Goal: Information Seeking & Learning: Check status

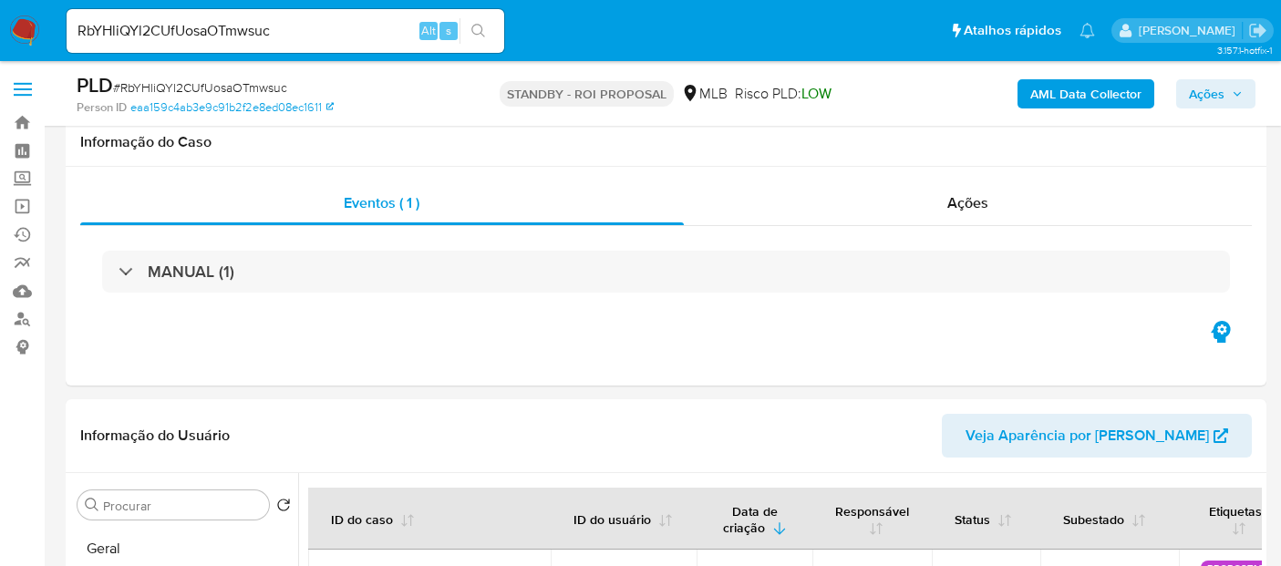
select select "10"
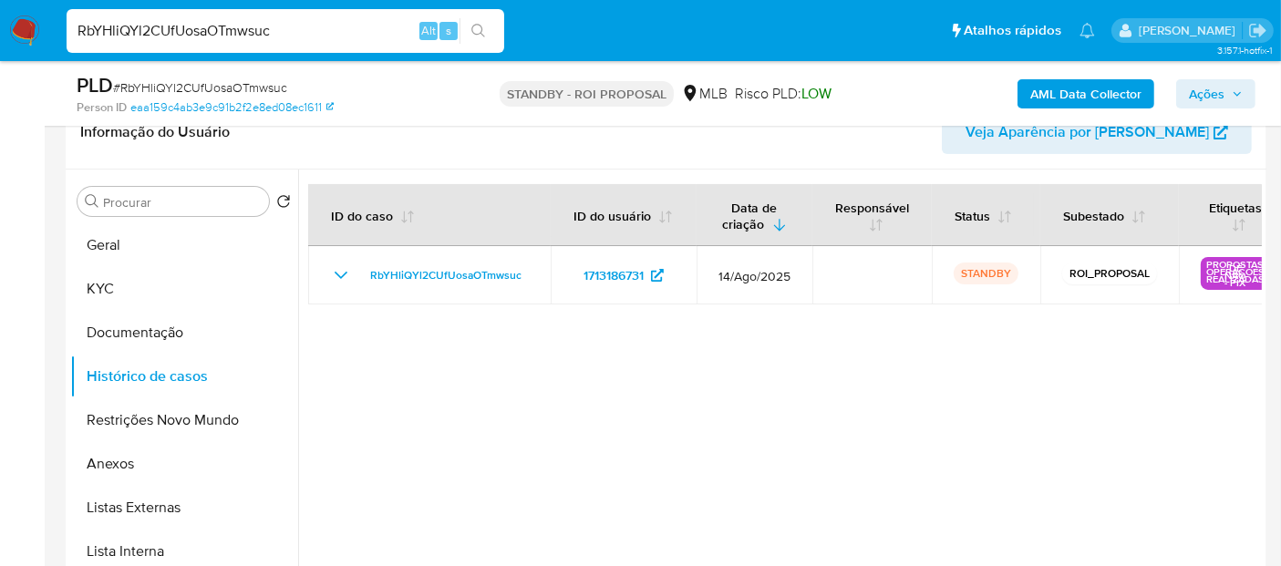
drag, startPoint x: 294, startPoint y: 20, endPoint x: 0, endPoint y: 20, distance: 294.5
click at [0, 20] on nav "Pausado Ver notificaciones RbYHliQYl2CUfUosaOTmwsuc Alt s Atalhos rápidos Presi…" at bounding box center [640, 30] width 1281 height 61
paste input "6VDkq3JZVihztznyTYxyADYJ"
type input "6VDkq3JZVihztznyTYxyADYJ"
click at [475, 26] on icon "search-icon" at bounding box center [478, 31] width 15 height 15
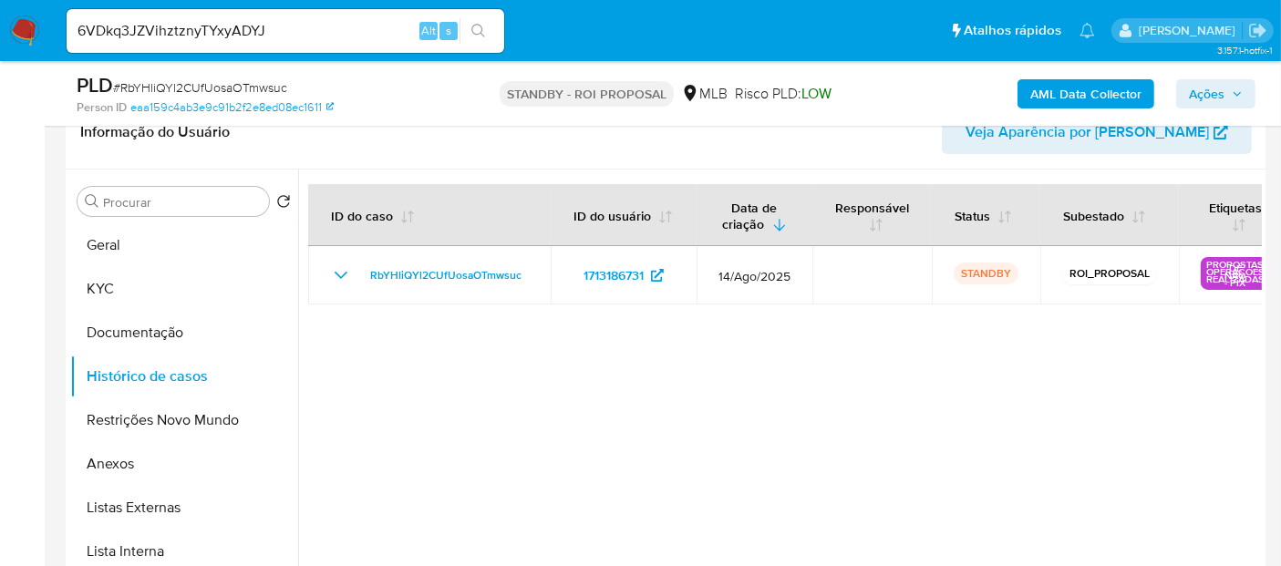
click at [331, 35] on input "6VDkq3JZVihztznyTYxyADYJ" at bounding box center [286, 31] width 438 height 24
click at [483, 25] on icon "search-icon" at bounding box center [478, 31] width 15 height 15
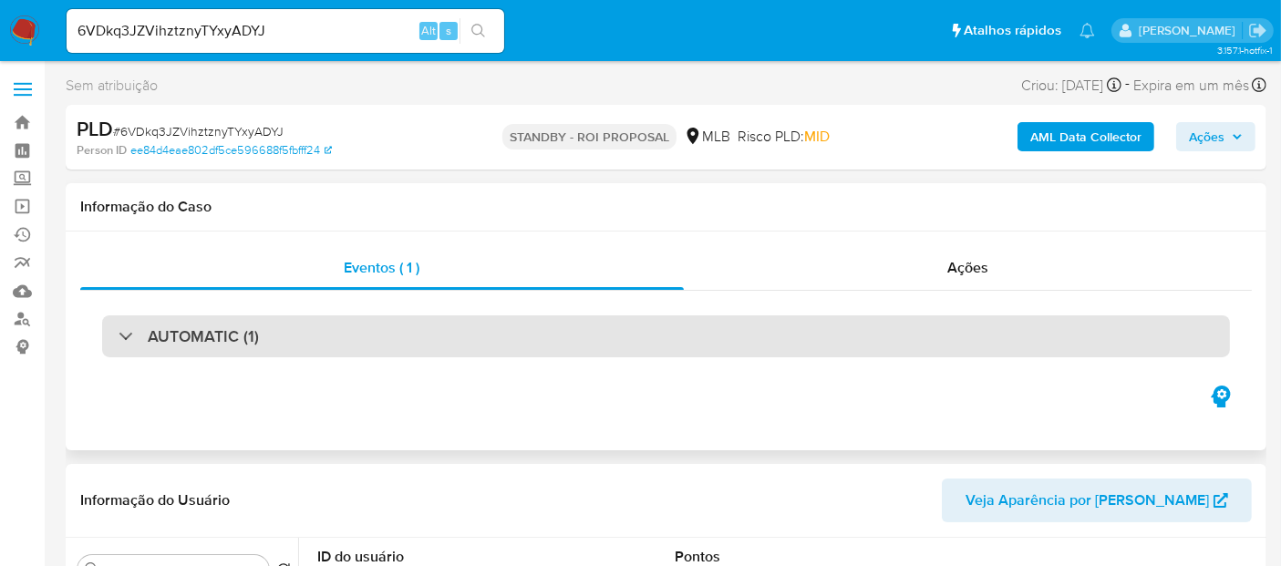
select select "10"
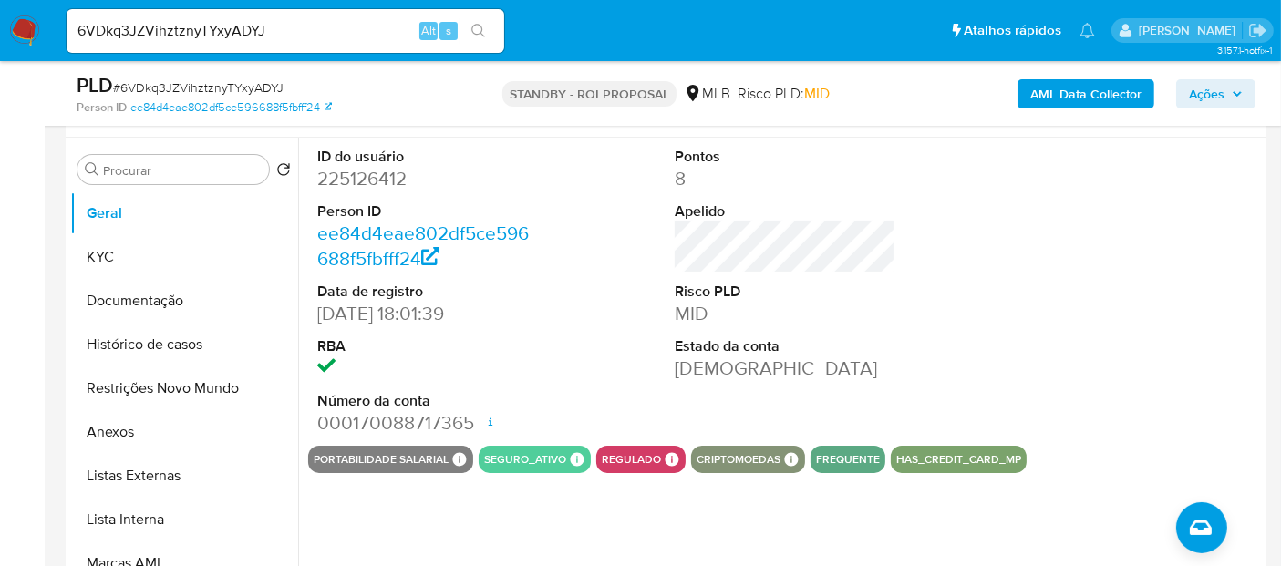
scroll to position [304, 0]
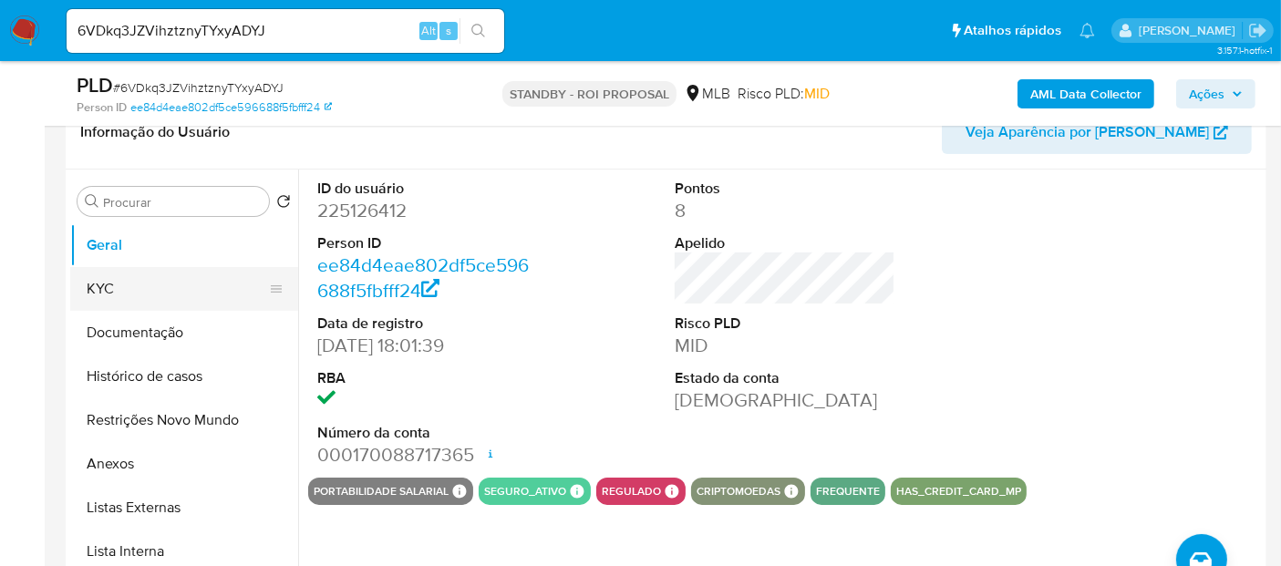
click at [109, 284] on button "KYC" at bounding box center [176, 289] width 213 height 44
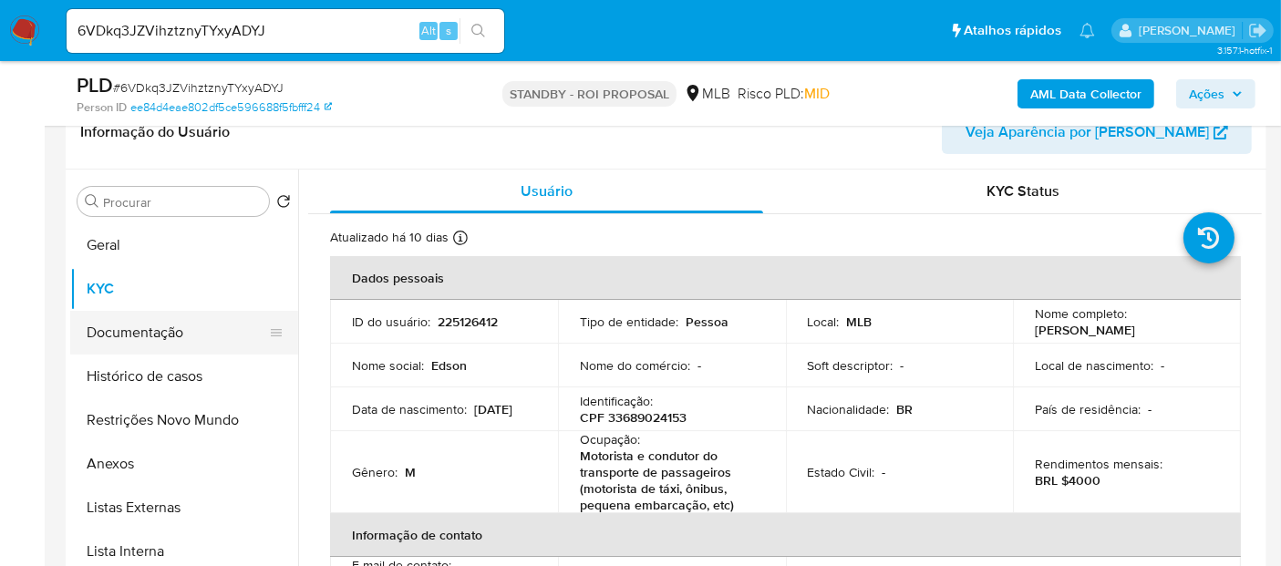
click at [140, 322] on button "Documentação" at bounding box center [176, 333] width 213 height 44
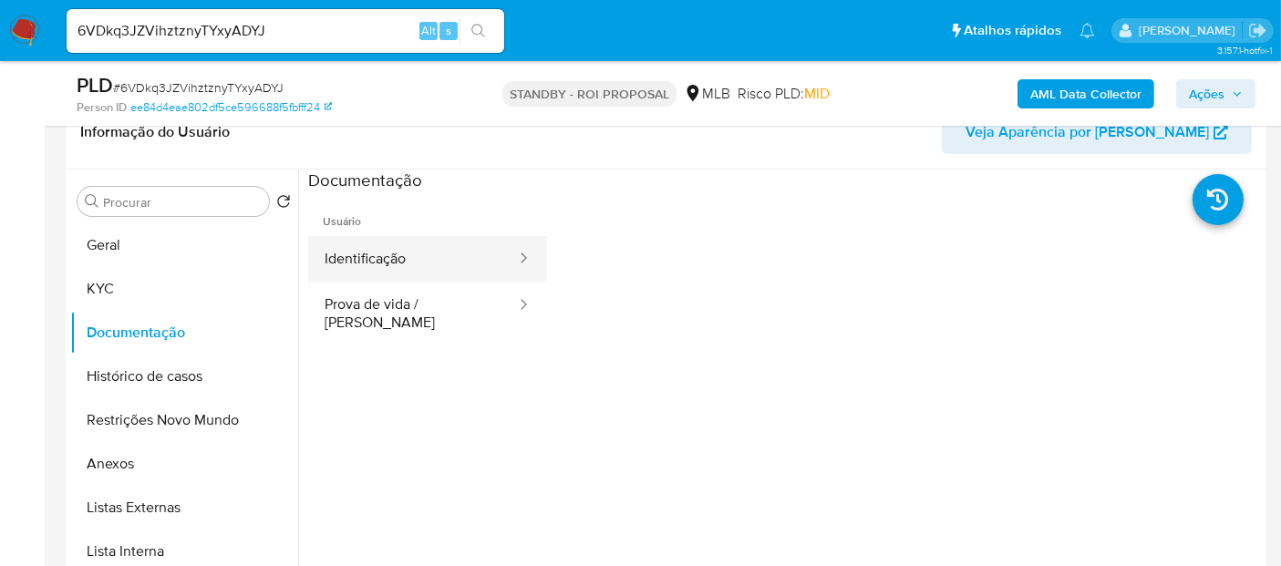
click at [421, 262] on button "Identificação" at bounding box center [413, 259] width 210 height 46
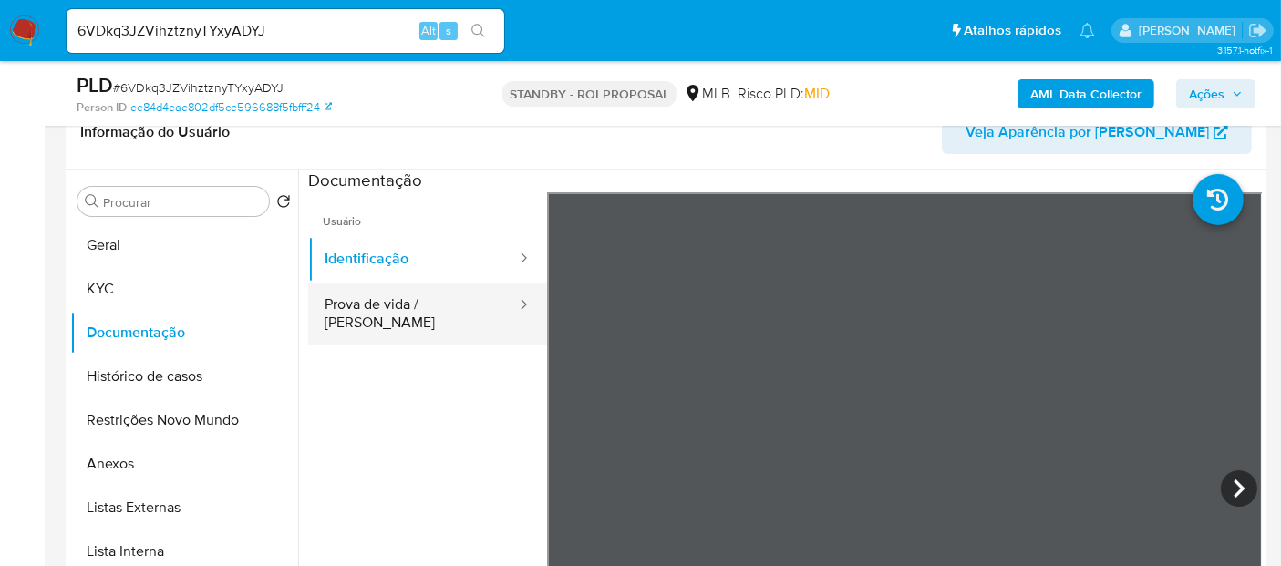
click at [389, 298] on button "Prova de vida / [PERSON_NAME]" at bounding box center [413, 314] width 210 height 62
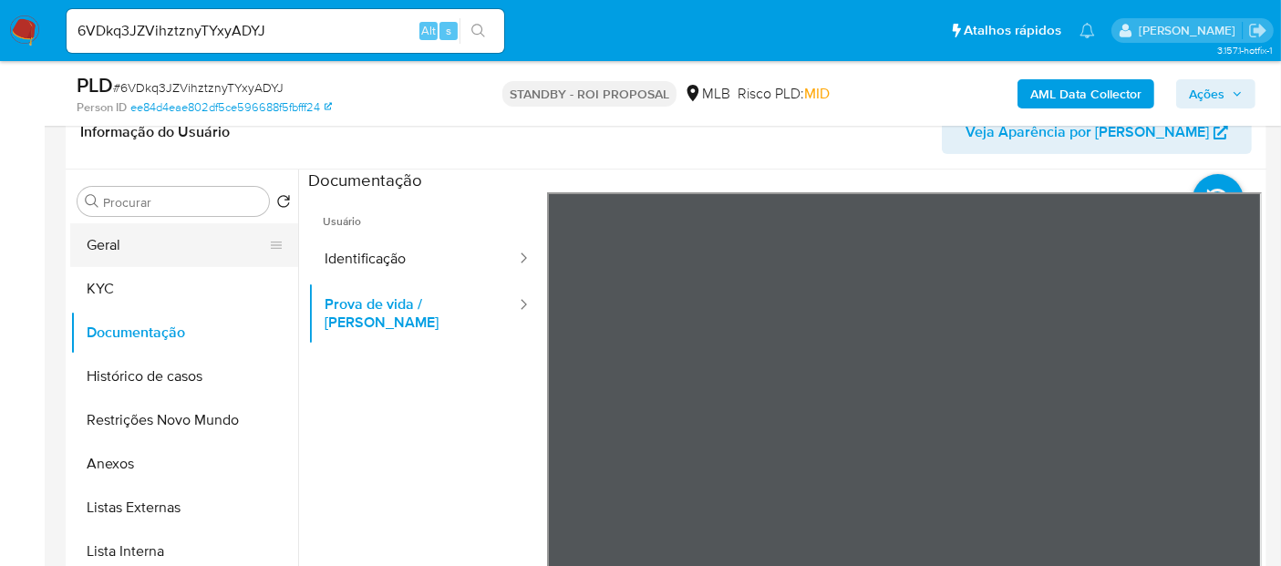
click at [116, 246] on button "Geral" at bounding box center [176, 245] width 213 height 44
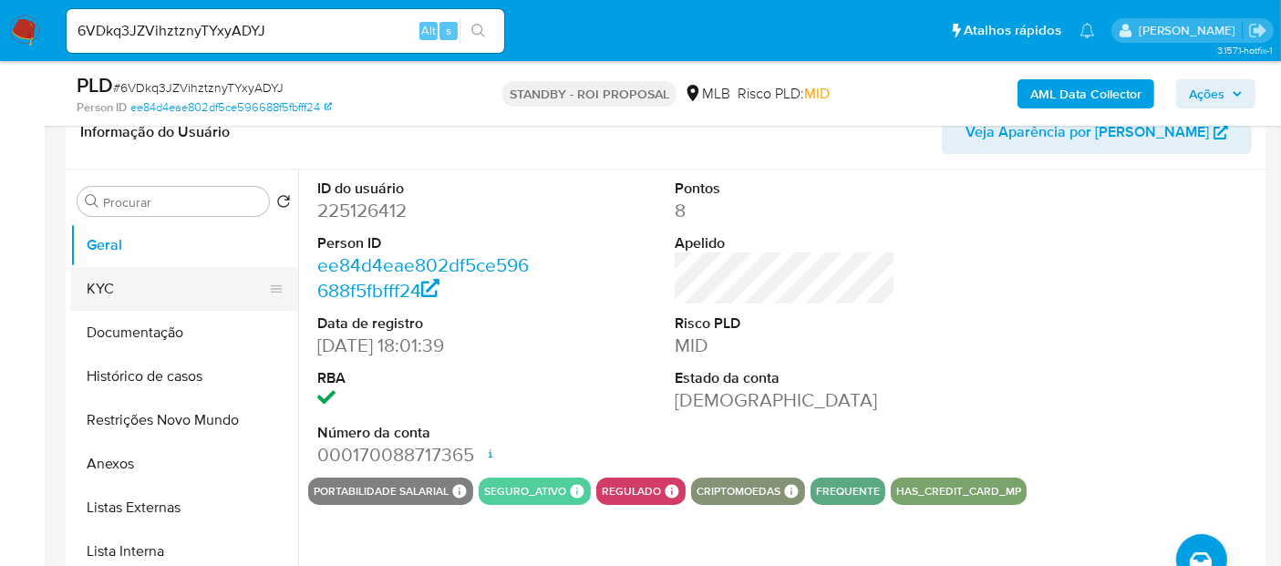
click at [133, 293] on button "KYC" at bounding box center [176, 289] width 213 height 44
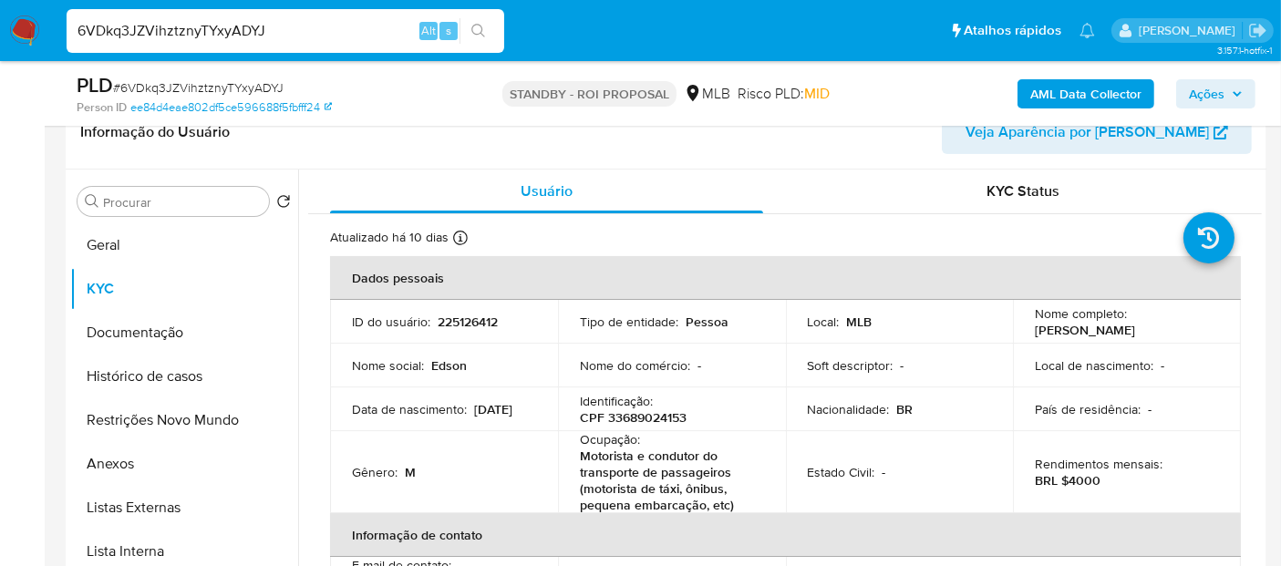
paste input "Y6HL6DWyMFg02pqg5MxorWhF"
type input "Y6HL6DWyMFg02pqg5MxorWhF"
click at [481, 27] on icon "search-icon" at bounding box center [478, 31] width 14 height 14
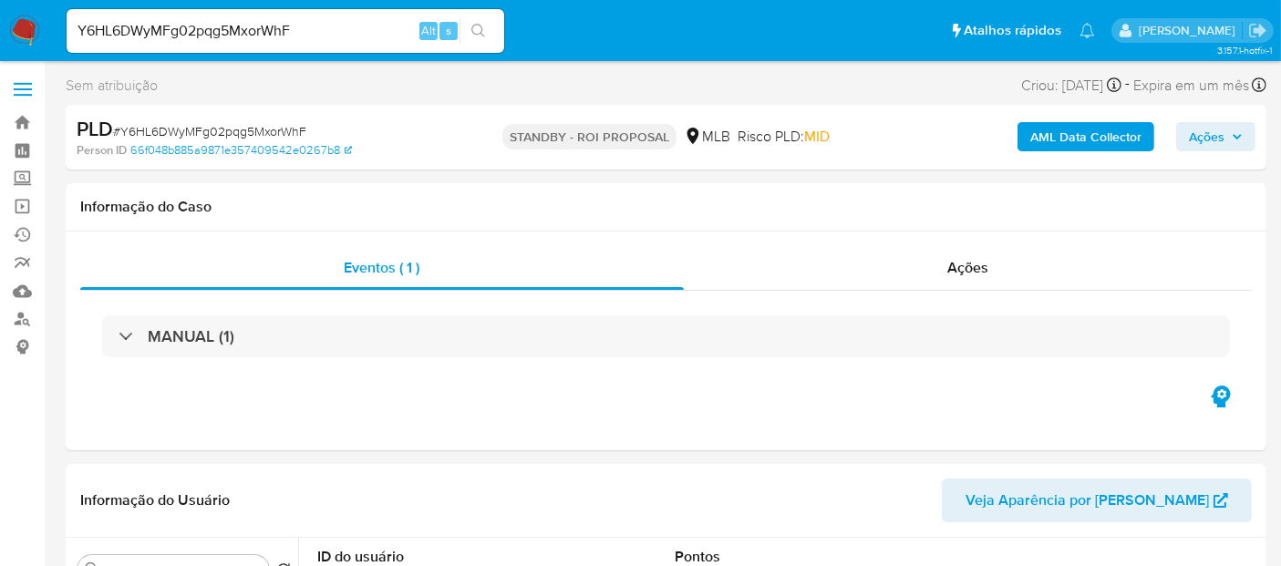
select select "10"
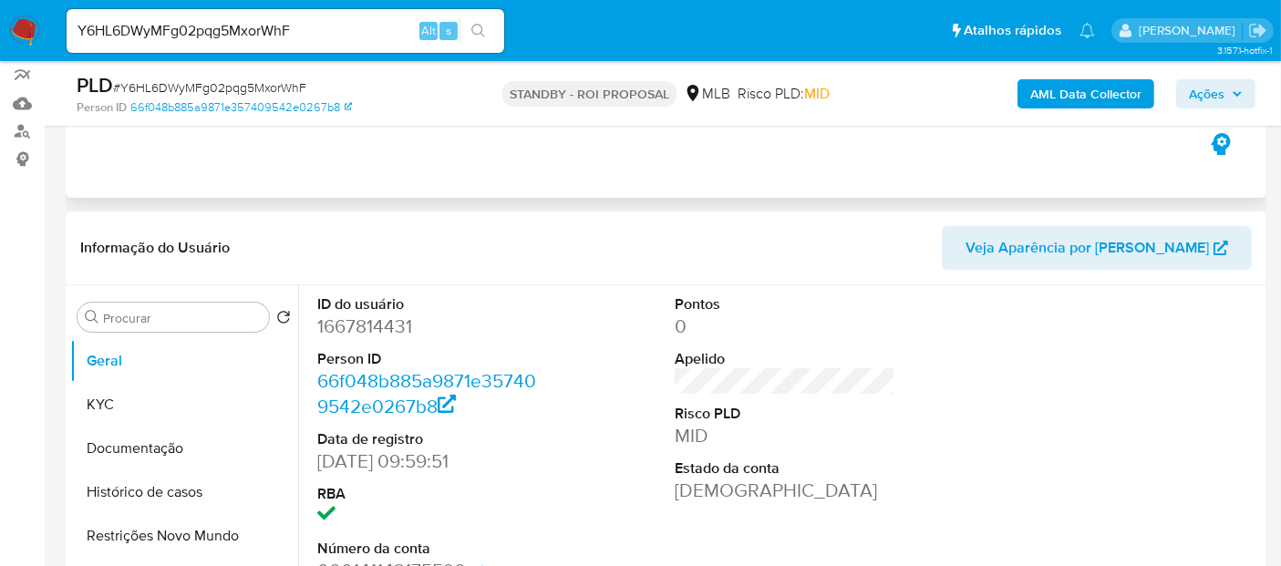
scroll to position [202, 0]
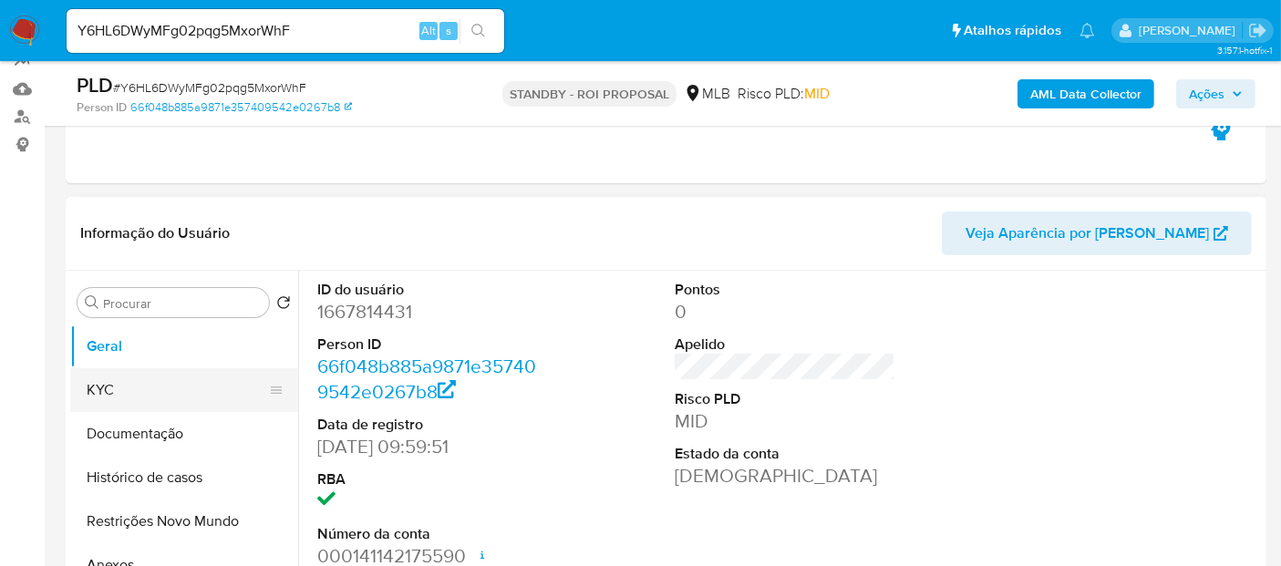
click at [116, 384] on button "KYC" at bounding box center [176, 390] width 213 height 44
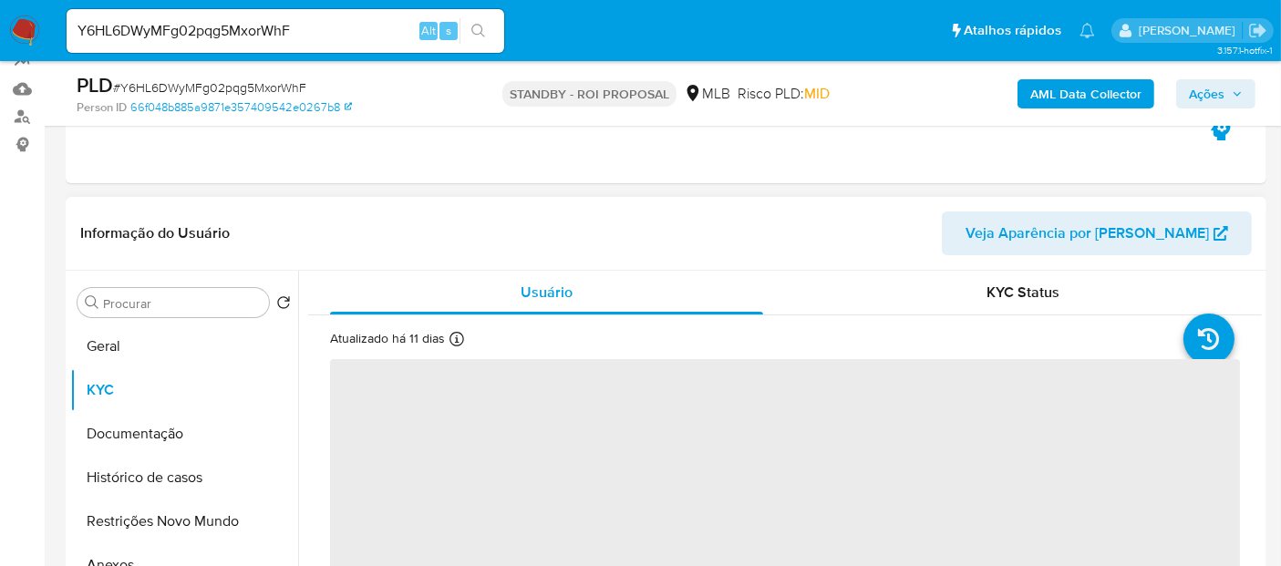
scroll to position [101, 0]
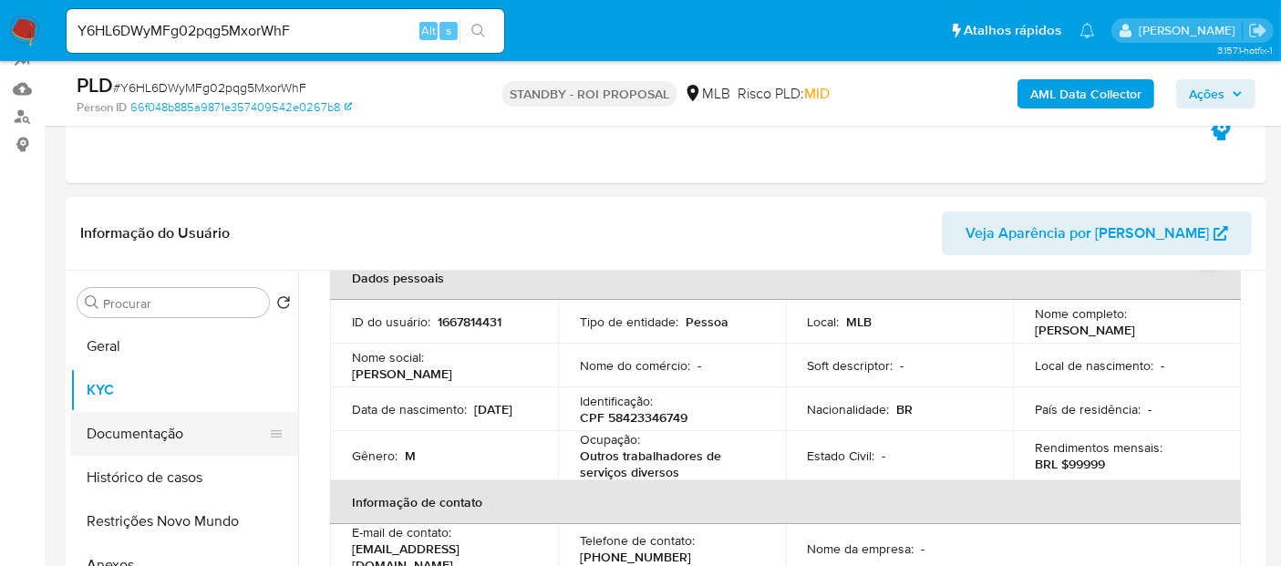
click at [139, 437] on button "Documentação" at bounding box center [176, 434] width 213 height 44
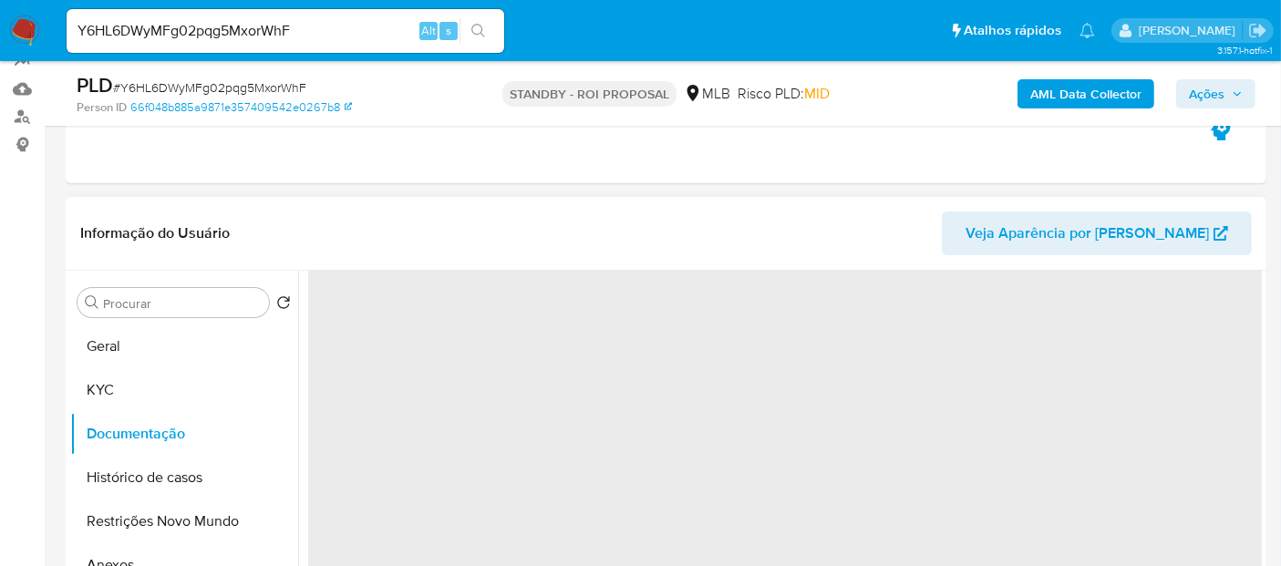
scroll to position [0, 0]
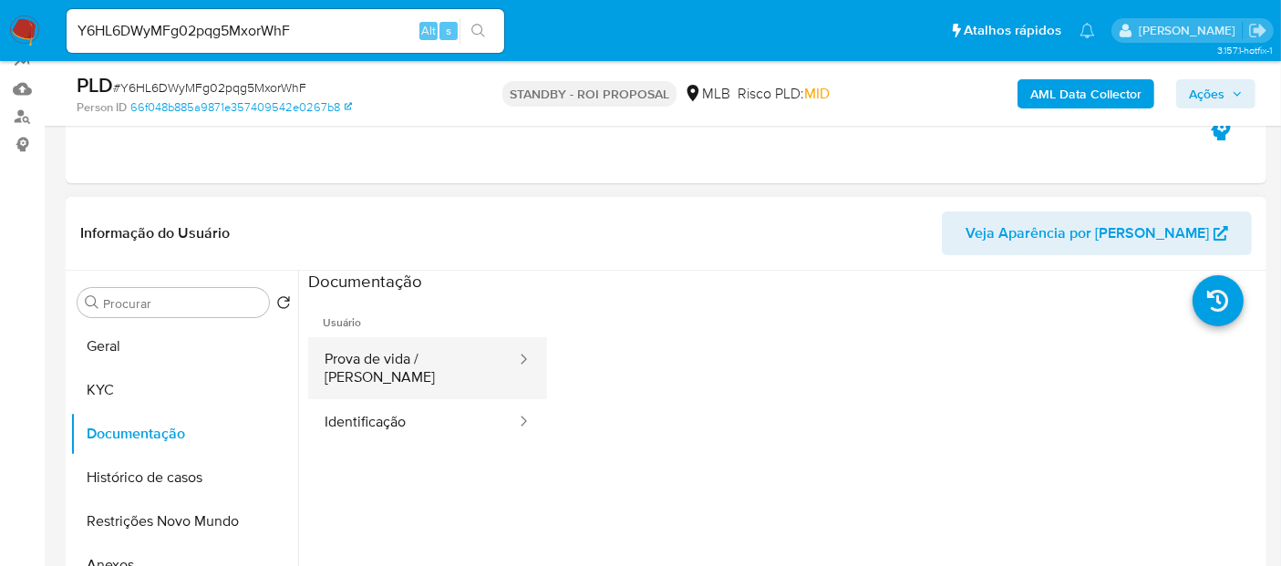
click at [422, 364] on button "Prova de vida / [PERSON_NAME]" at bounding box center [413, 368] width 210 height 62
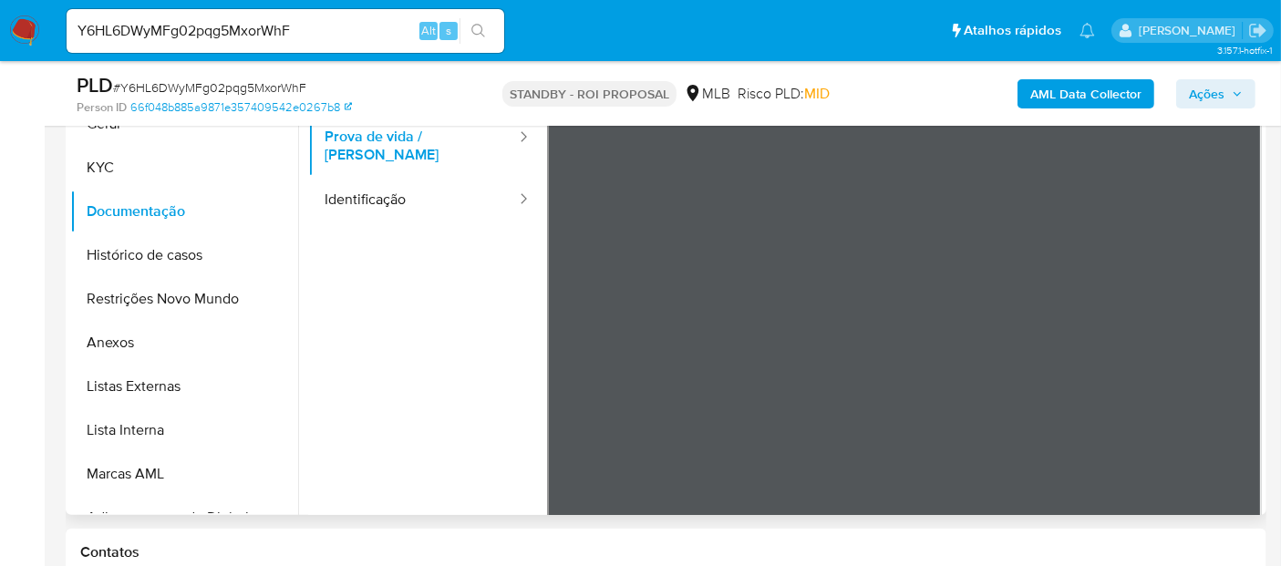
scroll to position [429, 0]
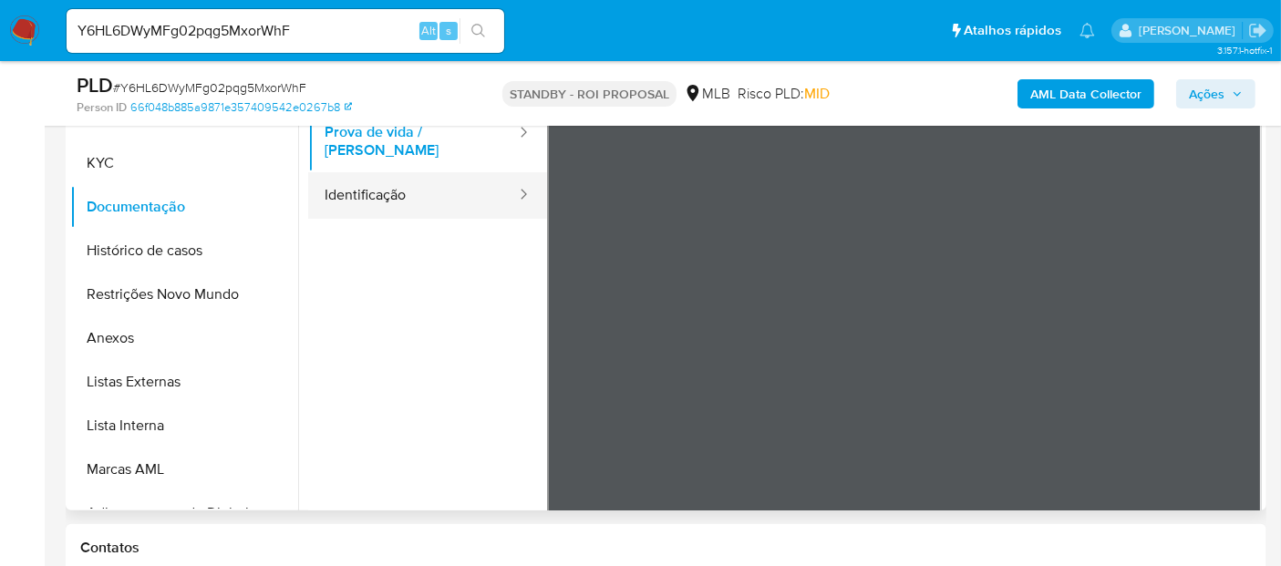
click at [380, 179] on button "Identificação" at bounding box center [413, 195] width 210 height 46
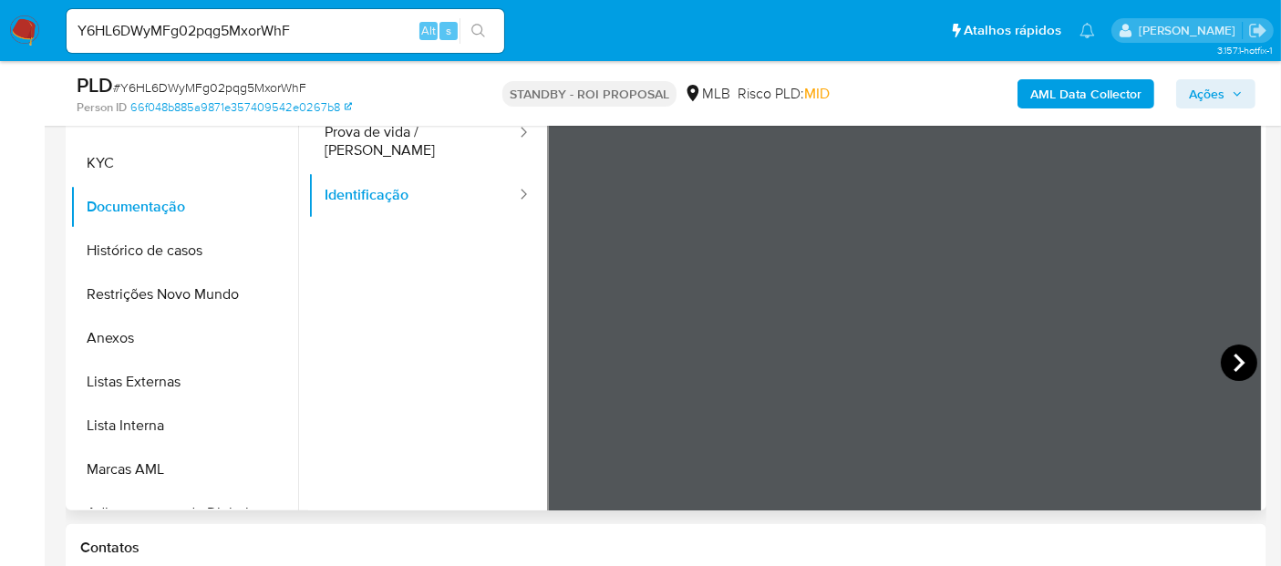
click at [1234, 369] on icon at bounding box center [1239, 363] width 11 height 18
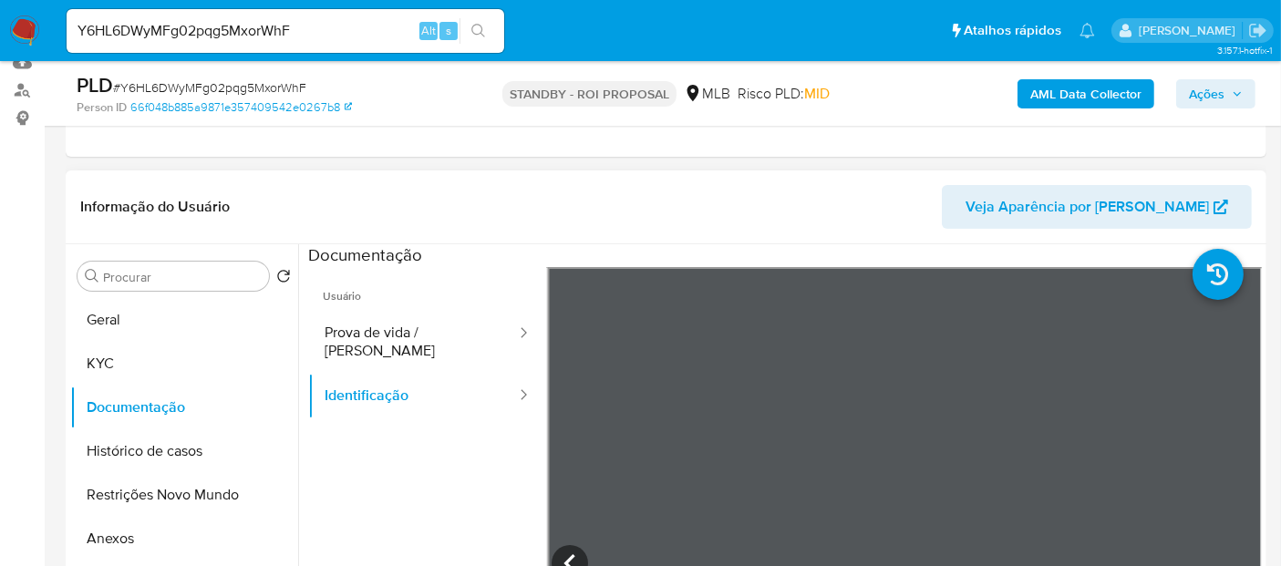
scroll to position [226, 0]
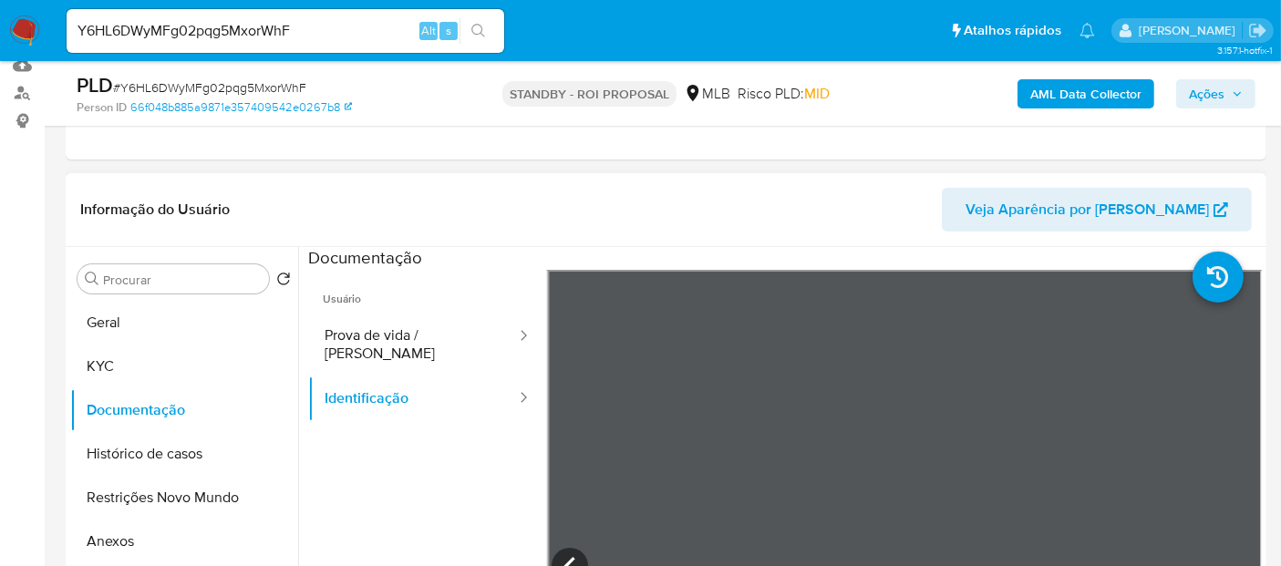
drag, startPoint x: 390, startPoint y: 336, endPoint x: 536, endPoint y: 336, distance: 145.9
click at [389, 336] on button "Prova de vida / [PERSON_NAME]" at bounding box center [413, 345] width 210 height 62
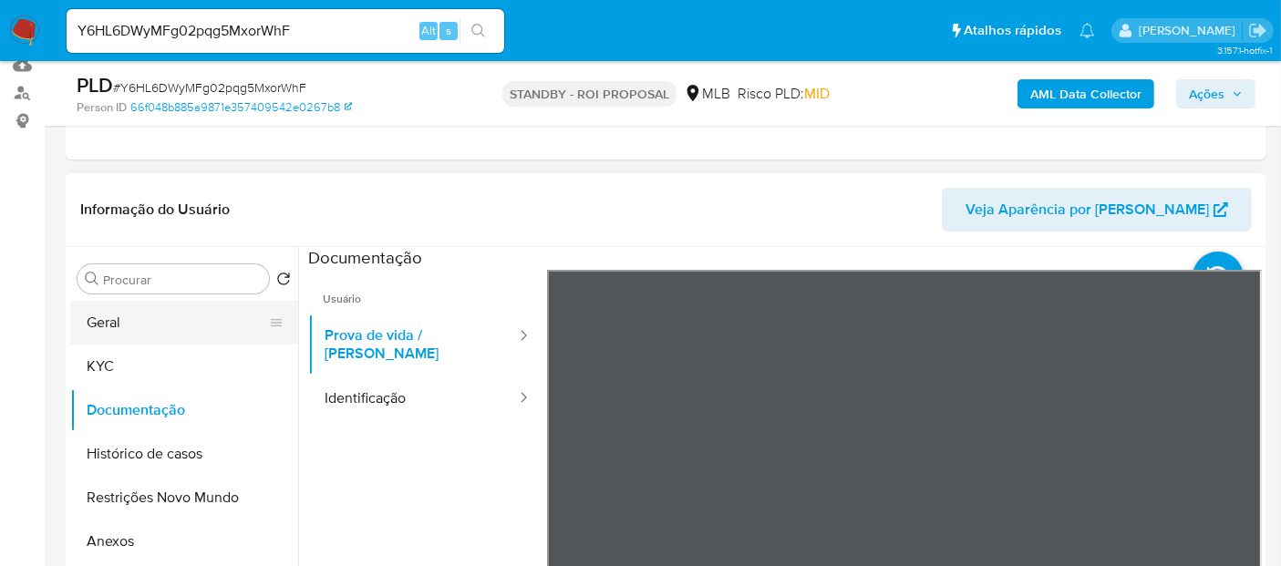
click at [104, 316] on button "Geral" at bounding box center [176, 323] width 213 height 44
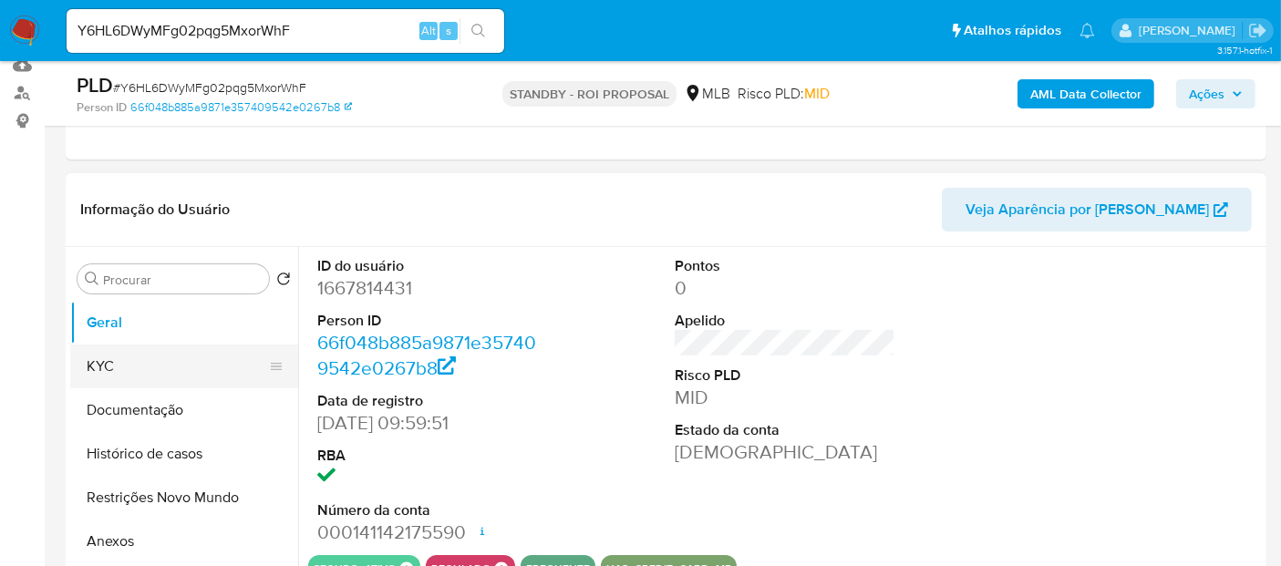
click at [99, 365] on button "KYC" at bounding box center [176, 367] width 213 height 44
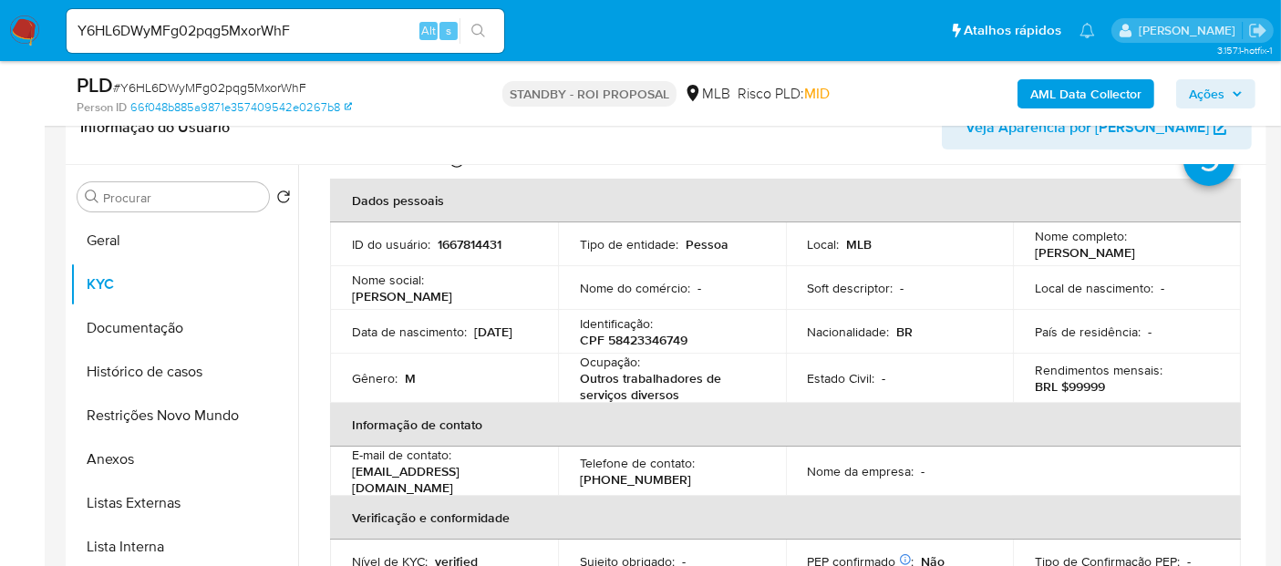
scroll to position [101, 0]
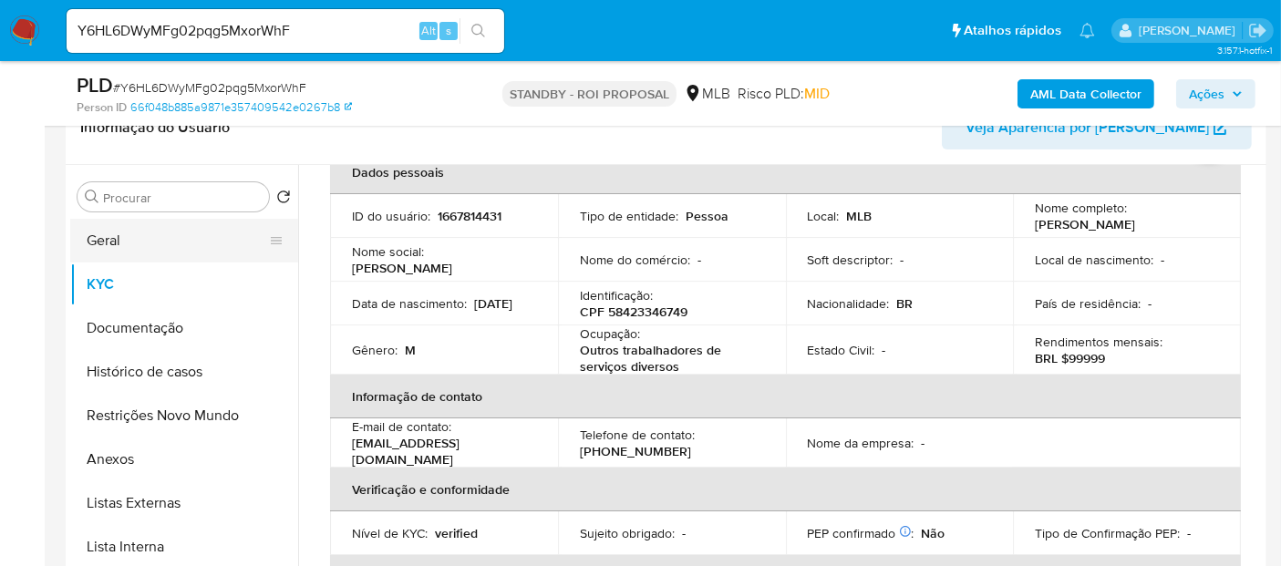
click at [119, 242] on button "Geral" at bounding box center [176, 241] width 213 height 44
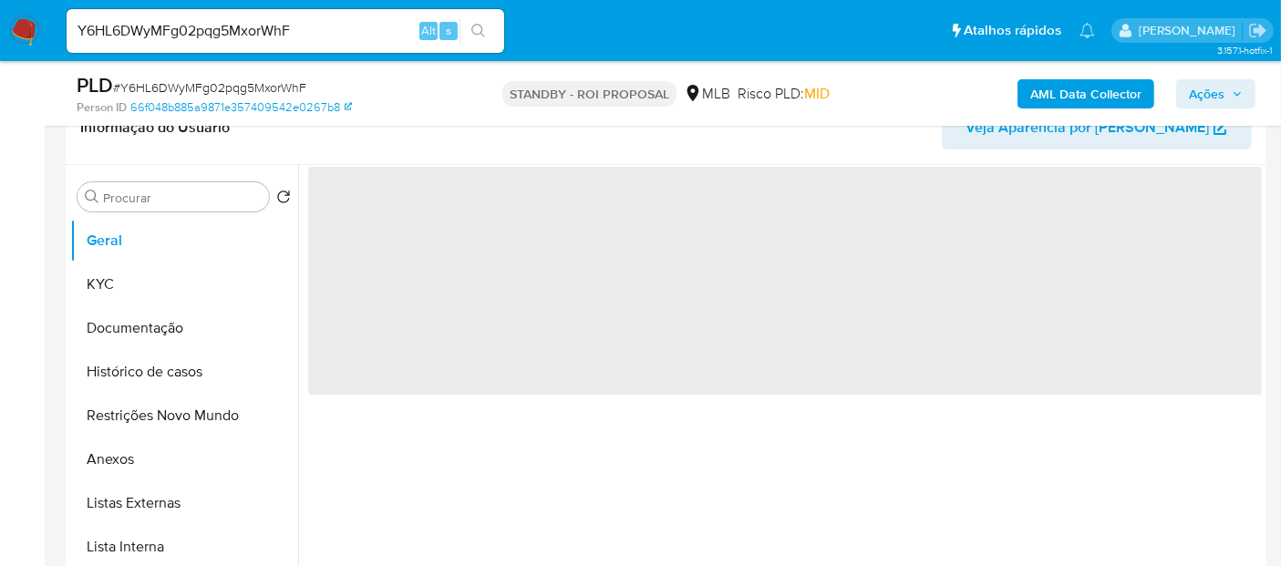
scroll to position [0, 0]
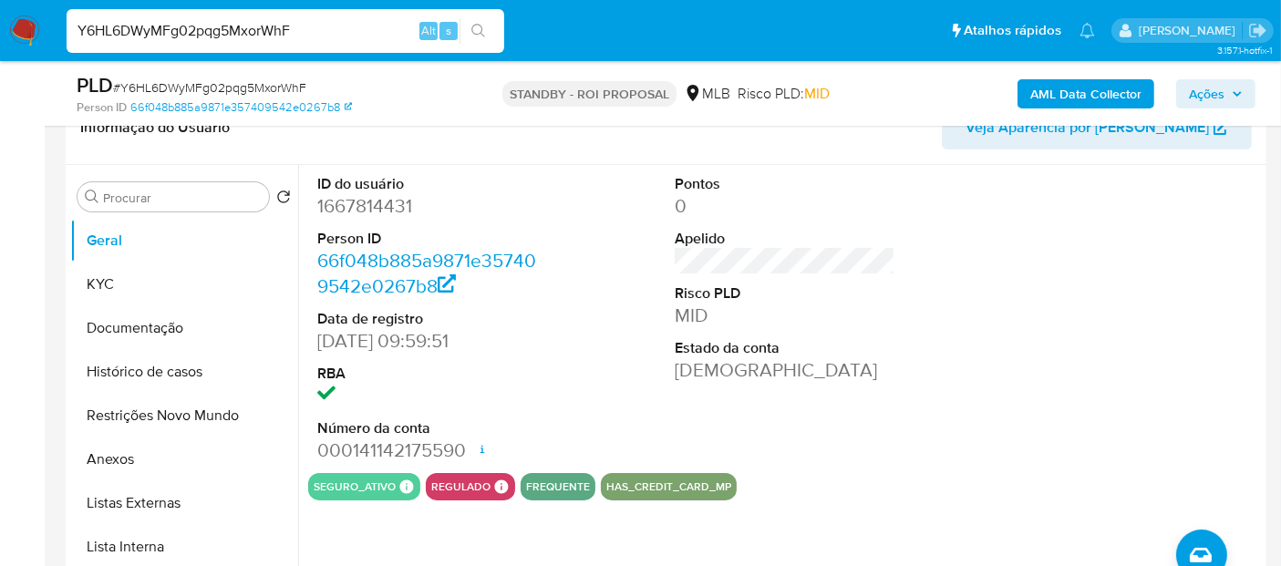
drag, startPoint x: 305, startPoint y: 23, endPoint x: 0, endPoint y: 67, distance: 307.7
paste input "l2LiGKZ5GQEVGC6IEdyhbqJx"
type input "l2LiGKZ5GQEVGC6IEdyhbqJx"
click at [474, 30] on icon "search-icon" at bounding box center [478, 31] width 15 height 15
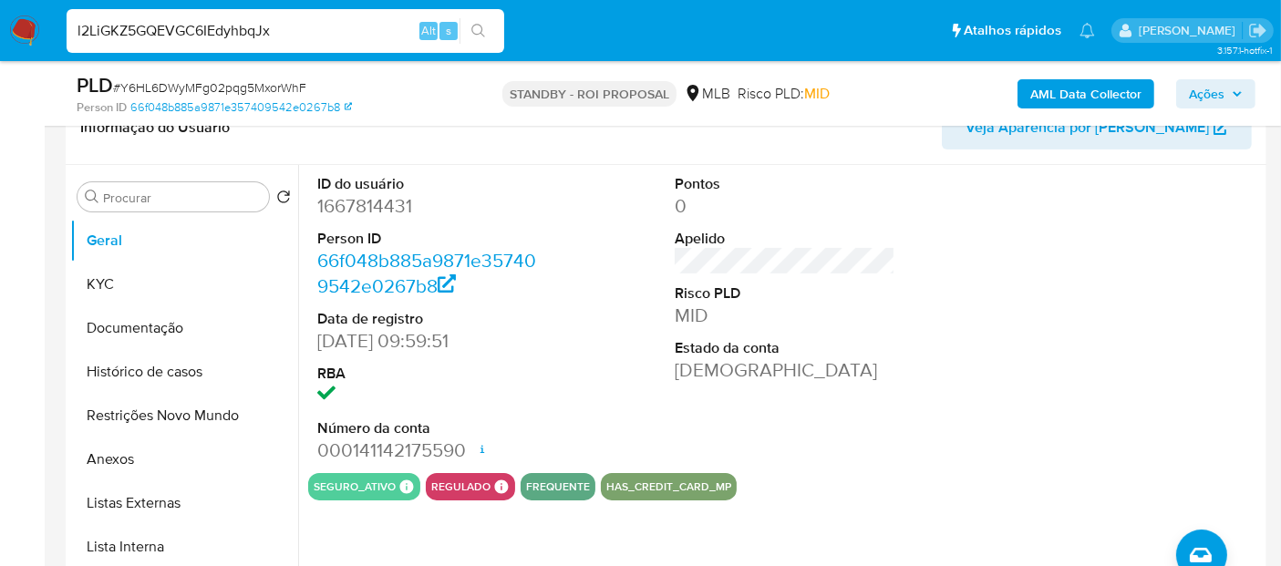
drag, startPoint x: 290, startPoint y: 32, endPoint x: 0, endPoint y: 36, distance: 290.0
click at [0, 36] on nav "Pausado Ver notificaciones l2LiGKZ5GQEVGC6IEdyhbqJx Alt s Atalhos rápidos Presi…" at bounding box center [640, 30] width 1281 height 61
paste input "l2LiGKZ5GQEVGC6IEdyhbqJx"
type input "l2LiGKZ5GQEVGC6IEdyhbqJx"
click at [475, 22] on button "search-icon" at bounding box center [478, 31] width 37 height 26
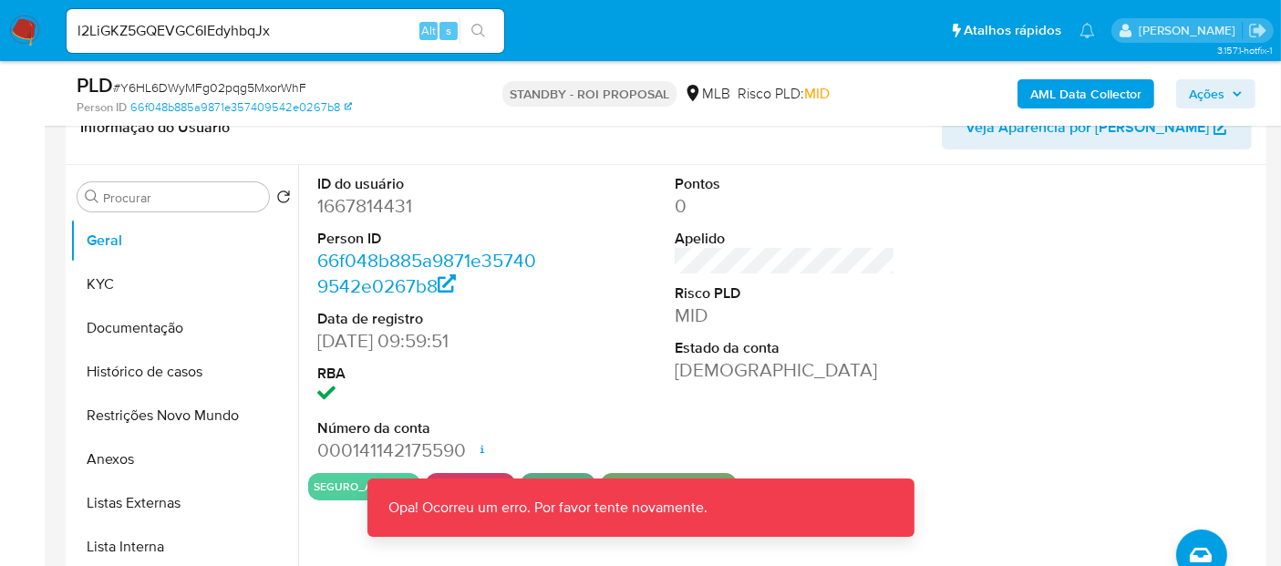
click at [23, 23] on img at bounding box center [24, 30] width 31 height 31
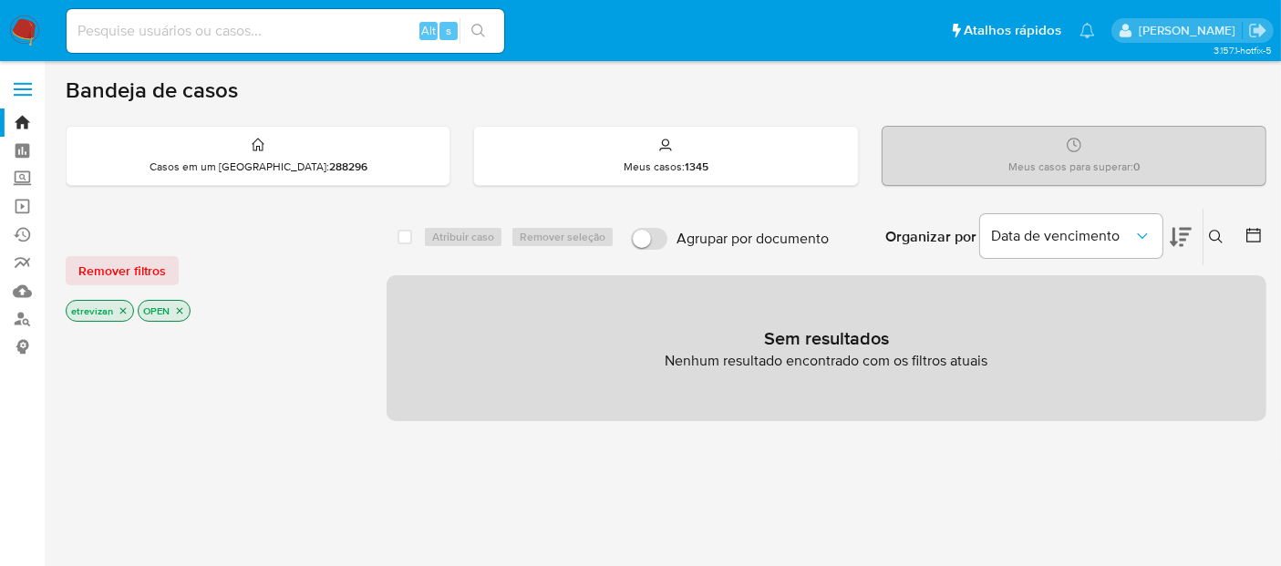
click at [286, 32] on input at bounding box center [286, 31] width 438 height 24
paste input "l2LiGKZ5GQEVGC6IEdyhbqJx"
type input "l2LiGKZ5GQEVGC6IEdyhbqJx"
click at [474, 30] on icon "search-icon" at bounding box center [478, 31] width 15 height 15
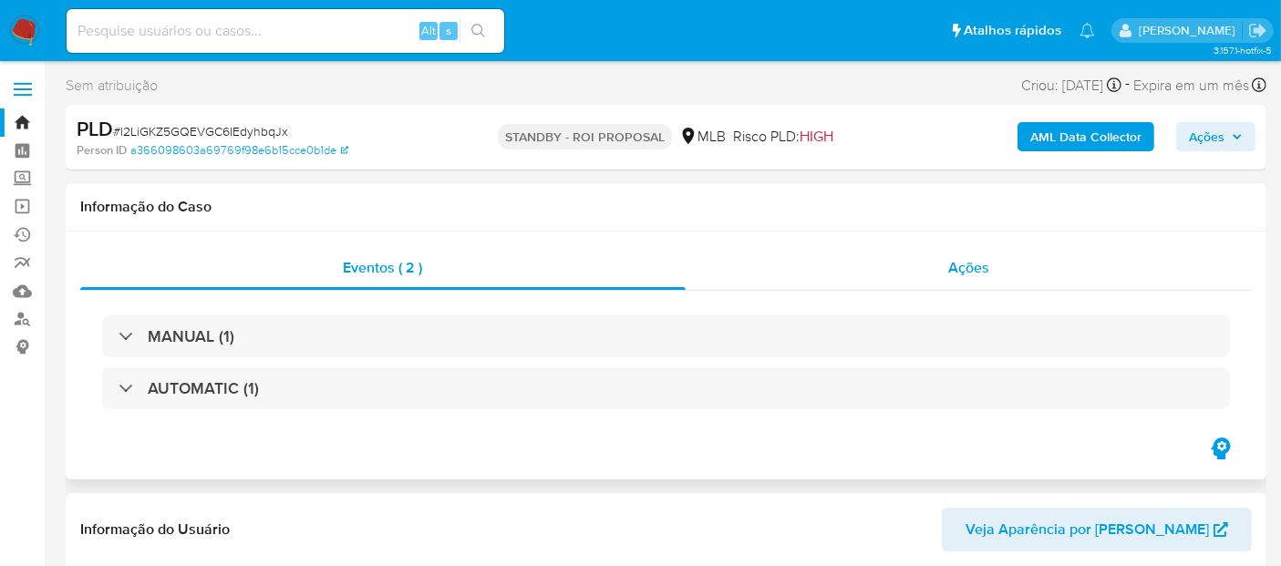
select select "10"
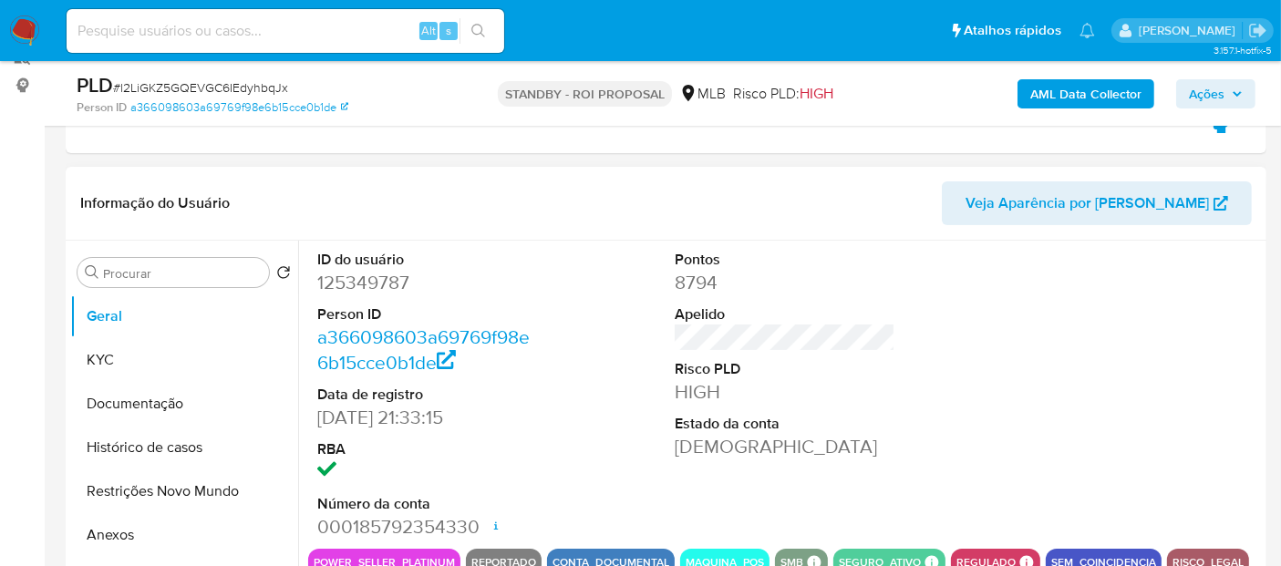
scroll to position [304, 0]
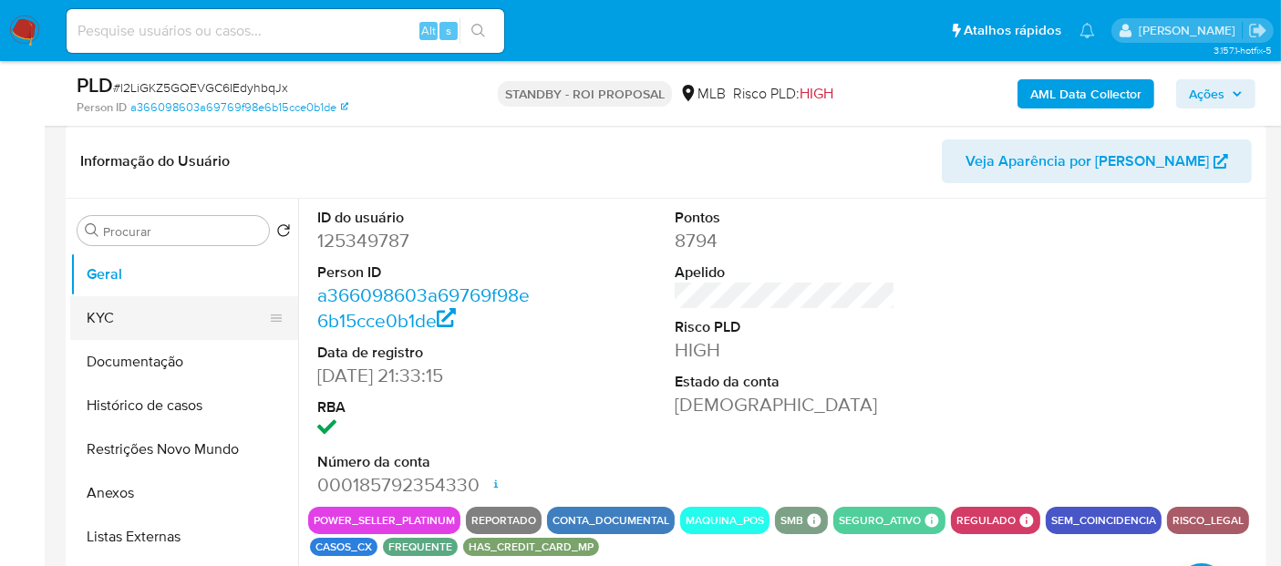
click at [98, 321] on button "KYC" at bounding box center [176, 318] width 213 height 44
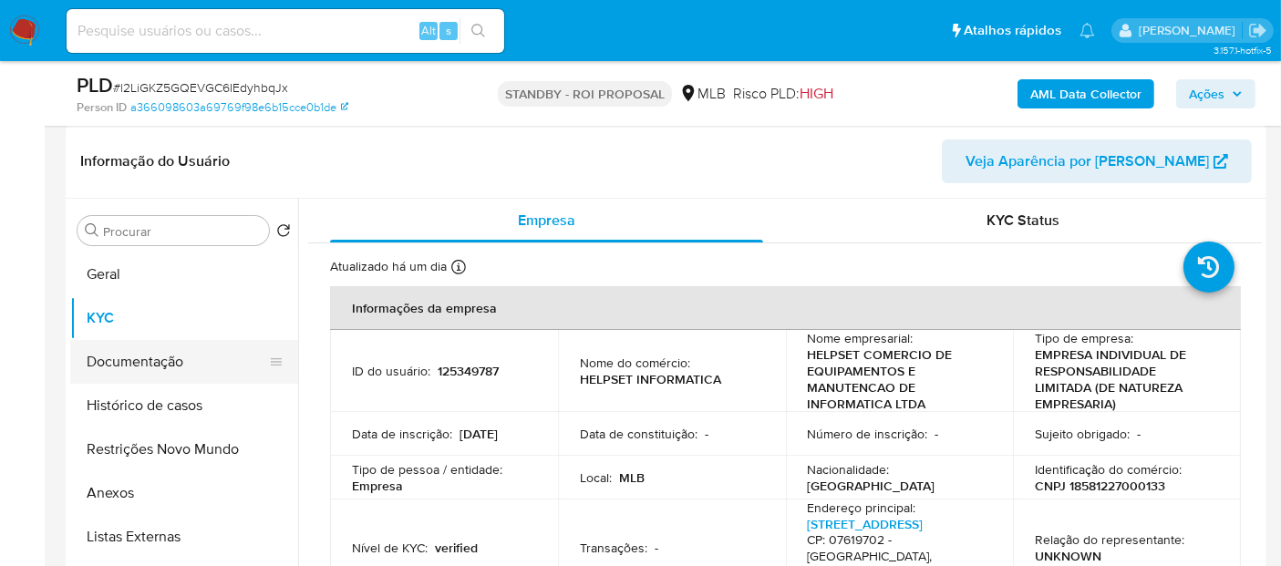
click at [129, 355] on button "Documentação" at bounding box center [176, 362] width 213 height 44
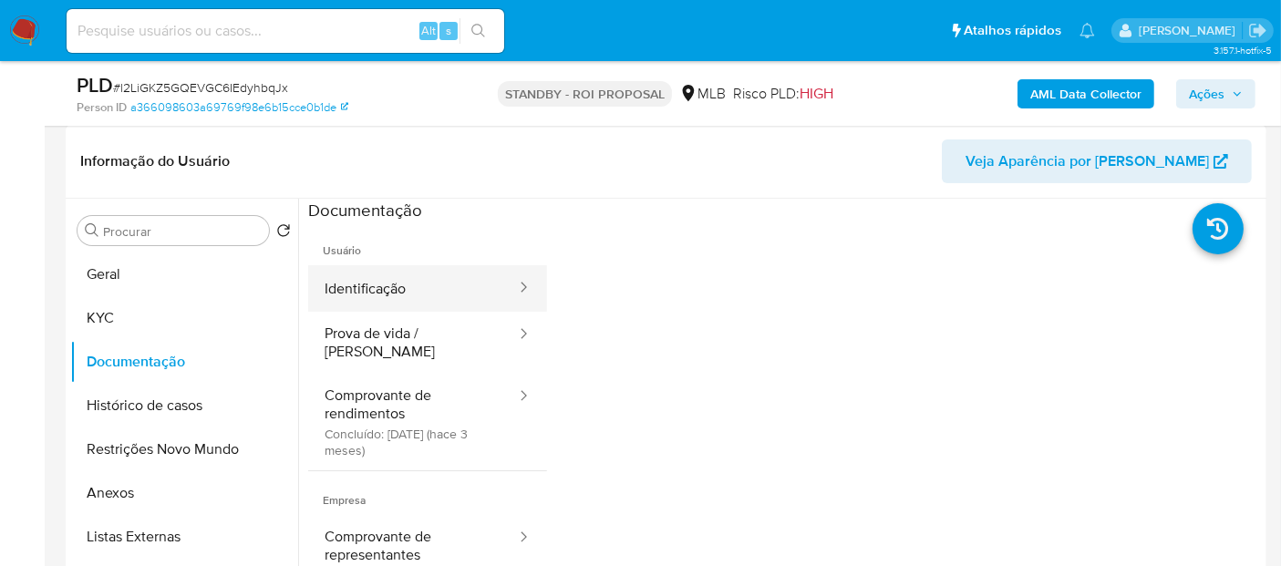
click at [393, 290] on button "Identificação" at bounding box center [413, 288] width 210 height 46
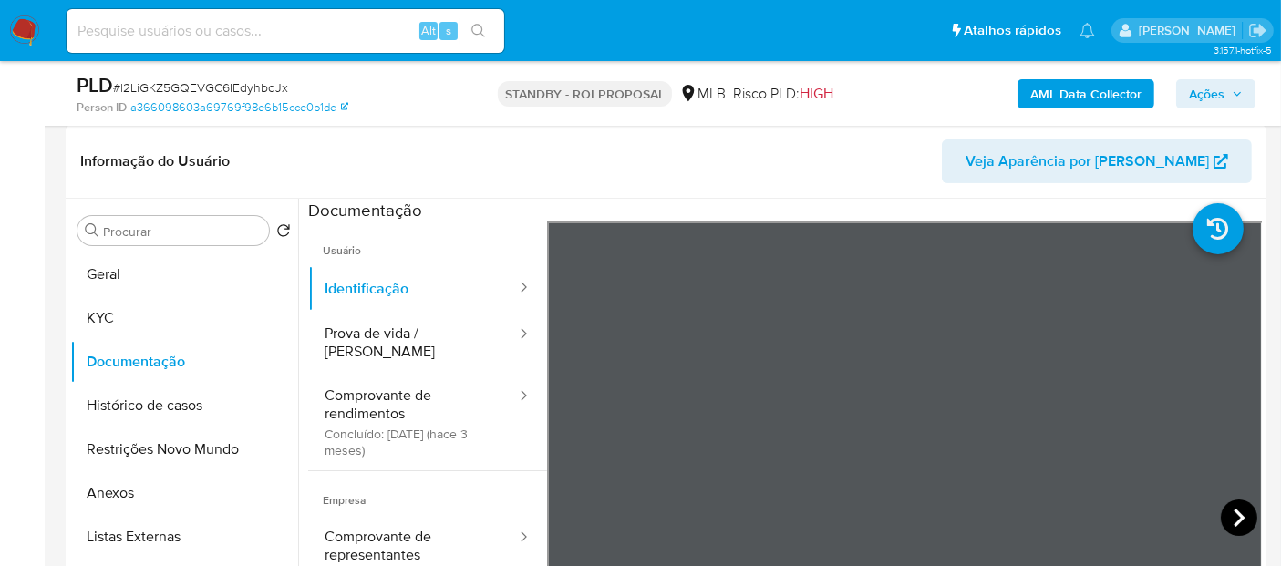
click at [1224, 513] on icon at bounding box center [1239, 518] width 36 height 36
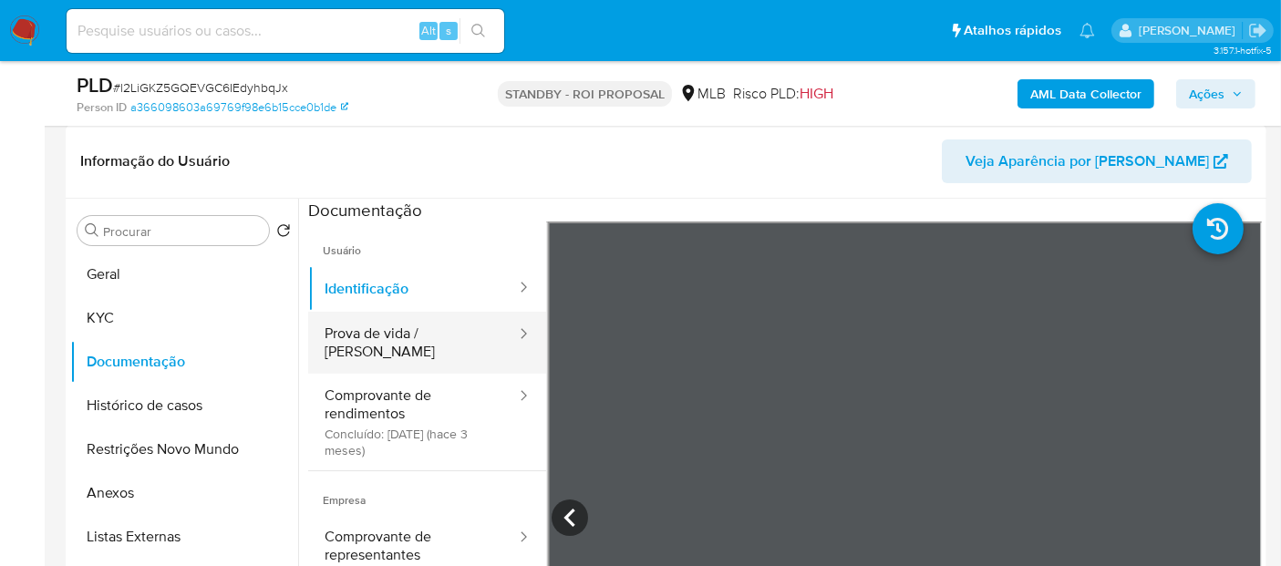
drag, startPoint x: 363, startPoint y: 333, endPoint x: 509, endPoint y: 337, distance: 146.0
click at [365, 333] on button "Prova de vida / [PERSON_NAME]" at bounding box center [413, 343] width 210 height 62
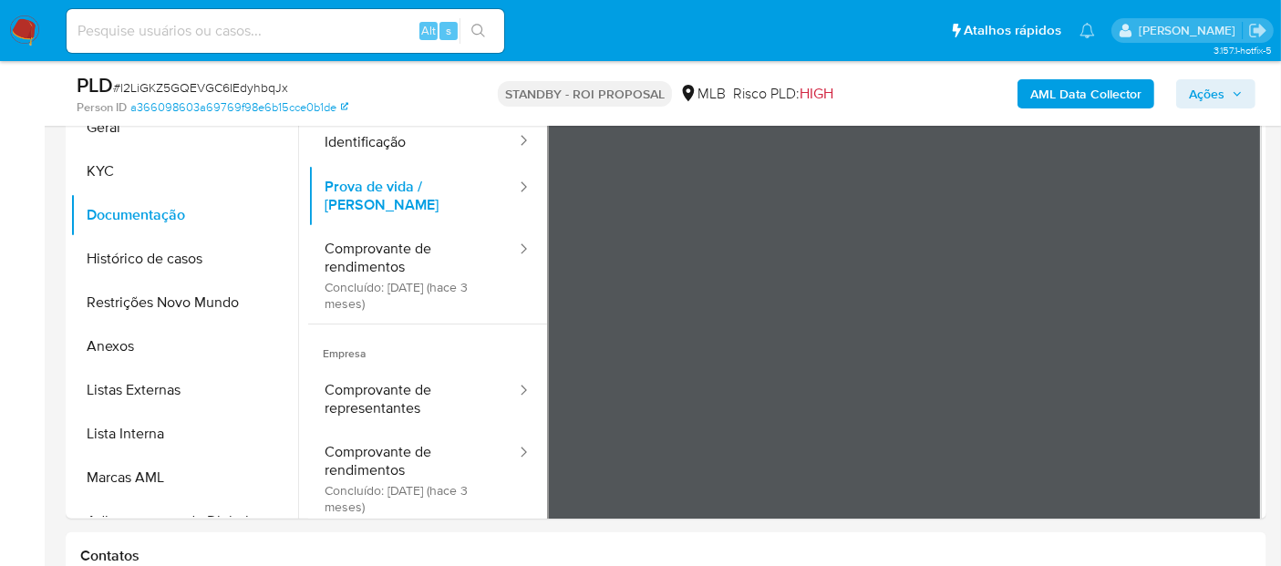
scroll to position [447, 0]
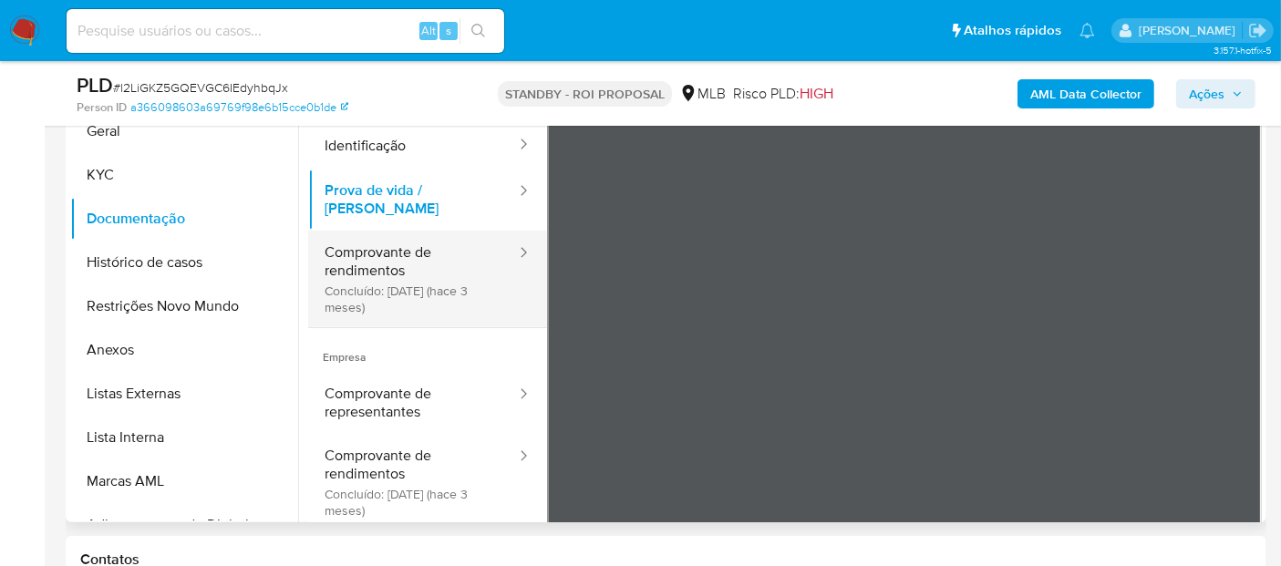
drag, startPoint x: 383, startPoint y: 243, endPoint x: 409, endPoint y: 249, distance: 27.2
click at [383, 242] on button "Comprovante de rendimentos Concluído: 16/05/2025 (hace 3 meses)" at bounding box center [413, 279] width 210 height 97
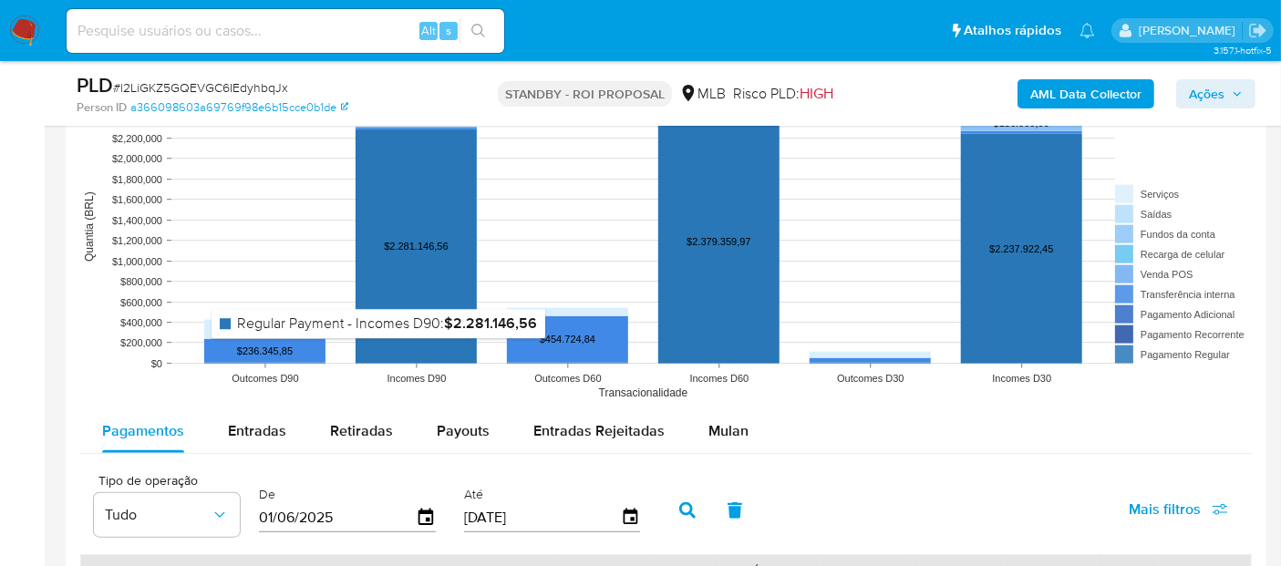
scroll to position [1763, 0]
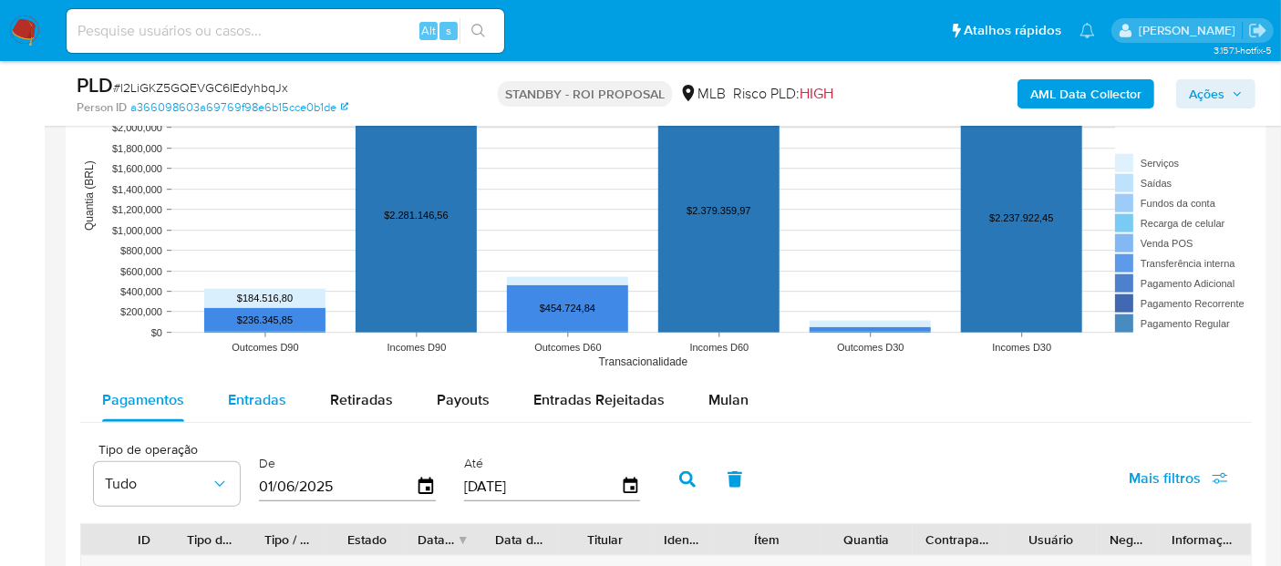
click at [250, 394] on span "Entradas" at bounding box center [257, 399] width 58 height 21
select select "10"
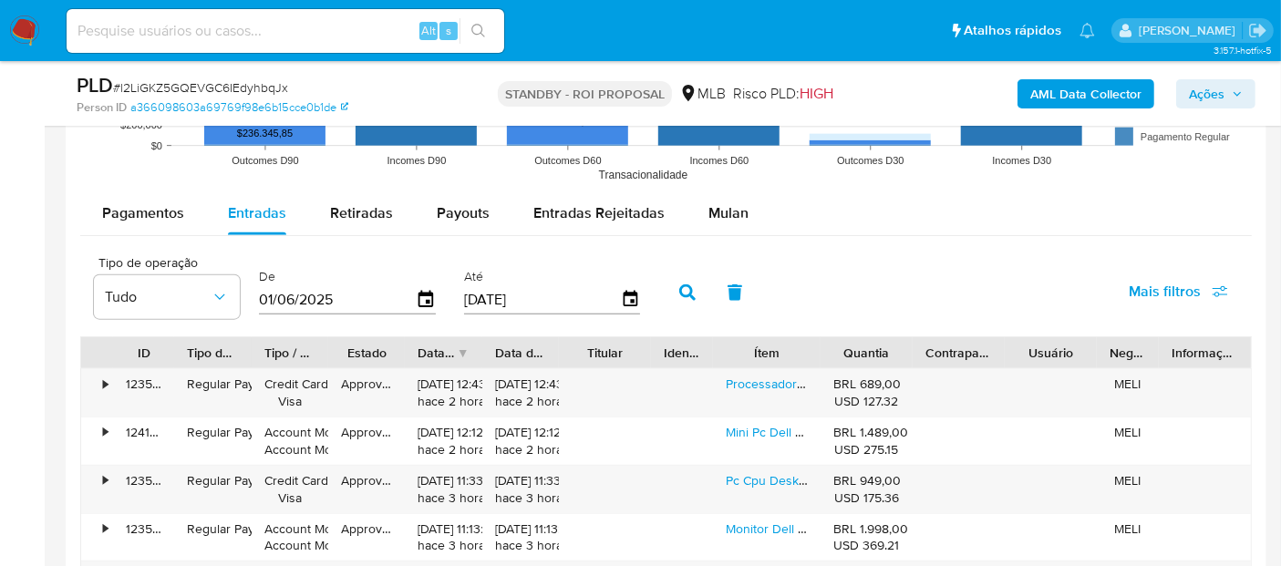
scroll to position [1967, 0]
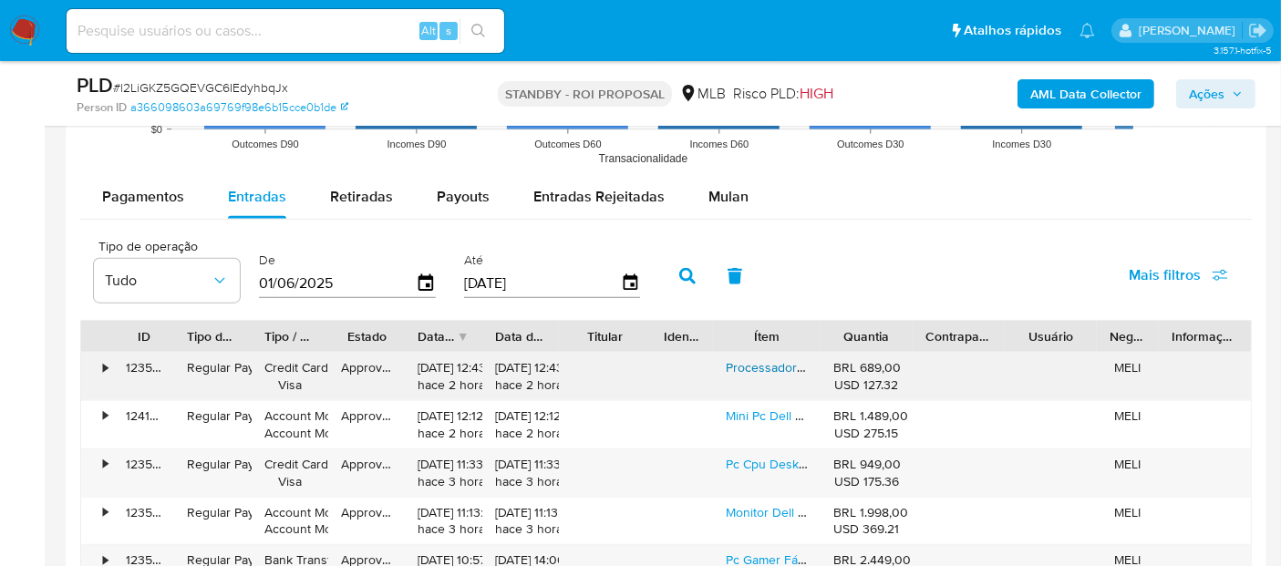
click at [769, 366] on link "Processador Gamer Intel Core I5-8400 Bx80684i58400 De 6 Núcleos E 4ghz De Frequ…" at bounding box center [1054, 367] width 656 height 18
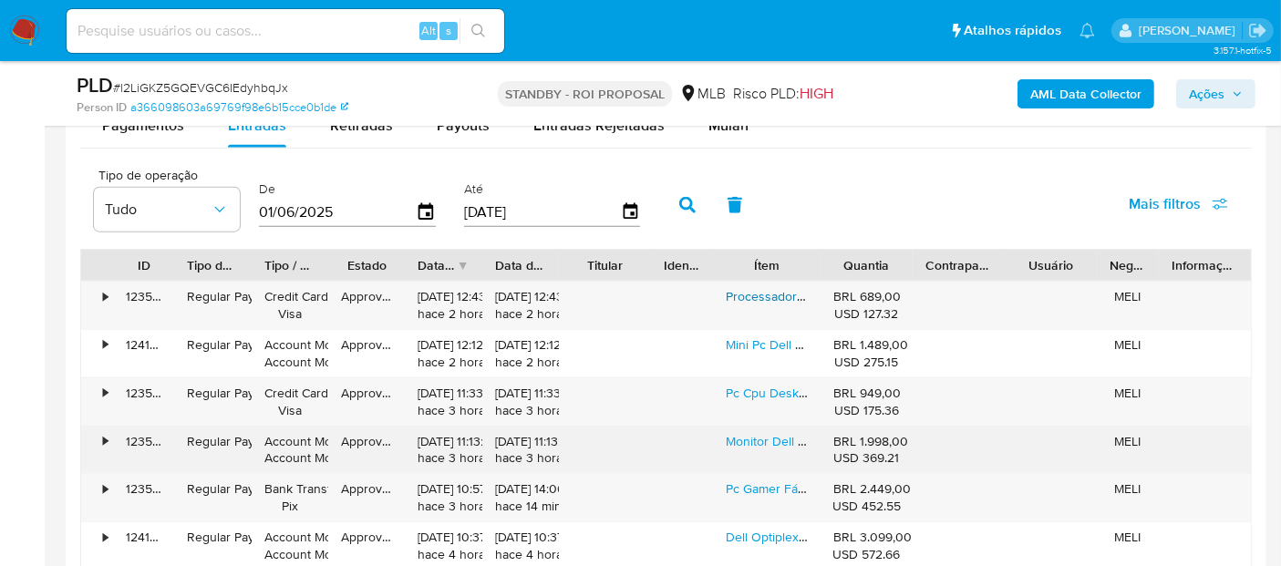
scroll to position [2068, 0]
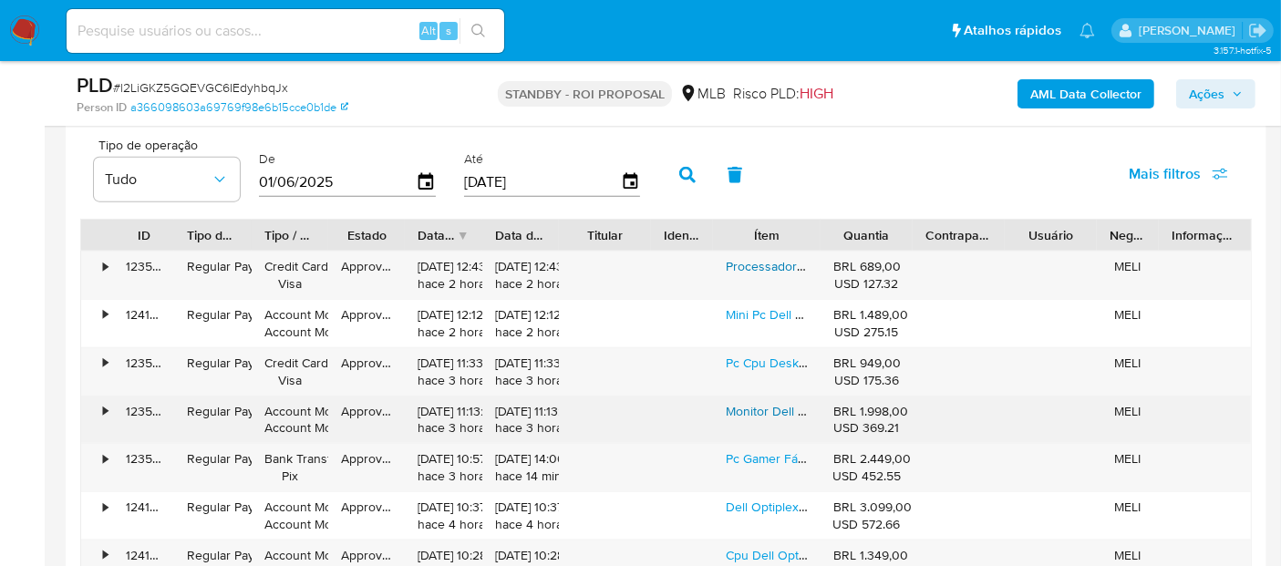
click at [766, 407] on link "Monitor Dell De 23.8 - S2425h Branco" at bounding box center [862, 411] width 272 height 18
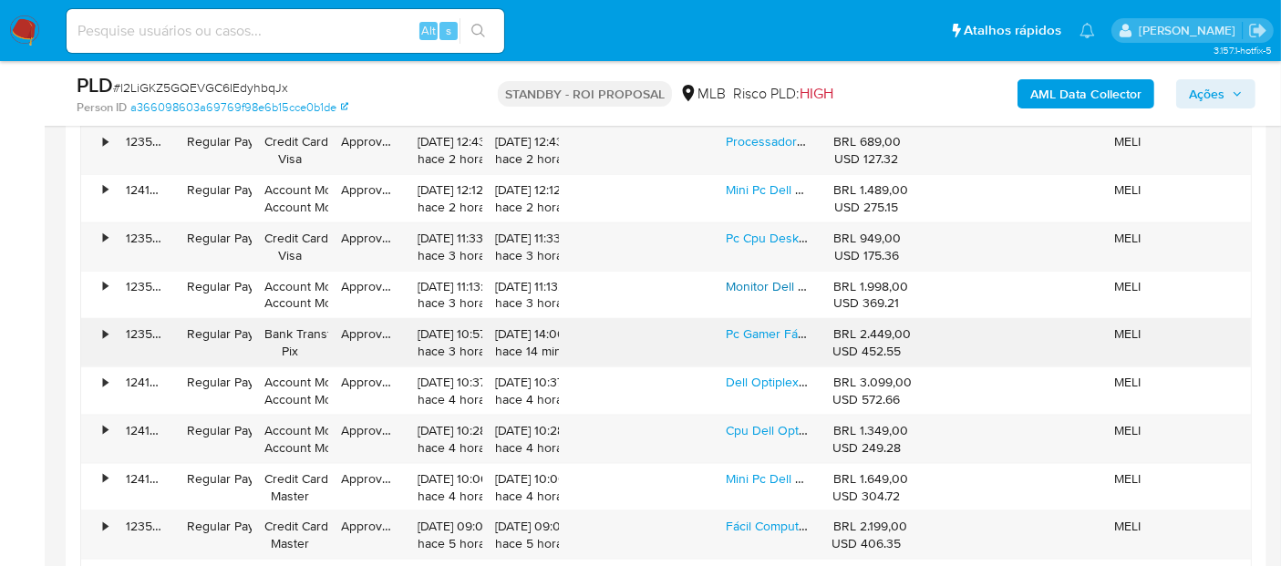
scroll to position [2270, 0]
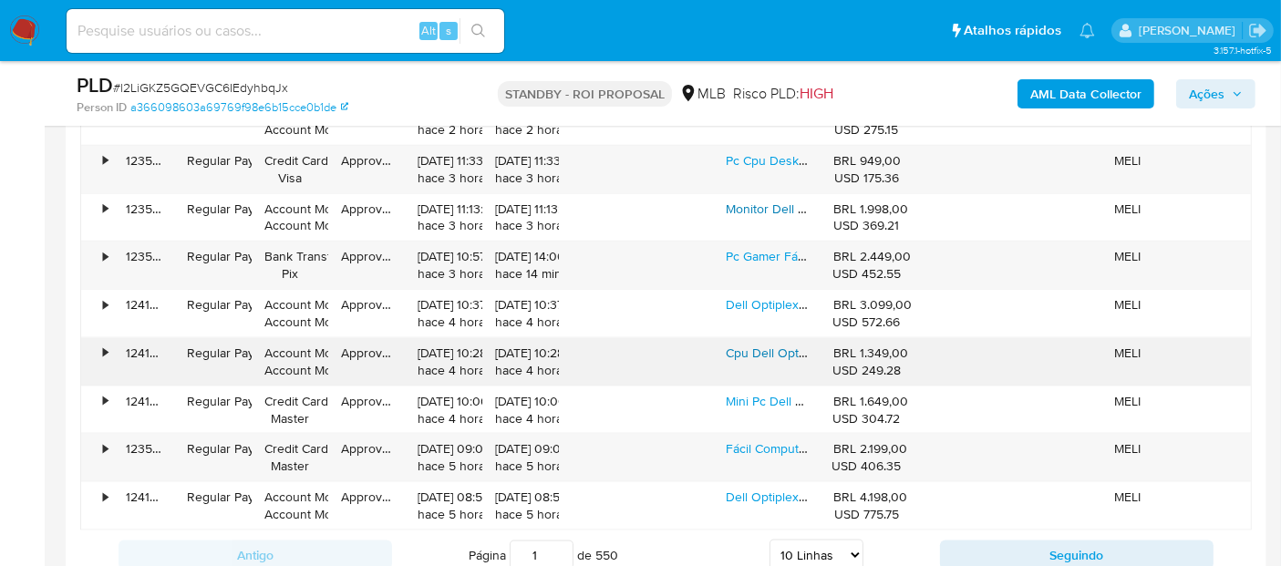
click at [779, 344] on link "Cpu Dell Optiplex 3040 Sff Core I5 6500 8gb Ram Ssd 256gb" at bounding box center [901, 353] width 350 height 18
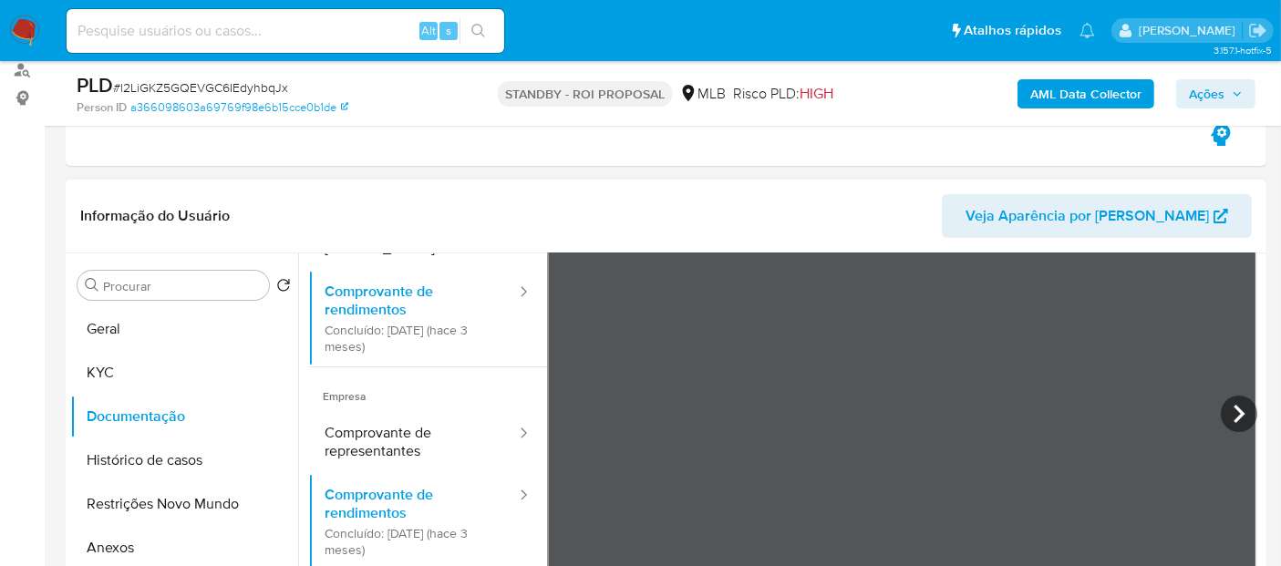
scroll to position [202, 0]
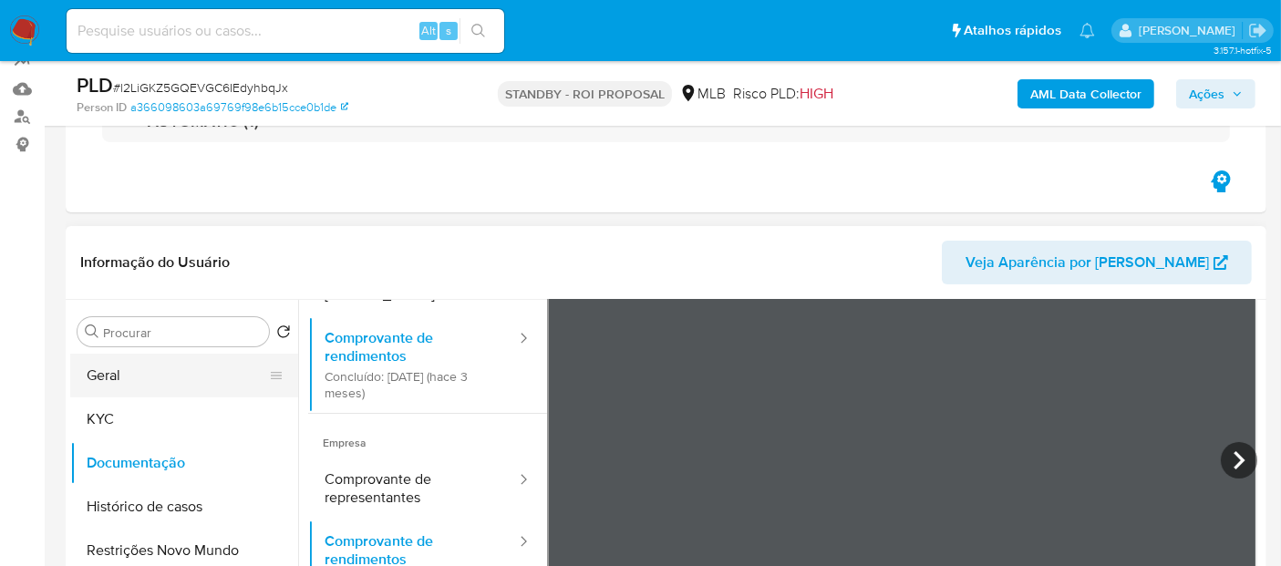
click at [122, 387] on button "Geral" at bounding box center [176, 376] width 213 height 44
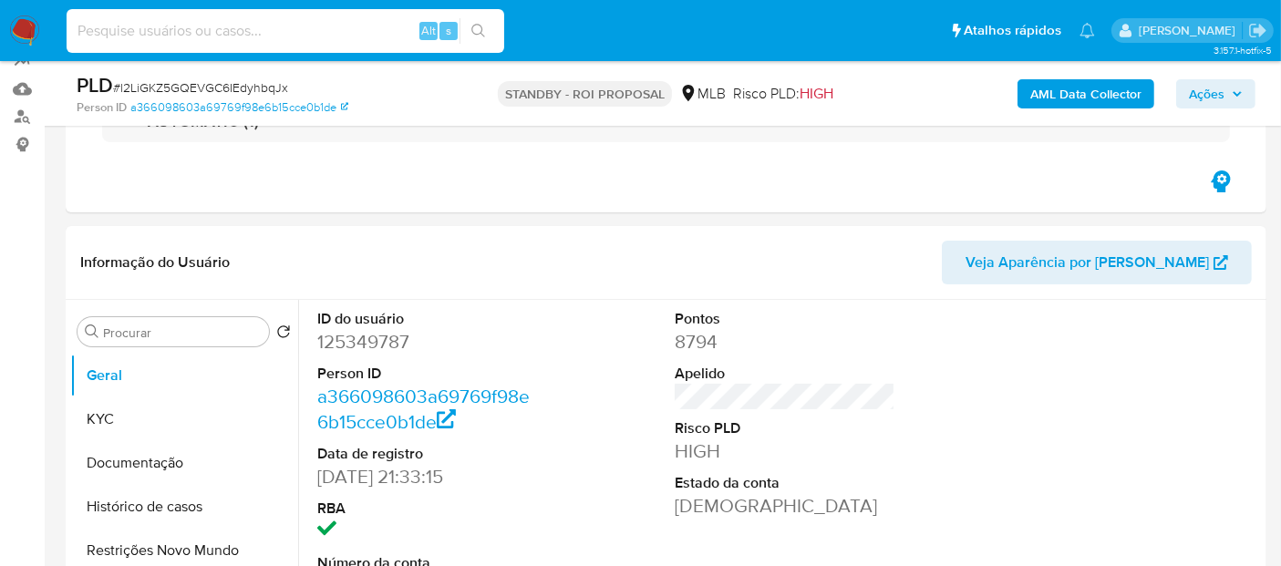
click at [109, 26] on input at bounding box center [286, 31] width 438 height 24
paste input "A4oLNzieGRfWWHRe8Z2V0tjD"
type input "A4oLNzieGRfWWHRe8Z2V0tjD"
click at [481, 26] on icon "search-icon" at bounding box center [478, 31] width 14 height 14
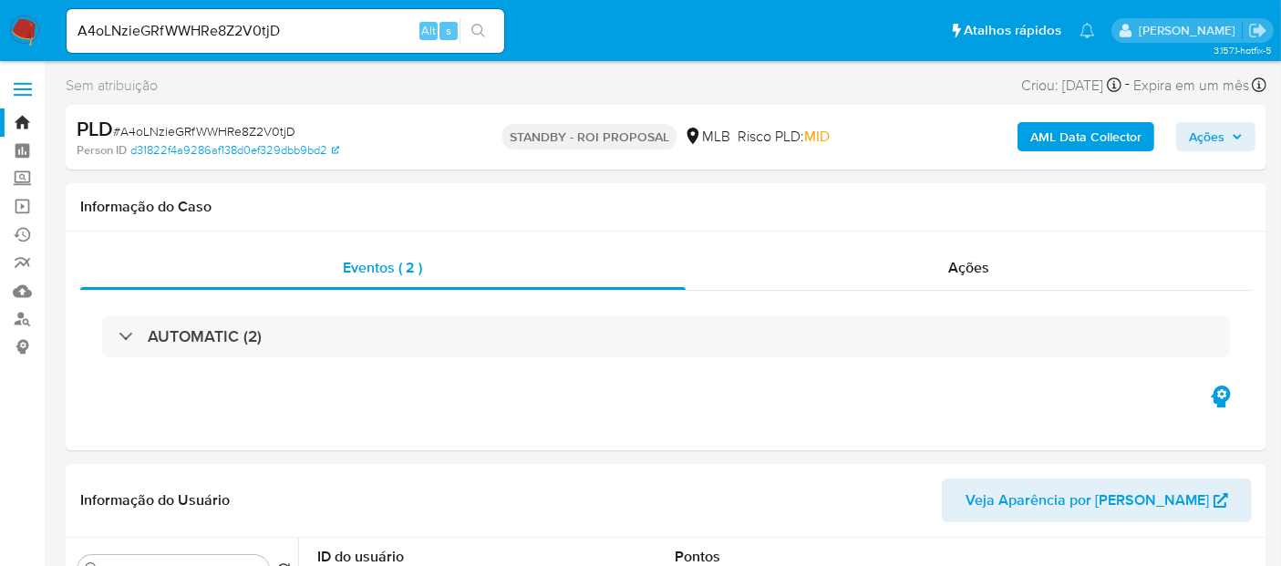
select select "10"
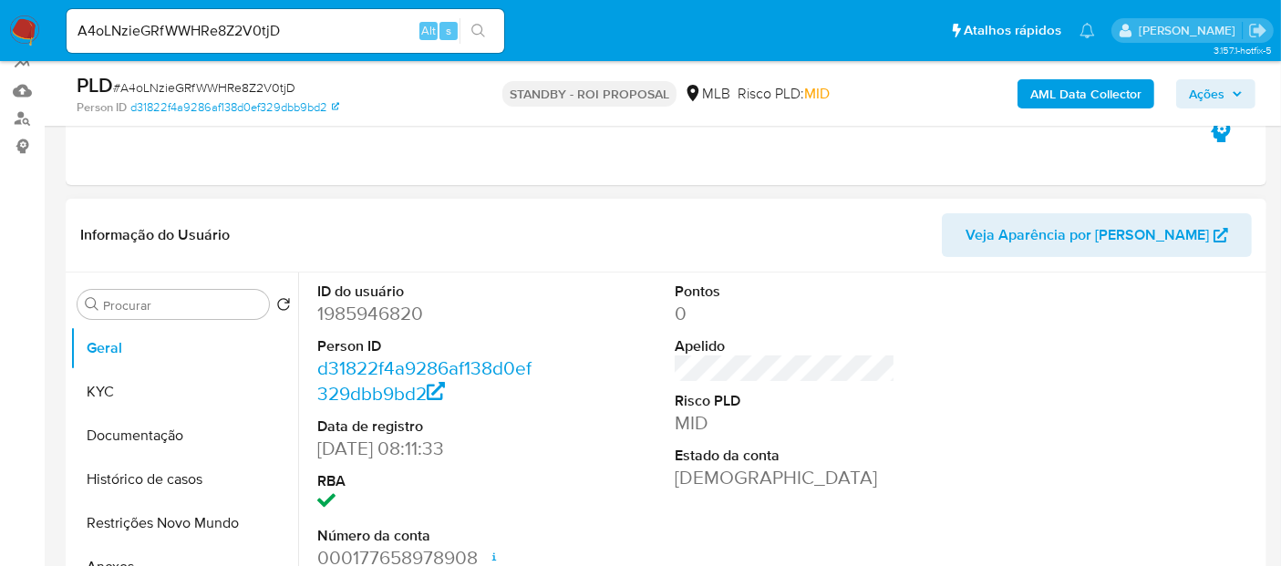
scroll to position [202, 0]
click at [156, 390] on button "KYC" at bounding box center [176, 390] width 213 height 44
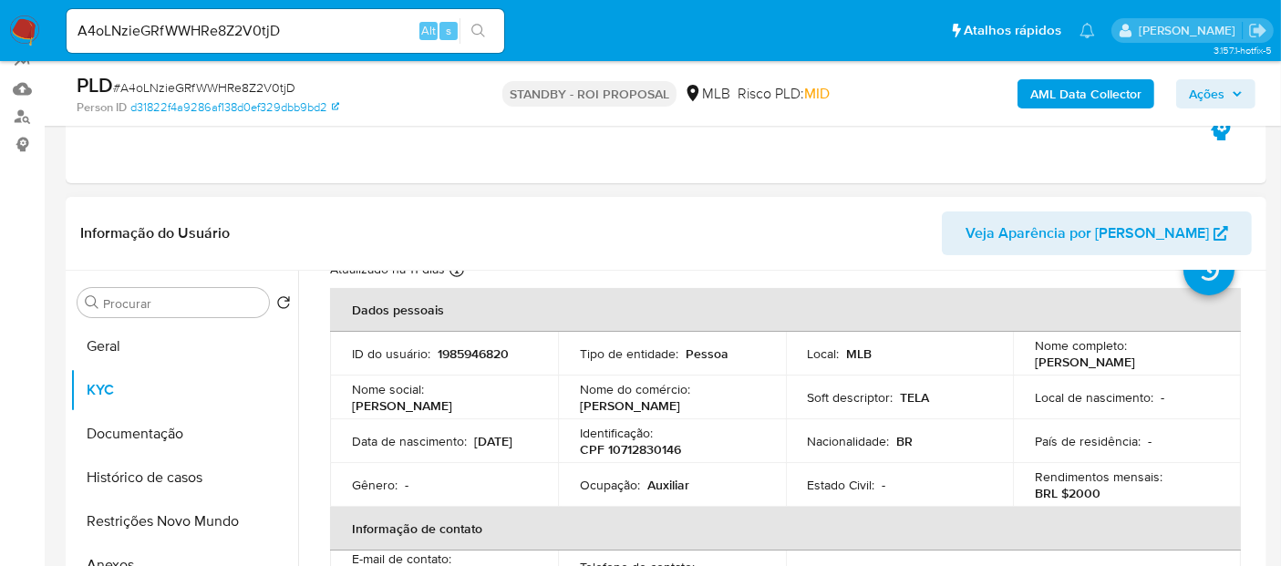
scroll to position [101, 0]
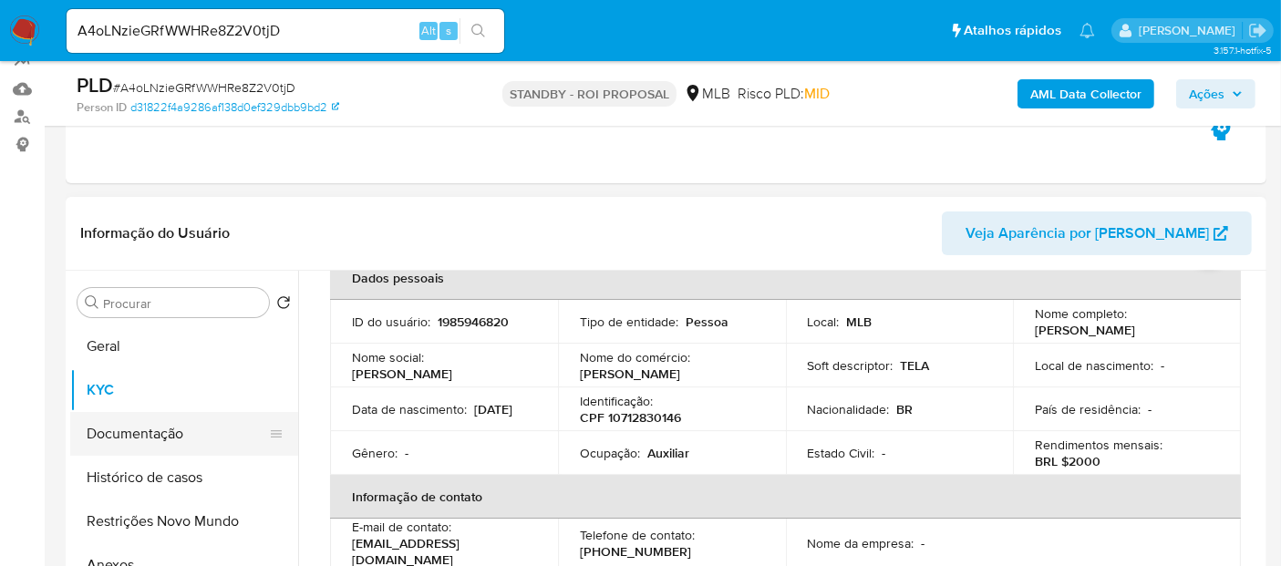
click at [140, 439] on button "Documentação" at bounding box center [176, 434] width 213 height 44
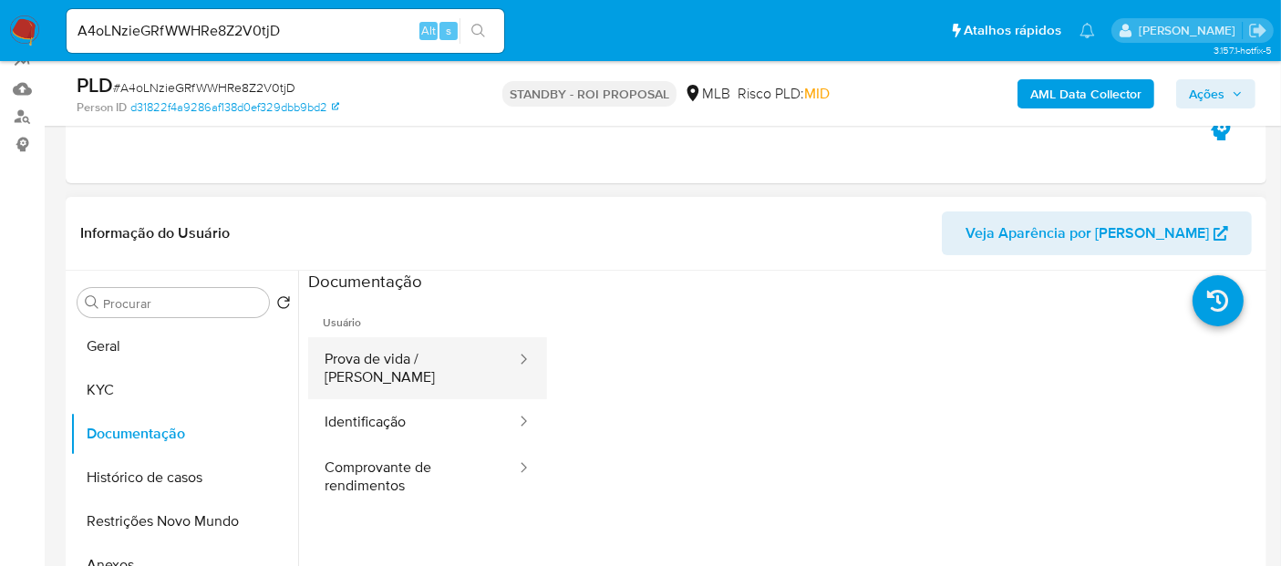
click at [363, 360] on button "Prova de vida / [PERSON_NAME]" at bounding box center [413, 368] width 210 height 62
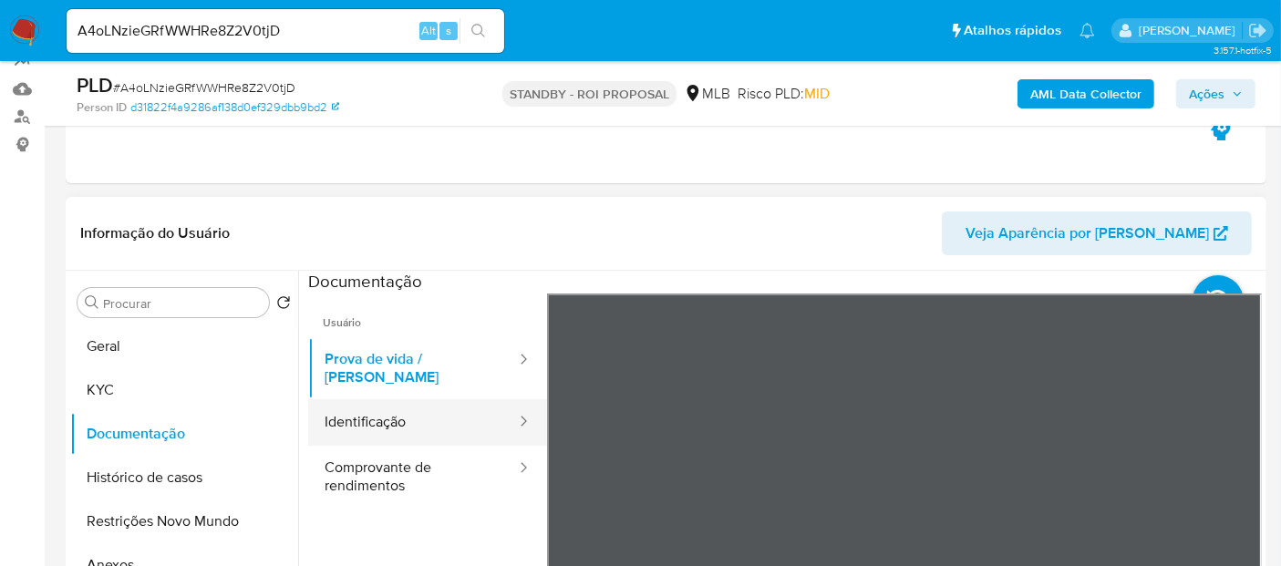
click at [362, 412] on button "Identificação" at bounding box center [413, 422] width 210 height 46
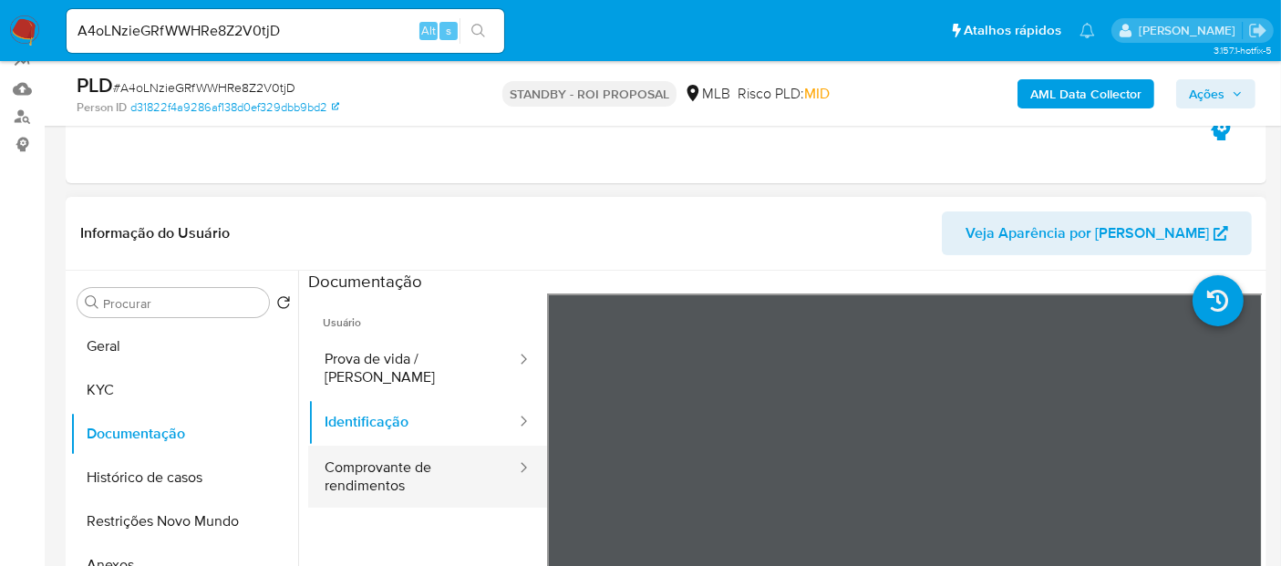
click at [351, 465] on button "Comprovante de rendimentos" at bounding box center [413, 477] width 210 height 62
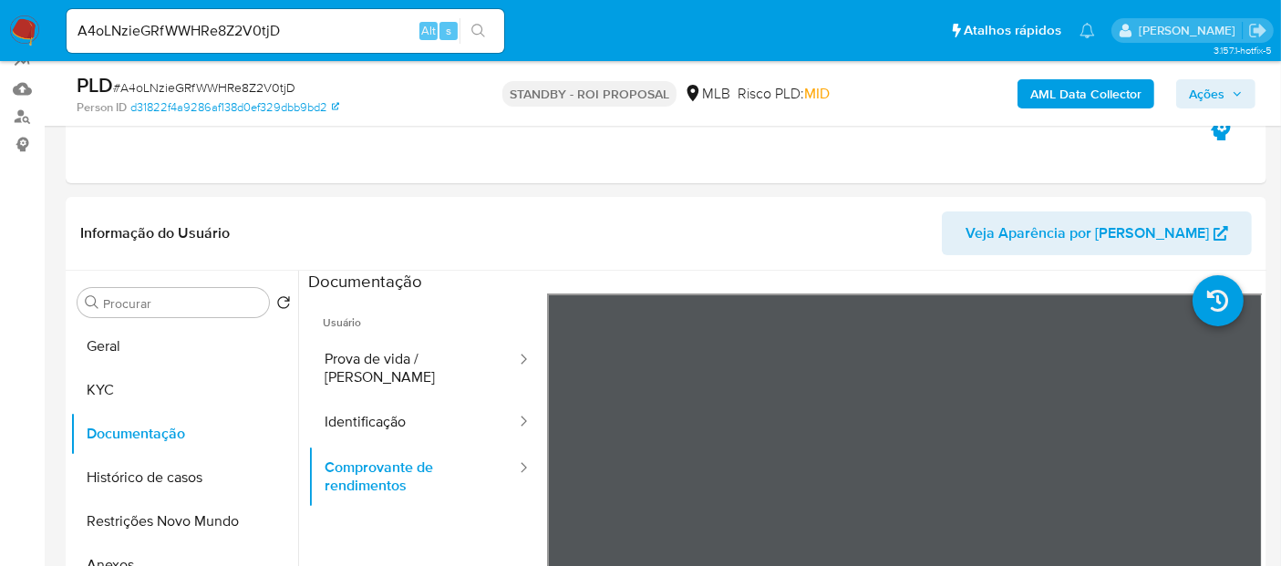
click at [140, 344] on button "Geral" at bounding box center [176, 347] width 213 height 44
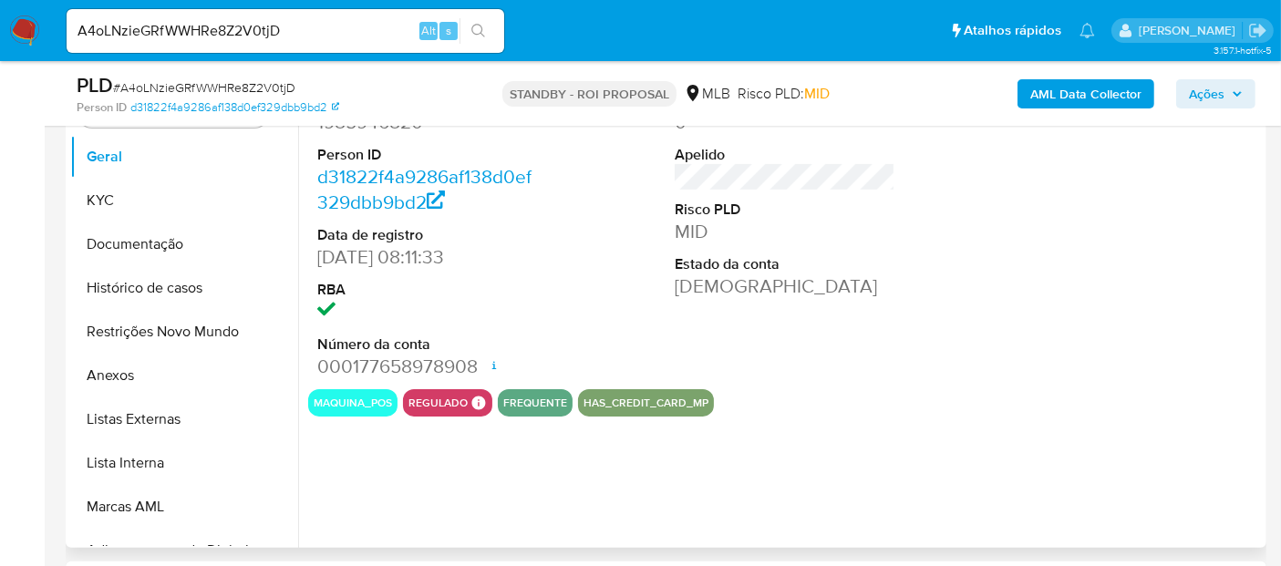
scroll to position [405, 0]
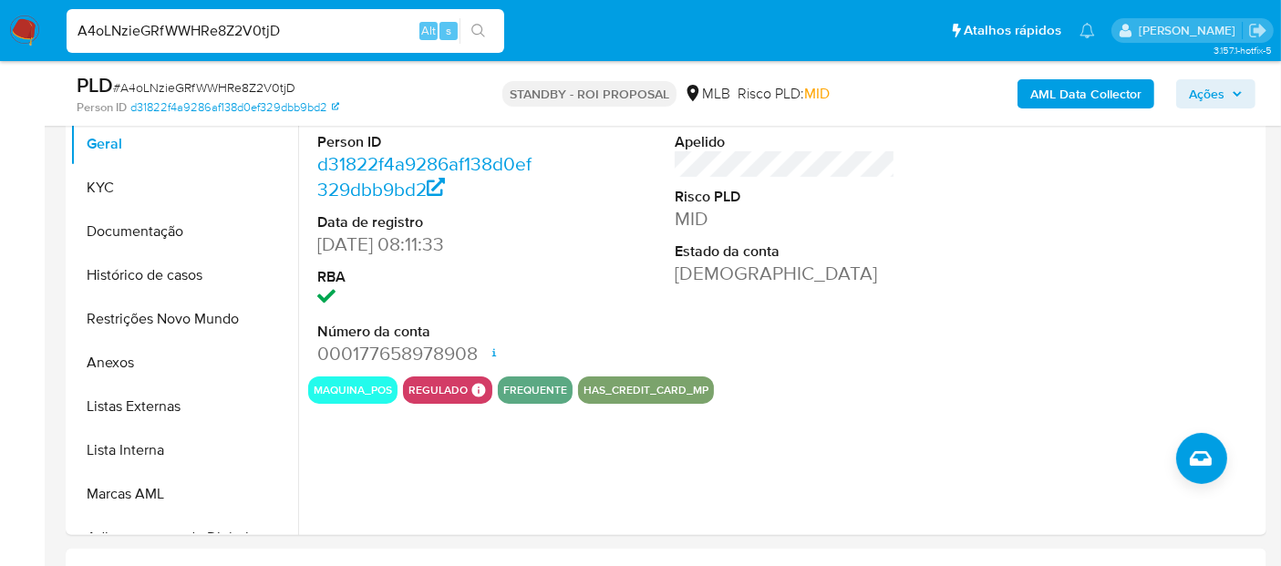
drag, startPoint x: 308, startPoint y: 25, endPoint x: 0, endPoint y: 36, distance: 308.4
click at [0, 36] on nav "Pausado Ver notificaciones A4oLNzieGRfWWHRe8Z2V0tjD Alt s Atalhos rápidos Presi…" at bounding box center [640, 30] width 1281 height 61
paste input "5A6uebJo8OmF2naNIthUqYY"
type input "A5A6uebJo8OmF2naNIthUqYY"
click at [480, 22] on button "search-icon" at bounding box center [478, 31] width 37 height 26
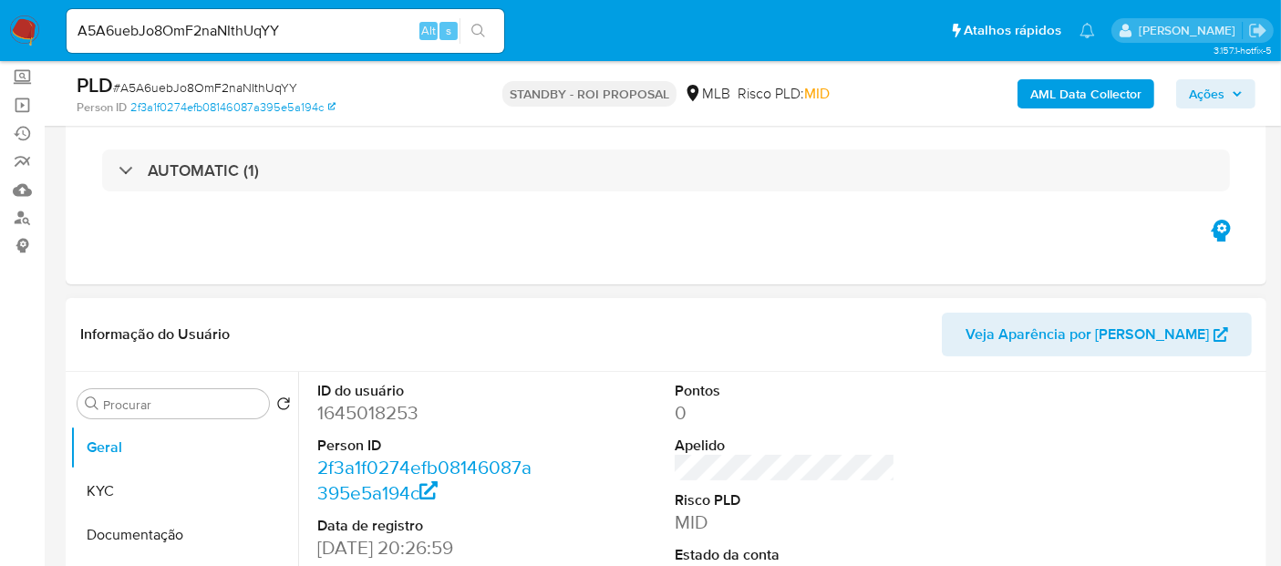
select select "10"
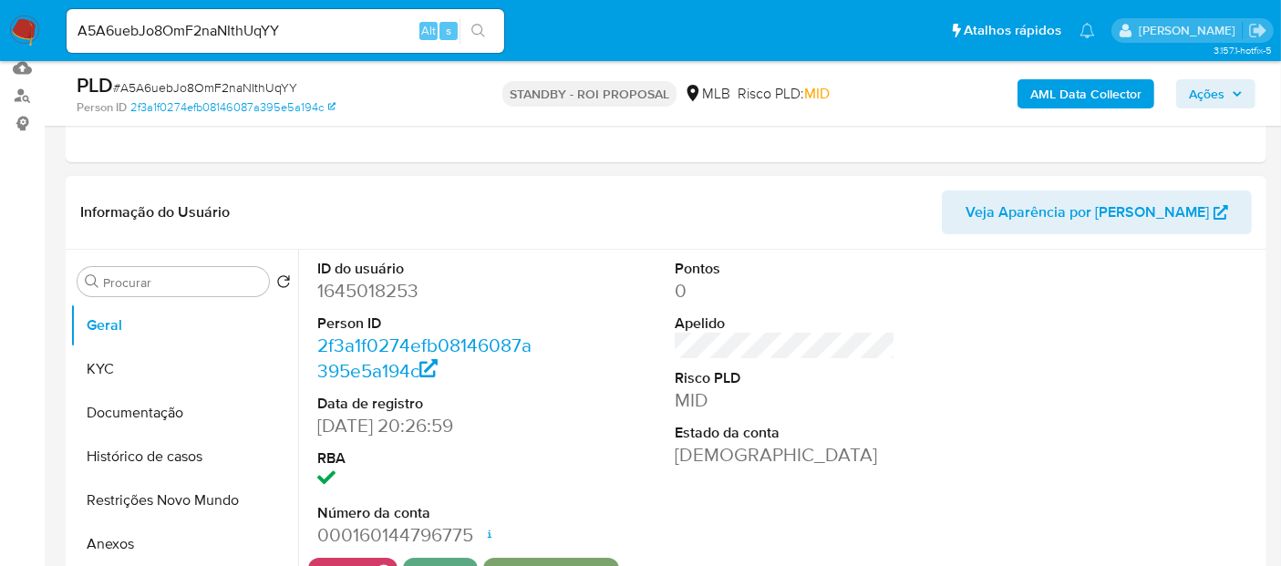
scroll to position [304, 0]
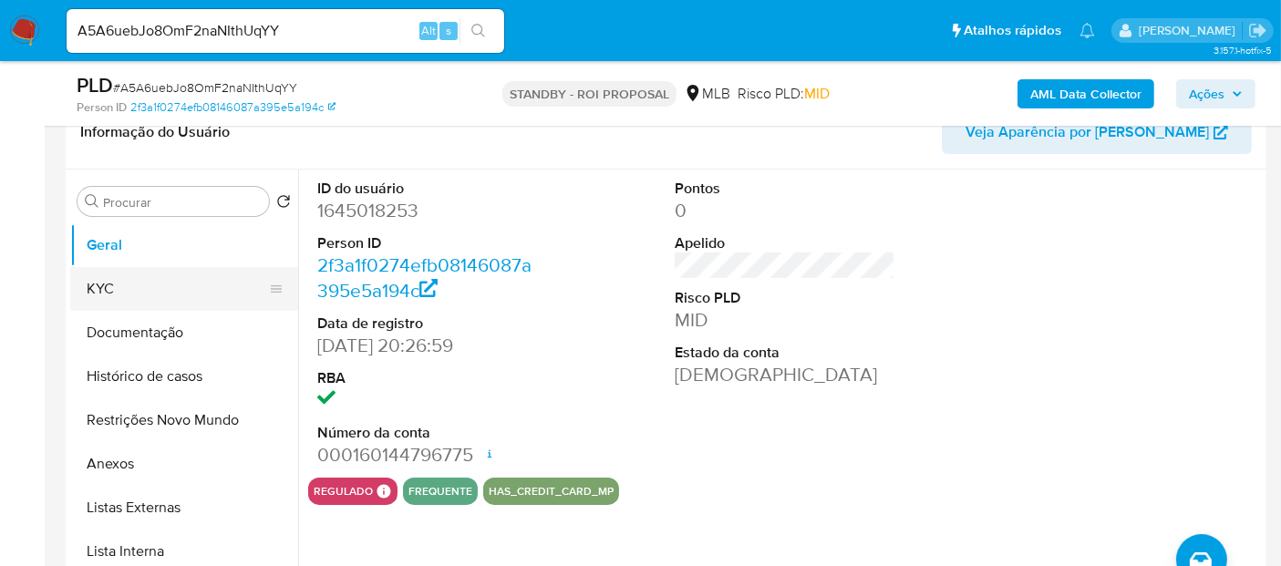
click at [105, 284] on button "KYC" at bounding box center [176, 289] width 213 height 44
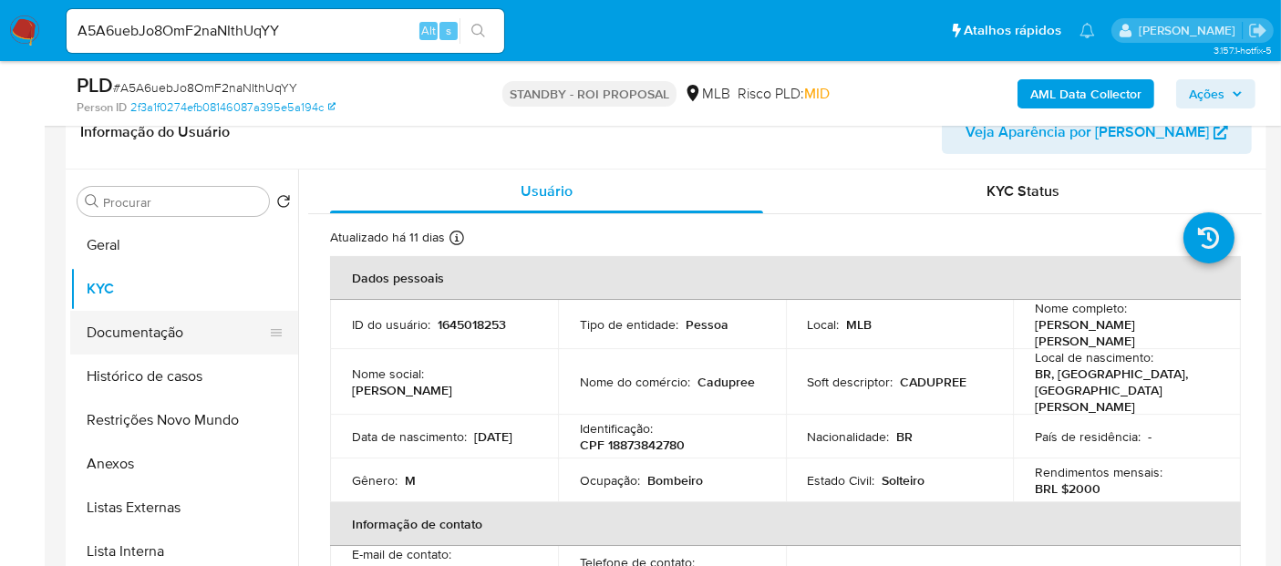
click at [157, 327] on button "Documentação" at bounding box center [176, 333] width 213 height 44
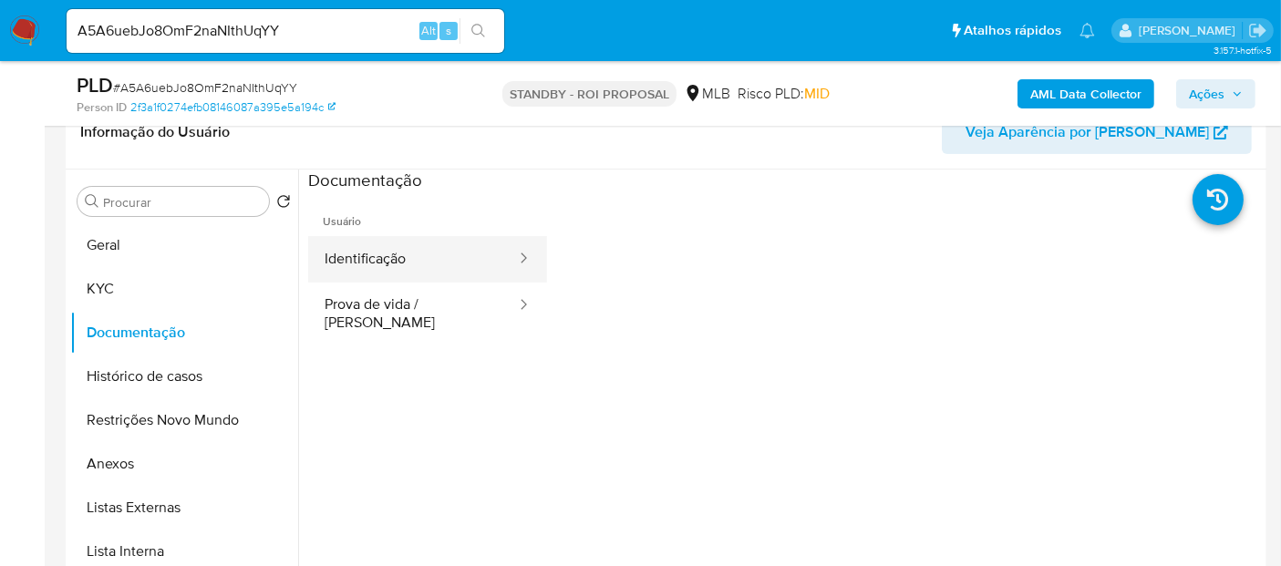
click at [470, 241] on button "Identificação" at bounding box center [413, 259] width 210 height 46
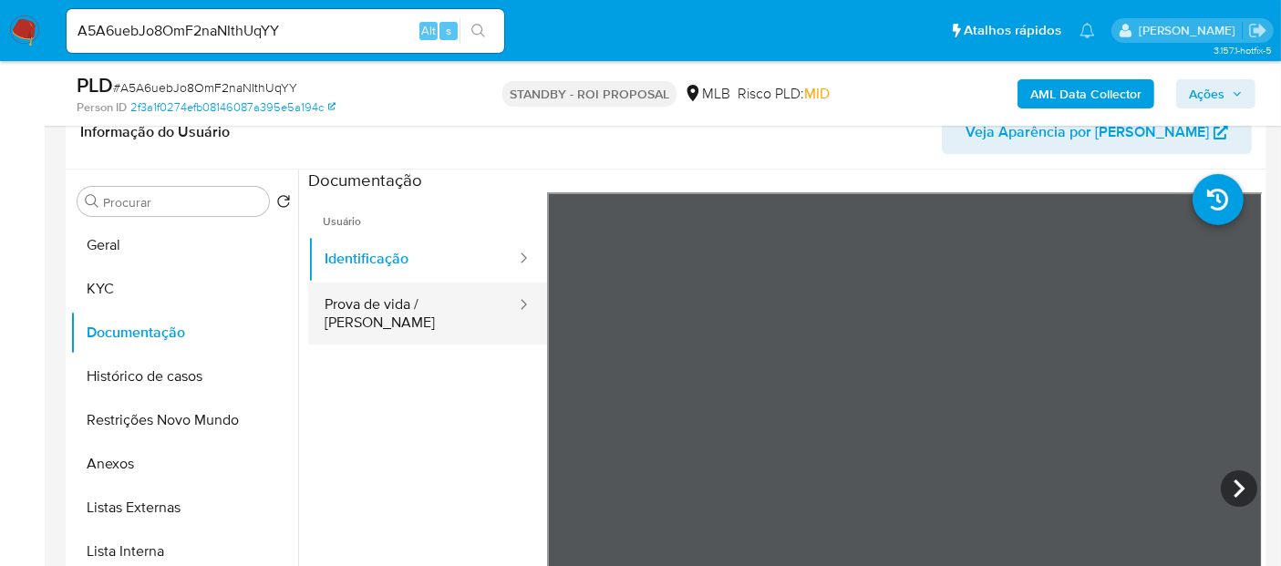
click at [359, 295] on button "Prova de vida / [PERSON_NAME]" at bounding box center [413, 314] width 210 height 62
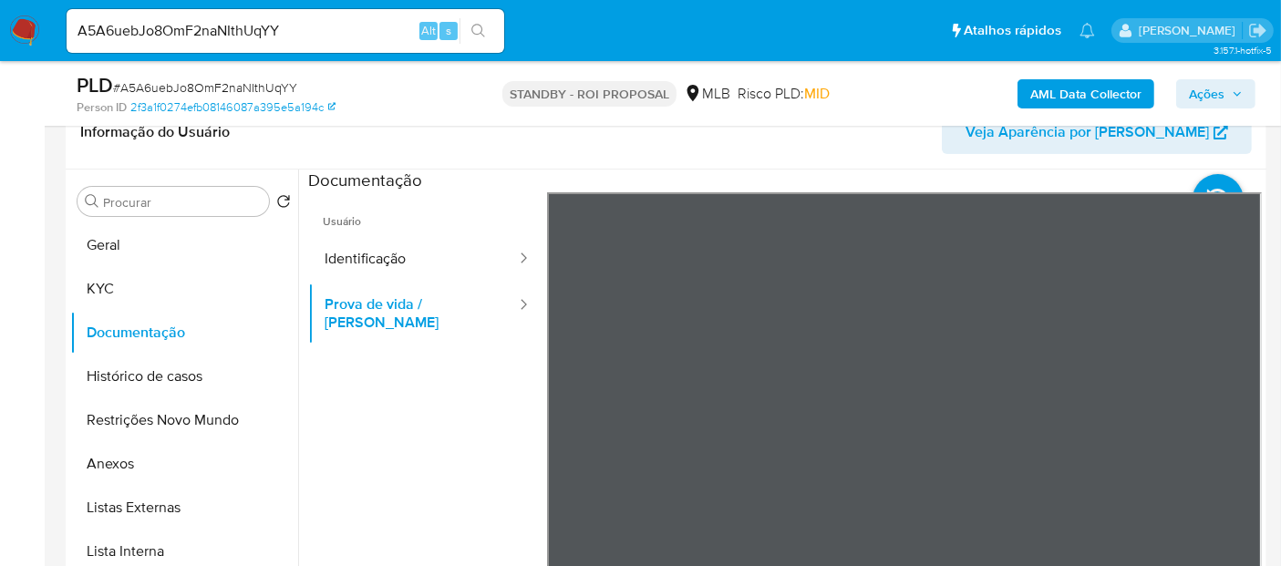
scroll to position [56, 0]
click at [377, 256] on button "Identificação" at bounding box center [413, 259] width 210 height 46
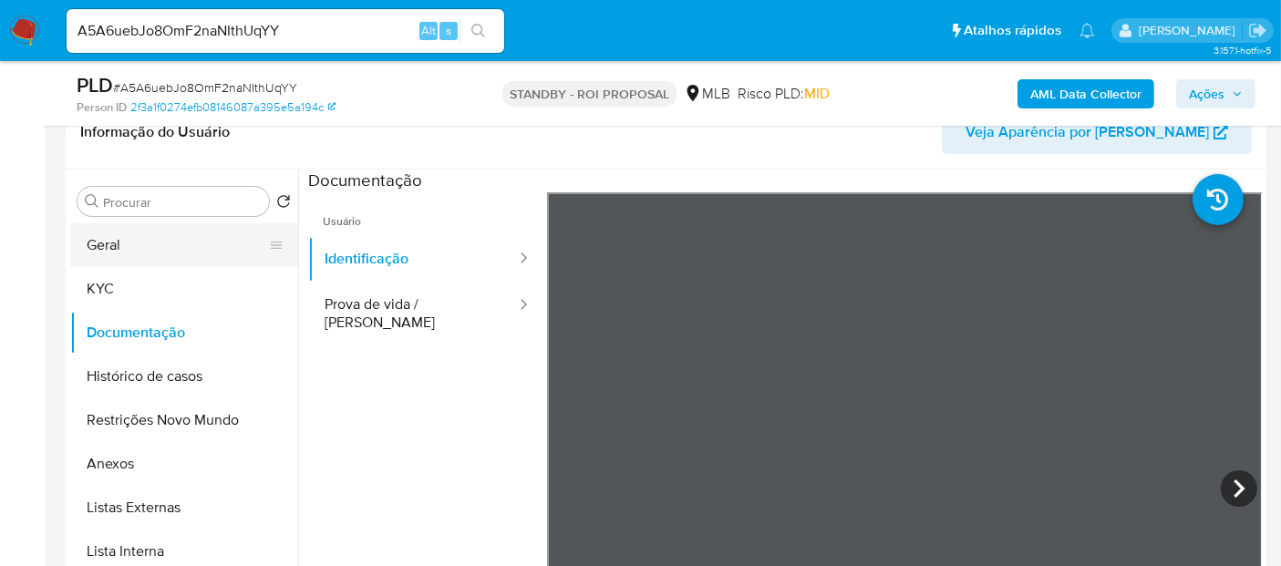
click at [108, 246] on button "Geral" at bounding box center [176, 245] width 213 height 44
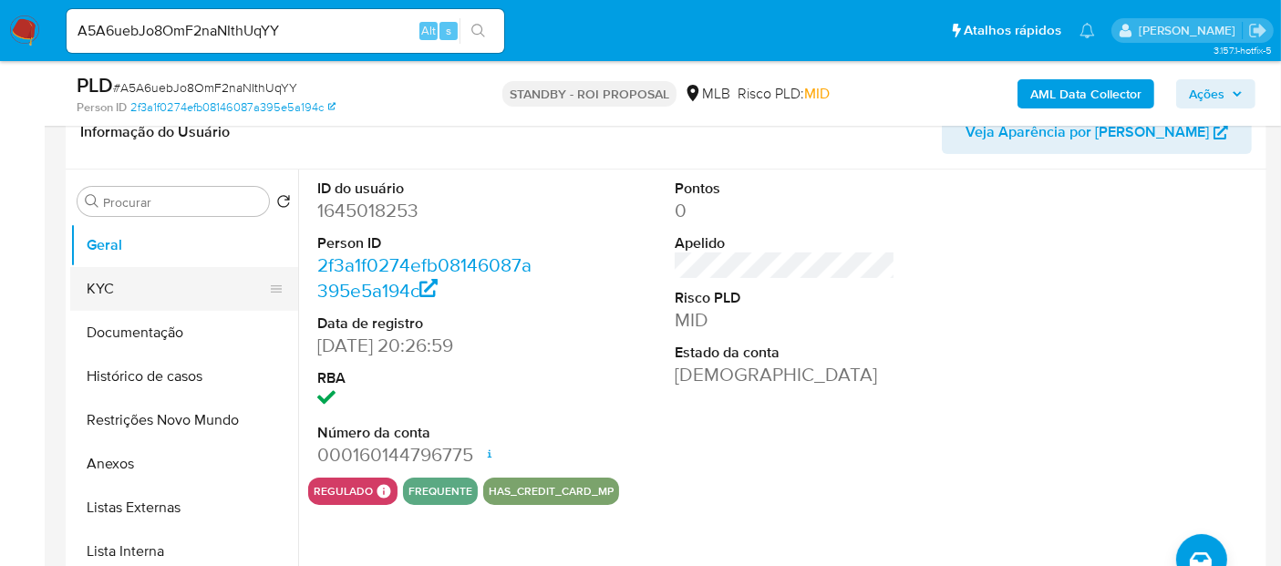
click at [136, 284] on button "KYC" at bounding box center [176, 289] width 213 height 44
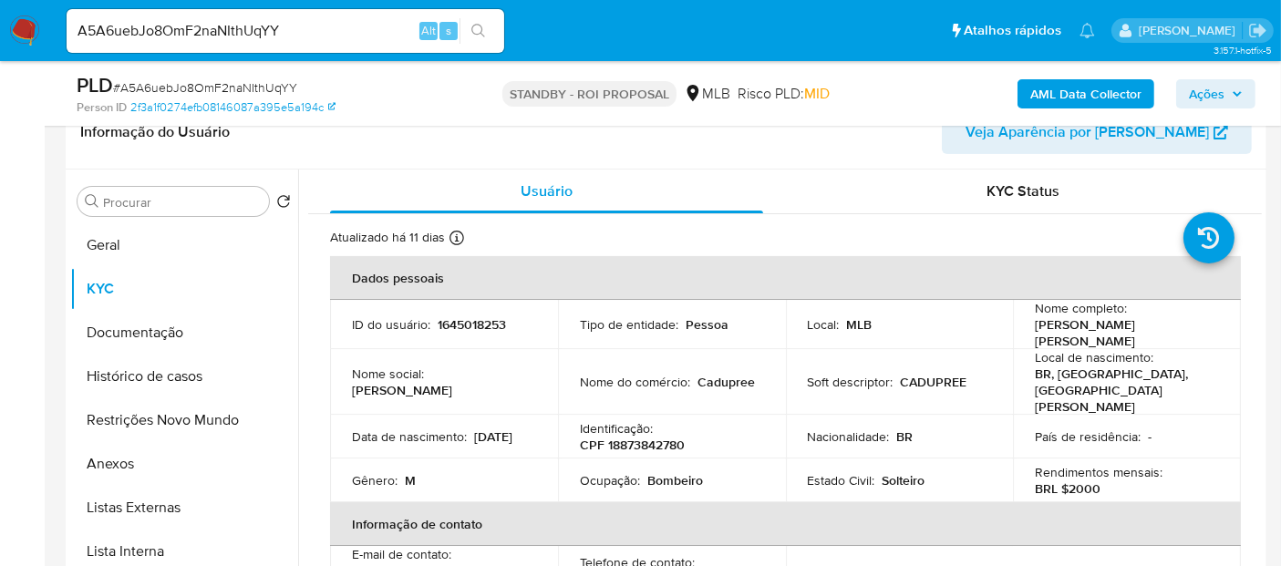
drag, startPoint x: 348, startPoint y: 417, endPoint x: 462, endPoint y: 417, distance: 114.0
click at [462, 417] on td "Data de nascimento : 20/07/2005" at bounding box center [444, 437] width 228 height 44
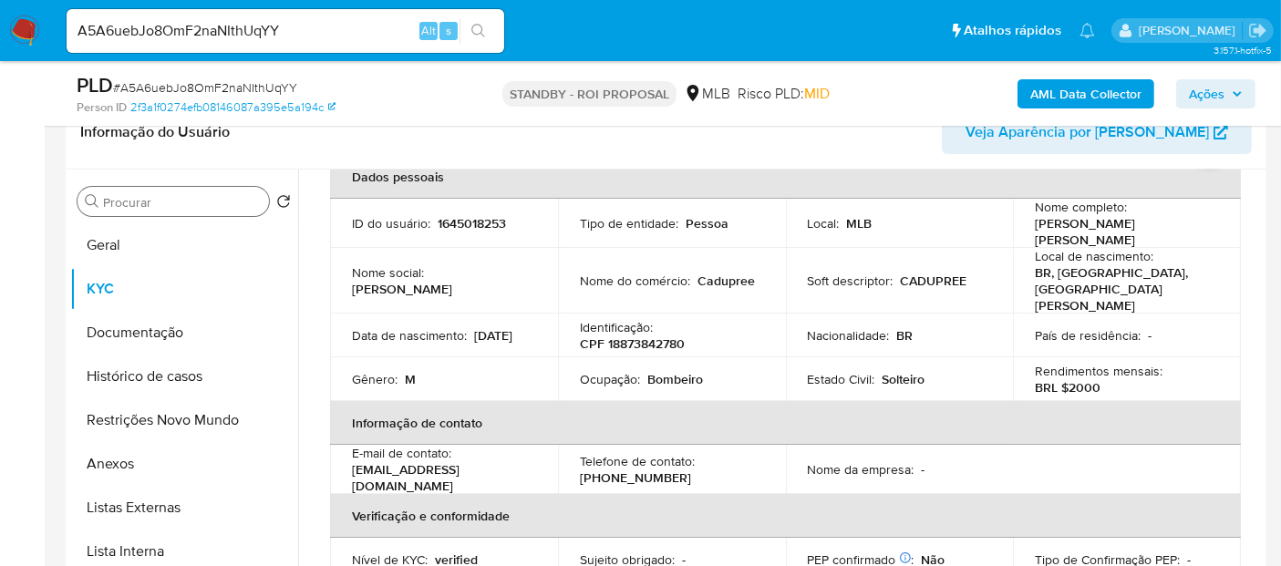
scroll to position [202, 0]
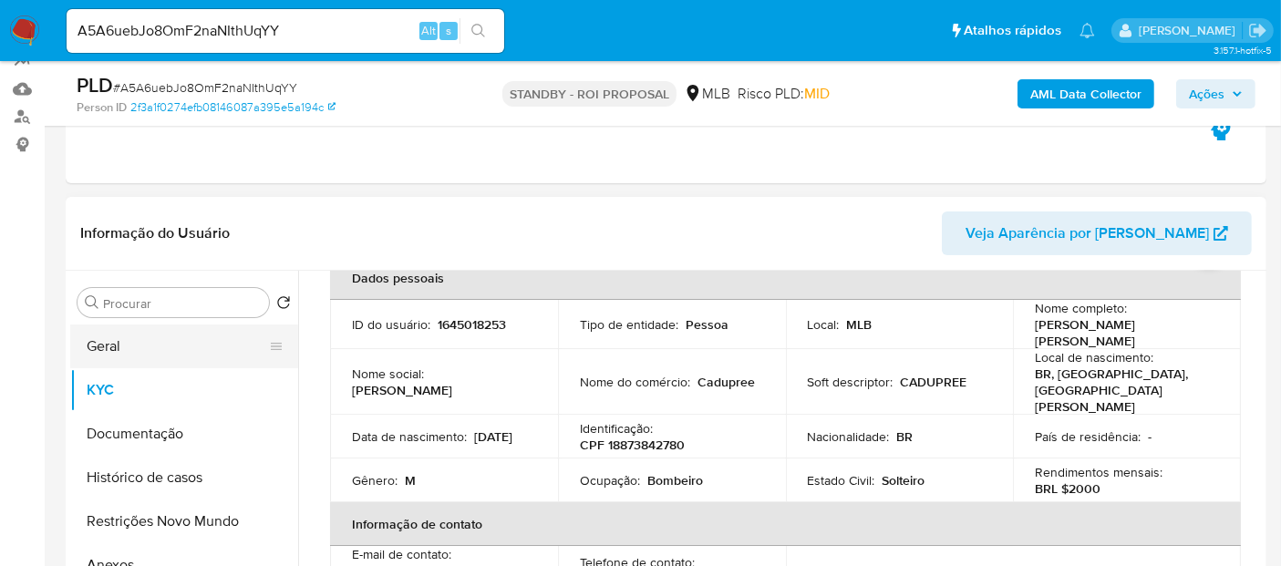
click at [116, 365] on button "Geral" at bounding box center [176, 347] width 213 height 44
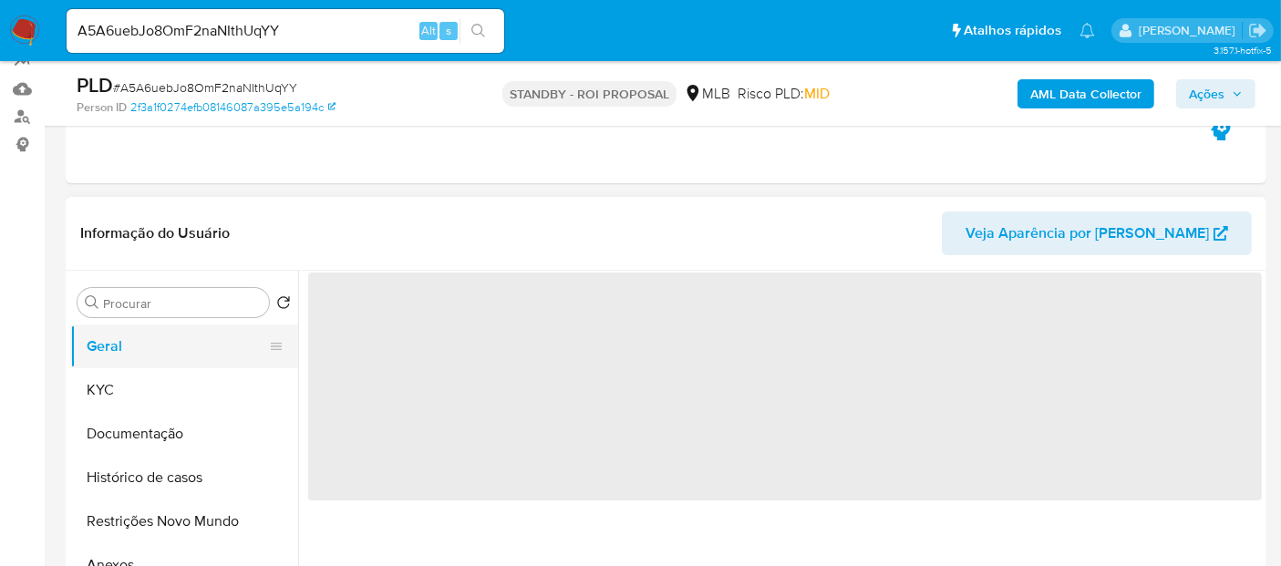
scroll to position [0, 0]
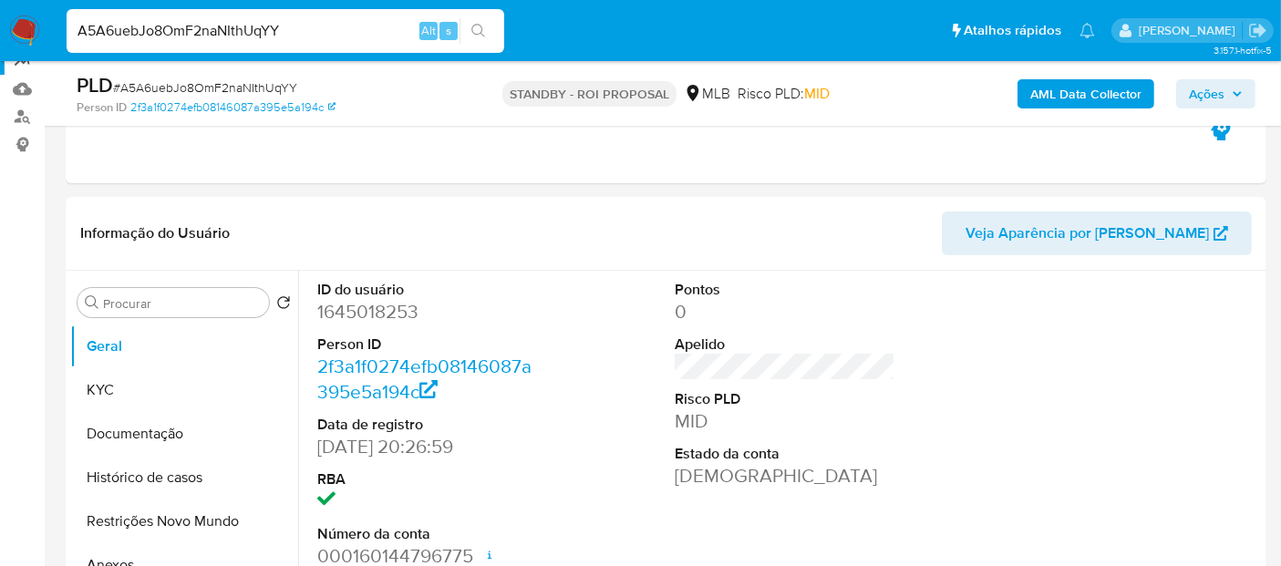
drag, startPoint x: 291, startPoint y: 27, endPoint x: 0, endPoint y: 67, distance: 293.6
paste input "0YxMnZI10451zxYvehIjcllx"
type input "0YxMnZI10451zxYvehIjcllx"
click at [467, 24] on button "search-icon" at bounding box center [478, 31] width 37 height 26
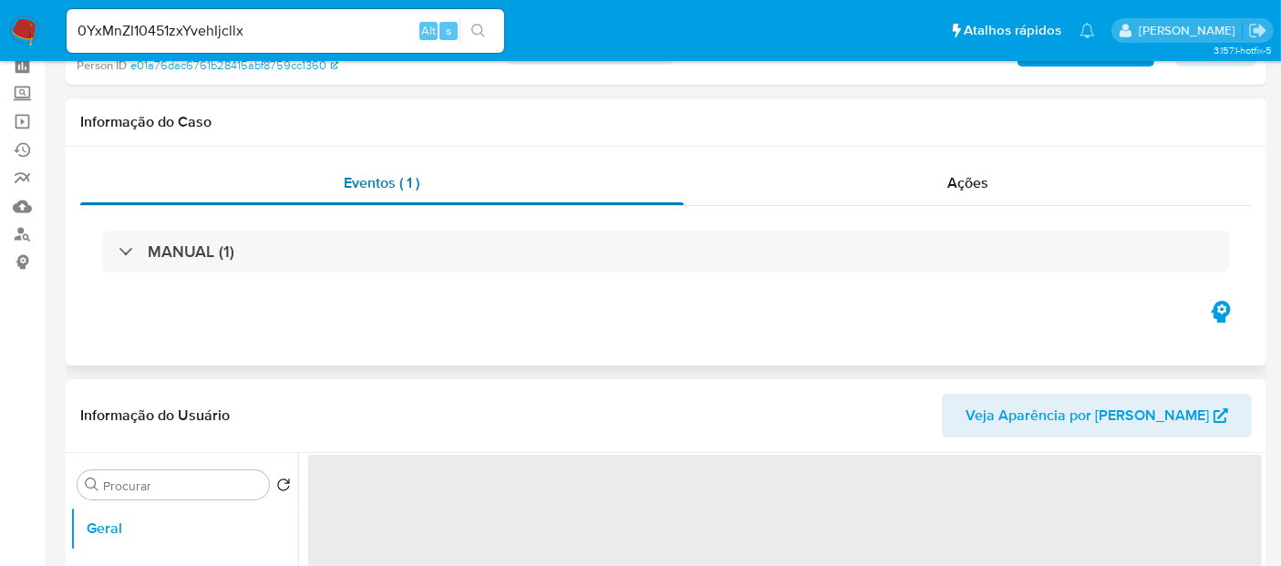
scroll to position [202, 0]
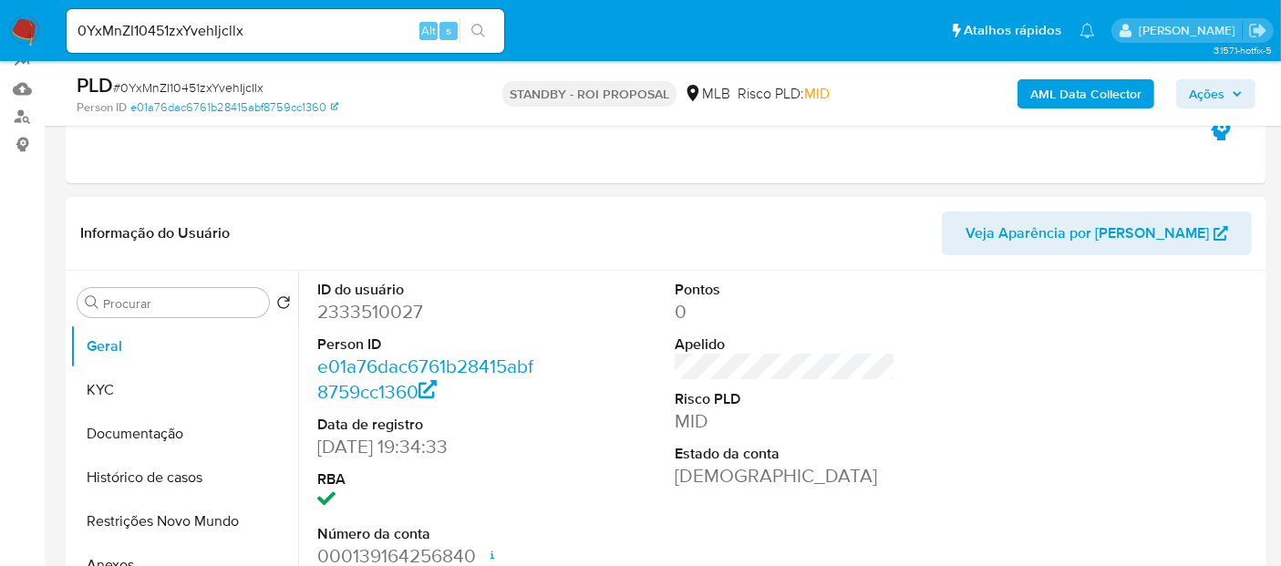
select select "10"
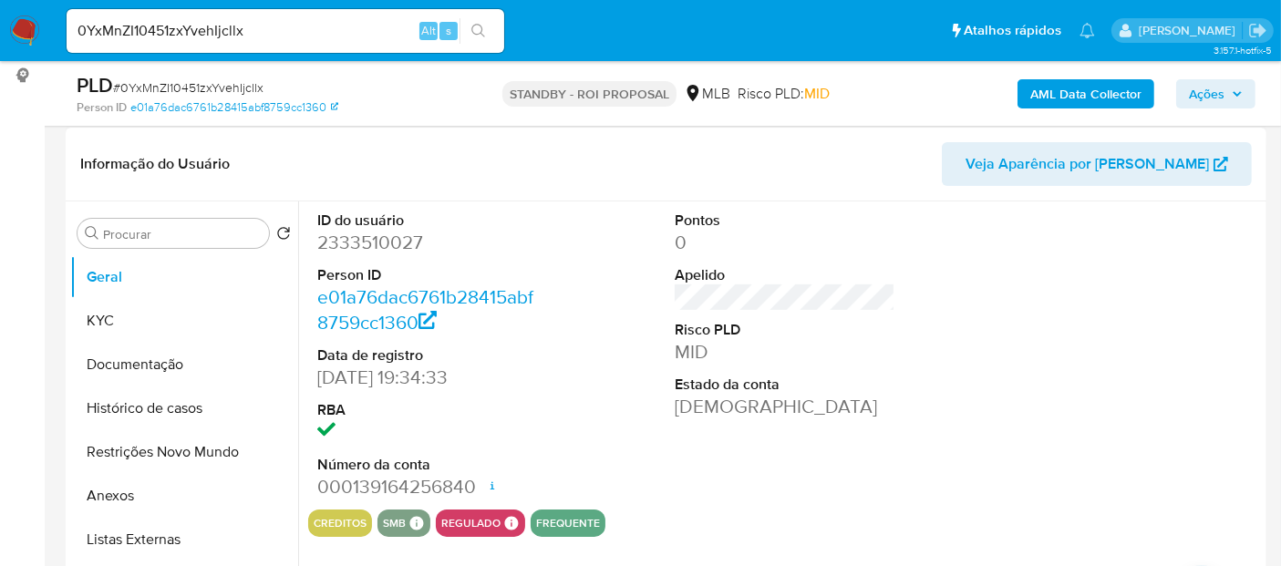
scroll to position [304, 0]
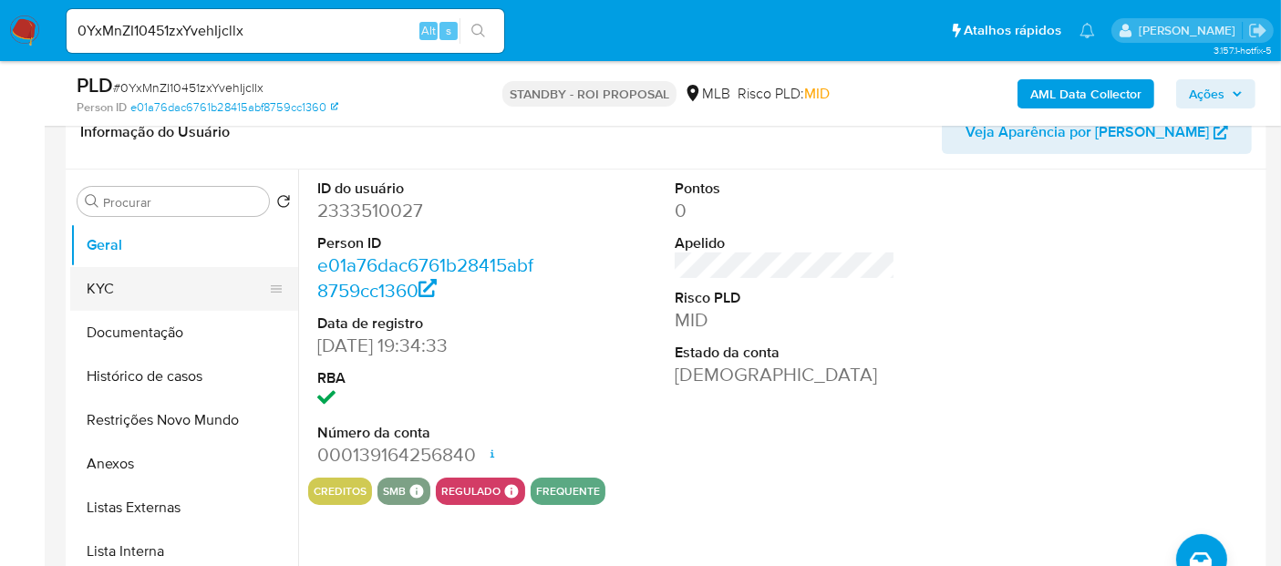
click at [120, 278] on button "KYC" at bounding box center [176, 289] width 213 height 44
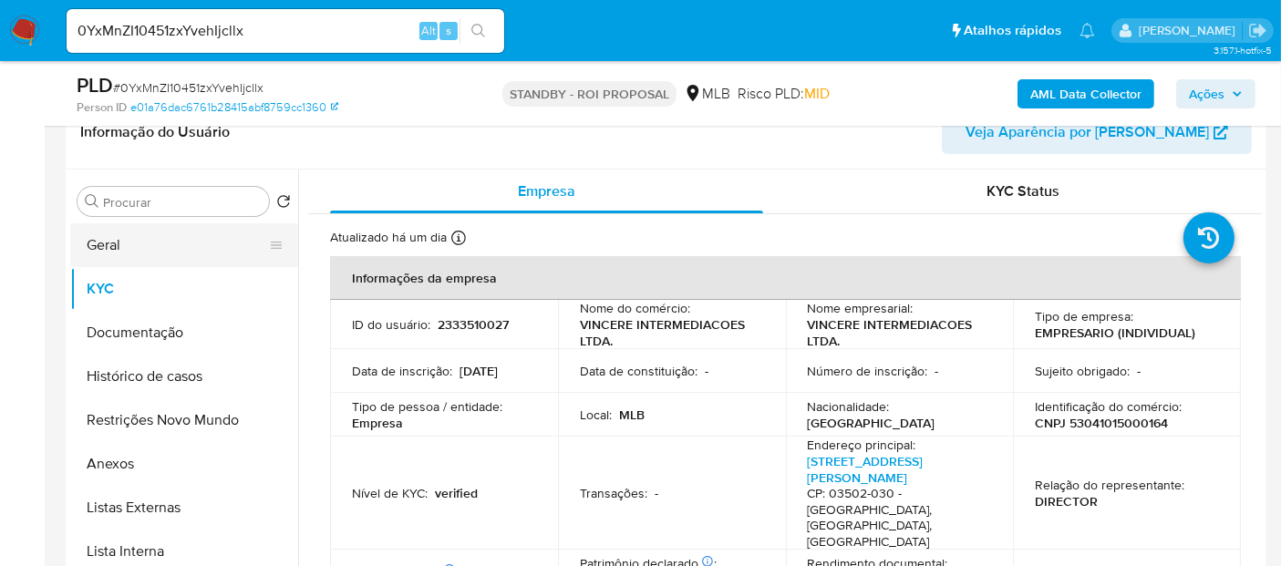
click at [104, 237] on button "Geral" at bounding box center [176, 245] width 213 height 44
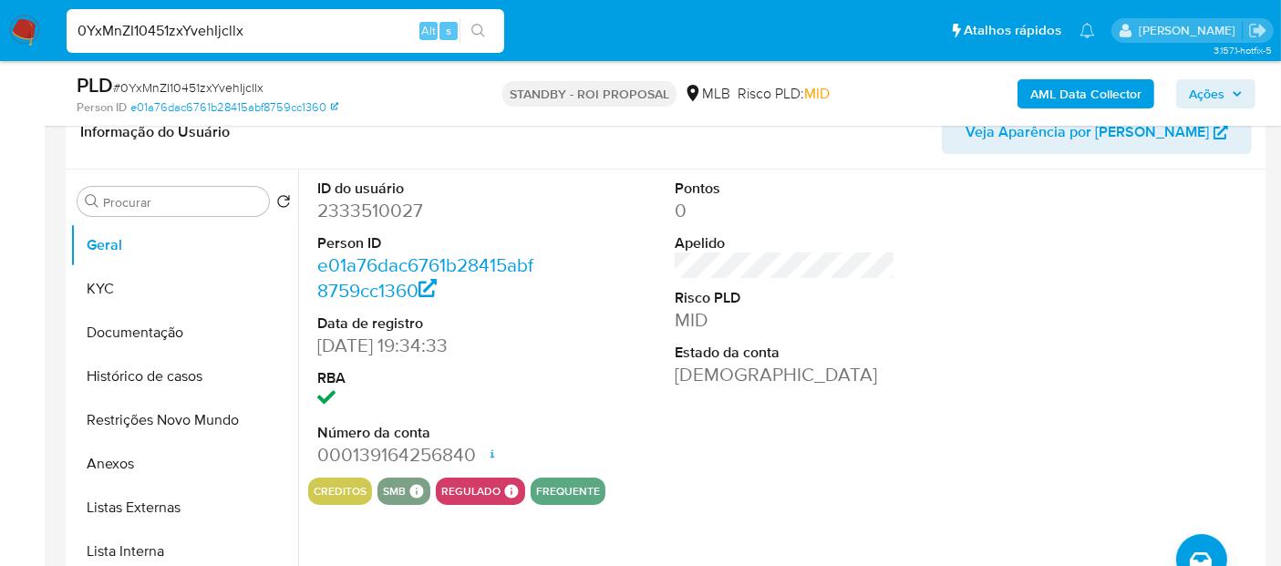
drag, startPoint x: 270, startPoint y: 26, endPoint x: 0, endPoint y: 25, distance: 269.9
click at [0, 25] on nav "Pausado Ver notificaciones 0YxMnZI10451zxYvehIjcllx Alt s Atalhos rápidos Presi…" at bounding box center [640, 30] width 1281 height 61
paste input "gfiFLPTRODW8Lz6VU9wxmlu9"
type input "gfiFLPTRODW8Lz6VU9wxmlu9"
click at [481, 27] on icon "search-icon" at bounding box center [478, 31] width 14 height 14
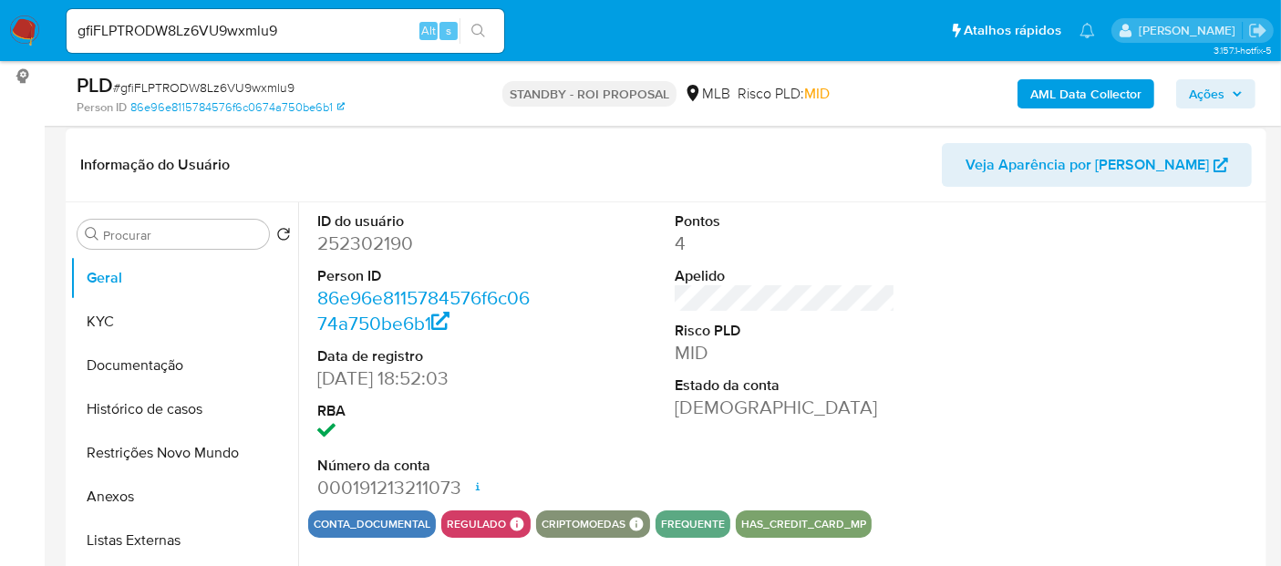
scroll to position [304, 0]
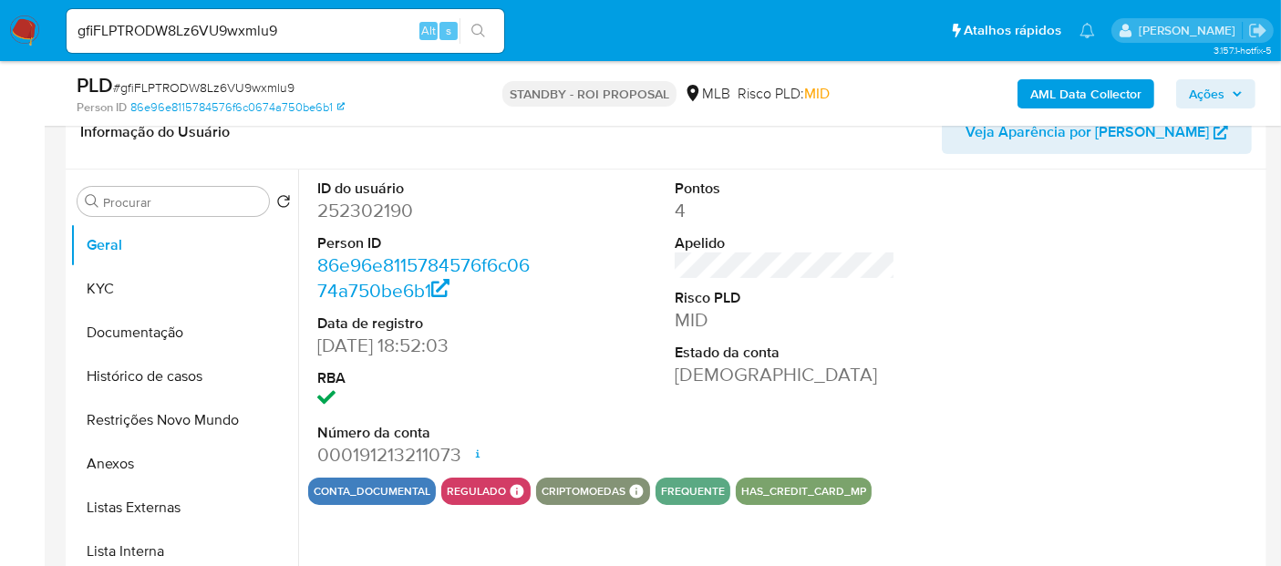
select select "10"
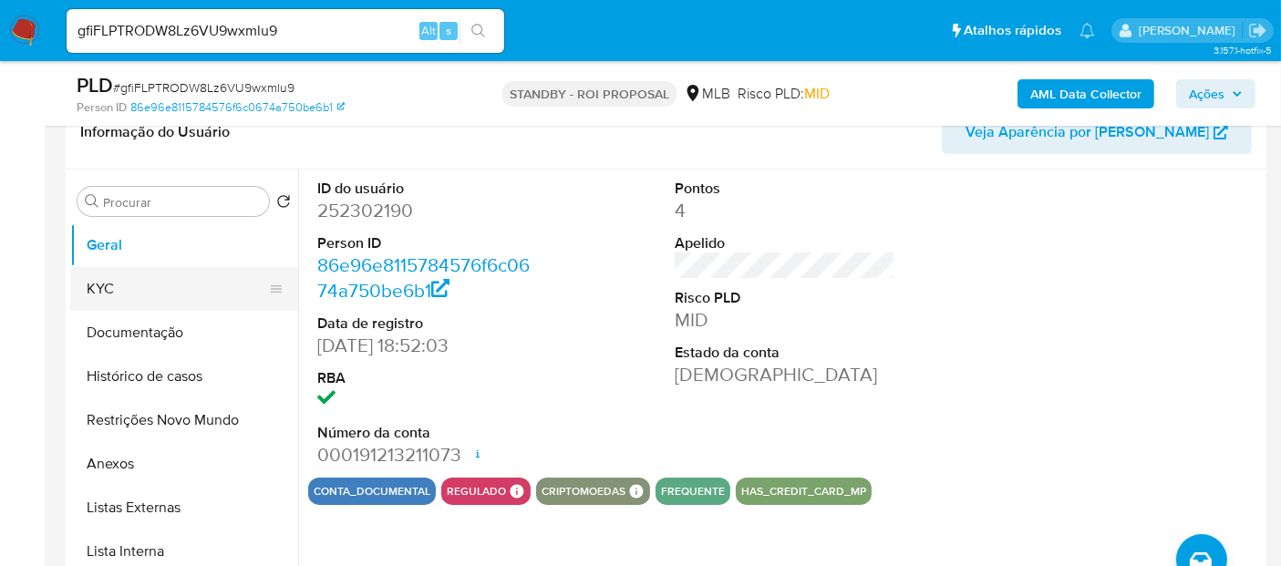
click at [141, 292] on button "KYC" at bounding box center [176, 289] width 213 height 44
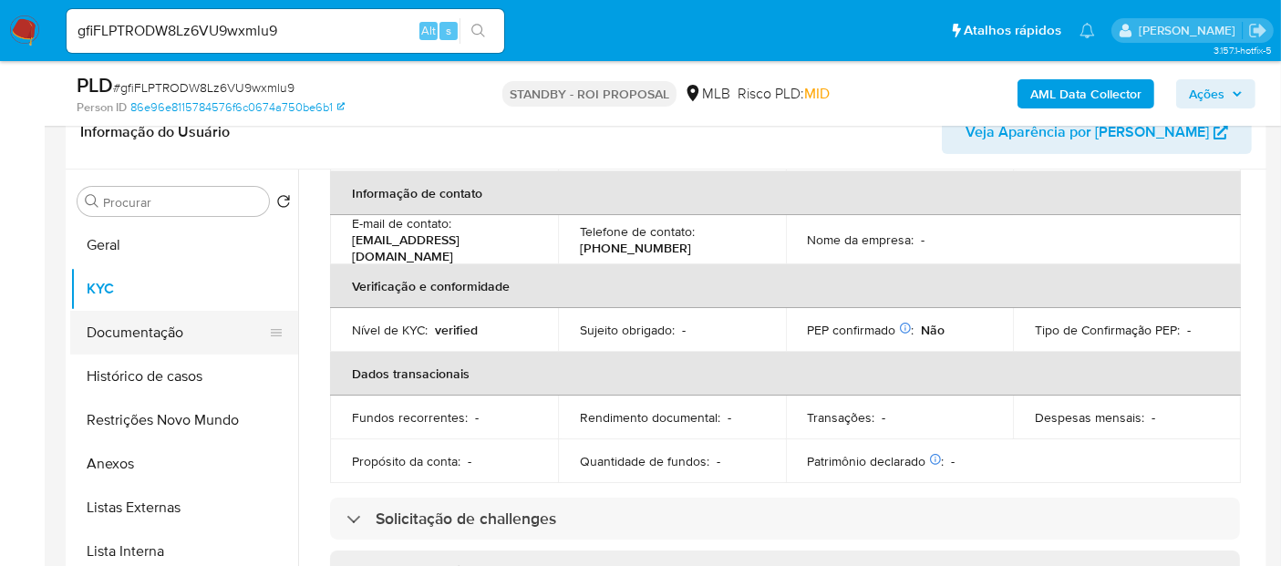
click at [140, 330] on button "Documentação" at bounding box center [176, 333] width 213 height 44
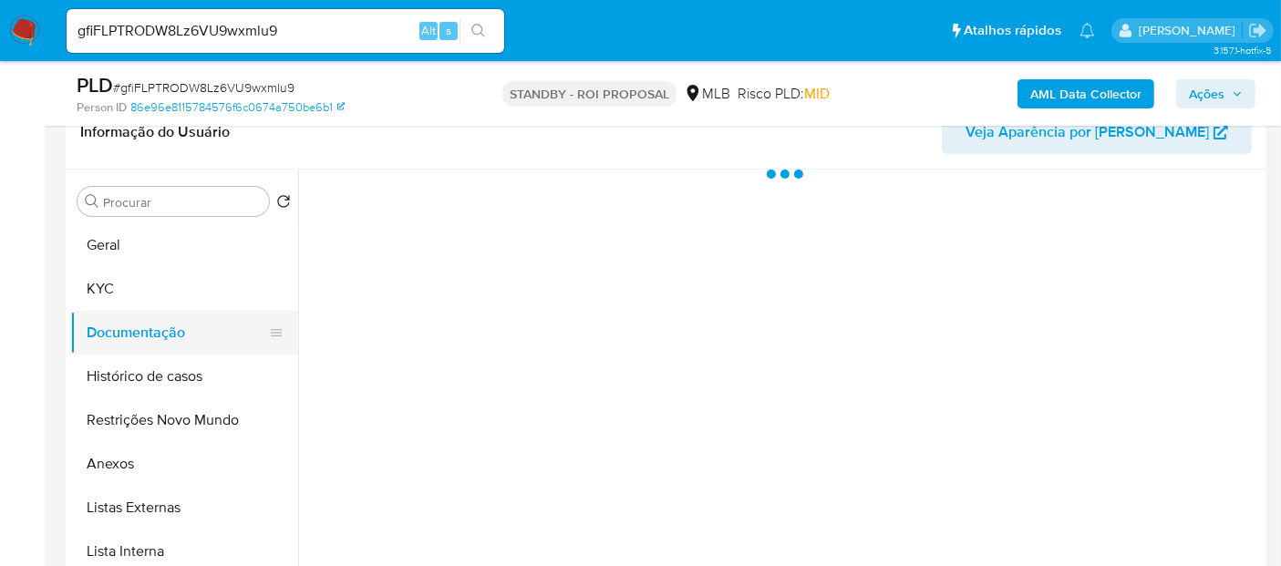
scroll to position [0, 0]
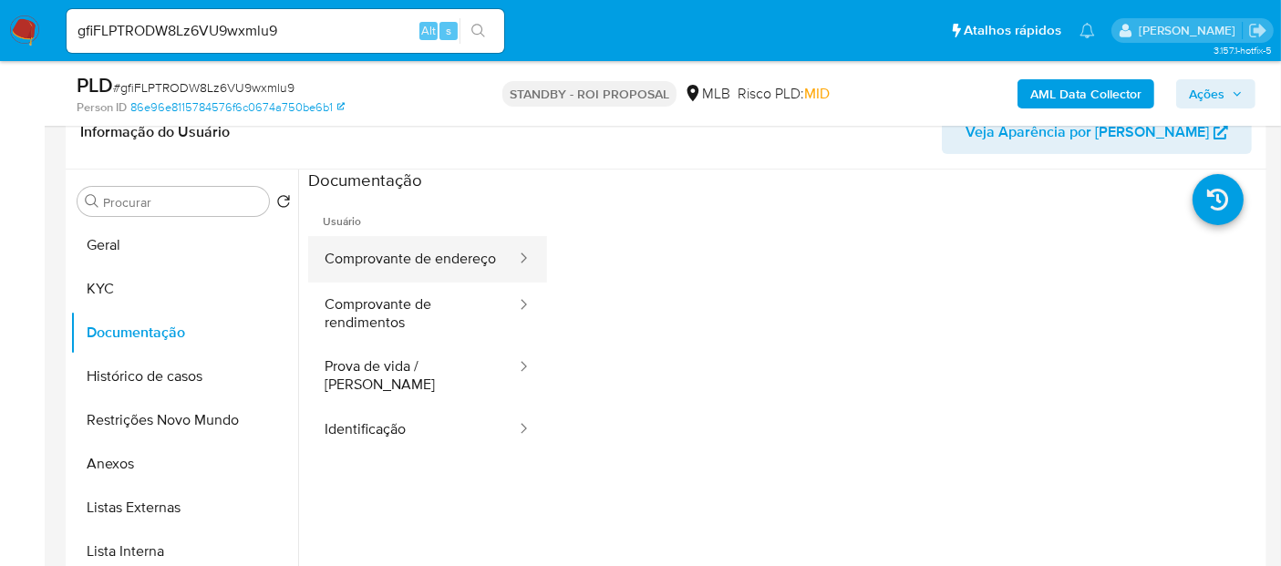
click at [411, 262] on button "Comprovante de endereço" at bounding box center [413, 259] width 210 height 46
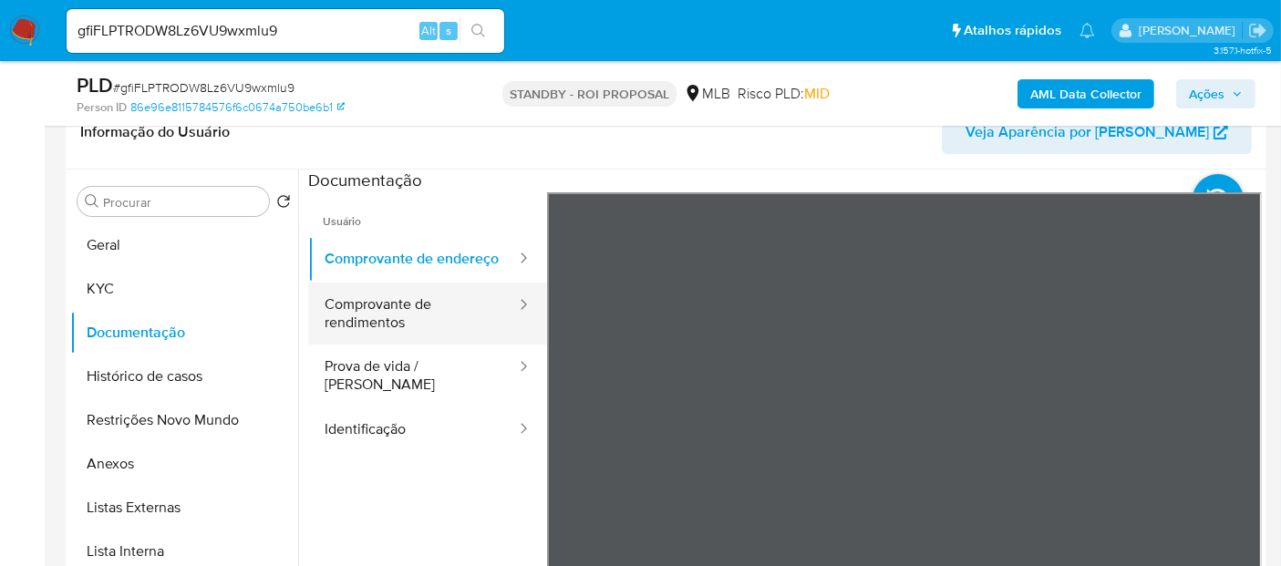
click at [365, 331] on button "Comprovante de rendimentos" at bounding box center [413, 314] width 210 height 62
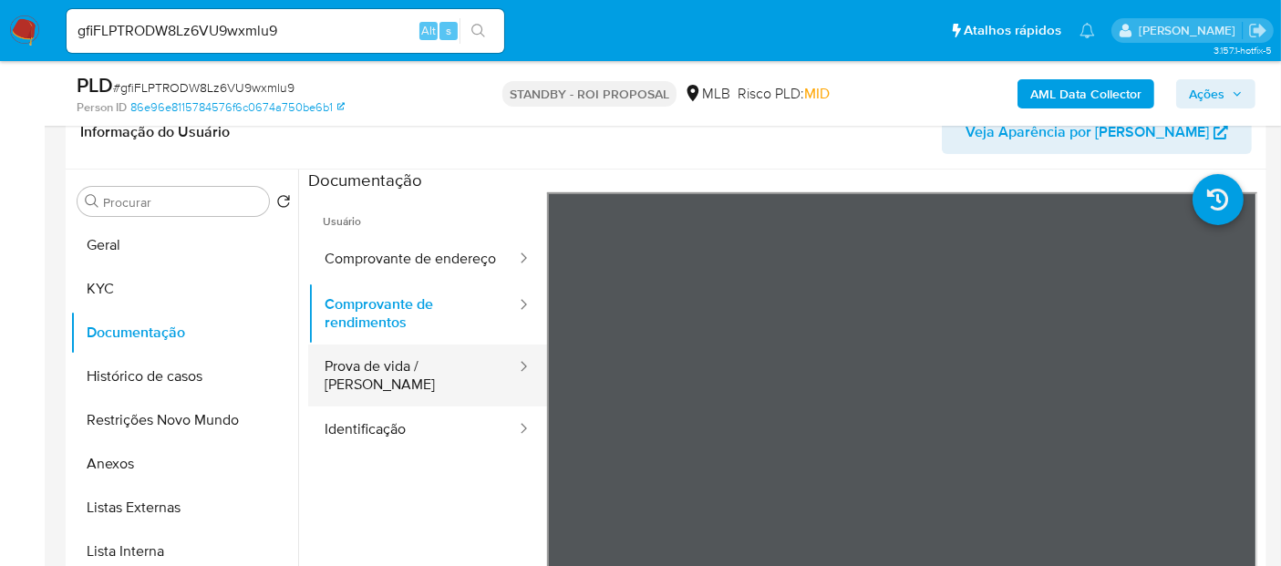
click at [399, 389] on button "Prova de vida / [PERSON_NAME]" at bounding box center [413, 376] width 210 height 62
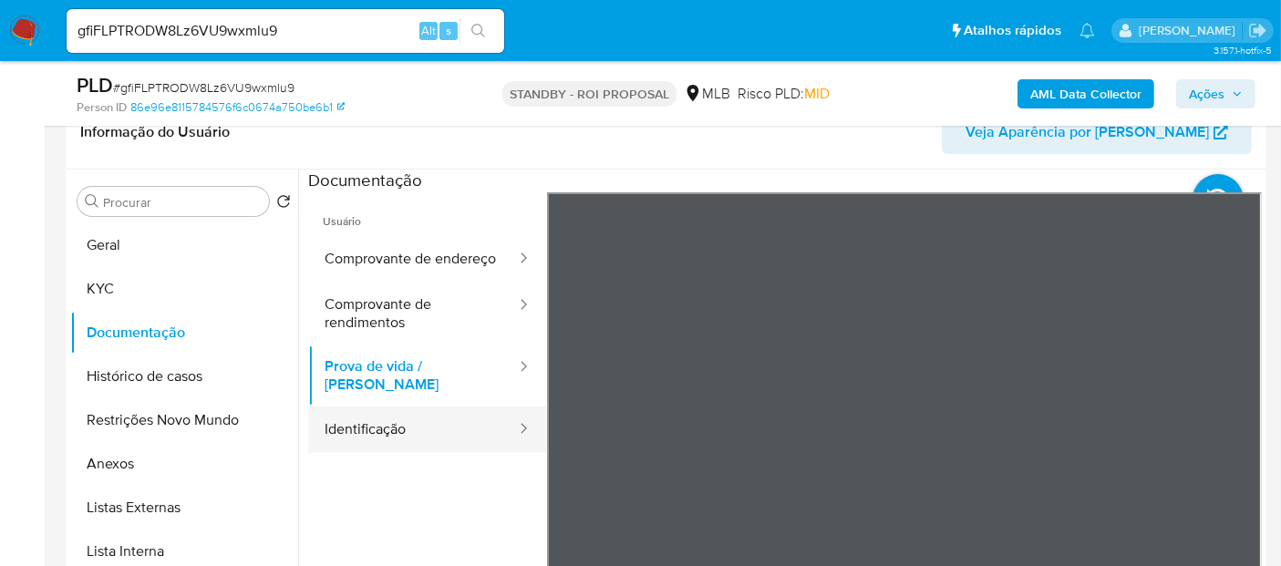
click at [368, 443] on button "Identificação" at bounding box center [413, 430] width 210 height 46
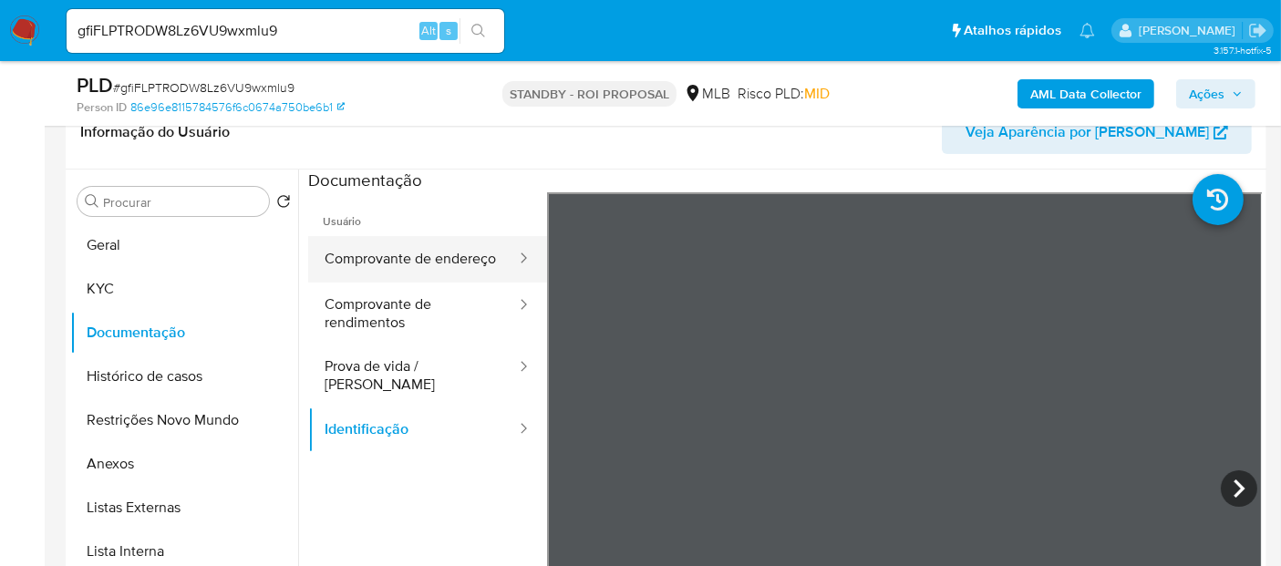
click at [357, 254] on button "Comprovante de endereço" at bounding box center [413, 259] width 210 height 46
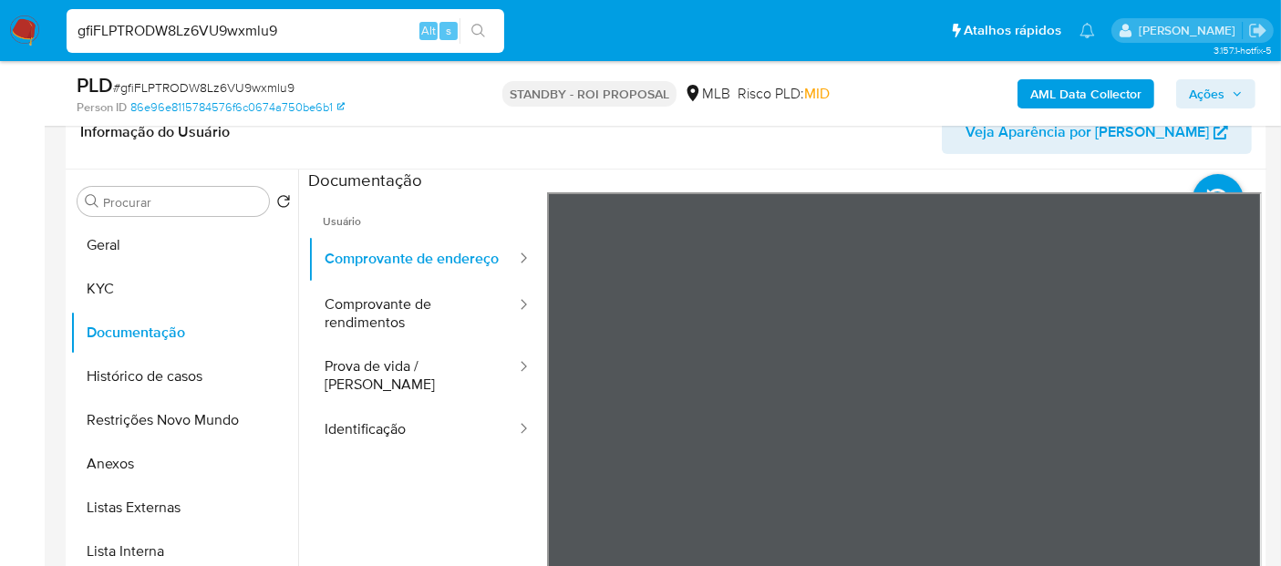
drag, startPoint x: 303, startPoint y: 29, endPoint x: 0, endPoint y: 35, distance: 302.8
click at [0, 35] on nav "Pausado Ver notificaciones gfiFLPTRODW8Lz6VU9wxmlu9 Alt s Atalhos rápidos Presi…" at bounding box center [640, 30] width 1281 height 61
paste input "Tucfb3ywEZe1owrXhJEPPXrG"
type input "Tucfb3ywEZe1owrXhJEPPXrG"
click at [480, 28] on icon "search-icon" at bounding box center [478, 31] width 15 height 15
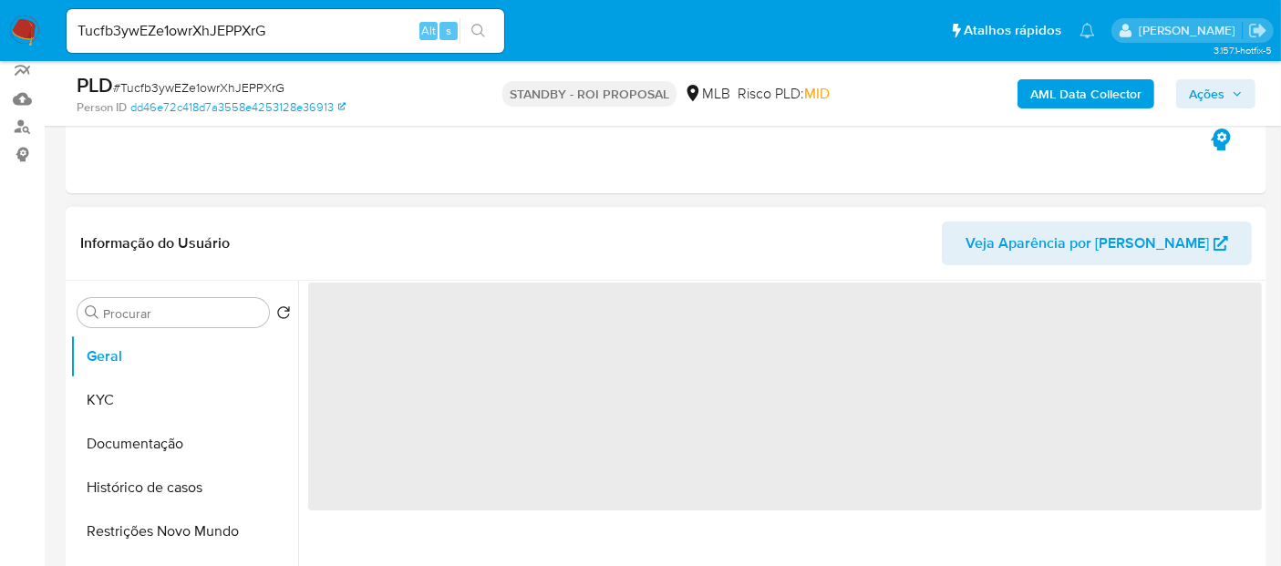
scroll to position [202, 0]
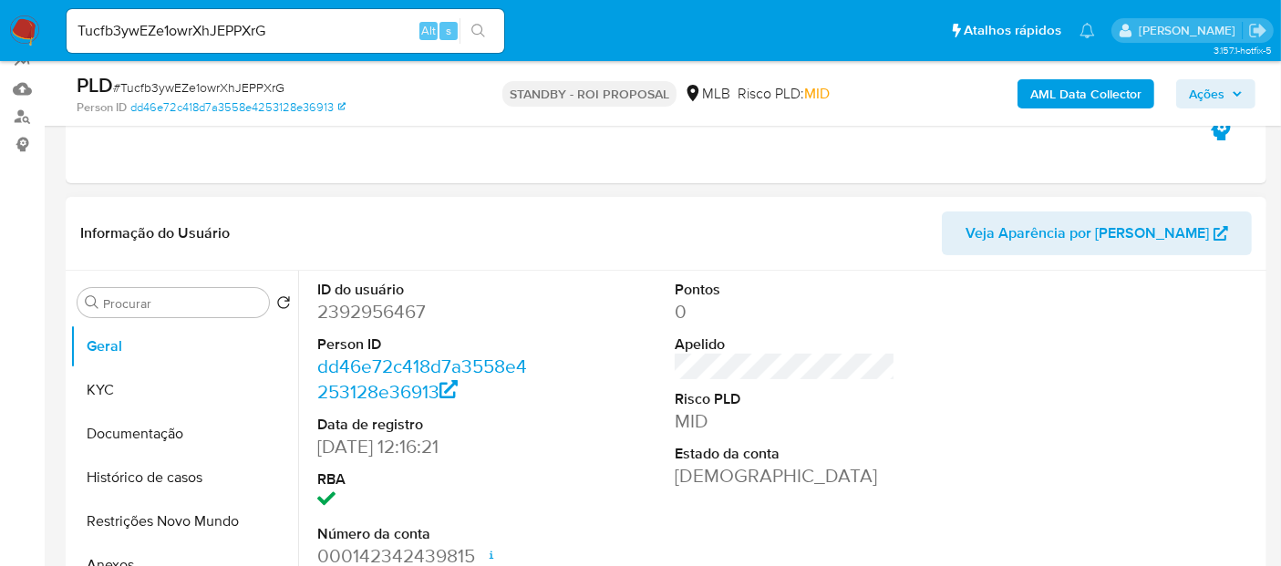
select select "10"
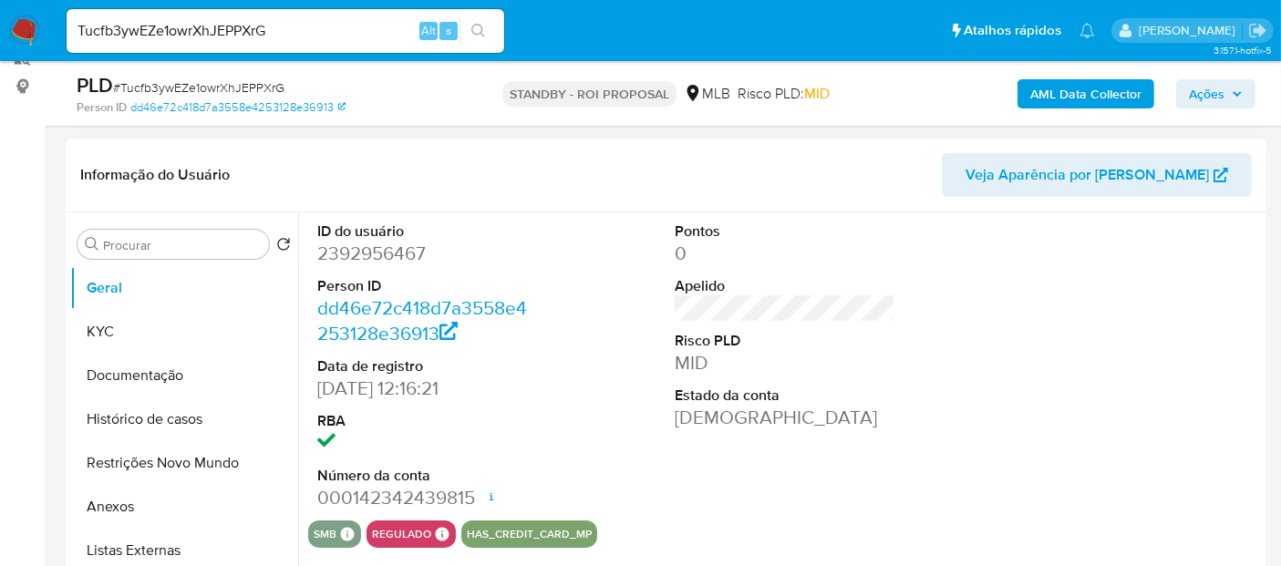
scroll to position [304, 0]
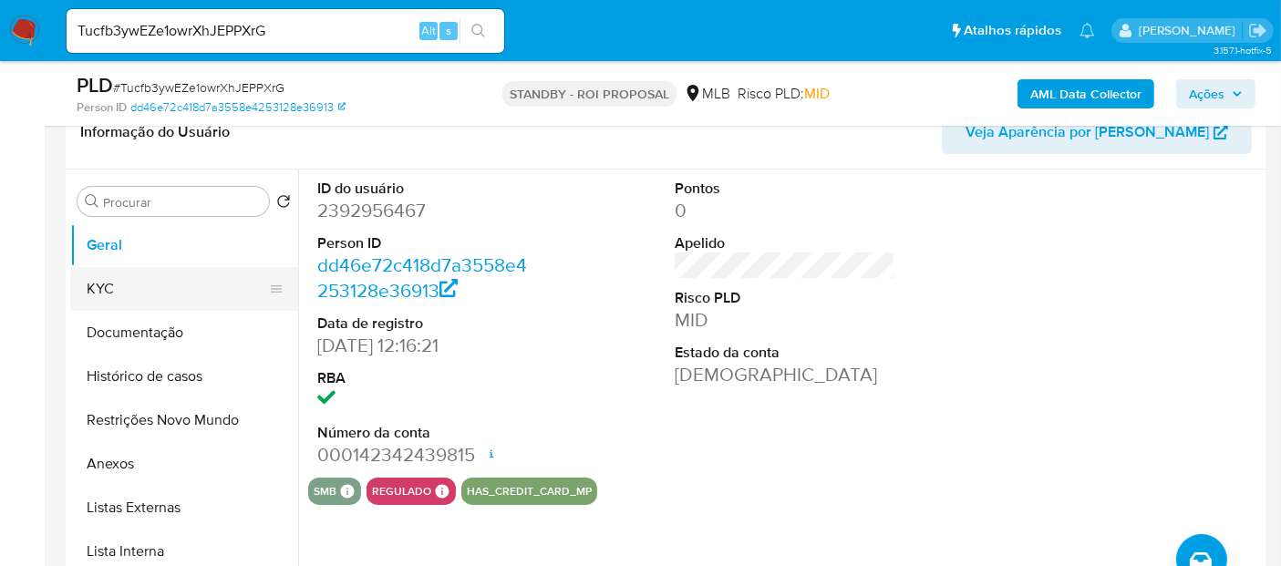
click at [109, 286] on button "KYC" at bounding box center [176, 289] width 213 height 44
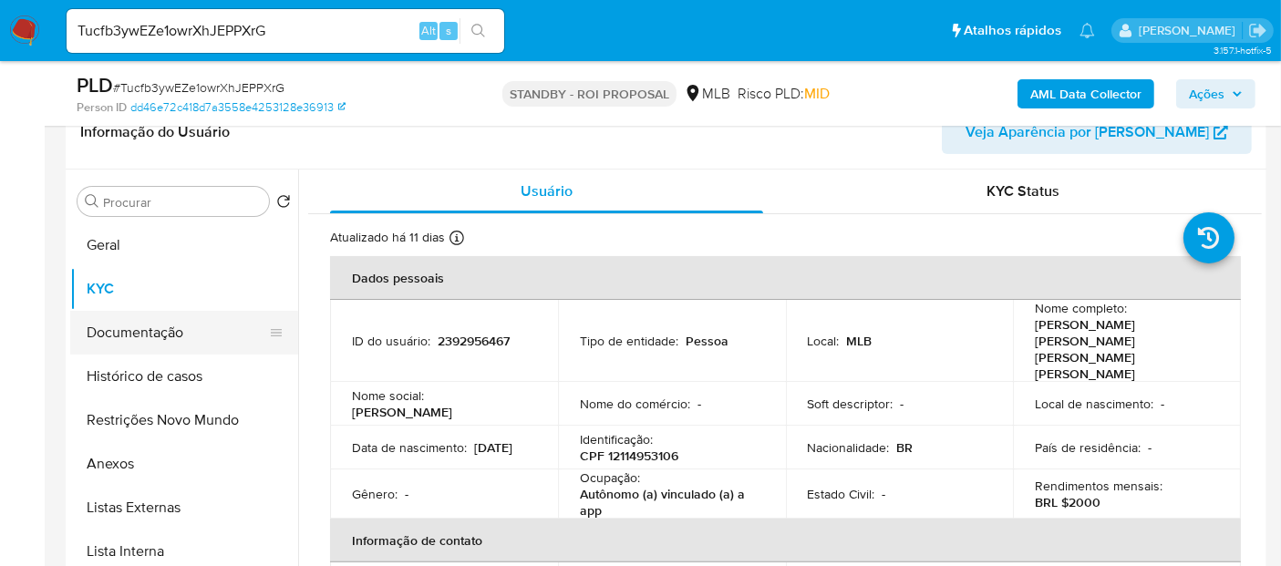
click at [141, 335] on button "Documentação" at bounding box center [176, 333] width 213 height 44
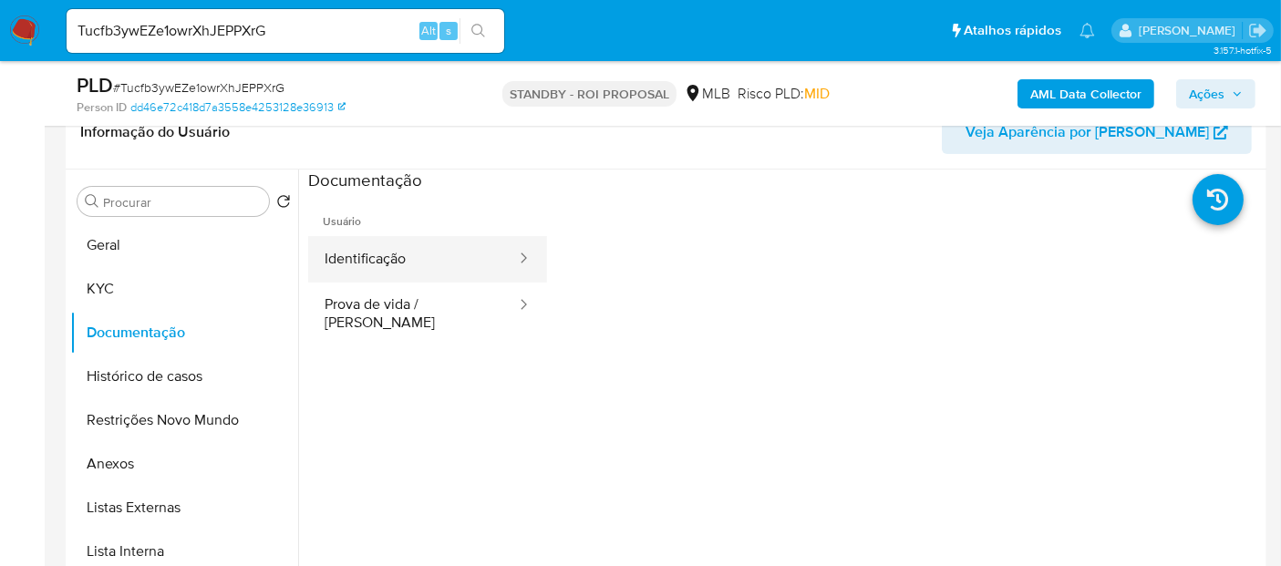
click at [422, 258] on button "Identificação" at bounding box center [413, 259] width 210 height 46
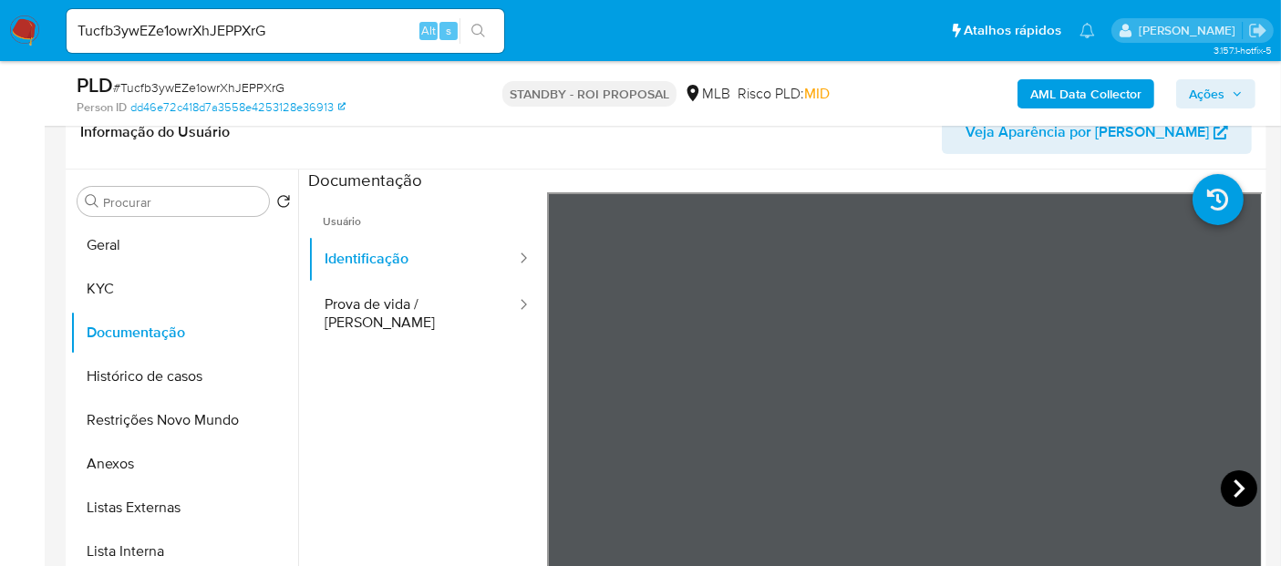
click at [1235, 480] on icon at bounding box center [1239, 488] width 36 height 36
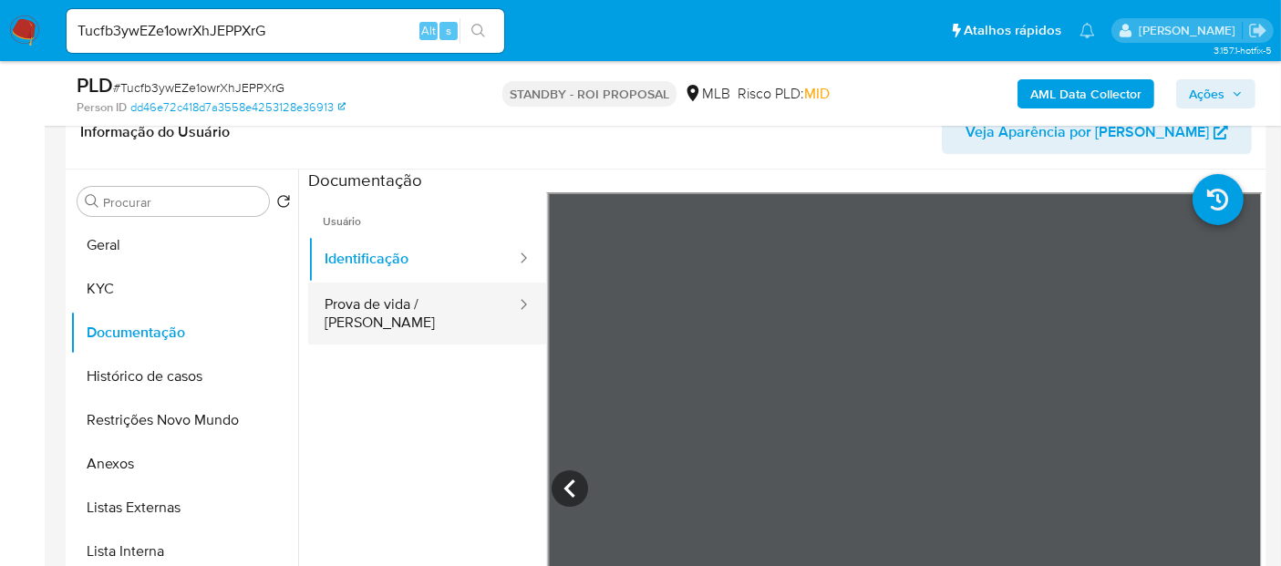
click at [407, 305] on button "Prova de vida / [PERSON_NAME]" at bounding box center [413, 314] width 210 height 62
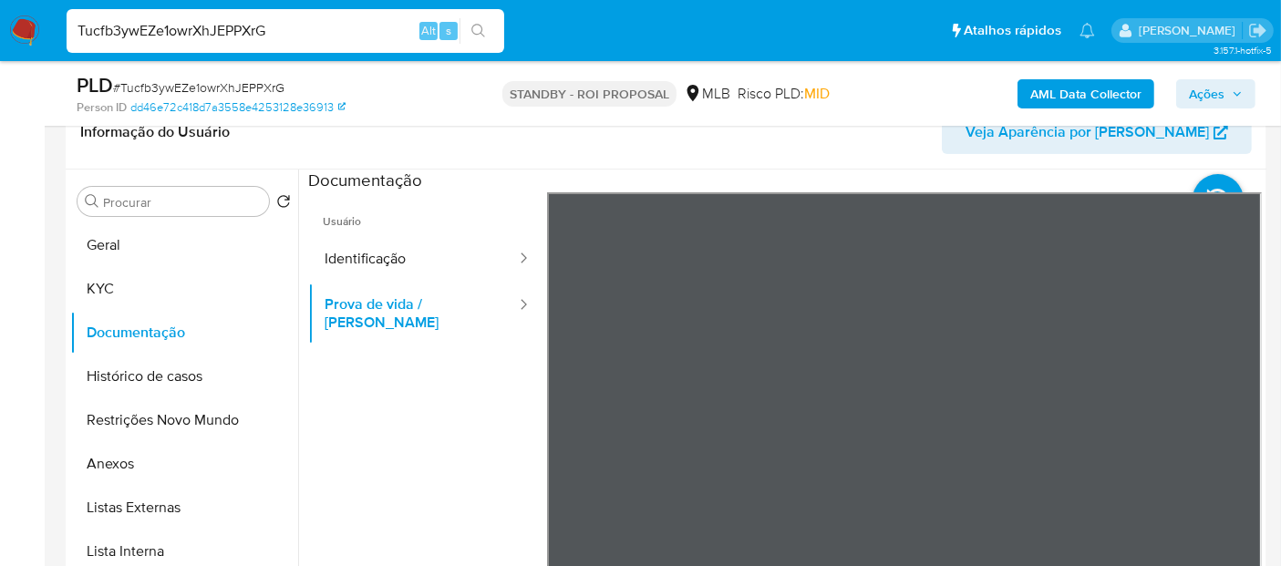
drag, startPoint x: 0, startPoint y: 57, endPoint x: 0, endPoint y: 74, distance: 17.3
paste input "0ny70oHRAaSnwrCLC7JcnDfE"
type input "0ny70oHRAaSnwrCLC7JcnDfE"
click at [476, 24] on icon "search-icon" at bounding box center [478, 31] width 15 height 15
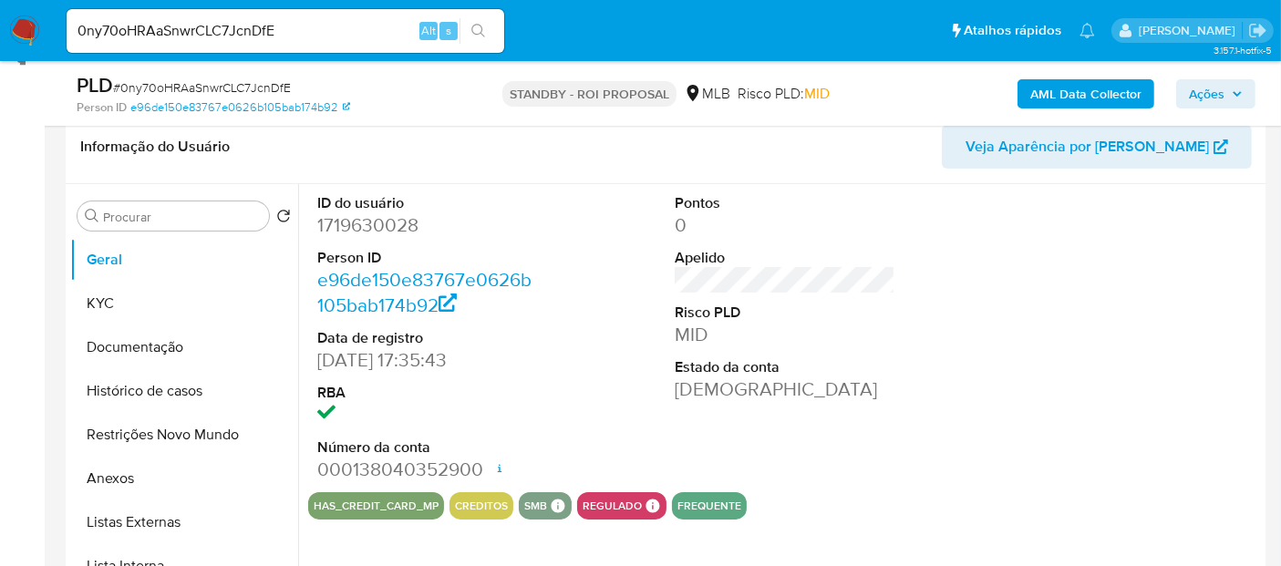
scroll to position [304, 0]
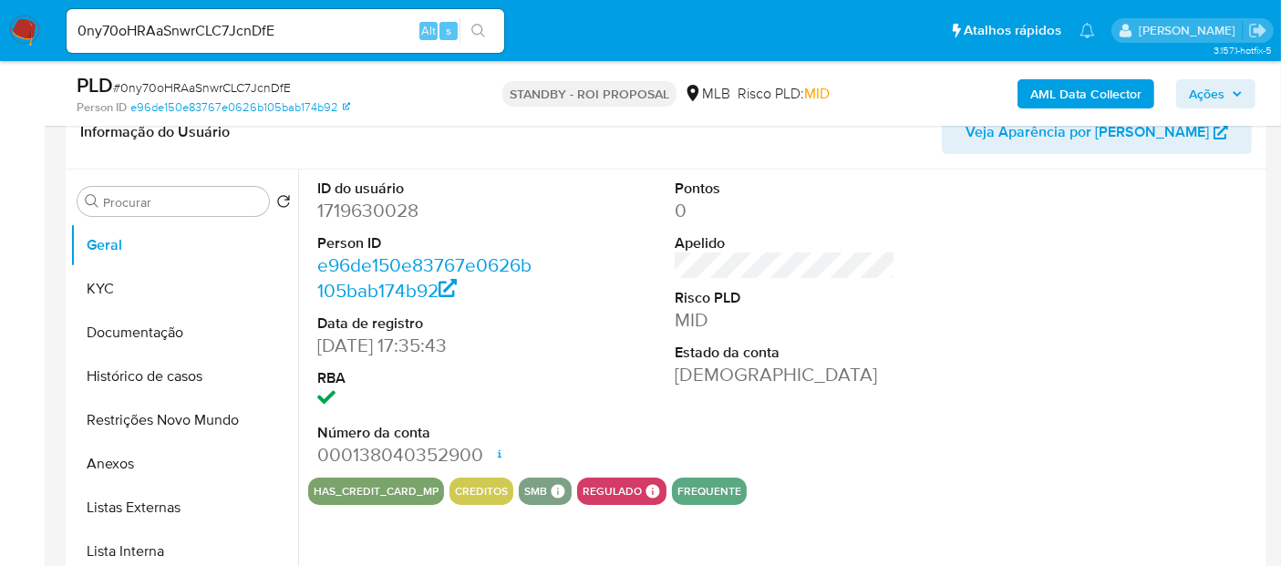
select select "10"
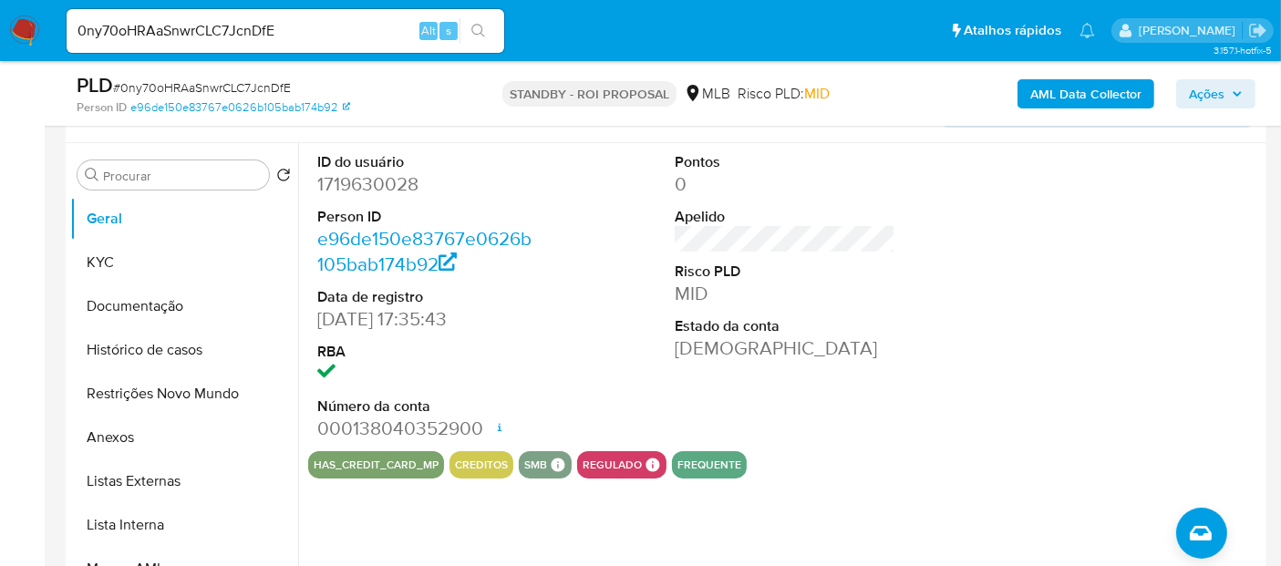
scroll to position [405, 0]
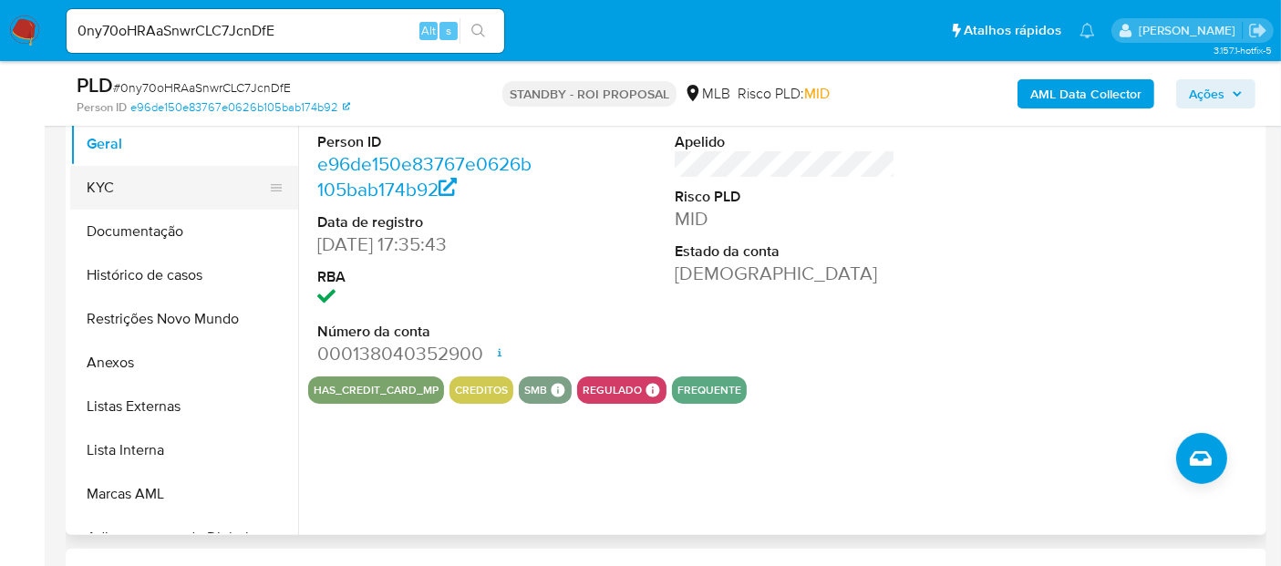
drag, startPoint x: 126, startPoint y: 183, endPoint x: 206, endPoint y: 202, distance: 82.5
click at [126, 183] on button "KYC" at bounding box center [176, 188] width 213 height 44
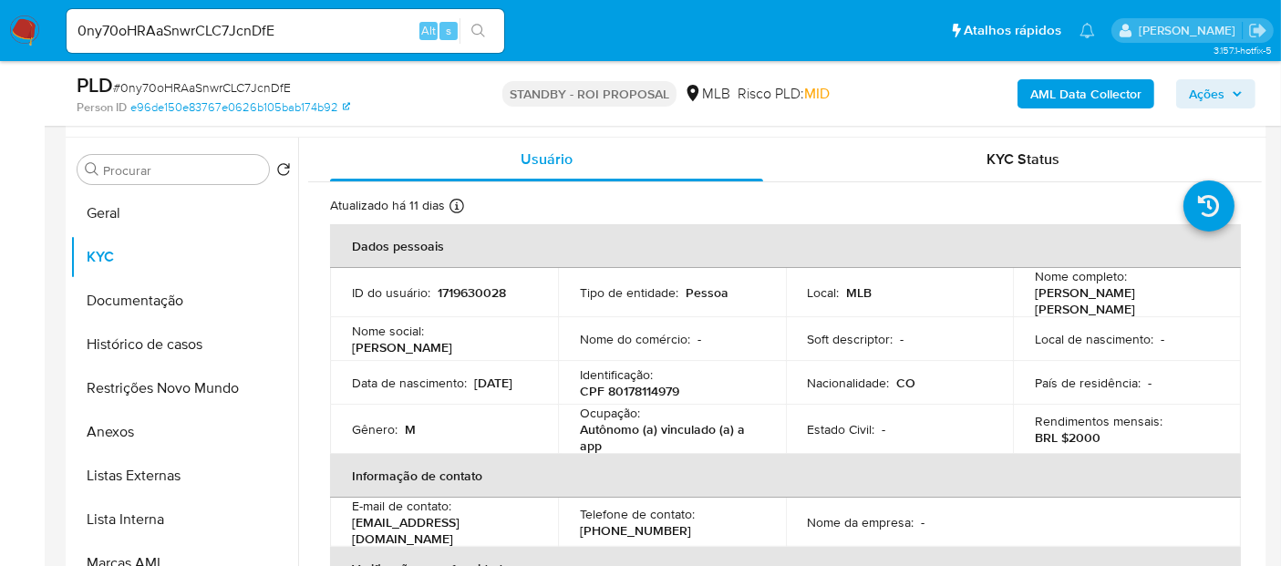
scroll to position [304, 0]
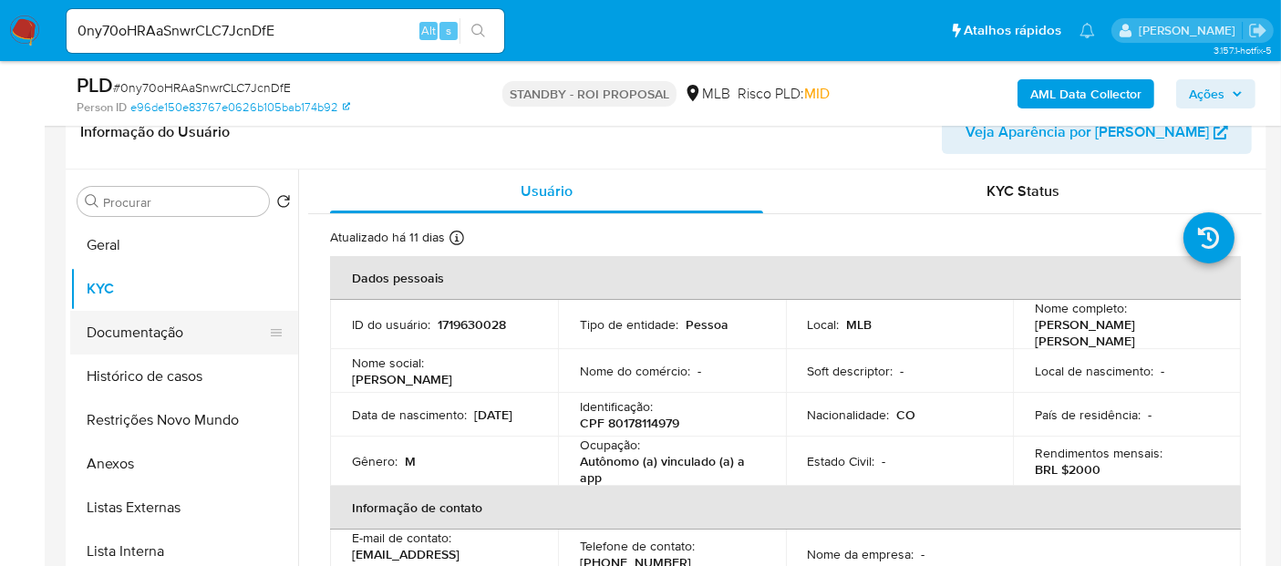
click at [139, 322] on button "Documentação" at bounding box center [176, 333] width 213 height 44
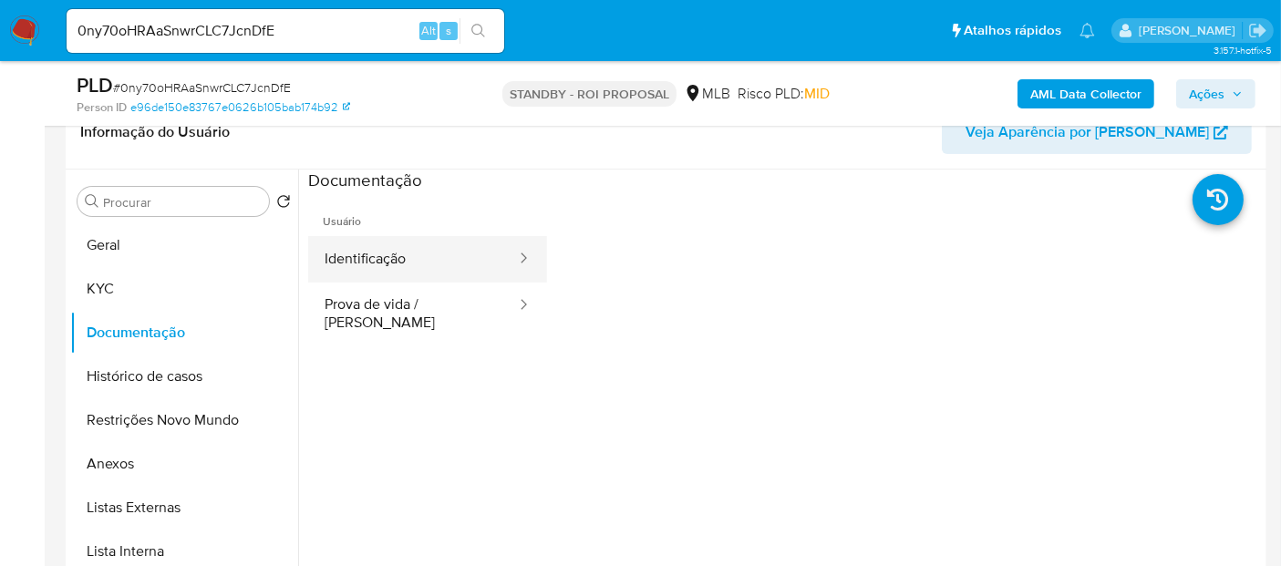
click at [380, 250] on button "Identificação" at bounding box center [413, 259] width 210 height 46
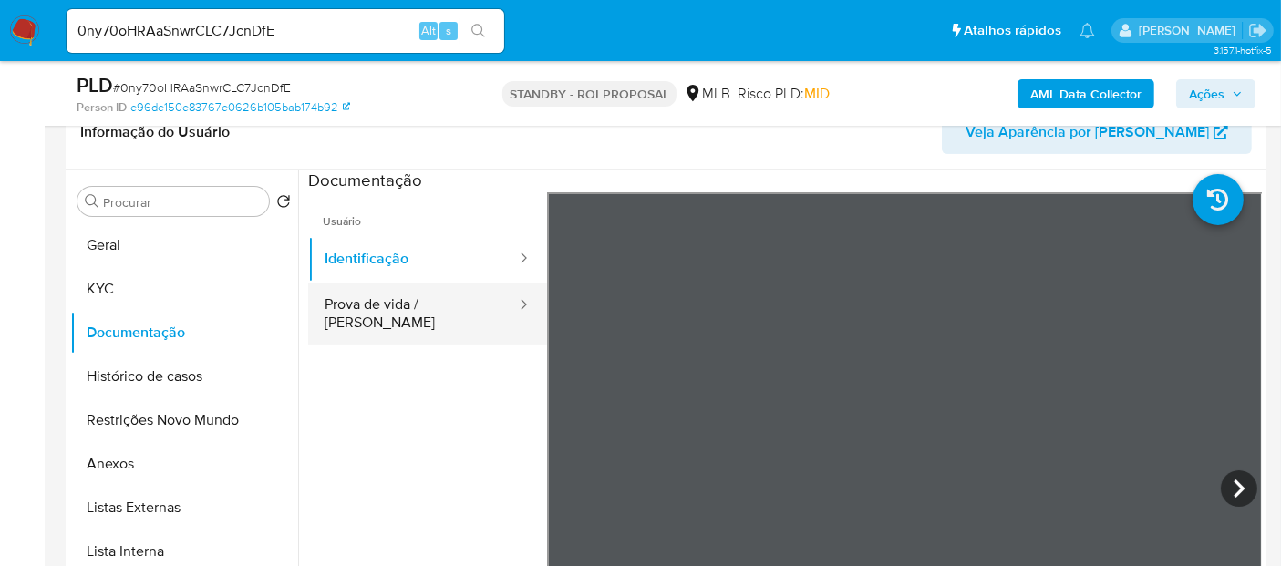
click at [419, 308] on button "Prova de vida / [PERSON_NAME]" at bounding box center [413, 314] width 210 height 62
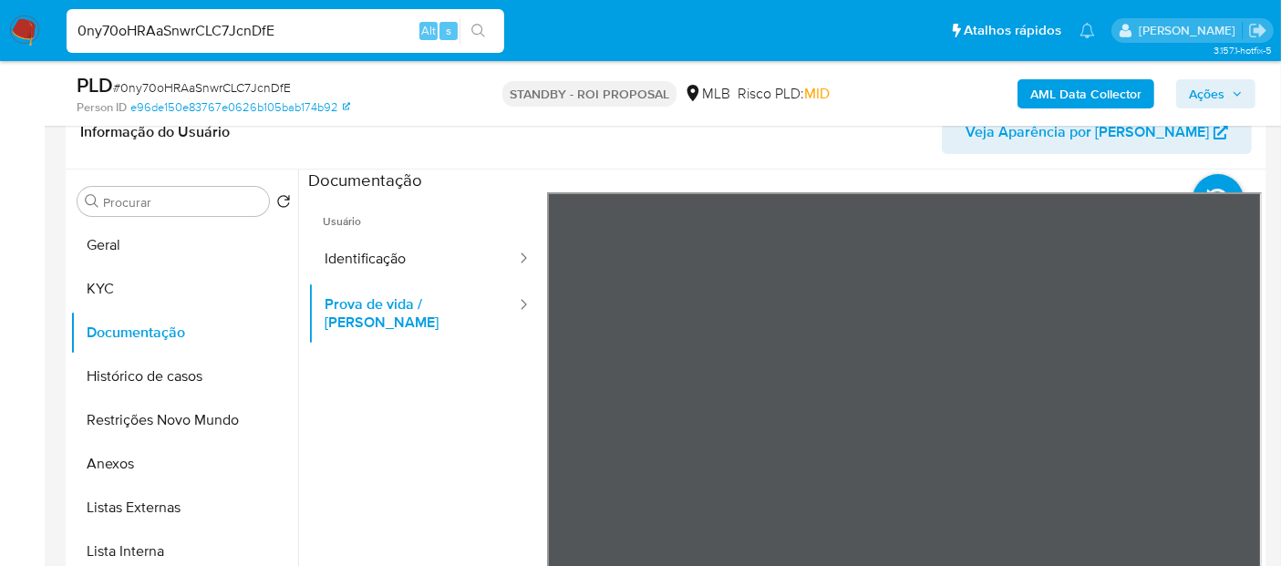
click at [0, 19] on nav "Pausado Ver notificaciones 0ny70oHRAaSnwrCLC7JcnDfE Alt s Atalhos rápidos Presi…" at bounding box center [640, 30] width 1281 height 61
paste input "Y4SAfN6yHHT03XFSpyVX3GZm"
type input "Y4SAfN6yHHT03XFSpyVX3GZm"
click at [480, 18] on button "search-icon" at bounding box center [478, 31] width 37 height 26
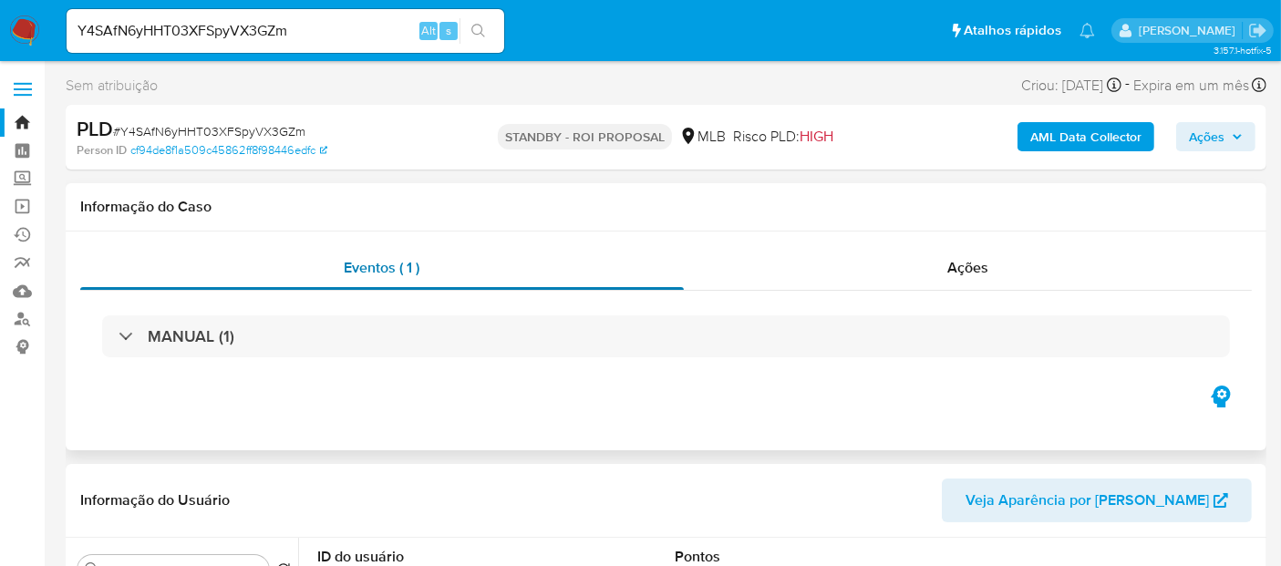
select select "10"
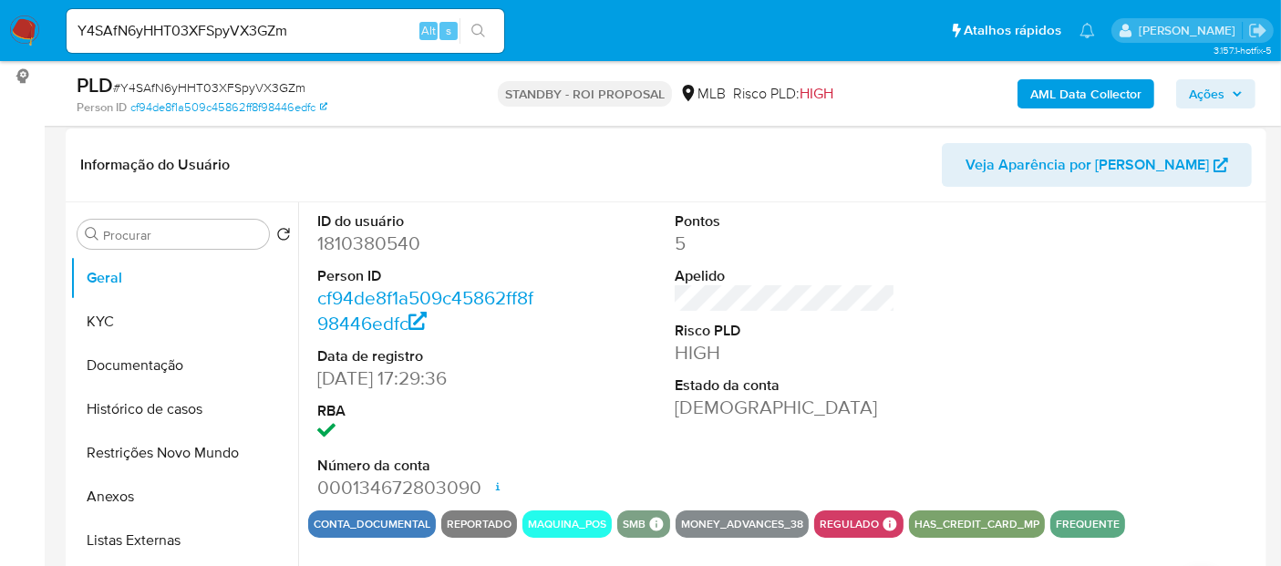
scroll to position [304, 0]
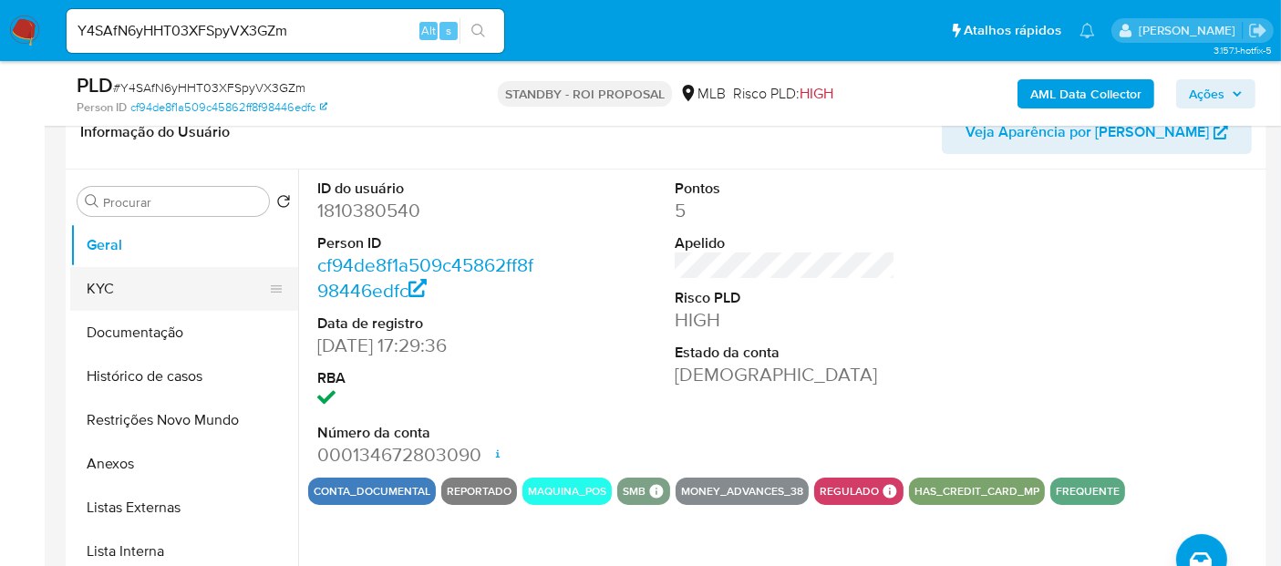
click at [102, 284] on button "KYC" at bounding box center [176, 289] width 213 height 44
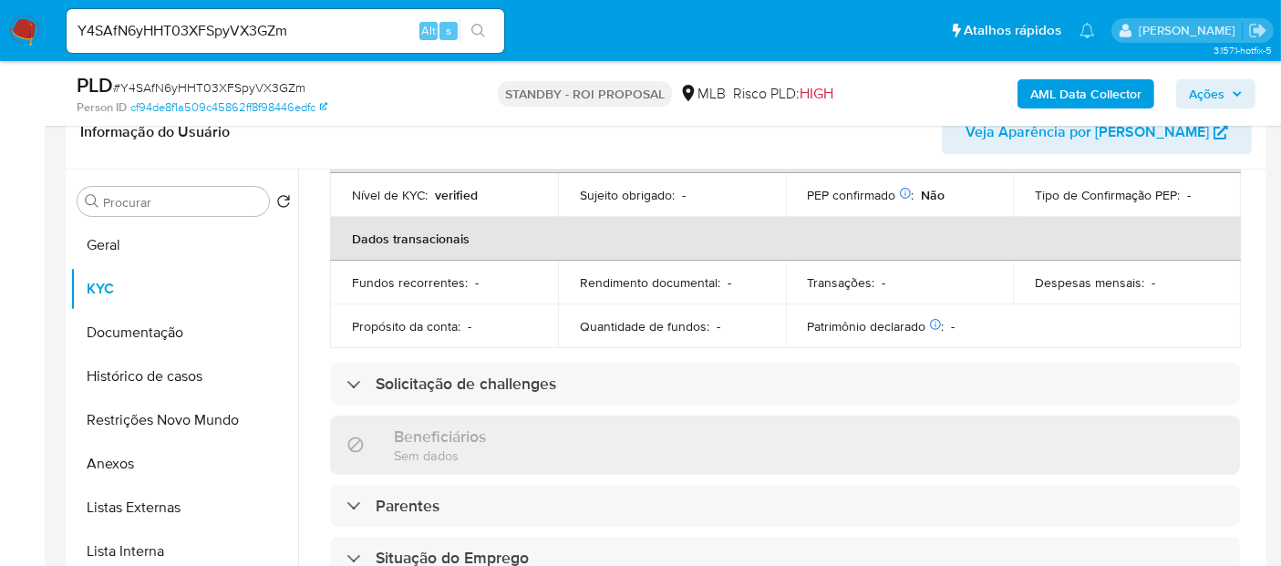
scroll to position [101, 0]
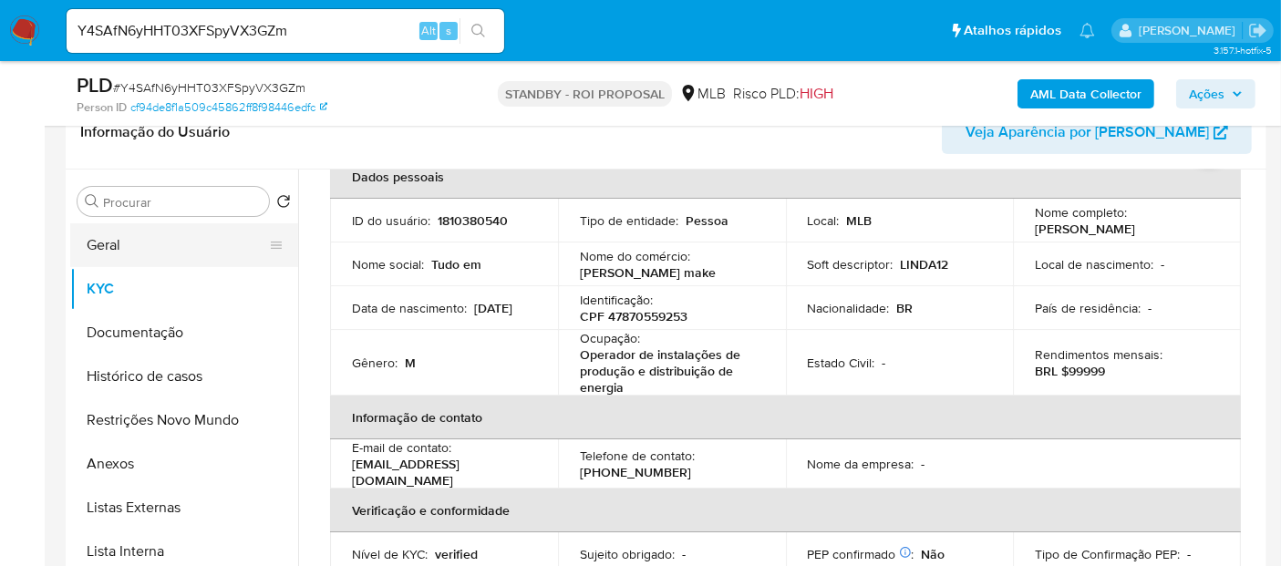
click at [107, 232] on button "Geral" at bounding box center [176, 245] width 213 height 44
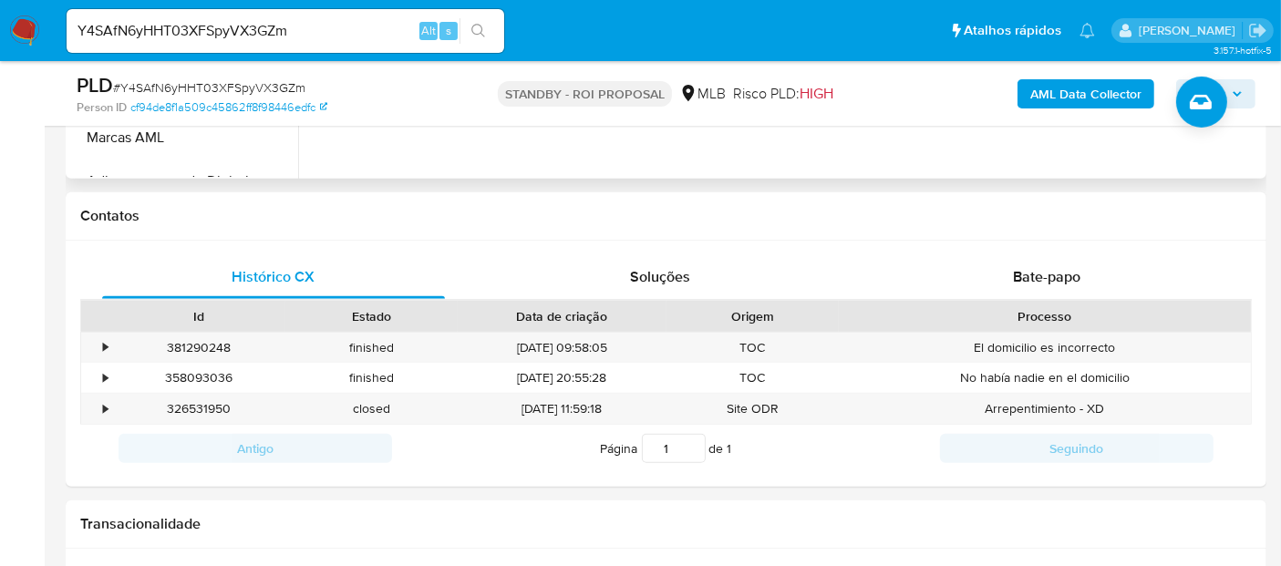
scroll to position [810, 0]
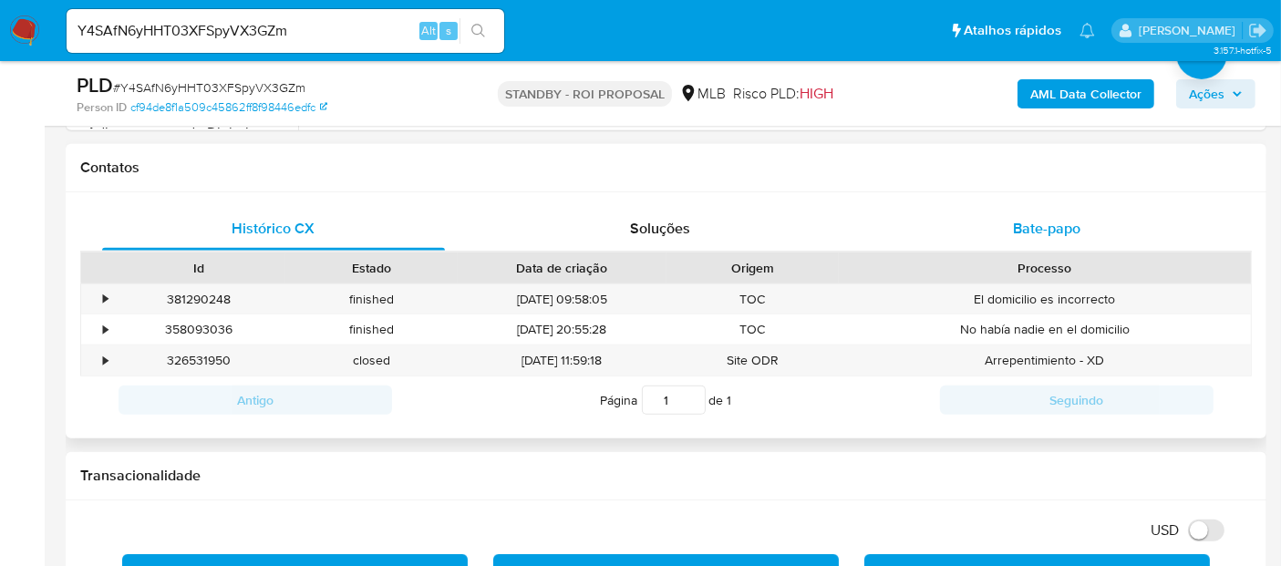
click at [1049, 226] on span "Bate-papo" at bounding box center [1046, 228] width 67 height 21
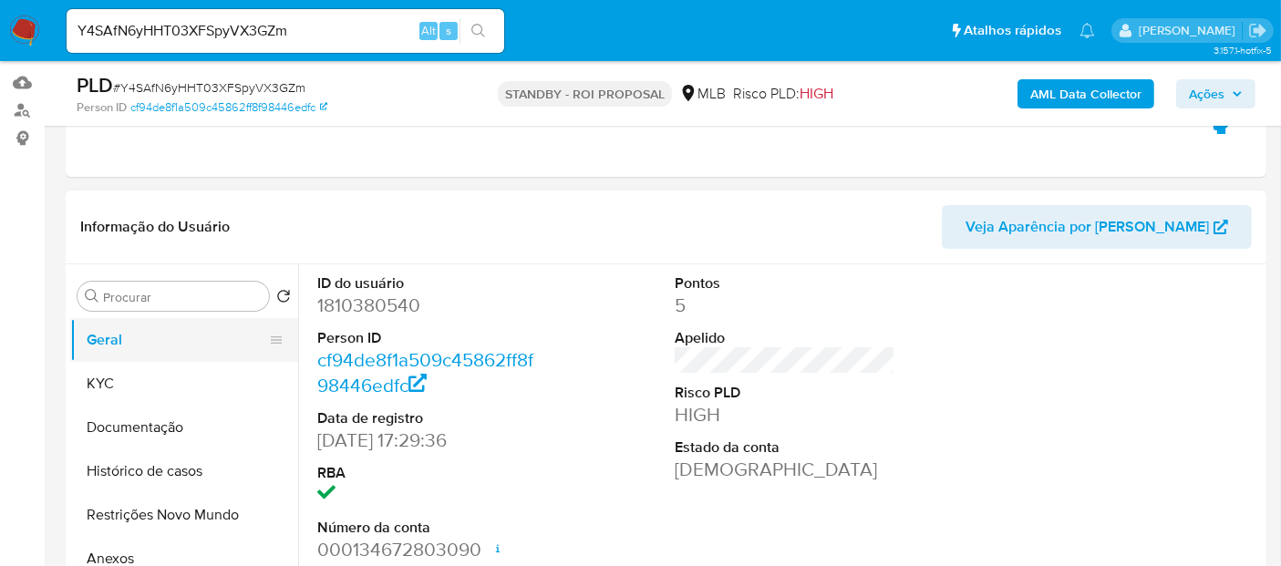
scroll to position [202, 0]
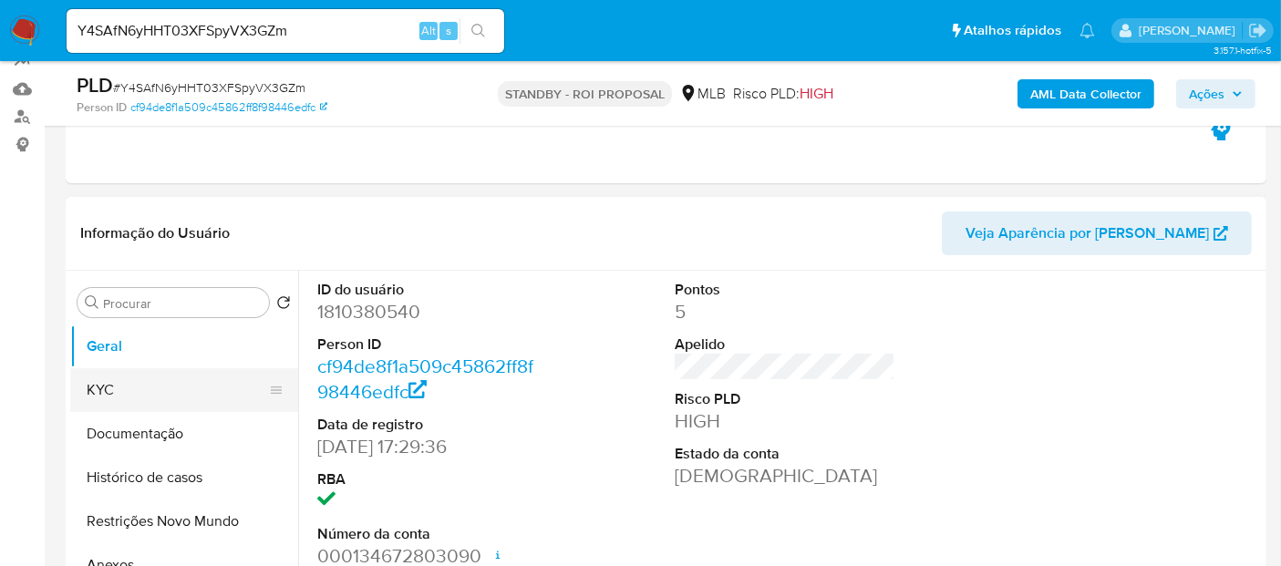
click at [93, 386] on button "KYC" at bounding box center [176, 390] width 213 height 44
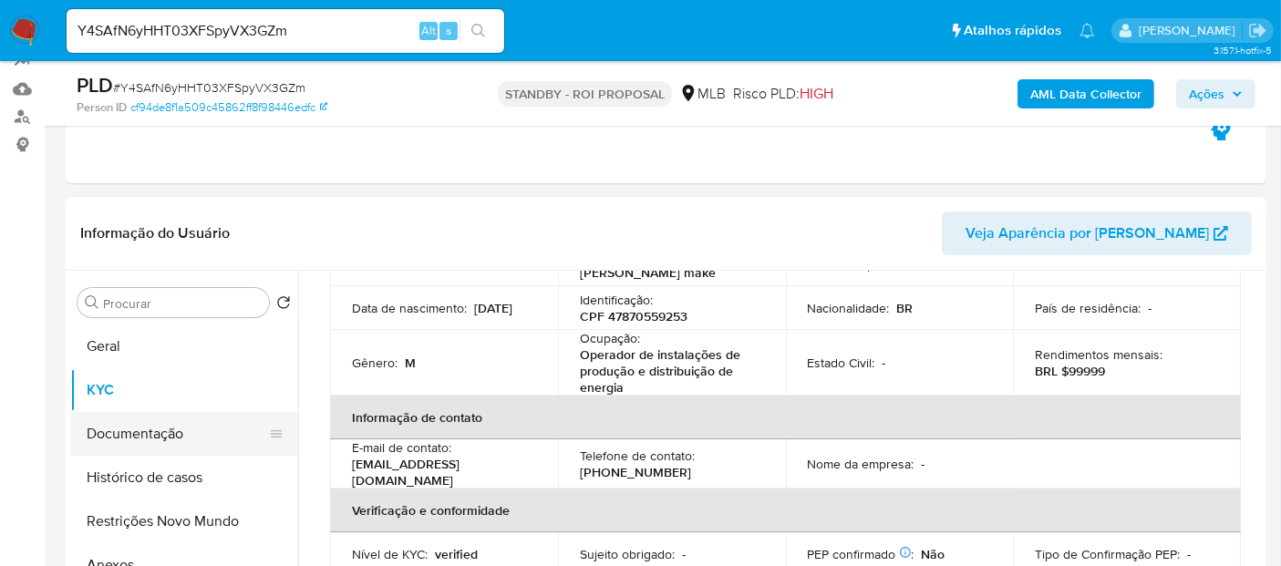
click at [150, 428] on button "Documentação" at bounding box center [176, 434] width 213 height 44
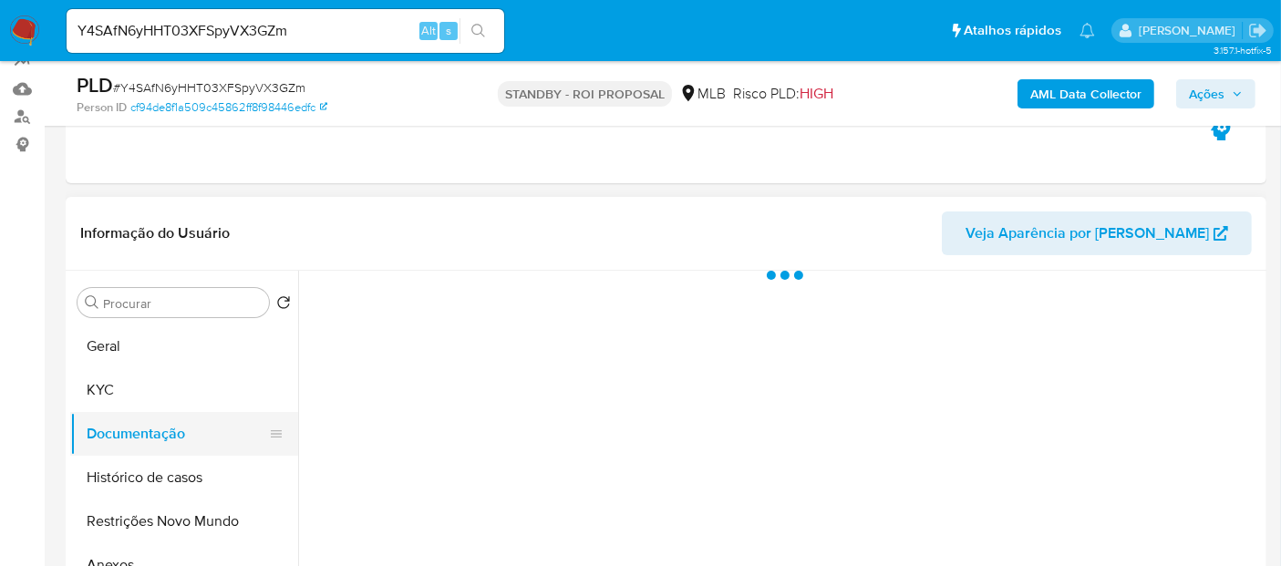
scroll to position [0, 0]
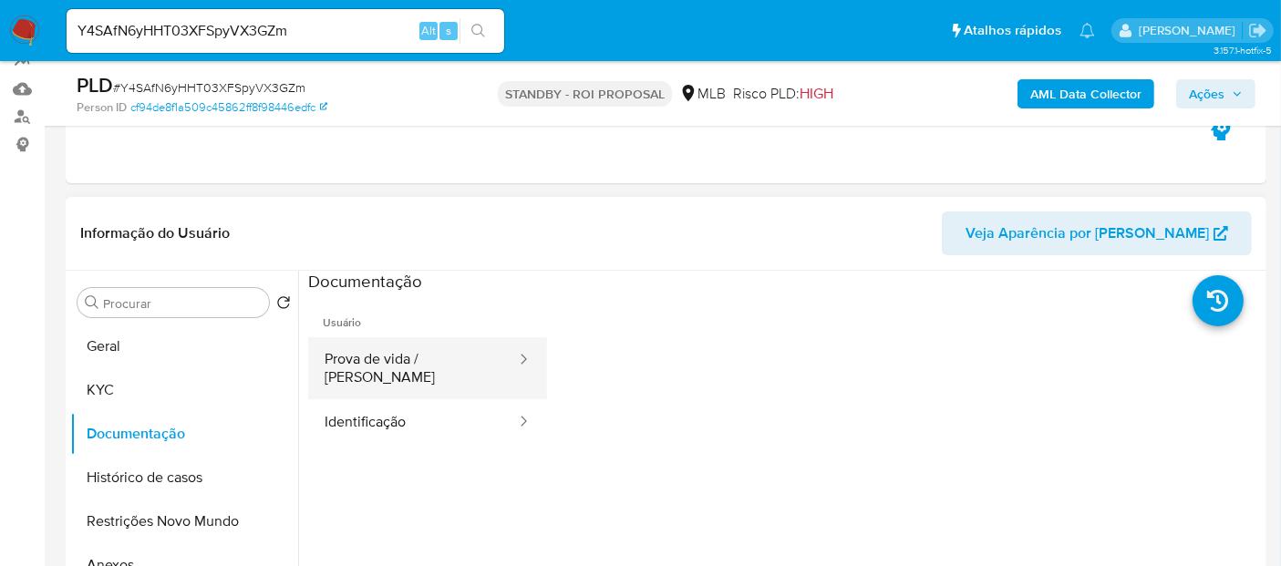
click at [442, 356] on button "Prova de vida / [PERSON_NAME]" at bounding box center [413, 368] width 210 height 62
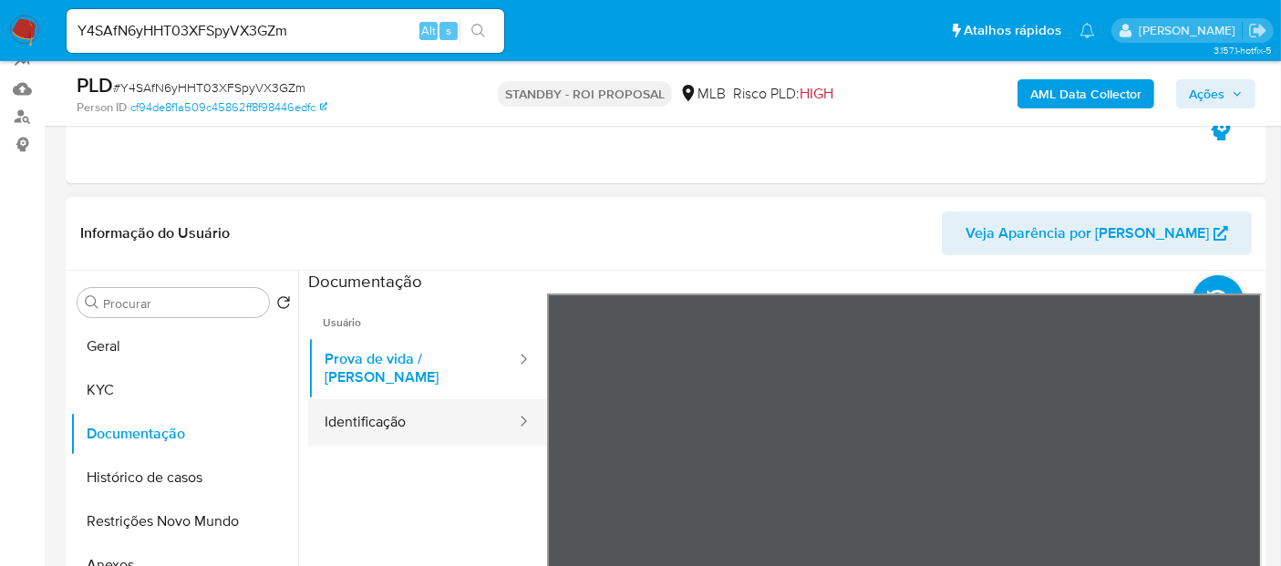
click at [377, 402] on button "Identificação" at bounding box center [413, 422] width 210 height 46
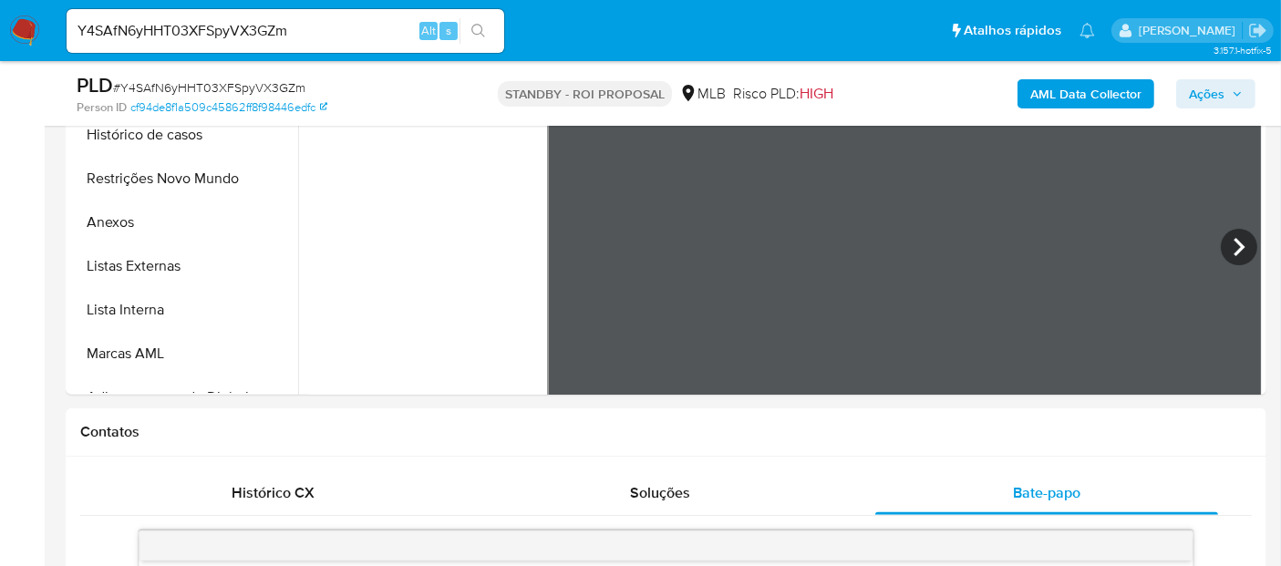
scroll to position [442, 0]
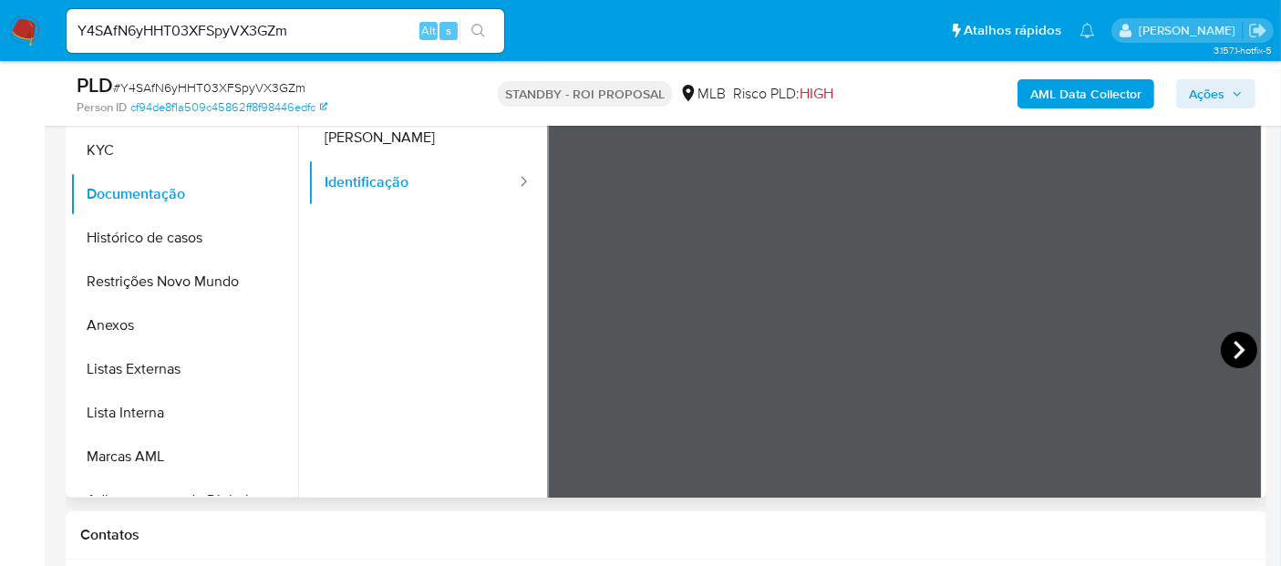
click at [1236, 351] on icon at bounding box center [1239, 350] width 36 height 36
click at [557, 350] on icon at bounding box center [570, 350] width 36 height 36
drag, startPoint x: 321, startPoint y: 32, endPoint x: 0, endPoint y: 32, distance: 320.9
click at [0, 32] on nav "Pausado Ver notificaciones Y4SAfN6yHHT03XFSpyVX3GZm Alt s Atalhos rápidos Presi…" at bounding box center [640, 30] width 1281 height 61
paste input "KSv2dNxU4zwUJliE9LvtlkkI"
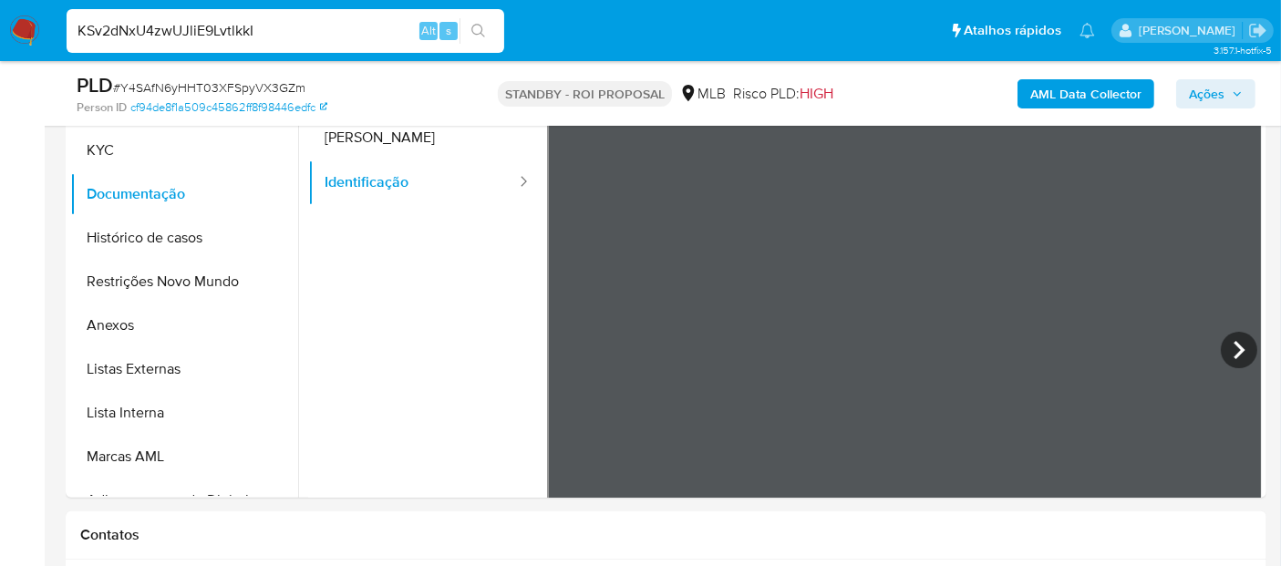
type input "KSv2dNxU4zwUJliE9LvtlkkI"
click at [474, 30] on icon "search-icon" at bounding box center [478, 31] width 15 height 15
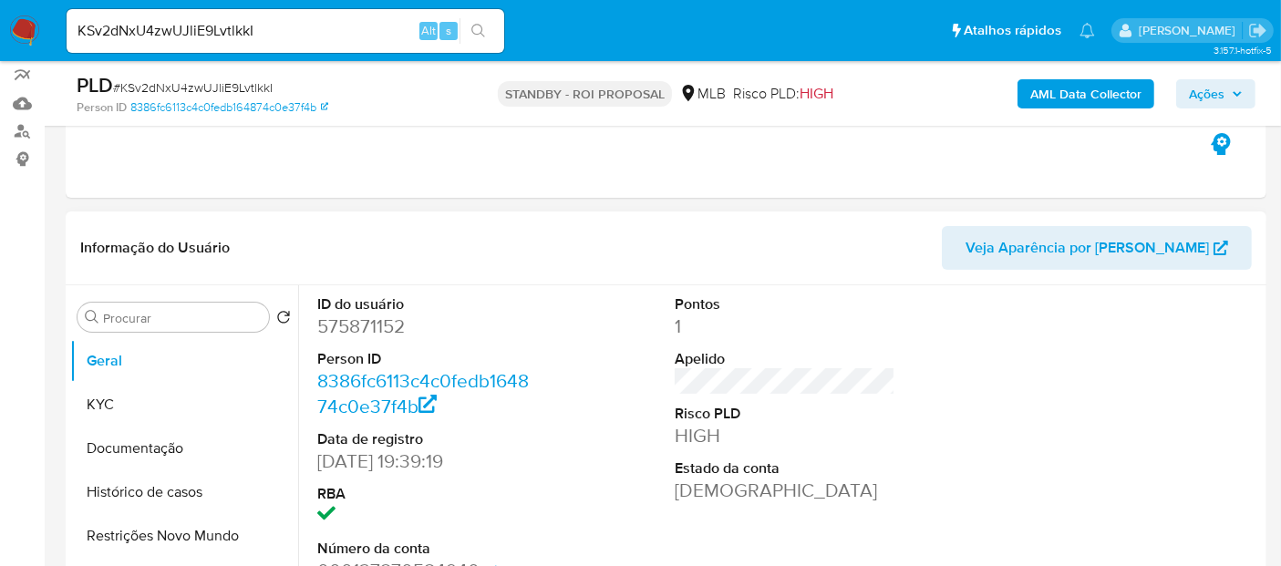
scroll to position [202, 0]
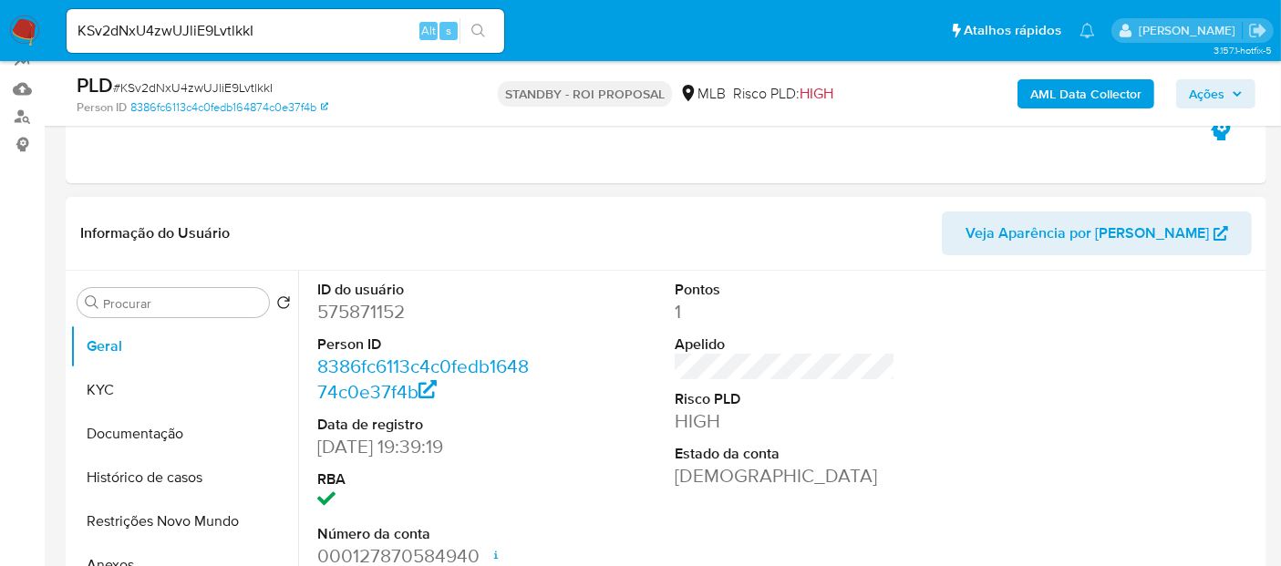
select select "10"
click at [100, 384] on button "KYC" at bounding box center [176, 390] width 213 height 44
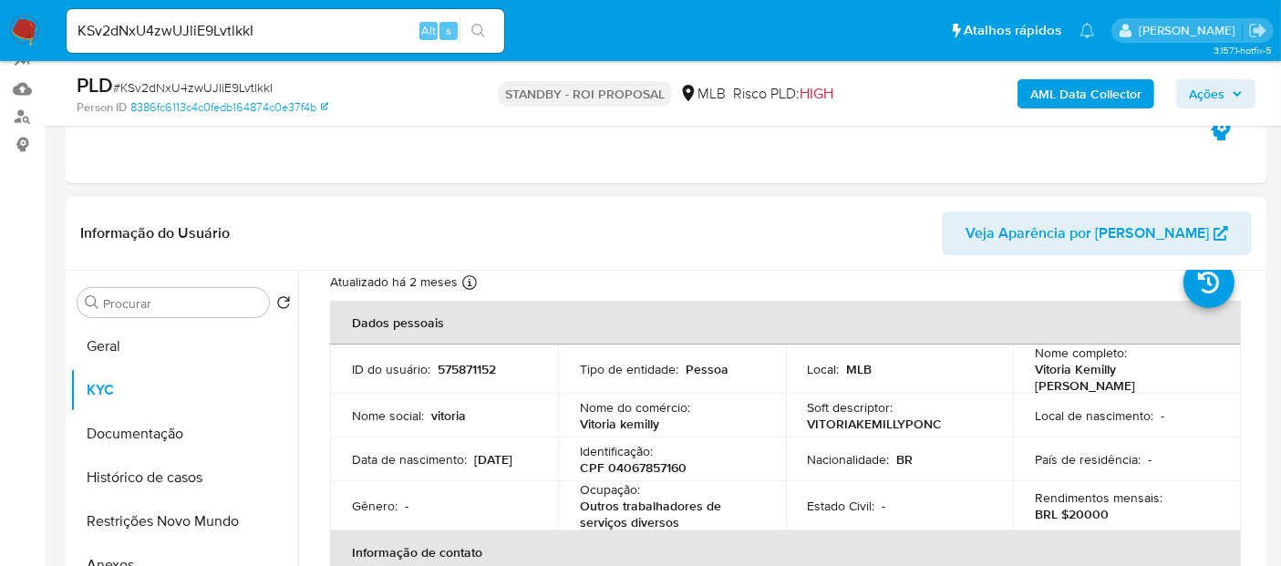
scroll to position [101, 0]
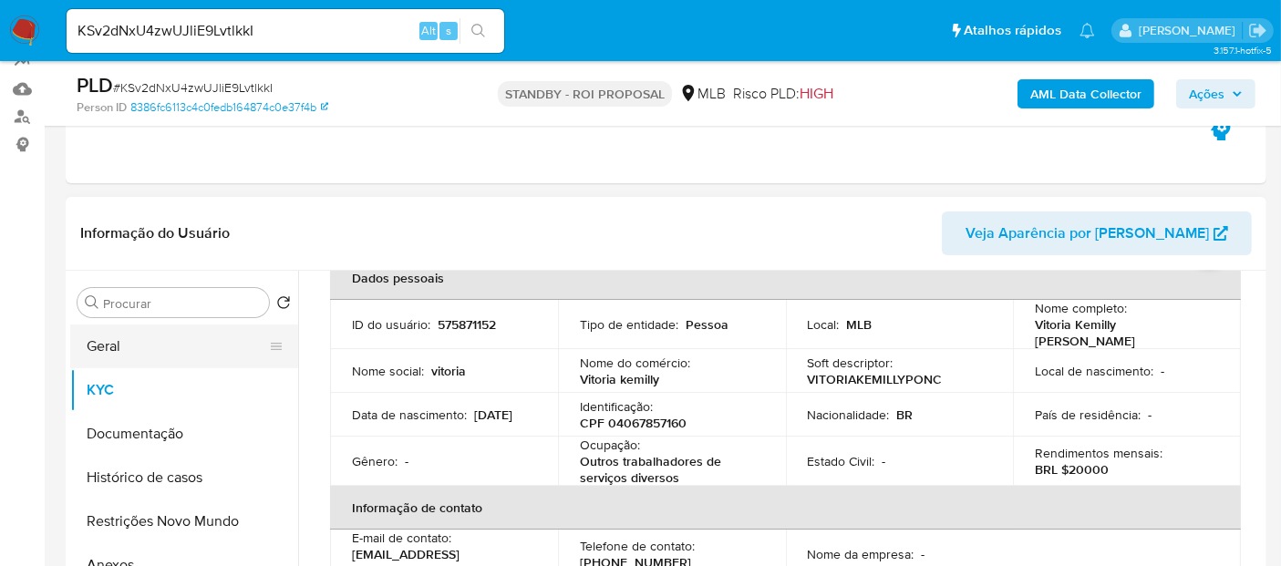
click at [120, 352] on button "Geral" at bounding box center [176, 347] width 213 height 44
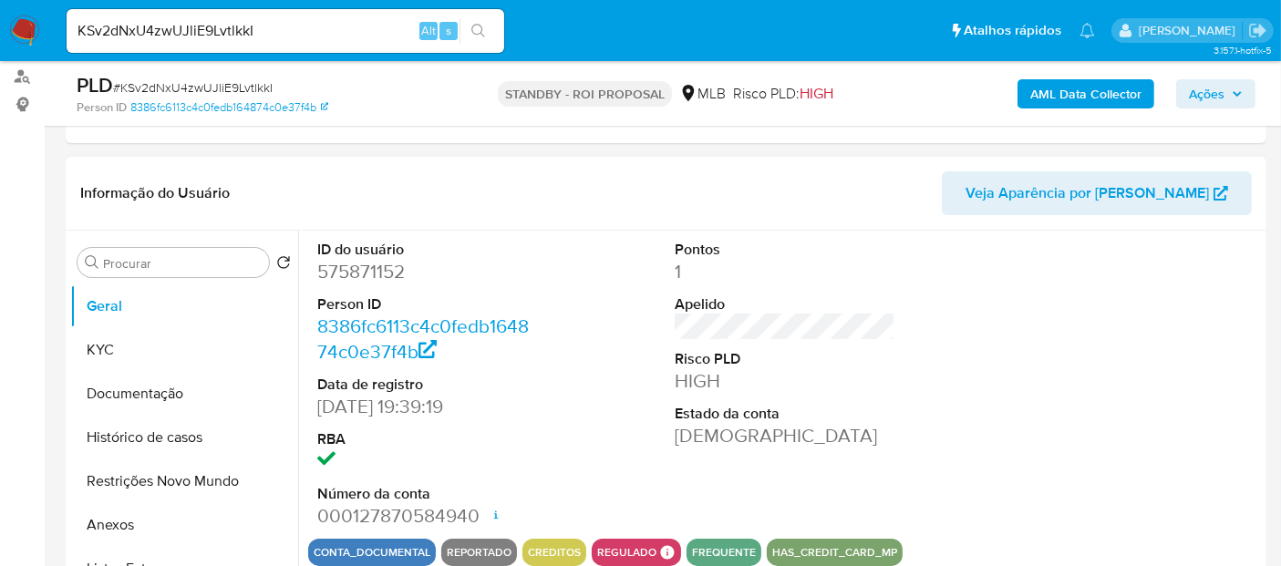
scroll to position [304, 0]
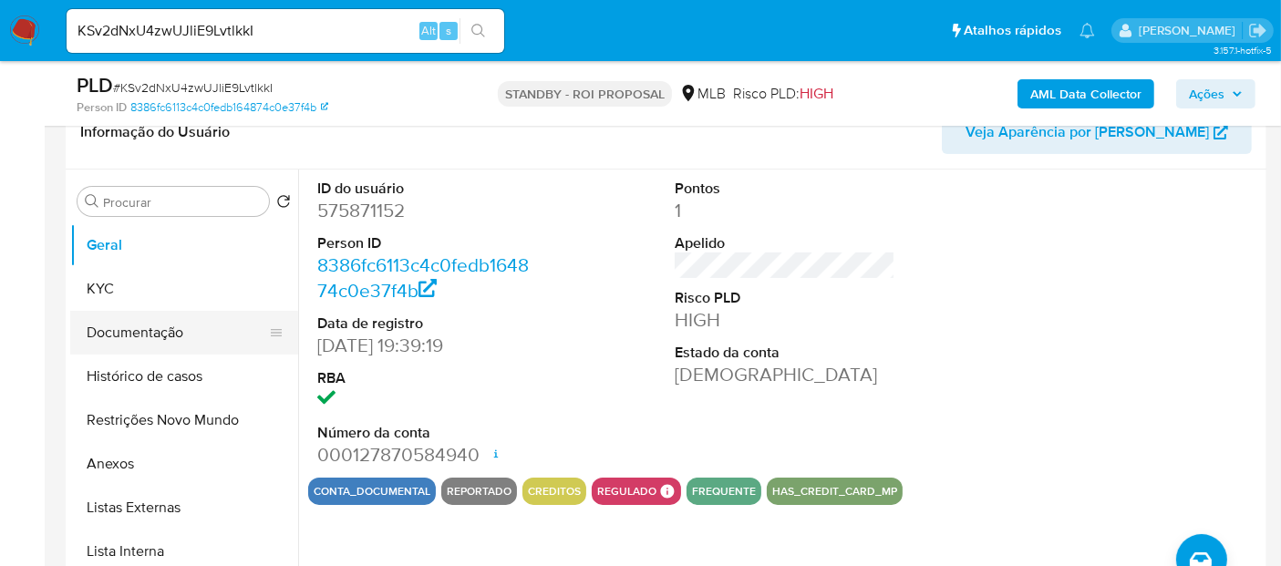
click at [135, 326] on button "Documentação" at bounding box center [176, 333] width 213 height 44
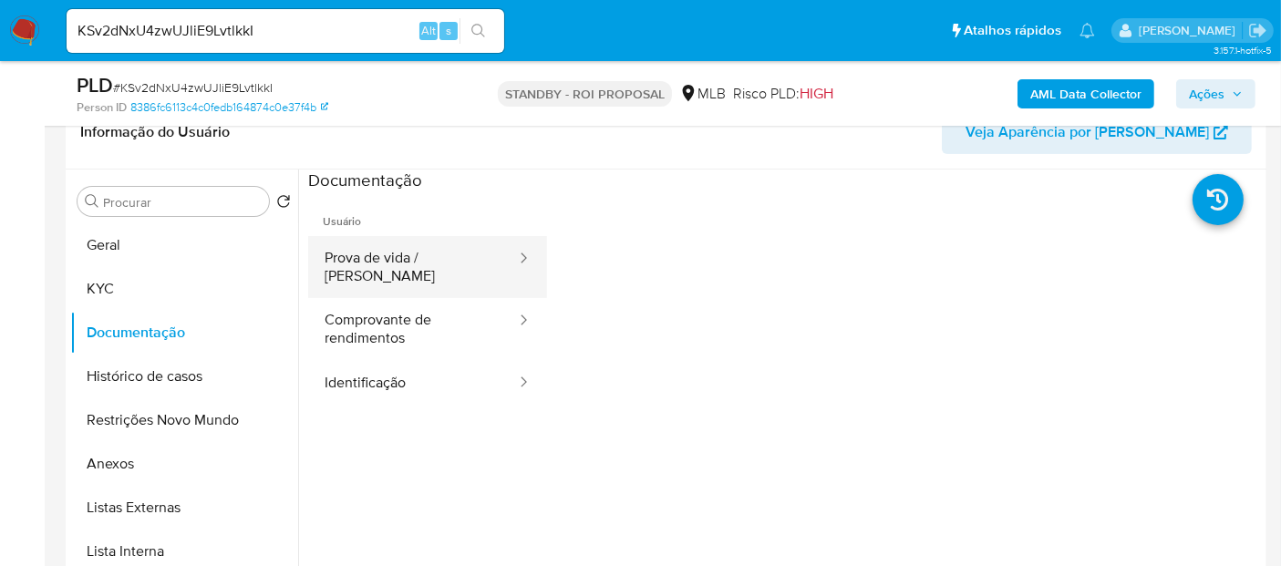
click at [430, 262] on button "Prova de vida / [PERSON_NAME]" at bounding box center [413, 267] width 210 height 62
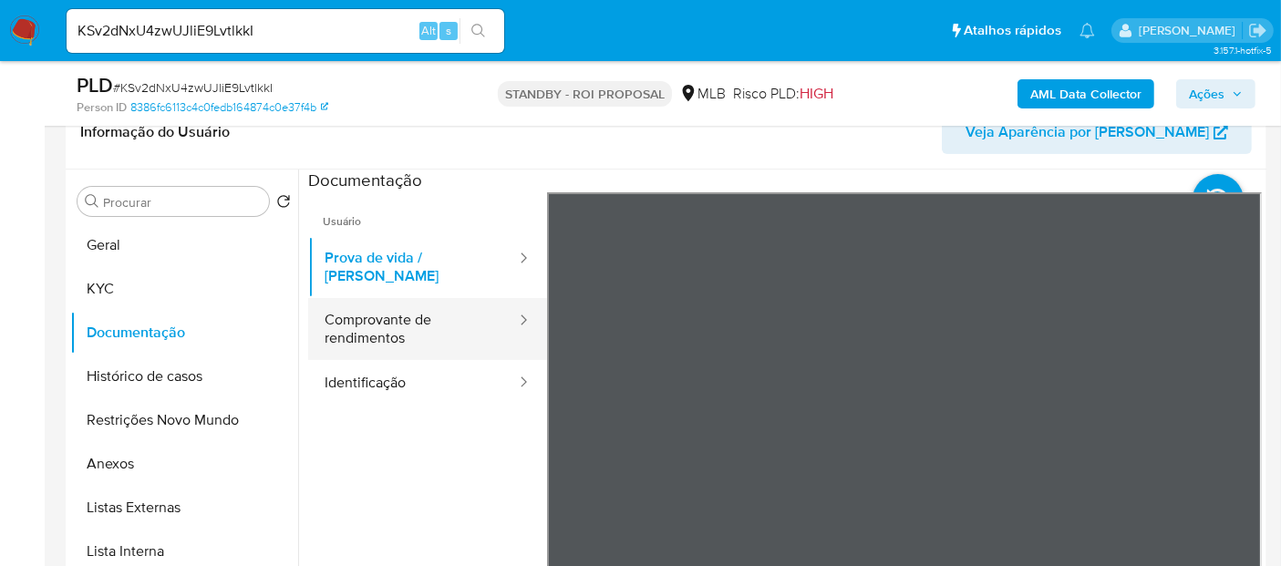
click at [383, 305] on button "Comprovante de rendimentos" at bounding box center [413, 329] width 210 height 62
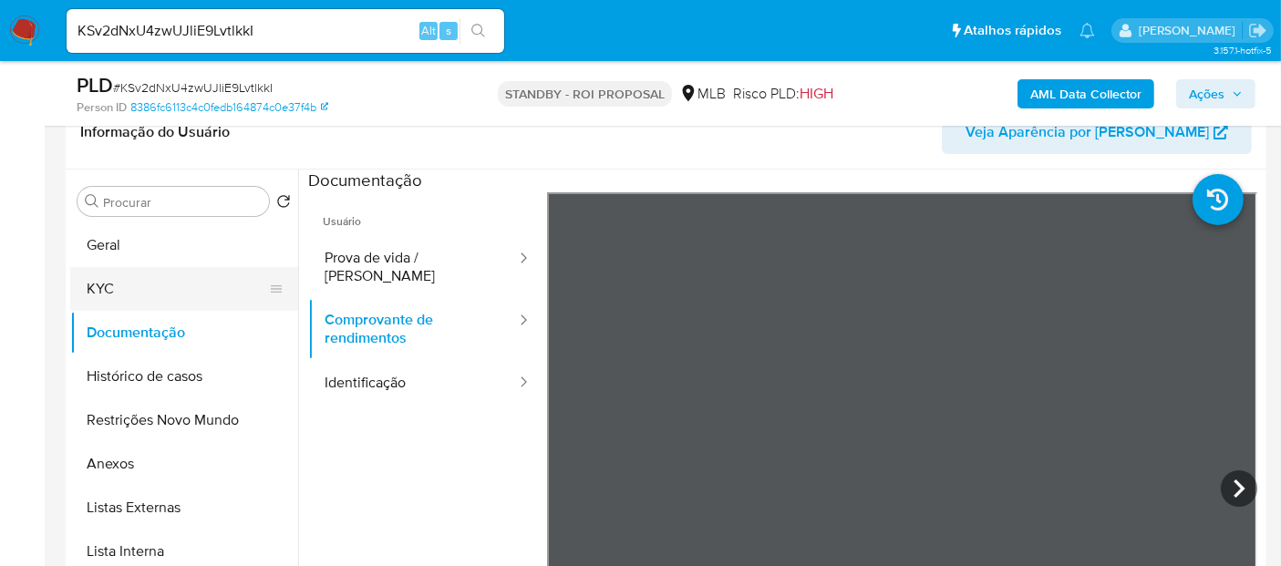
click at [138, 287] on button "KYC" at bounding box center [176, 289] width 213 height 44
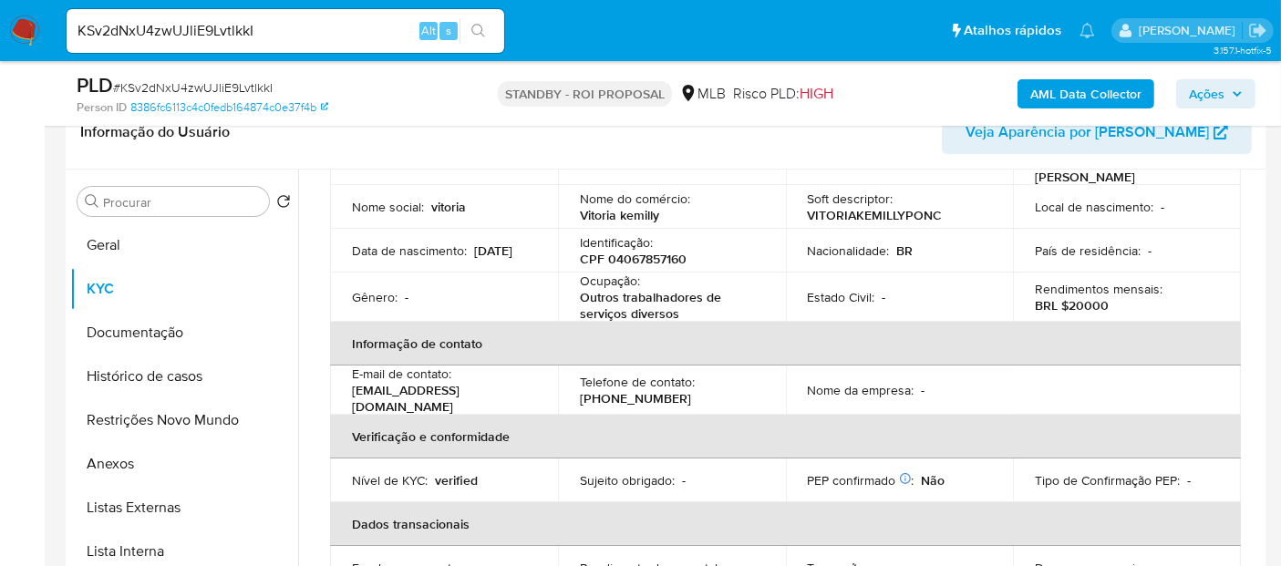
scroll to position [101, 0]
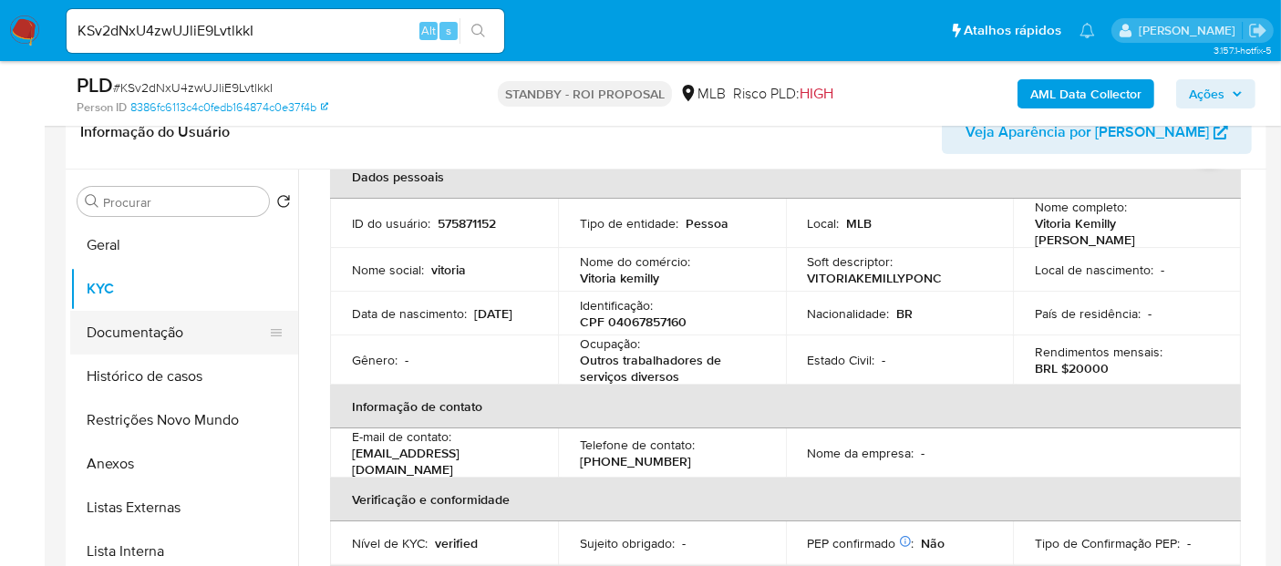
click at [171, 326] on button "Documentação" at bounding box center [176, 333] width 213 height 44
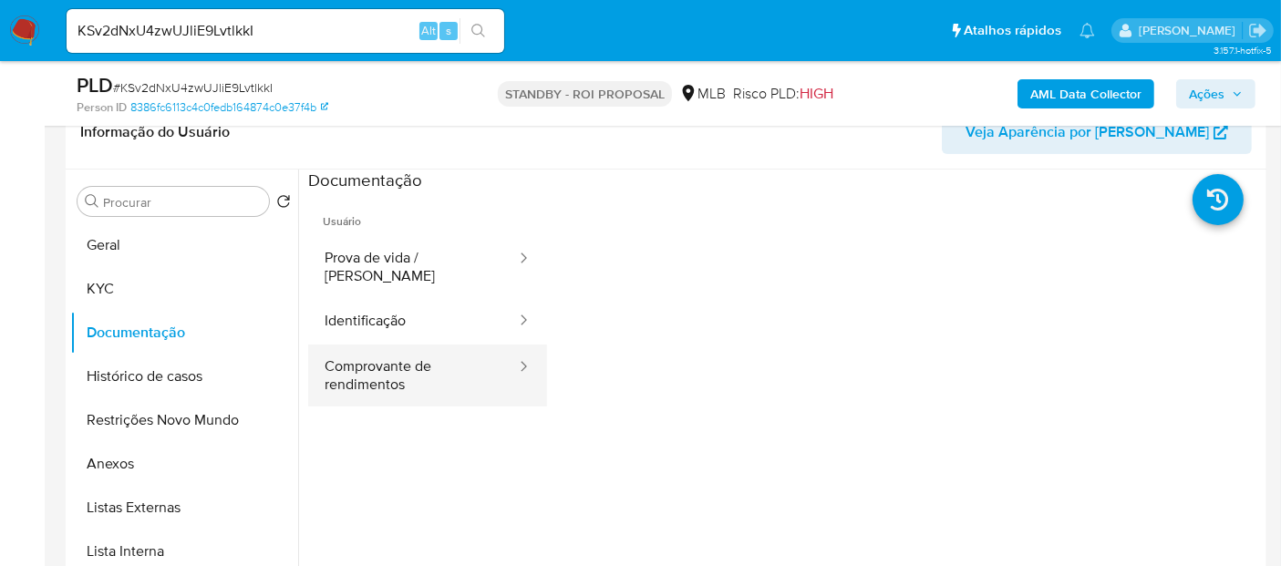
click at [388, 368] on button "Comprovante de rendimentos" at bounding box center [413, 376] width 210 height 62
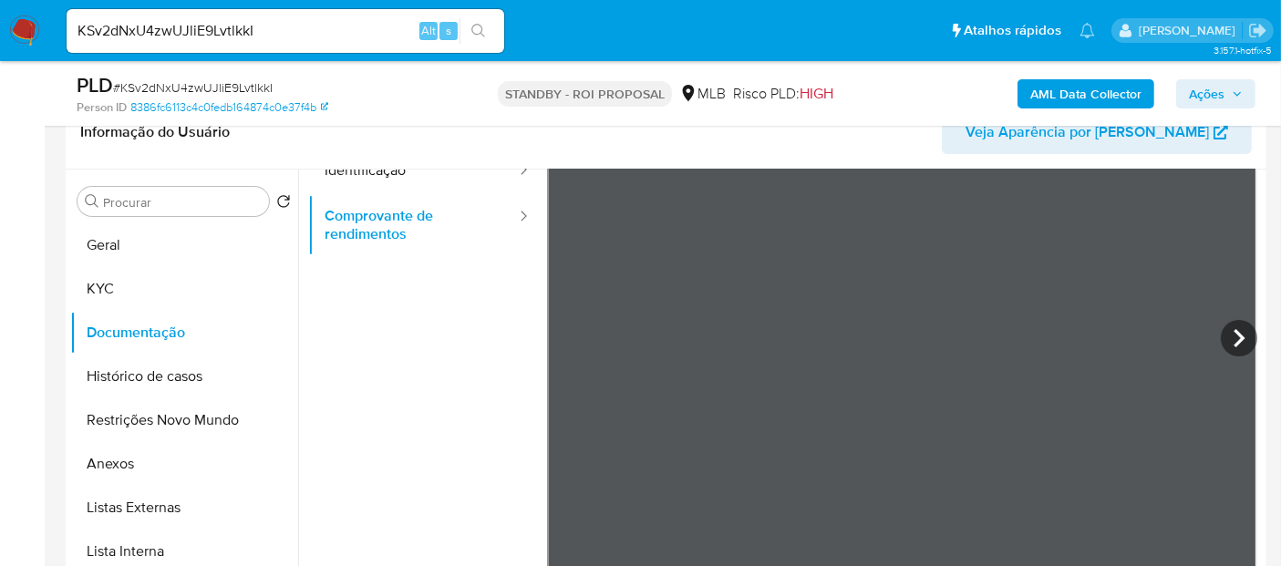
scroll to position [159, 0]
click at [1221, 327] on icon at bounding box center [1239, 330] width 36 height 36
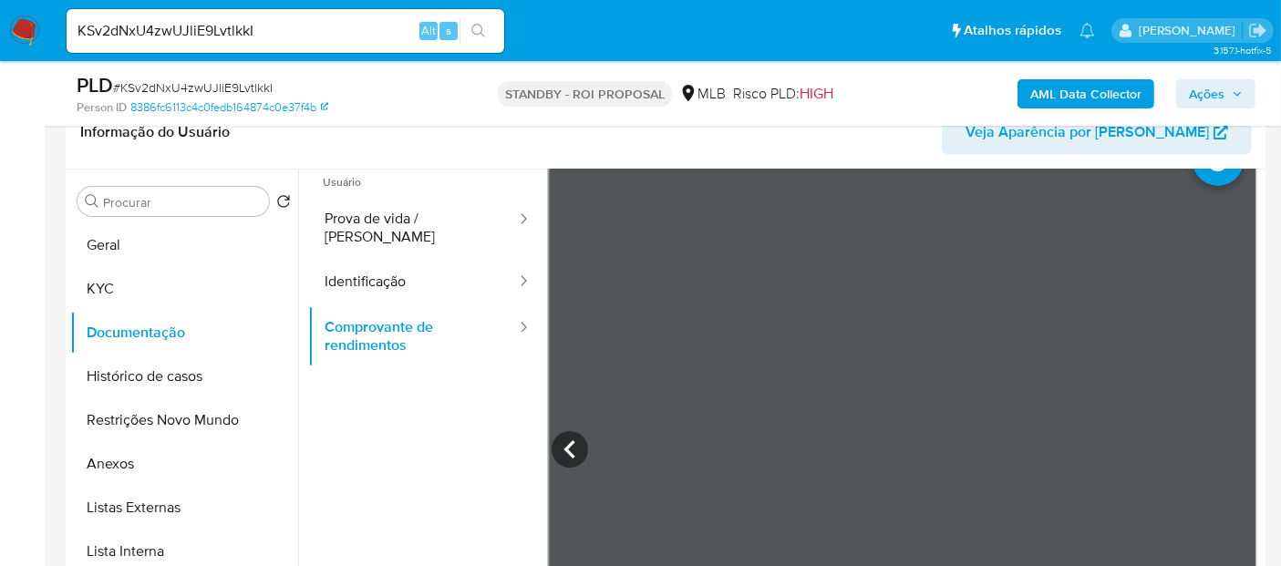
scroll to position [38, 0]
click at [567, 443] on icon at bounding box center [568, 450] width 11 height 18
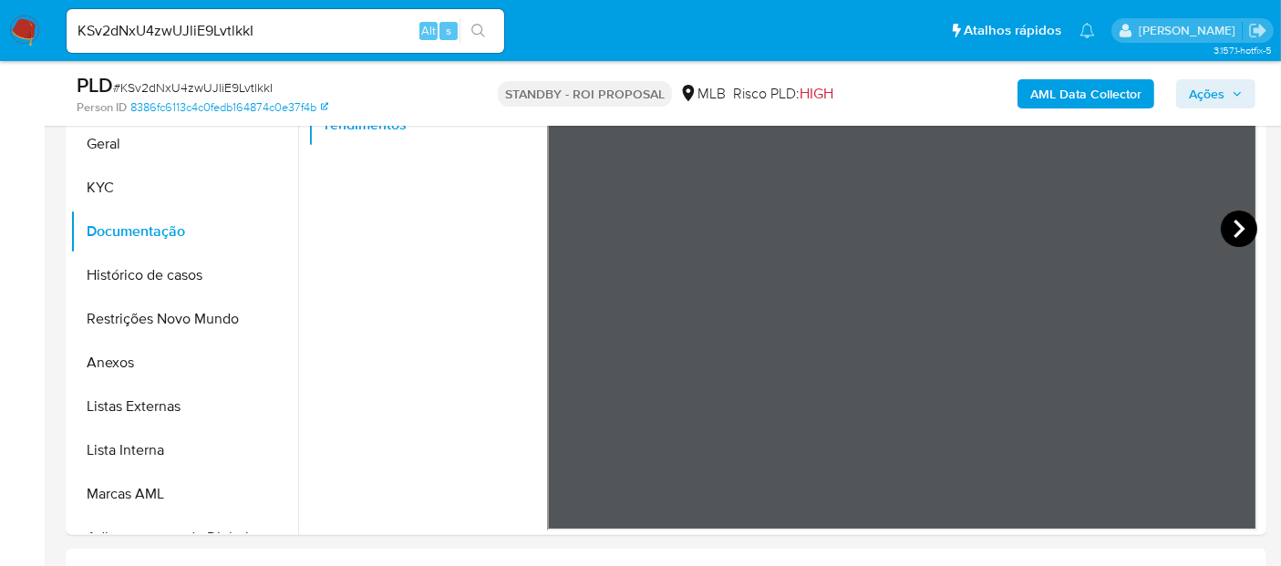
scroll to position [506, 0]
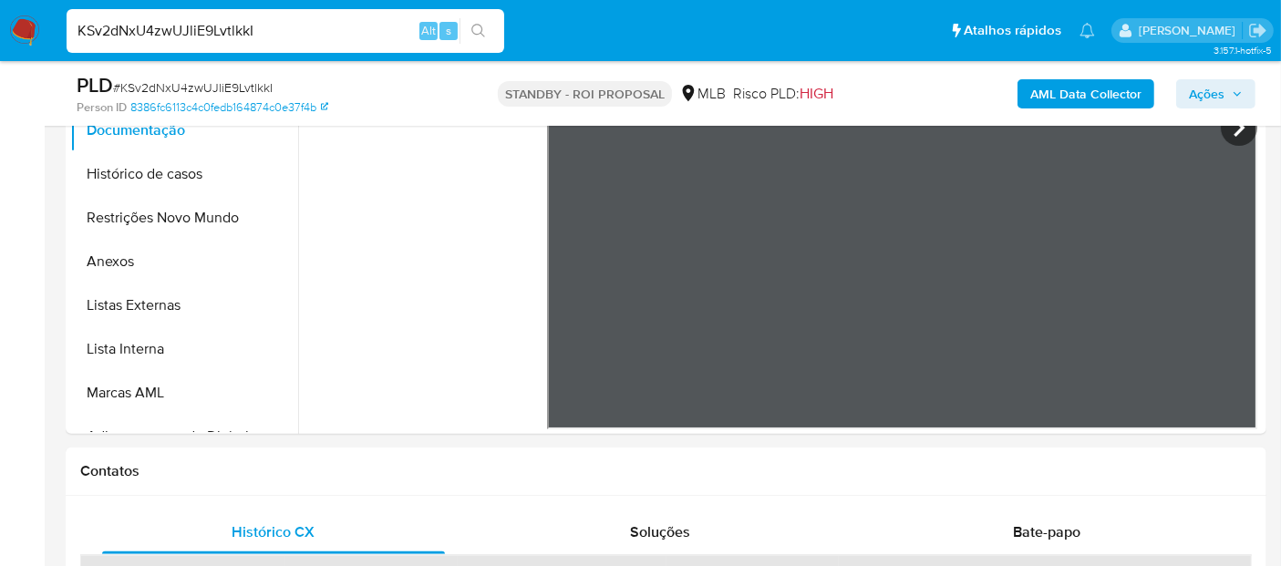
drag, startPoint x: 271, startPoint y: 28, endPoint x: 0, endPoint y: 27, distance: 270.8
click at [0, 27] on nav "Pausado Ver notificaciones KSv2dNxU4zwUJliE9LvtlkkI Alt s Atalhos rápidos Presi…" at bounding box center [640, 30] width 1281 height 61
paste input "GgFiQuy1dMxhS4tFZZTuN134"
type input "GgFiQuy1dMxhS4tFZZTuN134"
click at [481, 24] on icon "search-icon" at bounding box center [478, 31] width 15 height 15
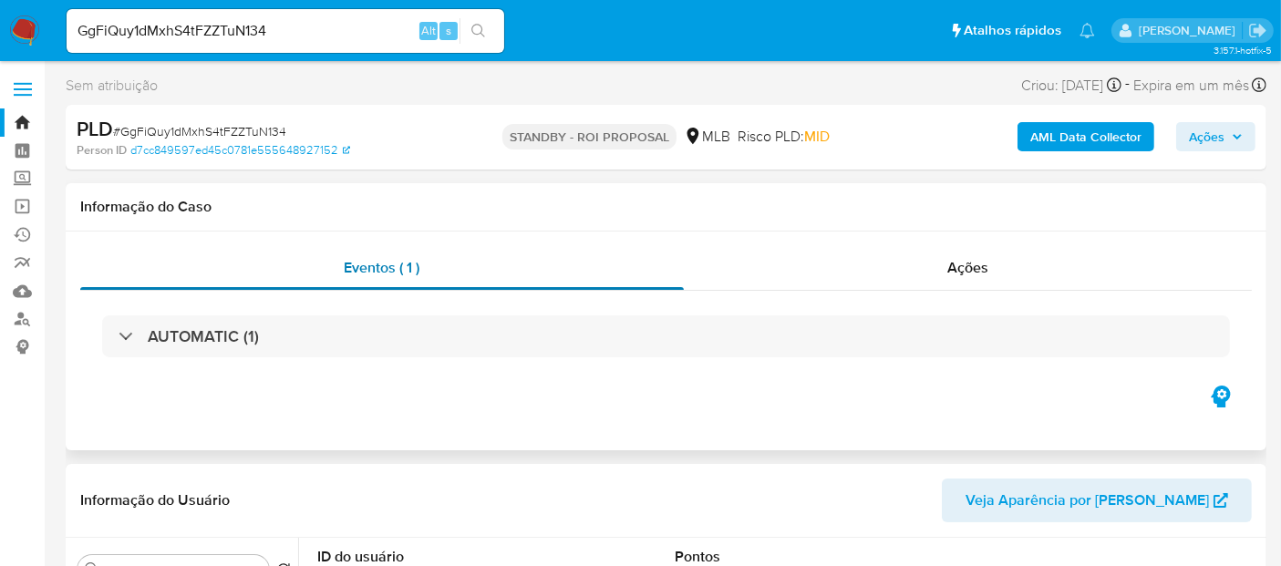
select select "10"
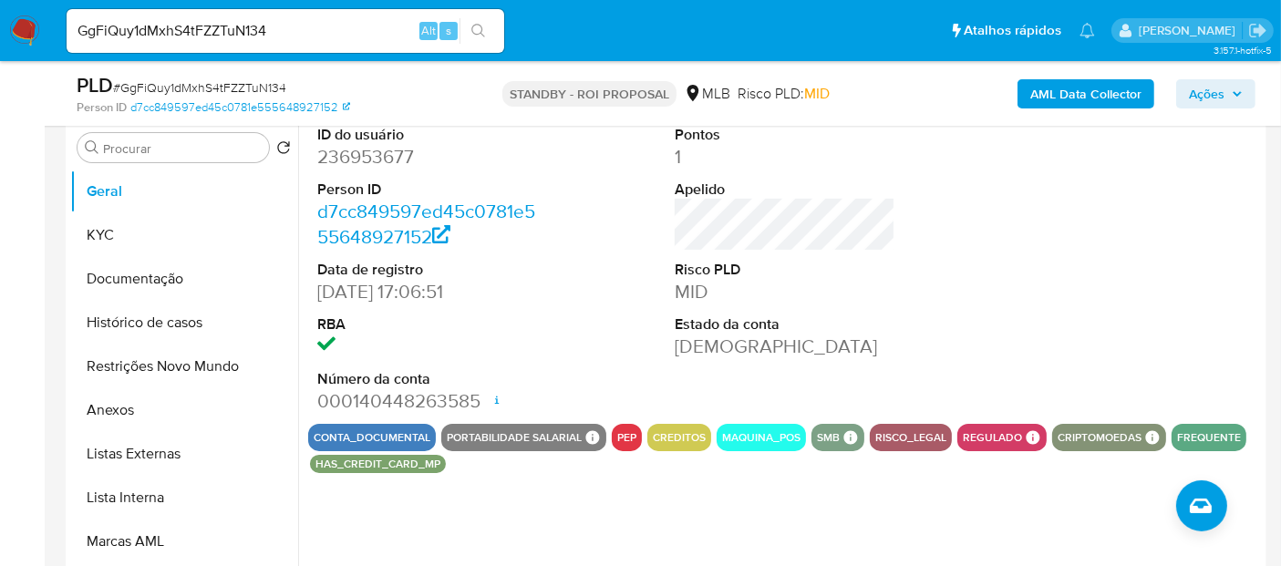
scroll to position [405, 0]
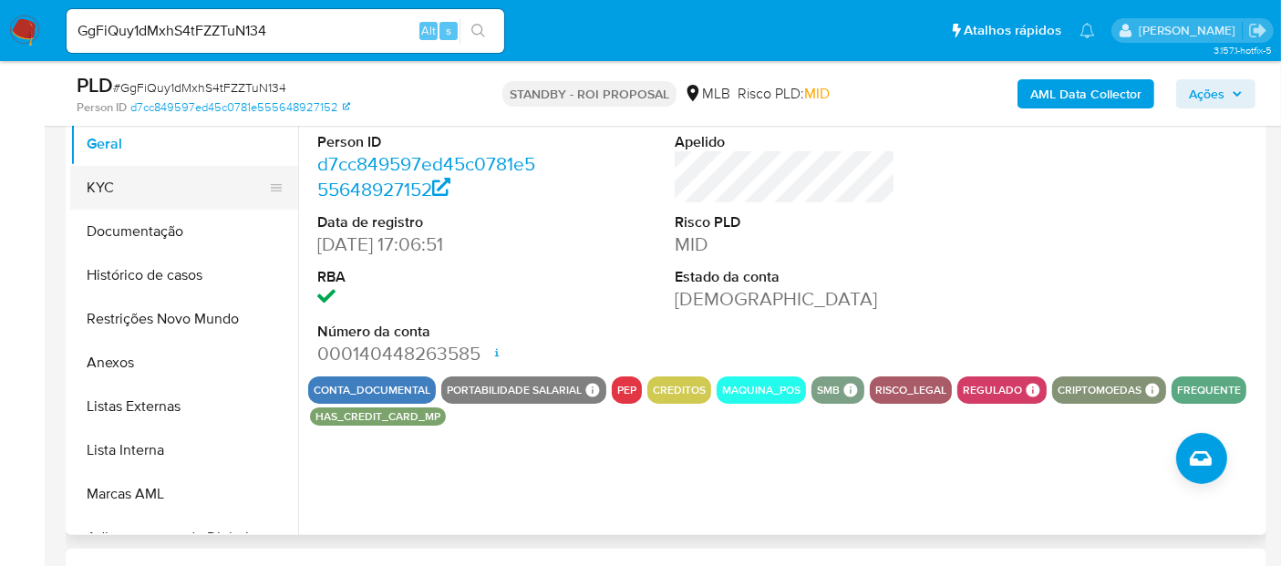
click at [106, 186] on button "KYC" at bounding box center [176, 188] width 213 height 44
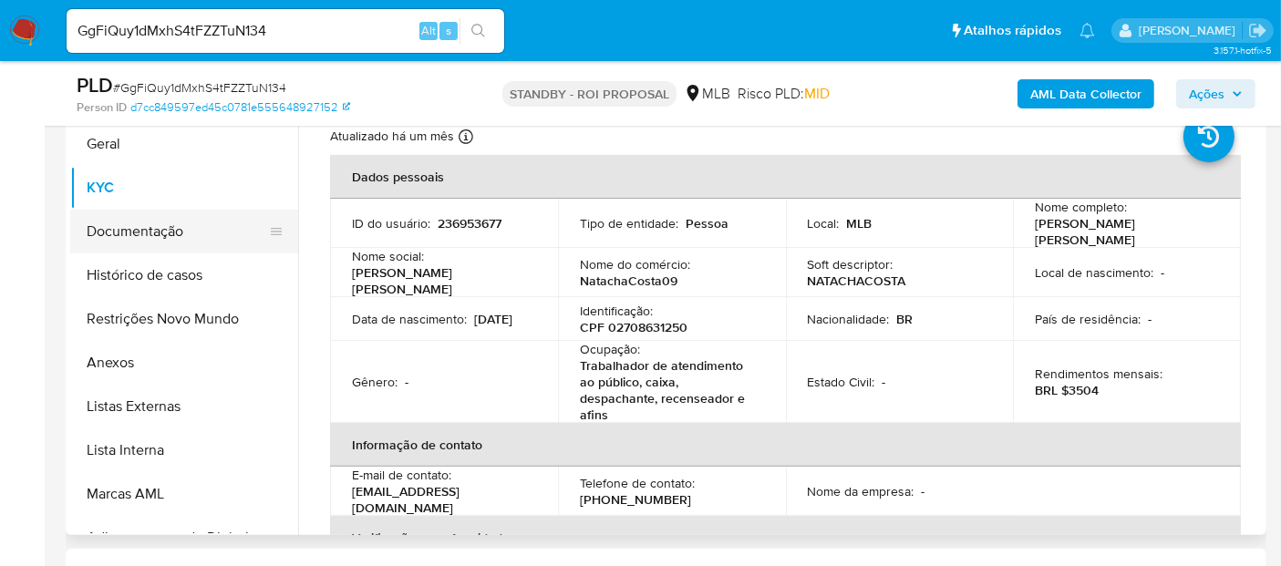
drag, startPoint x: 148, startPoint y: 226, endPoint x: 295, endPoint y: 242, distance: 148.5
click at [148, 225] on button "Documentação" at bounding box center [184, 232] width 228 height 44
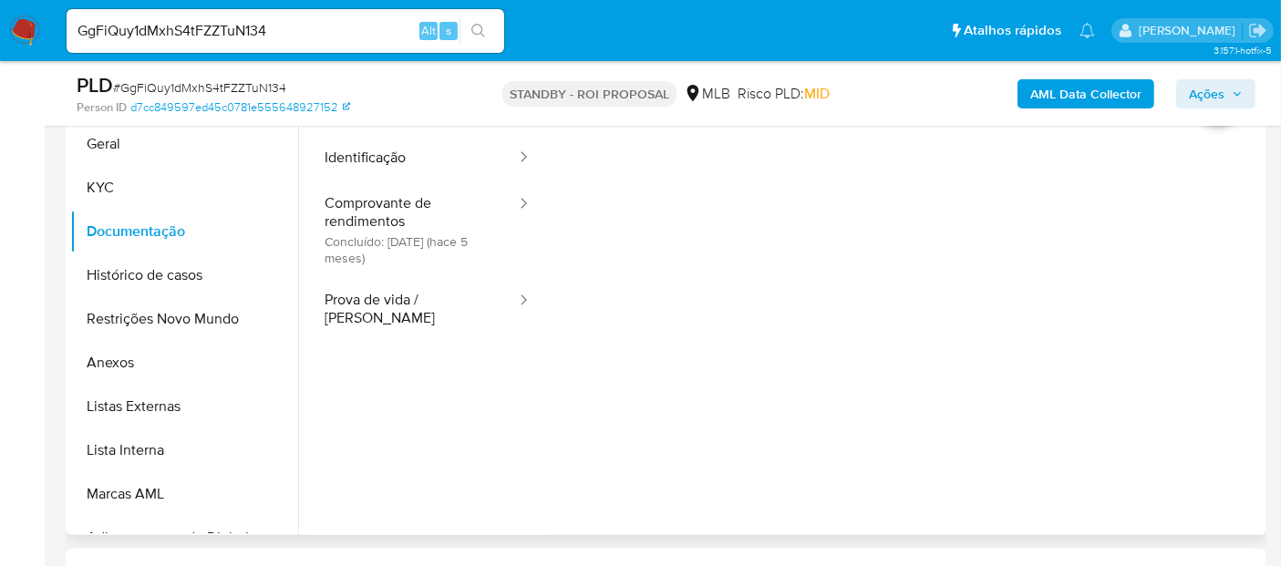
scroll to position [304, 0]
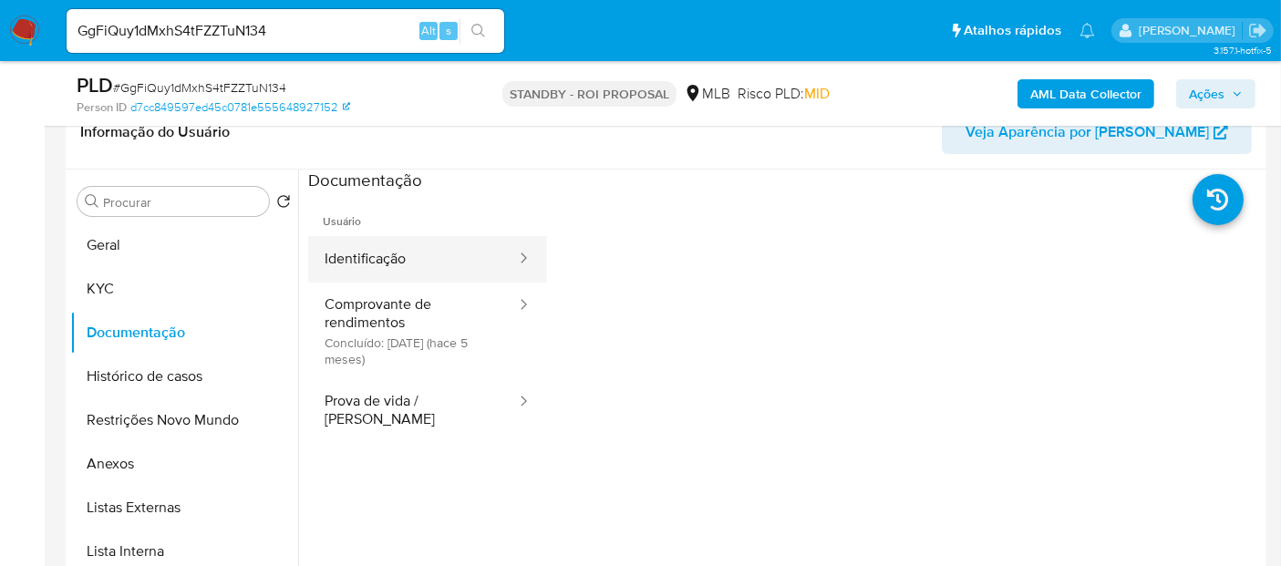
click at [409, 265] on button "Identificação" at bounding box center [413, 259] width 210 height 46
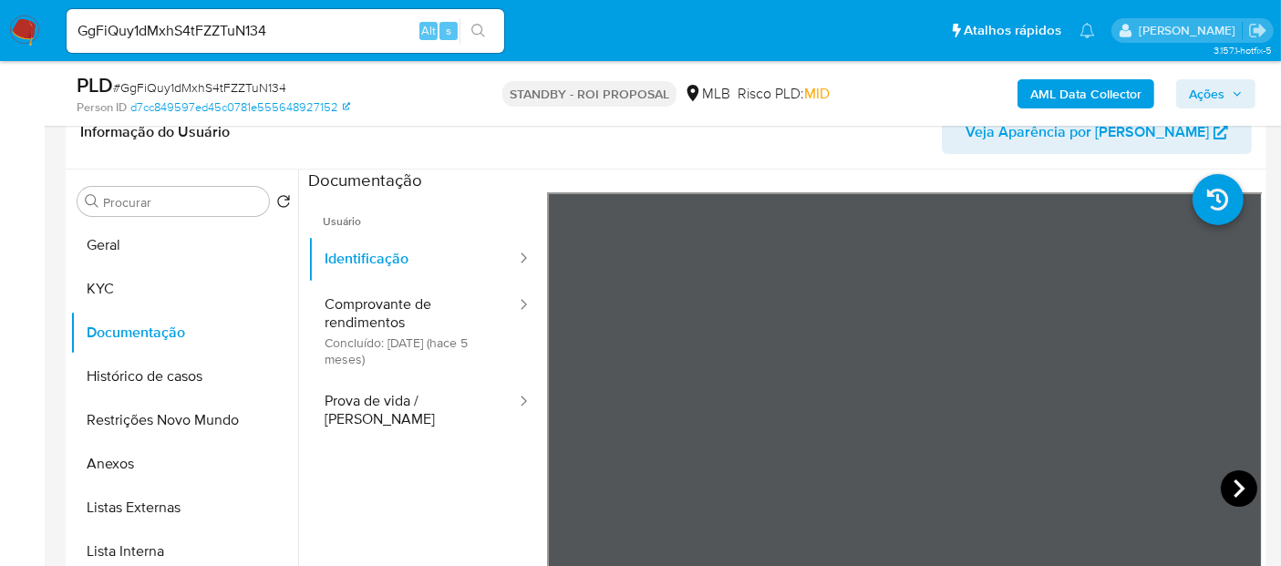
click at [1235, 475] on icon at bounding box center [1239, 488] width 36 height 36
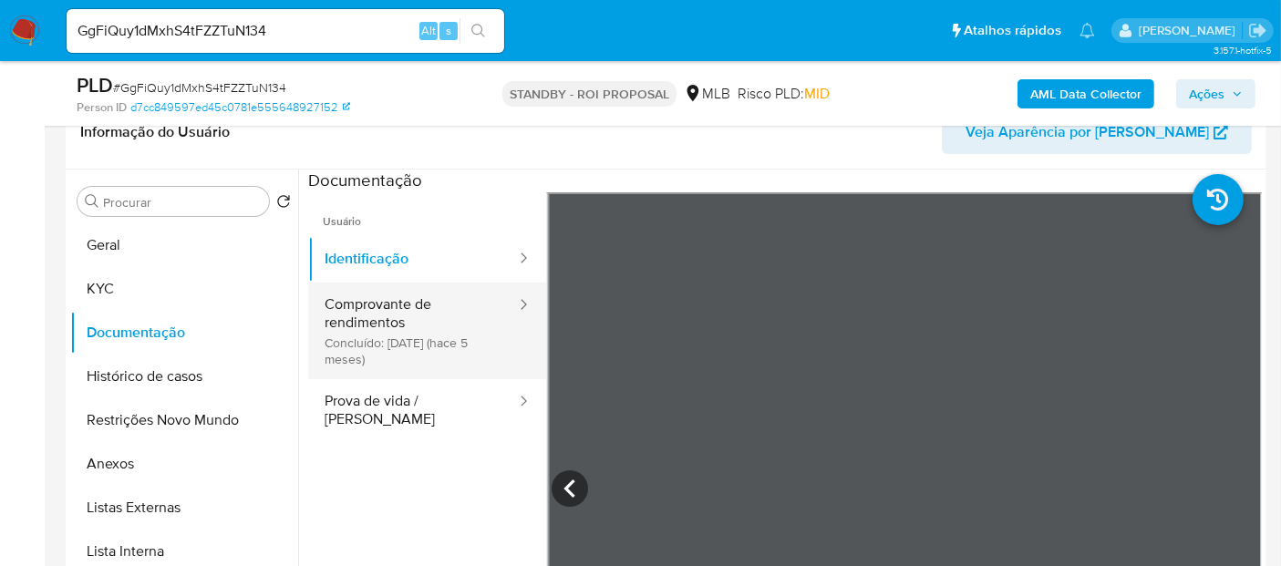
click at [391, 316] on button "Comprovante de rendimentos Concluído: 02/04/2025 (hace 5 meses)" at bounding box center [413, 331] width 210 height 97
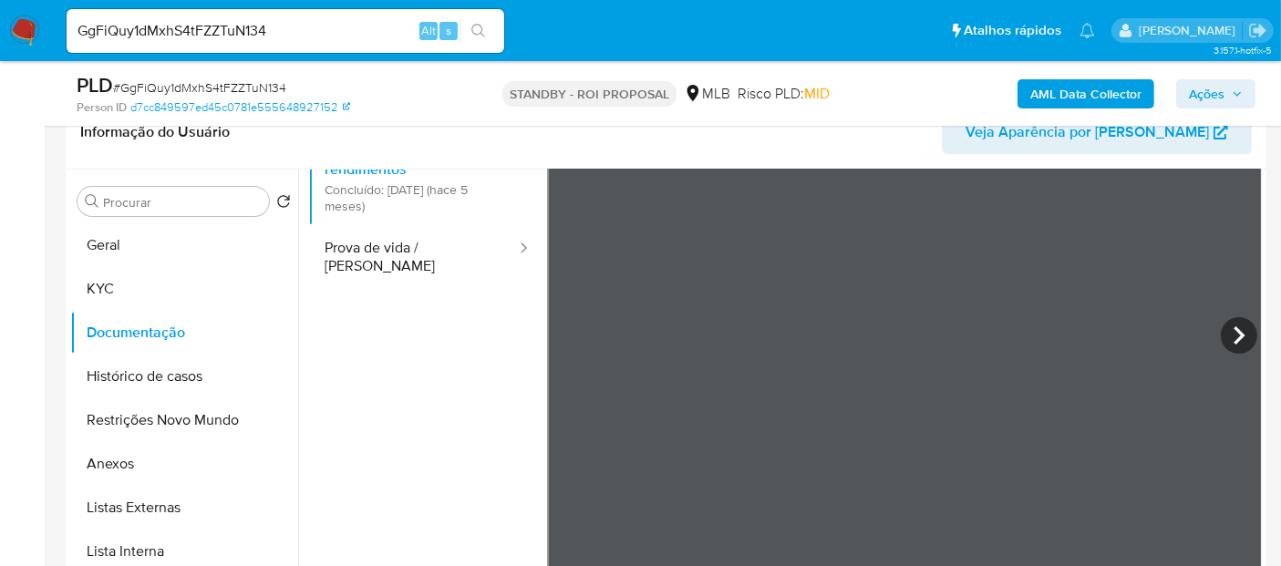
scroll to position [0, 0]
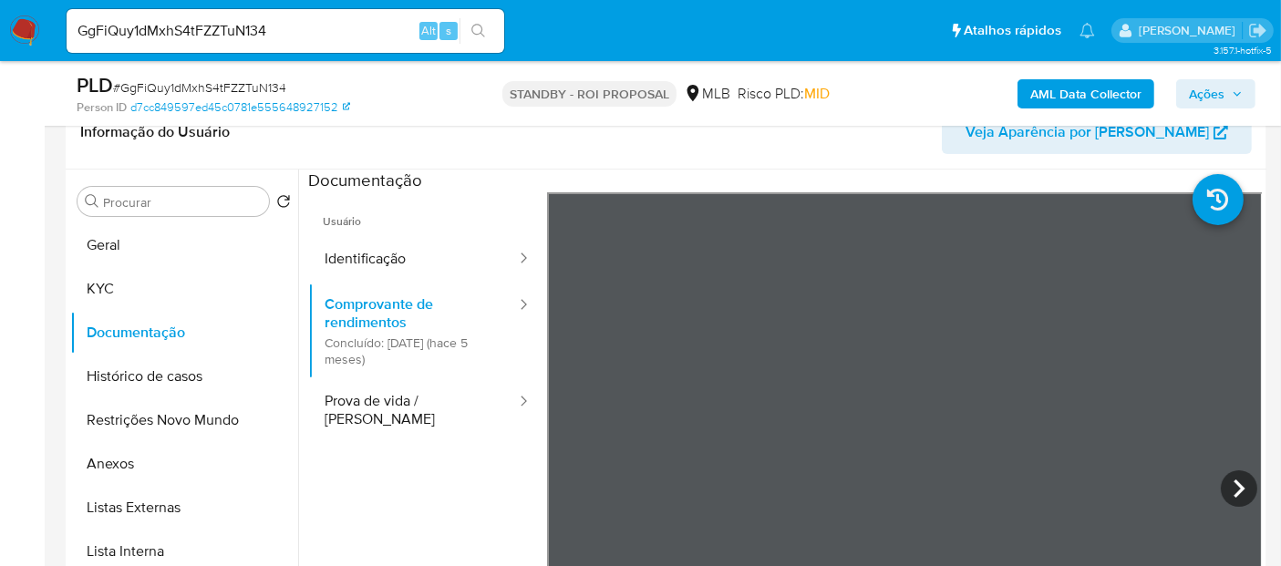
click at [377, 391] on button "Prova de vida / [PERSON_NAME]" at bounding box center [413, 410] width 210 height 62
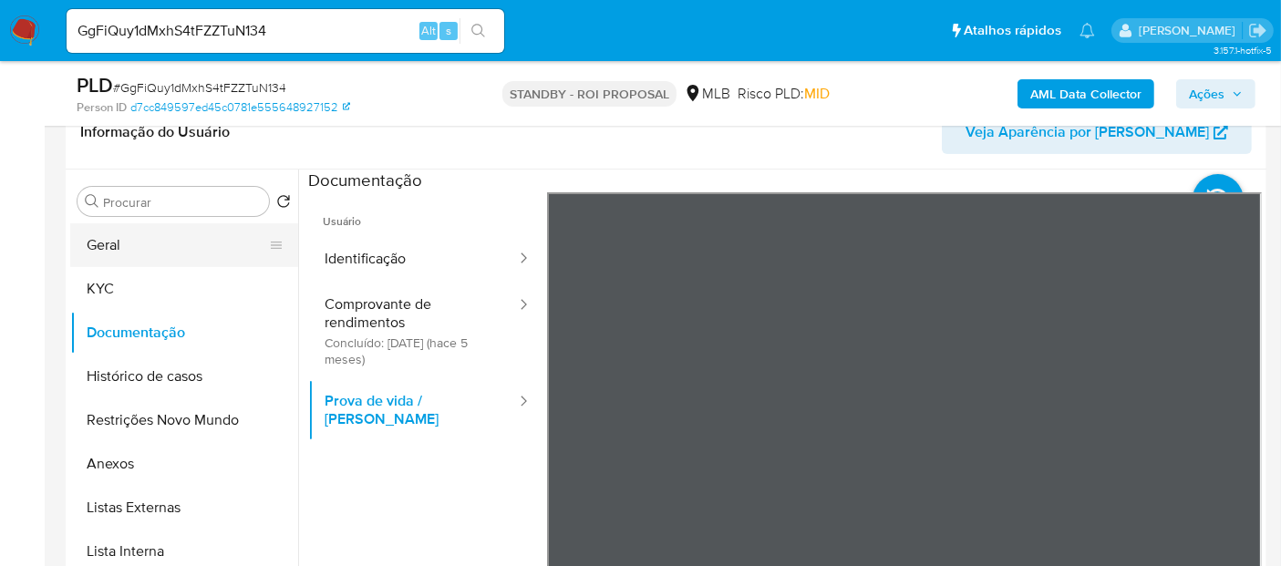
click at [120, 241] on button "Geral" at bounding box center [176, 245] width 213 height 44
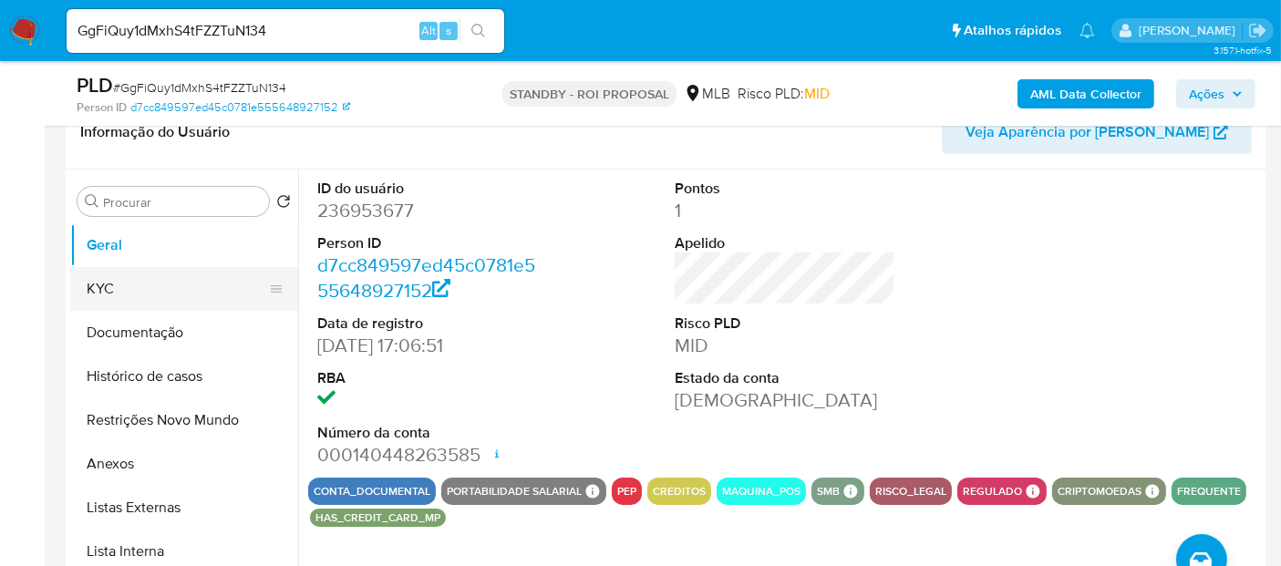
click at [119, 289] on button "KYC" at bounding box center [176, 289] width 213 height 44
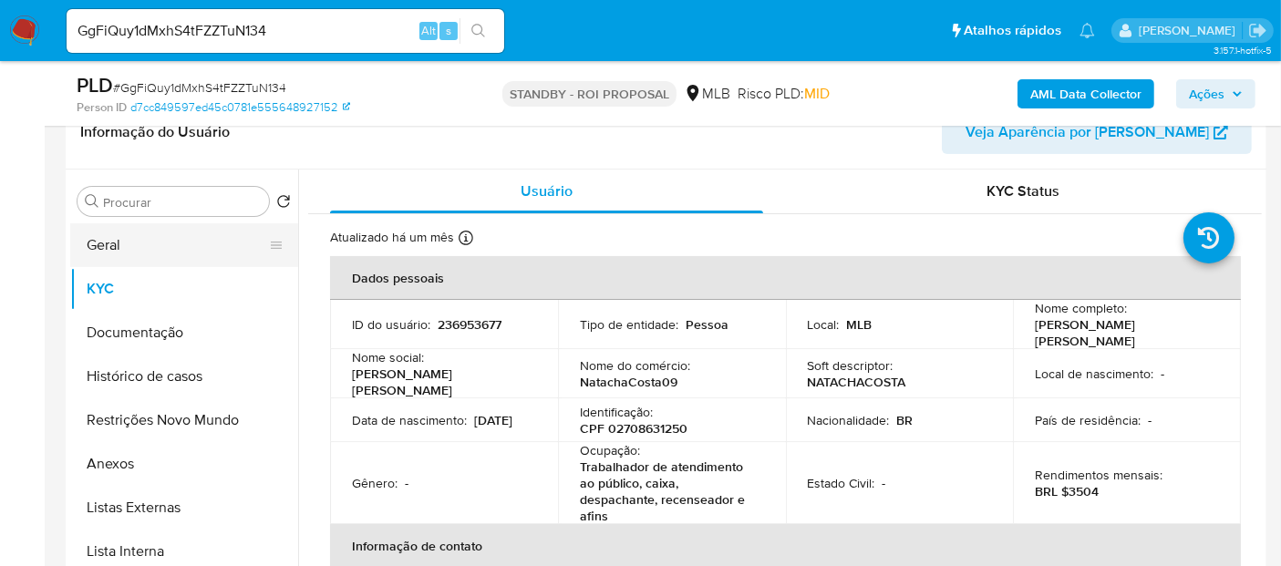
click at [129, 239] on button "Geral" at bounding box center [176, 245] width 213 height 44
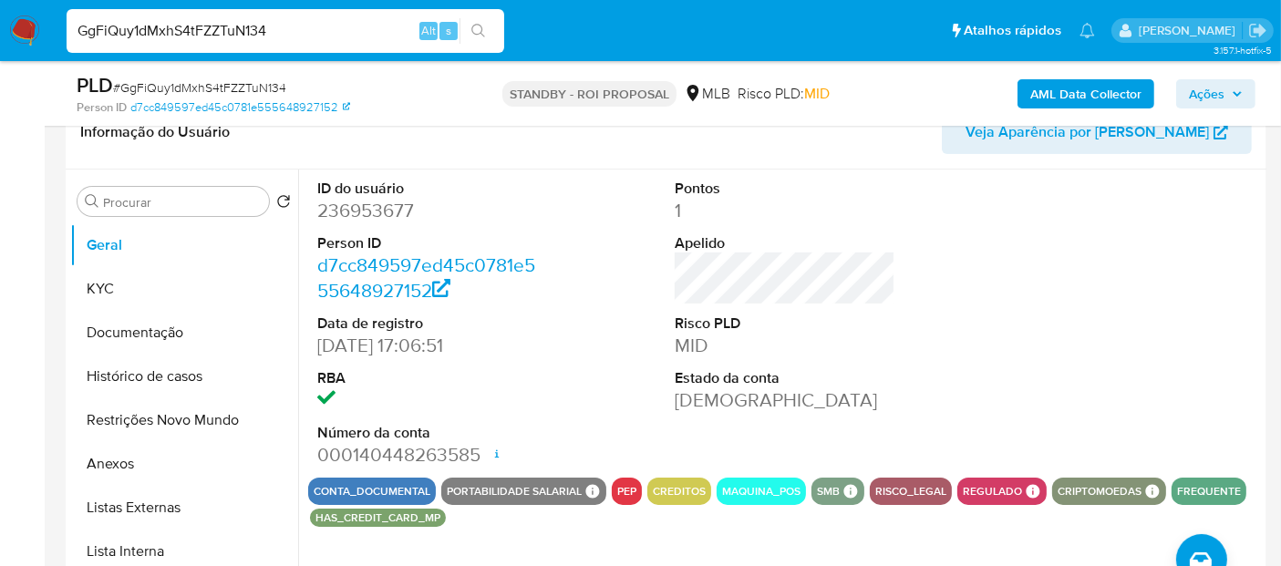
drag, startPoint x: 295, startPoint y: 23, endPoint x: 0, endPoint y: 67, distance: 298.8
paste input "tzXblnM5MqJHUw87khDdPuGY"
type input "tzXblnM5MqJHUw87khDdPuGY"
click at [480, 22] on button "search-icon" at bounding box center [478, 31] width 37 height 26
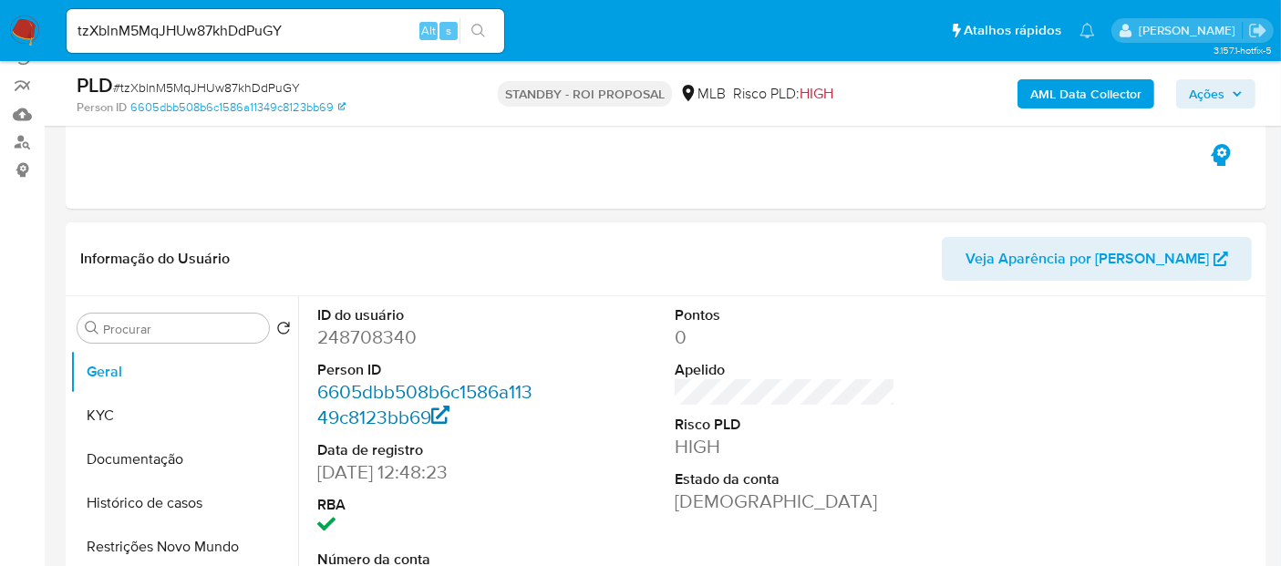
scroll to position [202, 0]
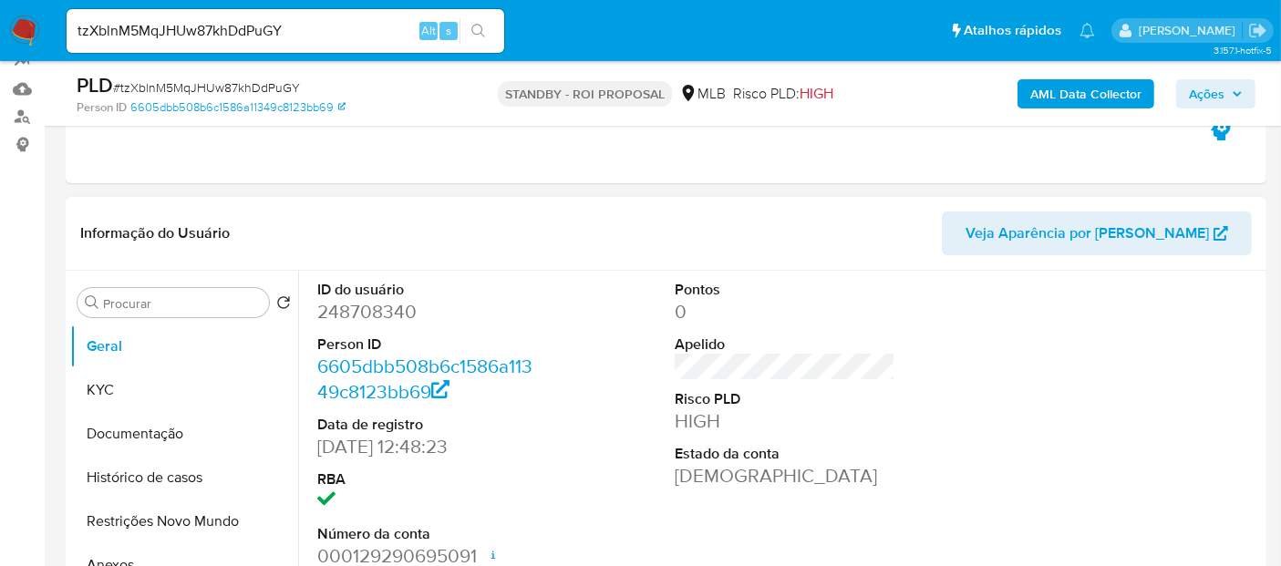
select select "10"
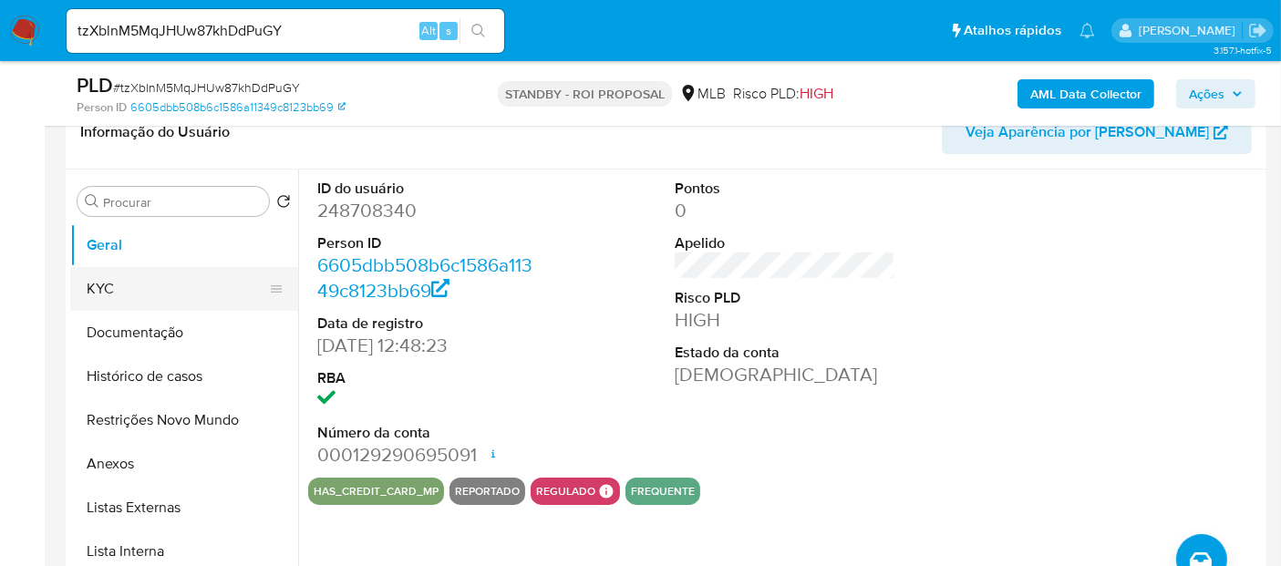
click at [103, 283] on button "KYC" at bounding box center [176, 289] width 213 height 44
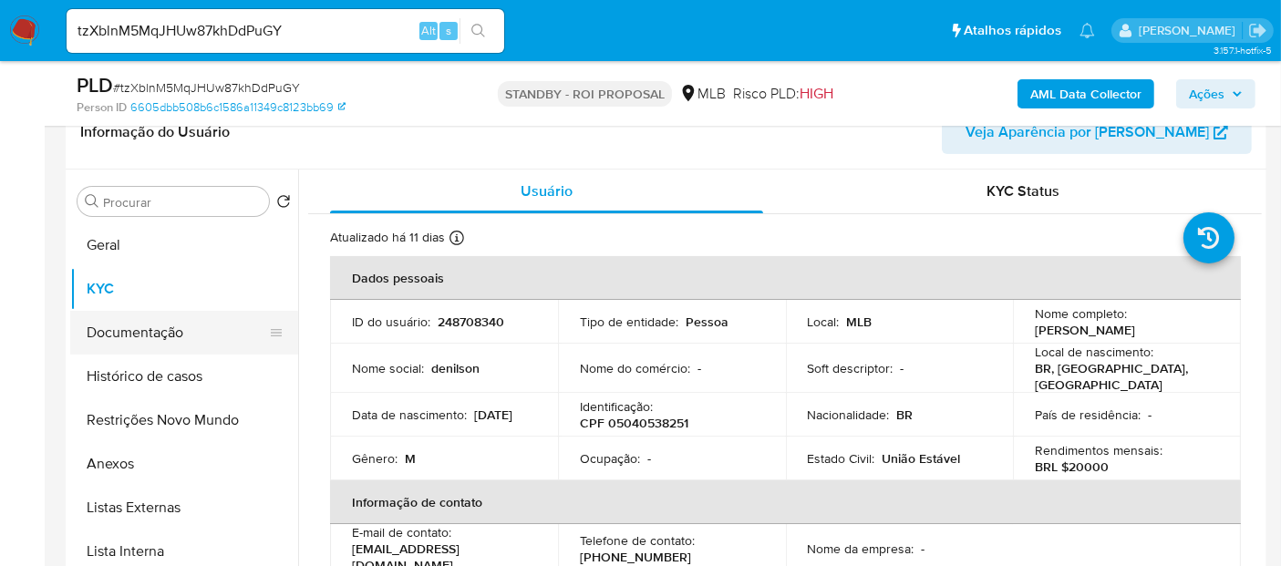
click at [129, 334] on button "Documentação" at bounding box center [176, 333] width 213 height 44
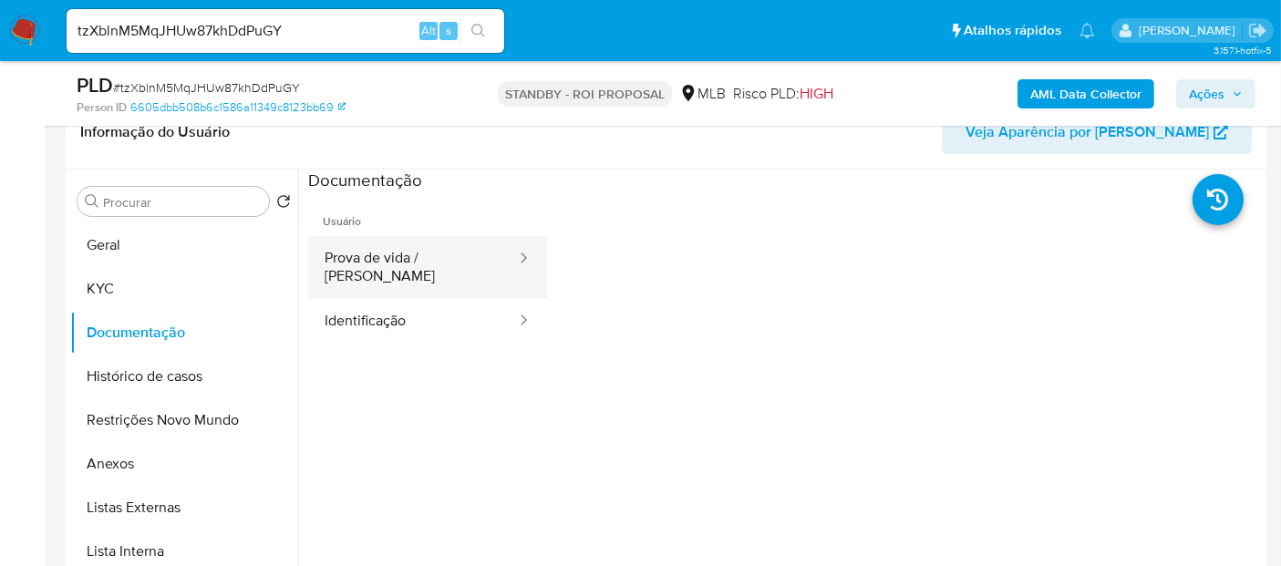
click at [383, 272] on button "Prova de vida / [PERSON_NAME]" at bounding box center [413, 267] width 210 height 62
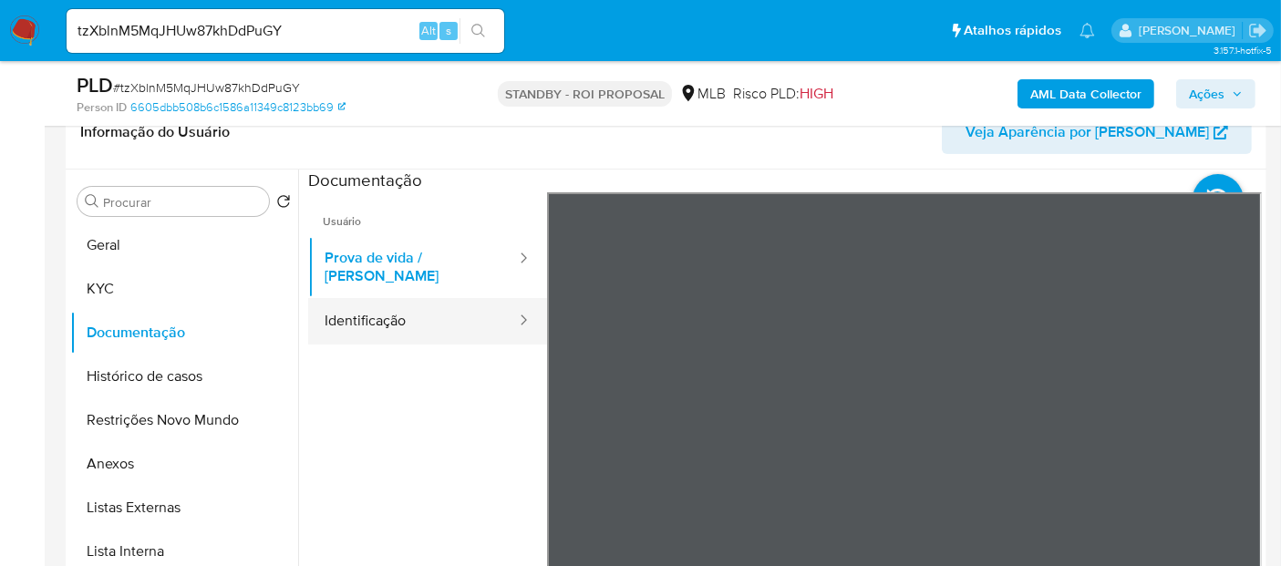
click at [386, 319] on button "Identificação" at bounding box center [413, 321] width 210 height 46
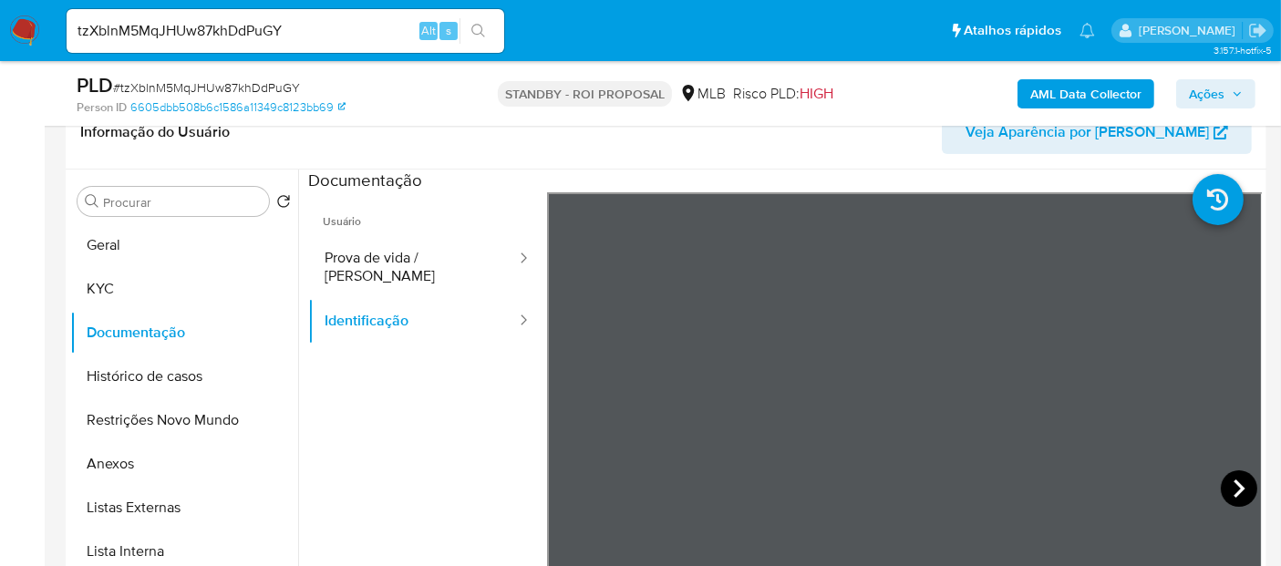
click at [1222, 478] on icon at bounding box center [1239, 488] width 36 height 36
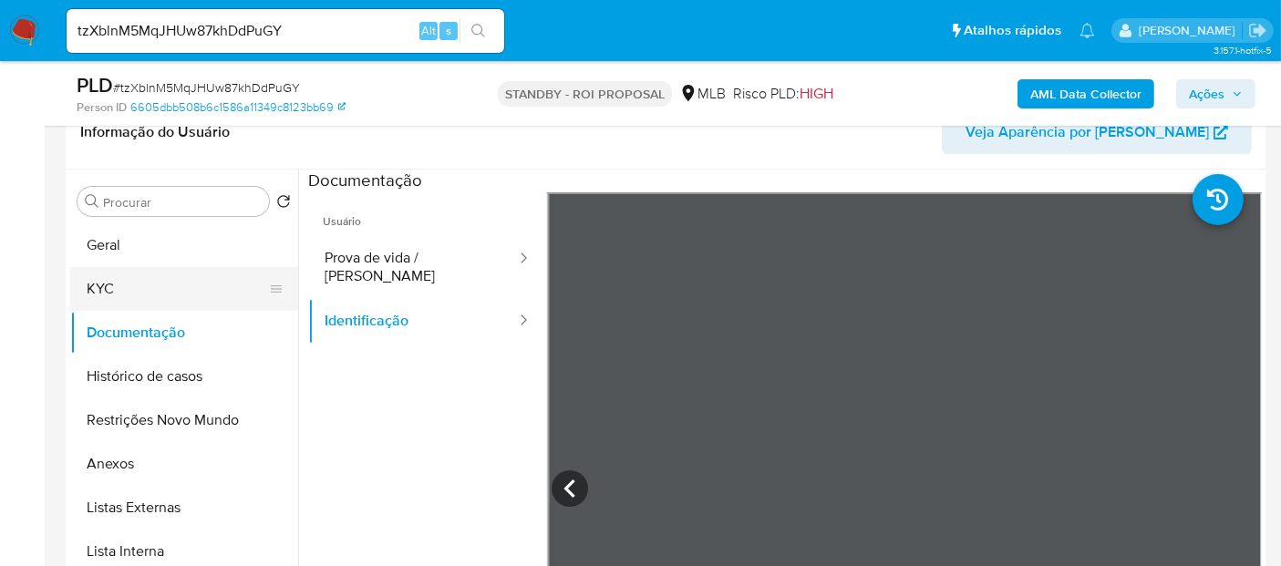
click at [105, 283] on button "KYC" at bounding box center [176, 289] width 213 height 44
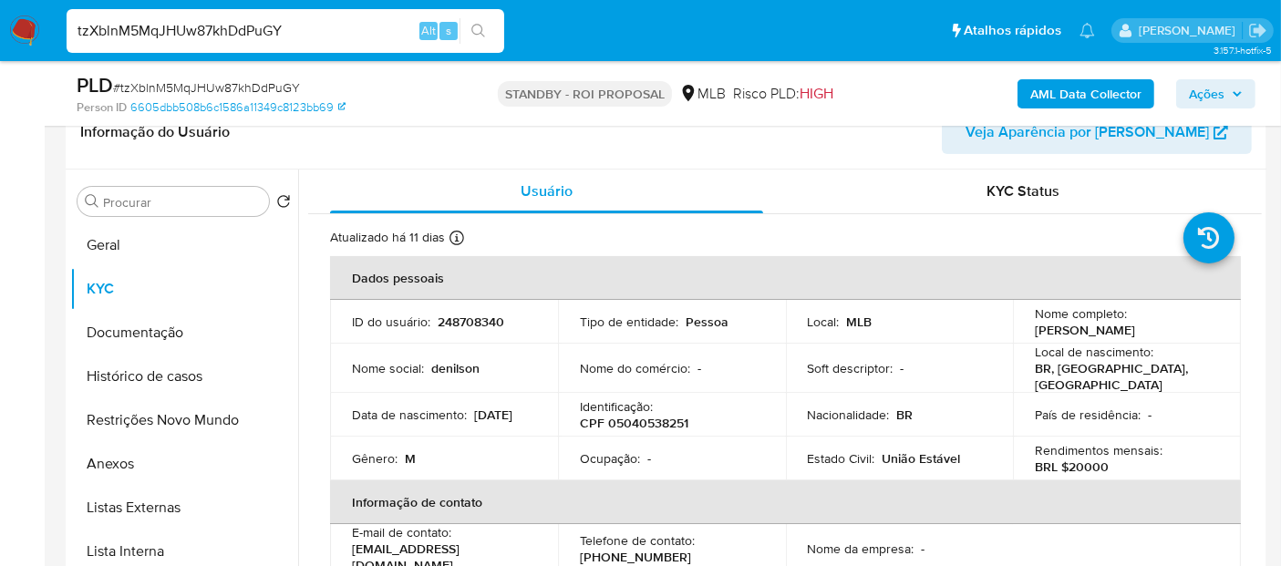
drag, startPoint x: 315, startPoint y: 33, endPoint x: 0, endPoint y: 33, distance: 314.6
click at [0, 33] on nav "Pausado Ver notificaciones tzXblnM5MqJHUw87khDdPuGY Alt s Atalhos rápidos Presi…" at bounding box center [640, 30] width 1281 height 61
paste input "a0aPg4jXBH9TdTHiZJIIm3Cu"
type input "a0aPg4jXBH9TdTHiZJIIm3Cu"
click at [473, 27] on icon "search-icon" at bounding box center [478, 31] width 15 height 15
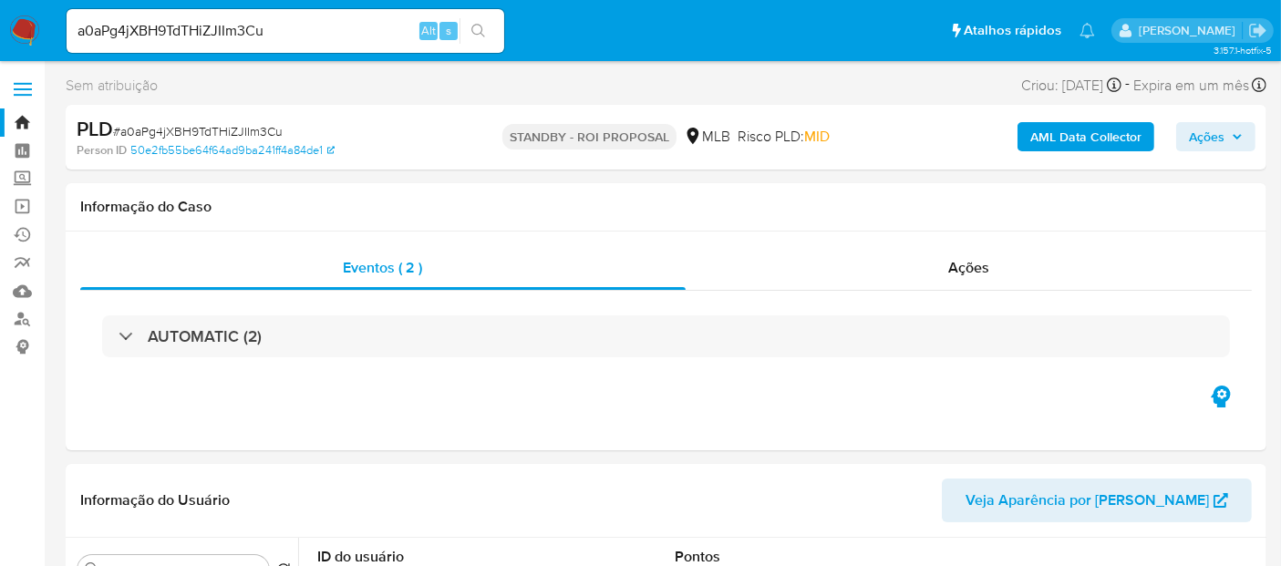
select select "10"
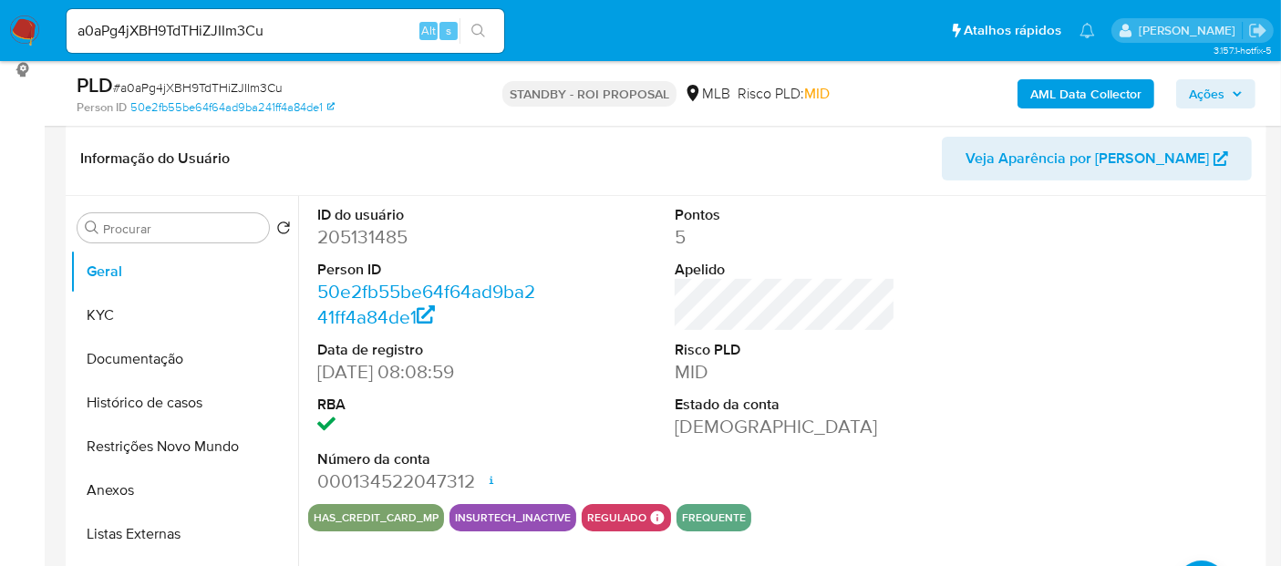
scroll to position [304, 0]
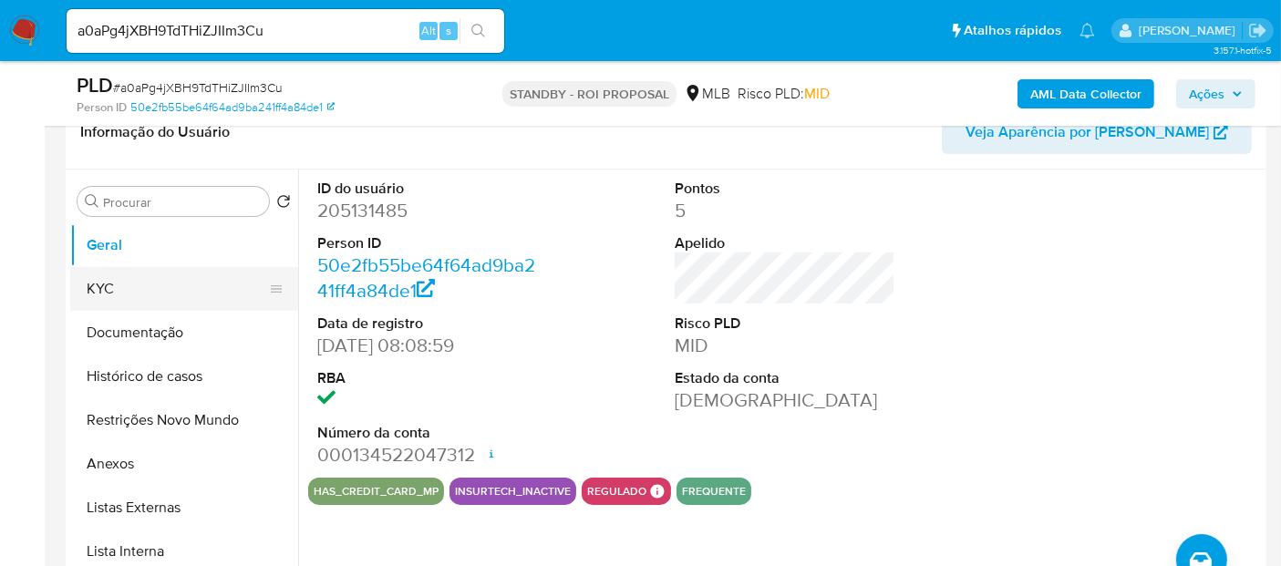
click at [129, 286] on button "KYC" at bounding box center [176, 289] width 213 height 44
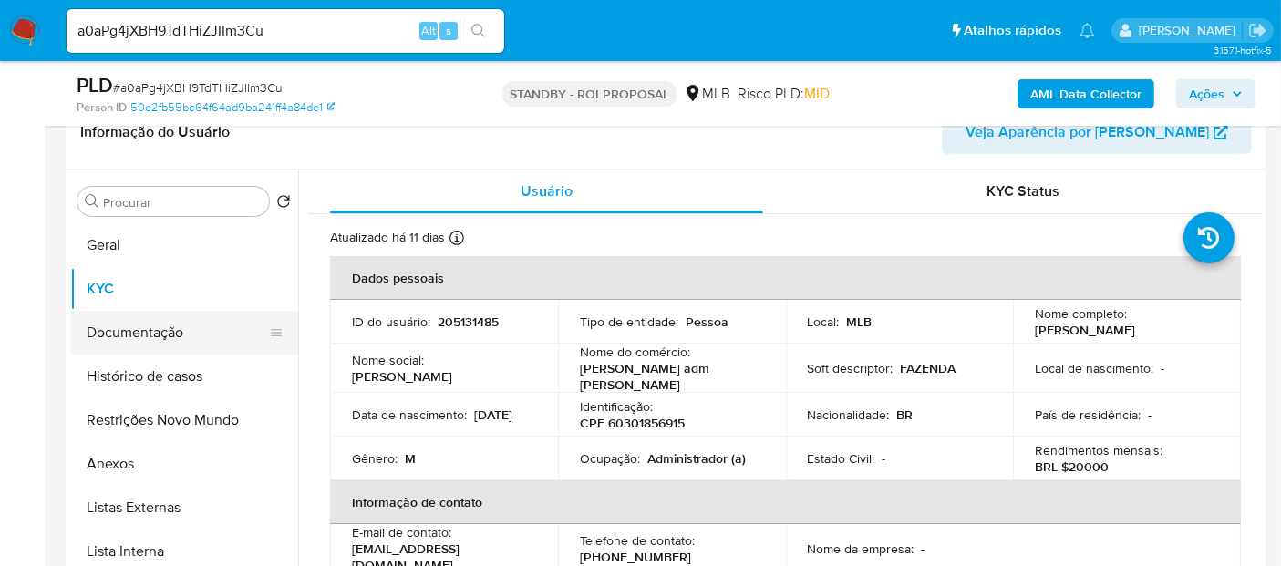
click at [149, 329] on button "Documentação" at bounding box center [176, 333] width 213 height 44
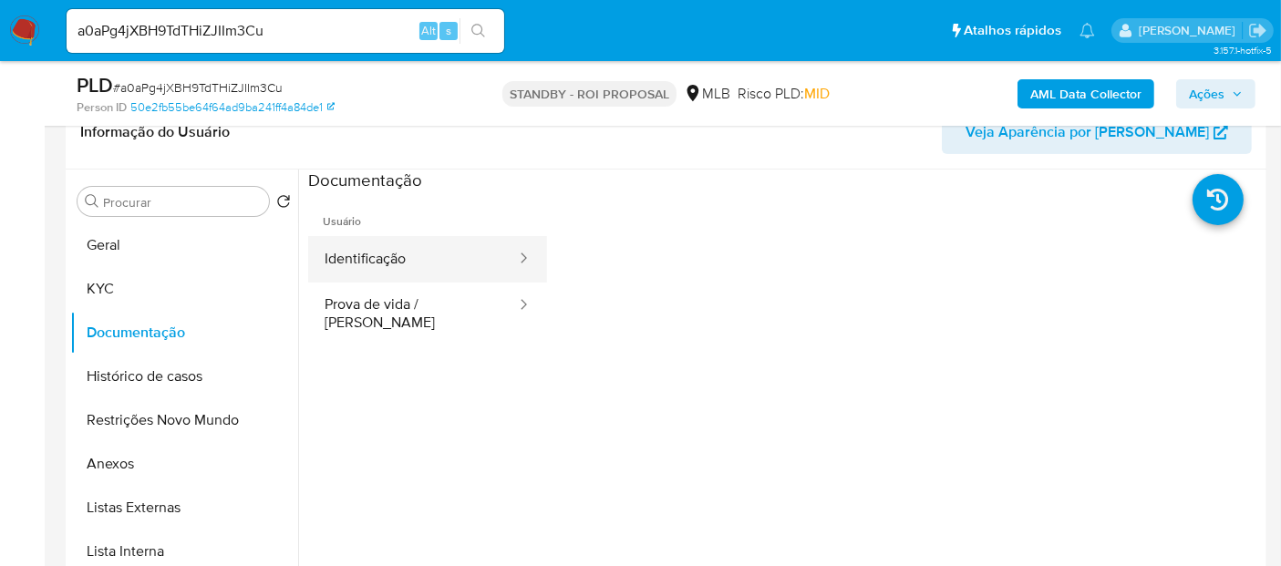
click at [418, 263] on button "Identificação" at bounding box center [413, 259] width 210 height 46
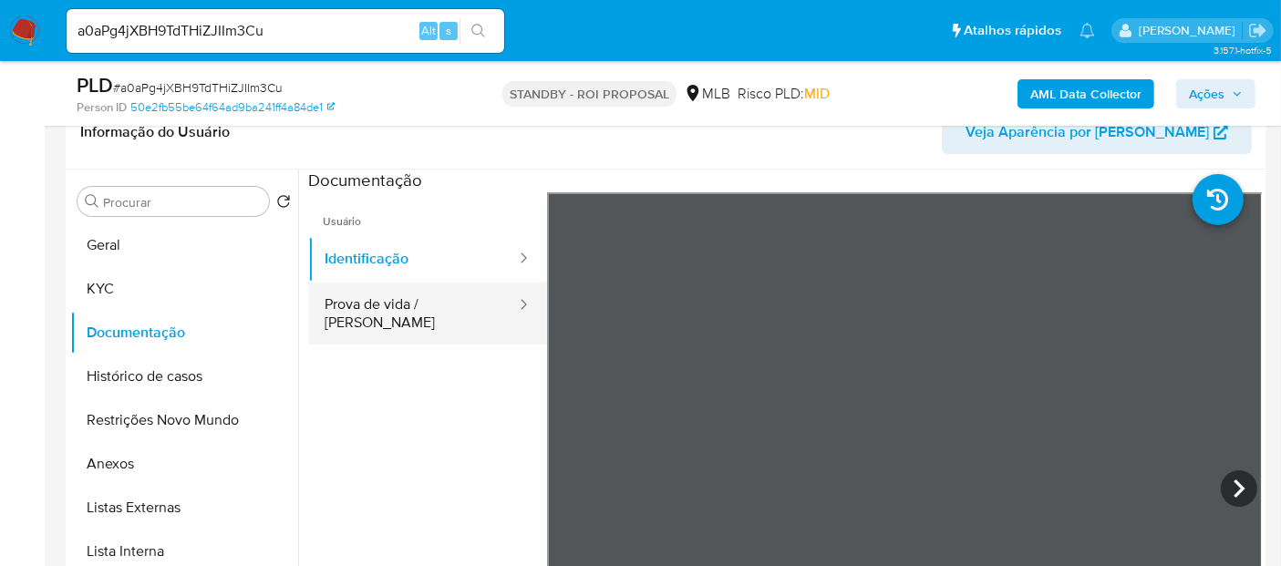
click at [377, 301] on button "Prova de vida / [PERSON_NAME]" at bounding box center [413, 314] width 210 height 62
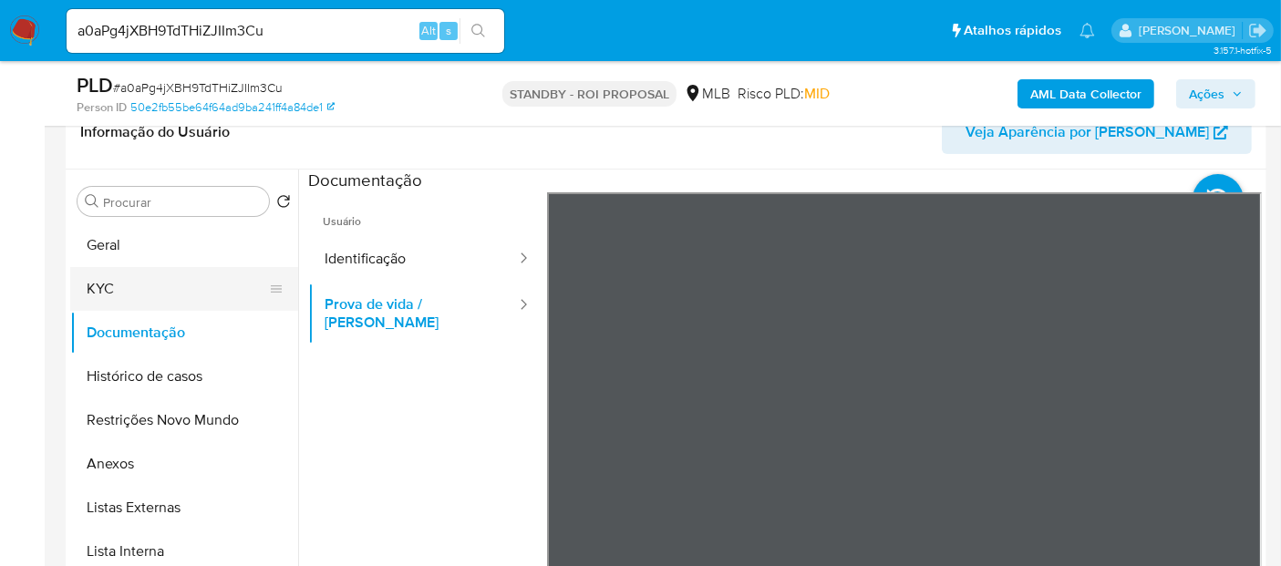
drag, startPoint x: 113, startPoint y: 292, endPoint x: 195, endPoint y: 286, distance: 82.2
click at [113, 291] on button "KYC" at bounding box center [176, 289] width 213 height 44
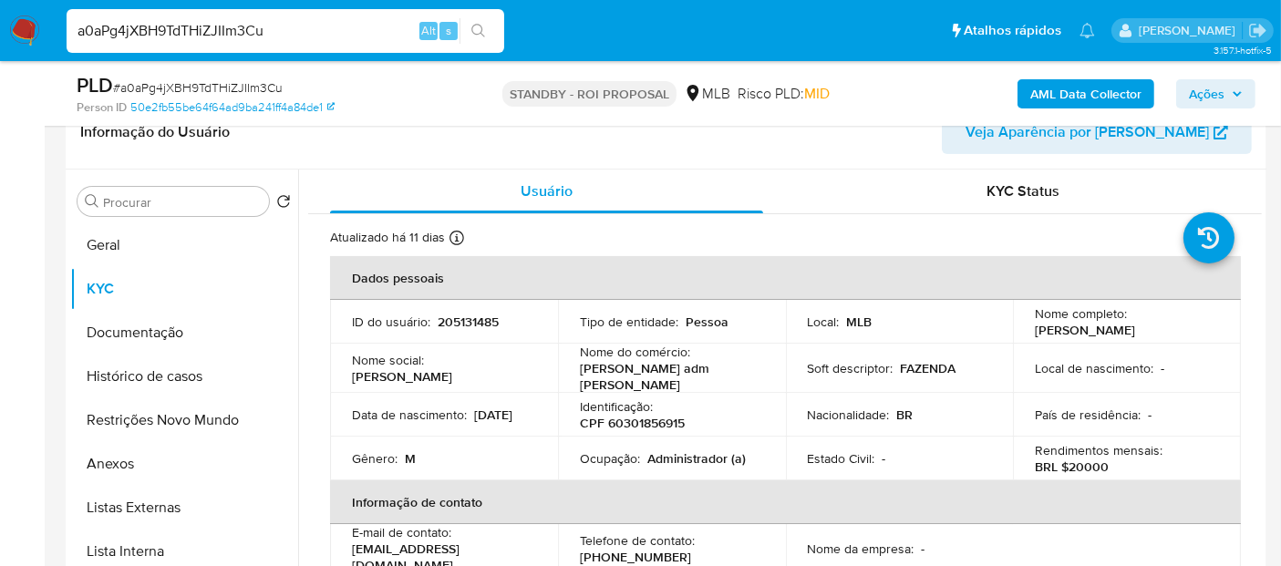
drag, startPoint x: 15, startPoint y: 16, endPoint x: 0, endPoint y: 14, distance: 15.7
click at [0, 14] on nav "Pausado Ver notificaciones a0aPg4jXBH9TdTHiZJIIm3Cu Alt s Atalhos rápidos Presi…" at bounding box center [640, 30] width 1281 height 61
paste input "hwh8VTz8vUapsuyu1jQndUCU"
type input "hwh8VTz8vUapsuyu1jQndUCU"
click at [481, 25] on icon "search-icon" at bounding box center [478, 31] width 15 height 15
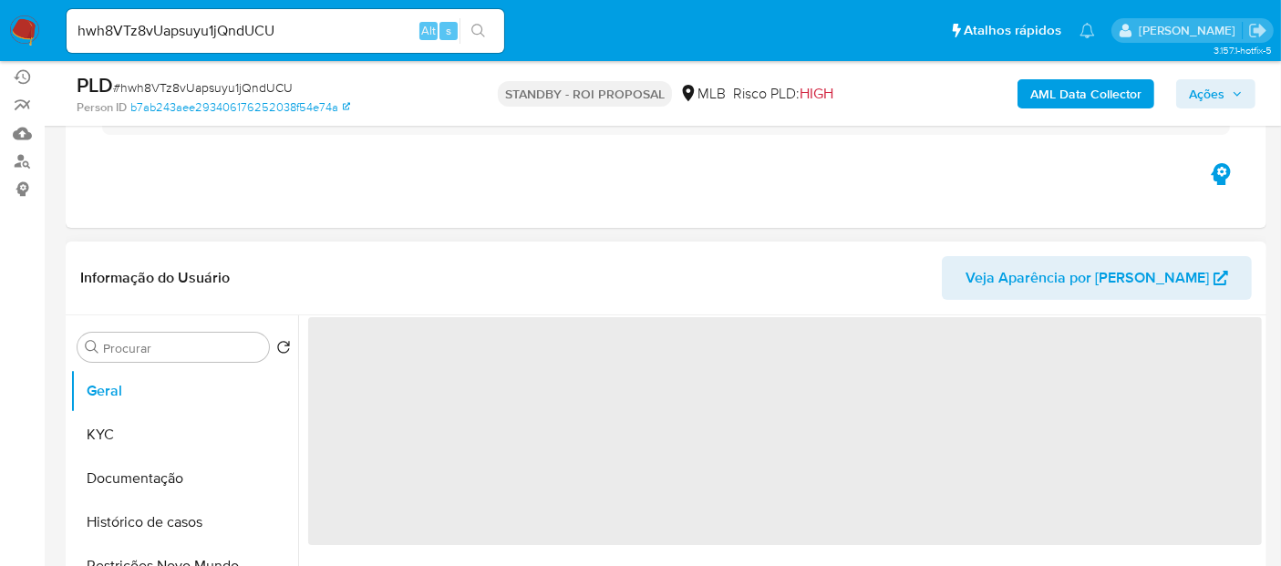
scroll to position [202, 0]
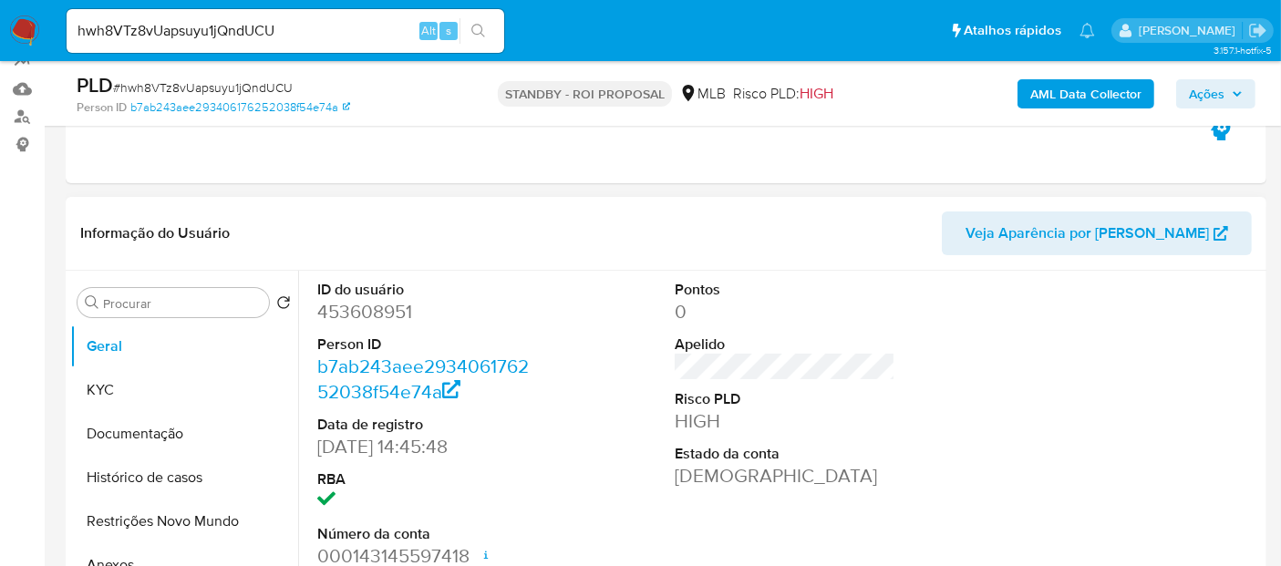
select select "10"
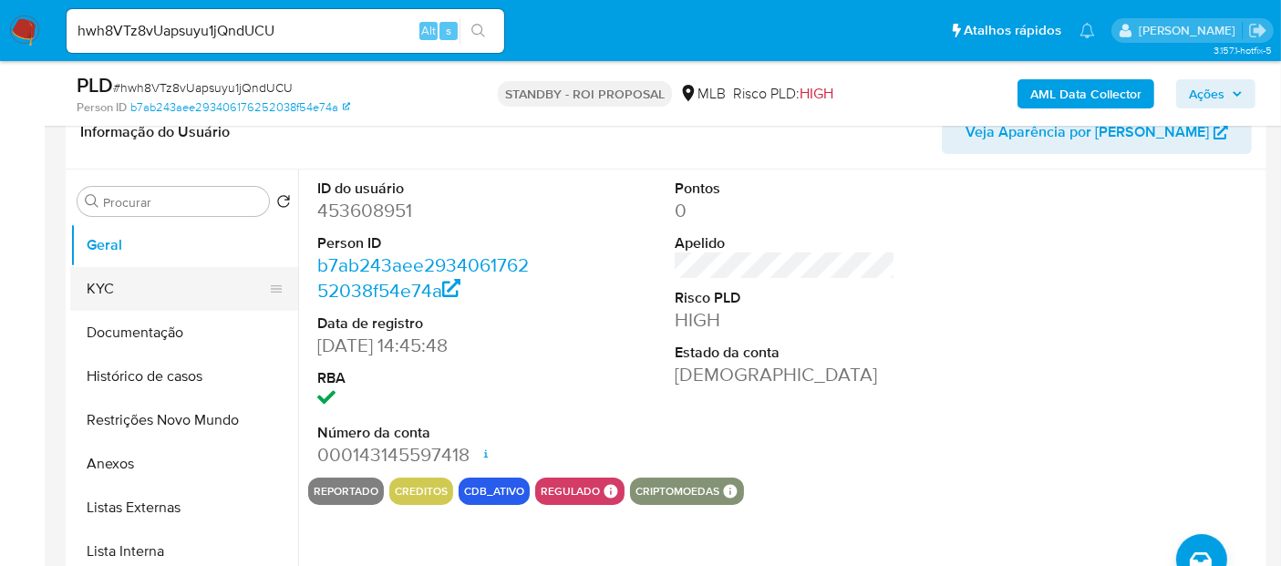
click at [109, 279] on button "KYC" at bounding box center [176, 289] width 213 height 44
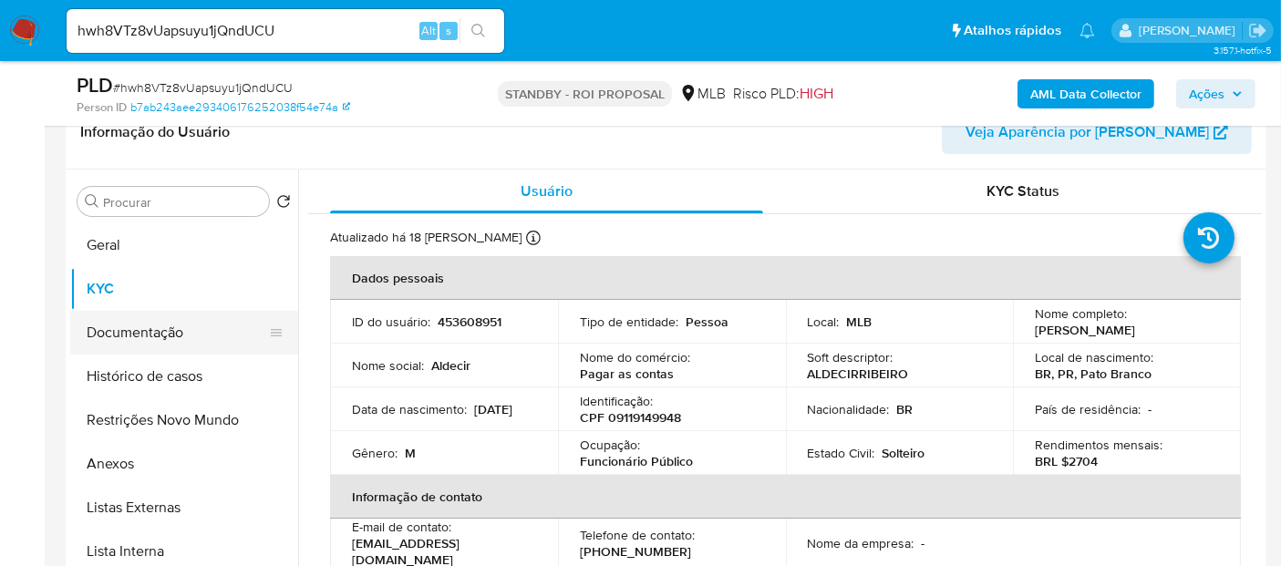
drag, startPoint x: 130, startPoint y: 321, endPoint x: 175, endPoint y: 325, distance: 44.9
click at [129, 321] on button "Documentação" at bounding box center [176, 333] width 213 height 44
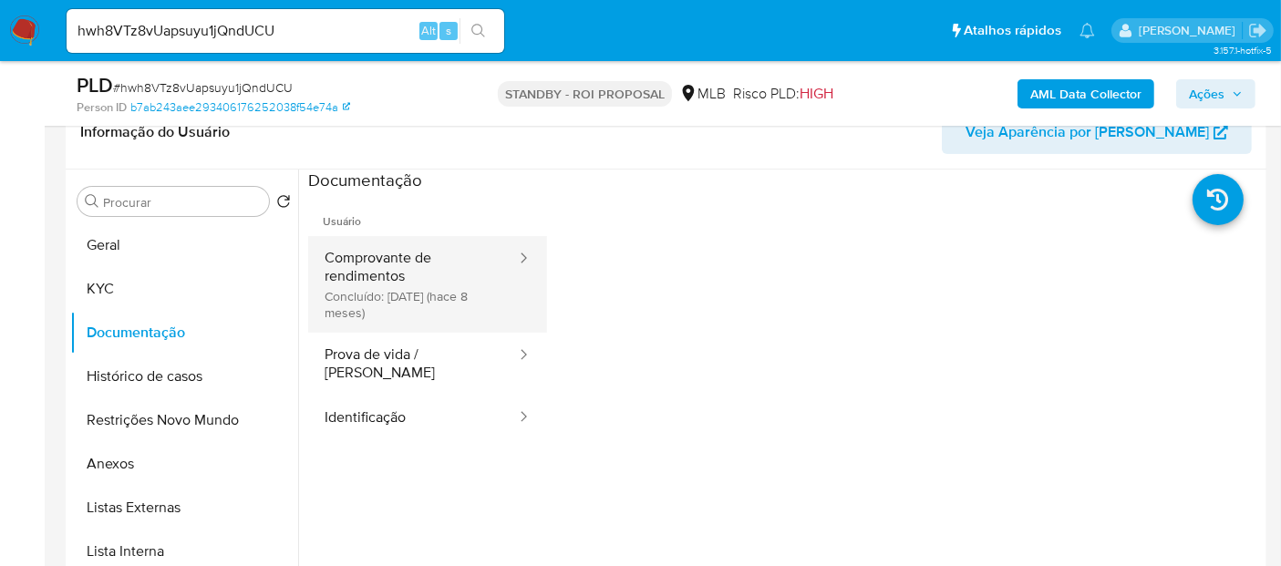
click at [391, 260] on button "Comprovante de rendimentos Concluído: 07/01/2025 (hace 8 meses)" at bounding box center [413, 284] width 210 height 97
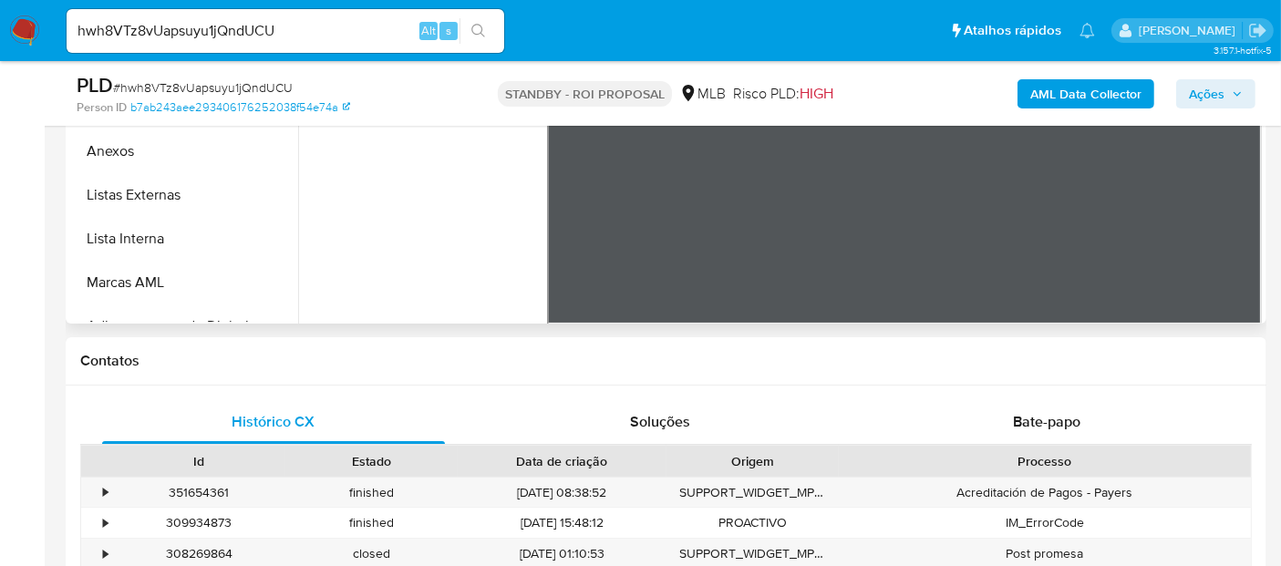
scroll to position [0, 0]
drag, startPoint x: 300, startPoint y: 14, endPoint x: 0, endPoint y: 25, distance: 300.2
click at [0, 25] on nav "Pausado Ver notificaciones hwh8VTz8vUapsuyu1jQndUCU Alt s Atalhos rápidos Presi…" at bounding box center [640, 30] width 1281 height 61
click at [316, 27] on input "hwh8VTz8vUapsuyu1jQndUCU" at bounding box center [286, 31] width 438 height 24
click at [385, 29] on input "hwh8VTz8vUapsuyu1jQndUCU" at bounding box center [286, 31] width 438 height 24
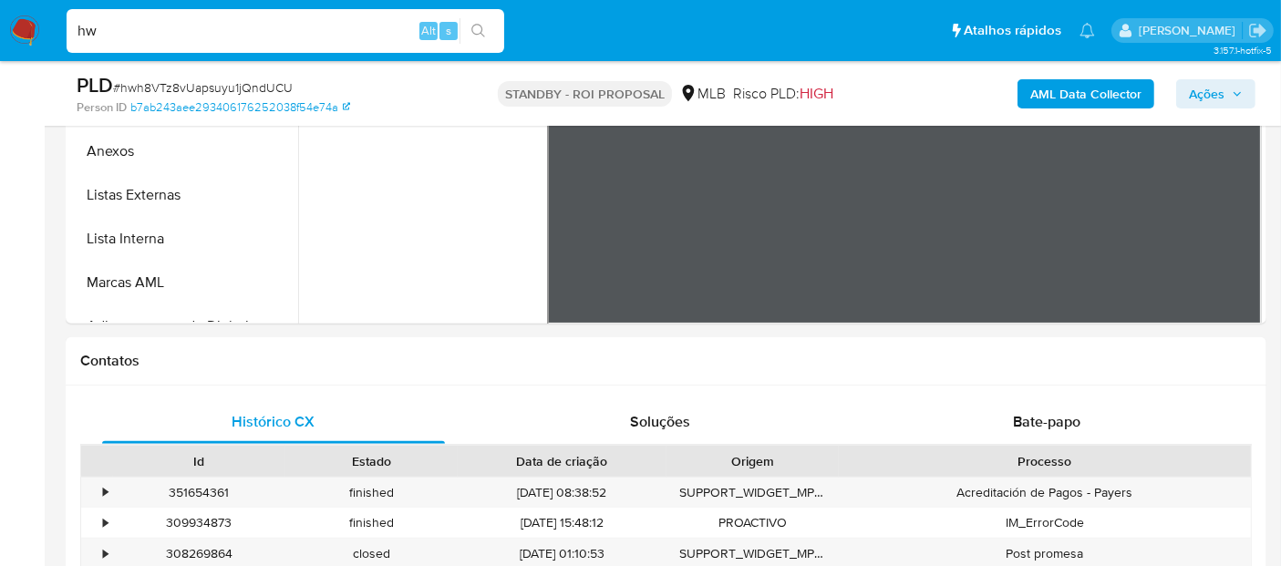
type input "h"
paste input "C6bO8GE4Pj1XRZQCsAfUlGx1"
type input "C6bO8GE4Pj1XRZQCsAfUlGx1"
click at [473, 32] on icon "search-icon" at bounding box center [478, 31] width 14 height 14
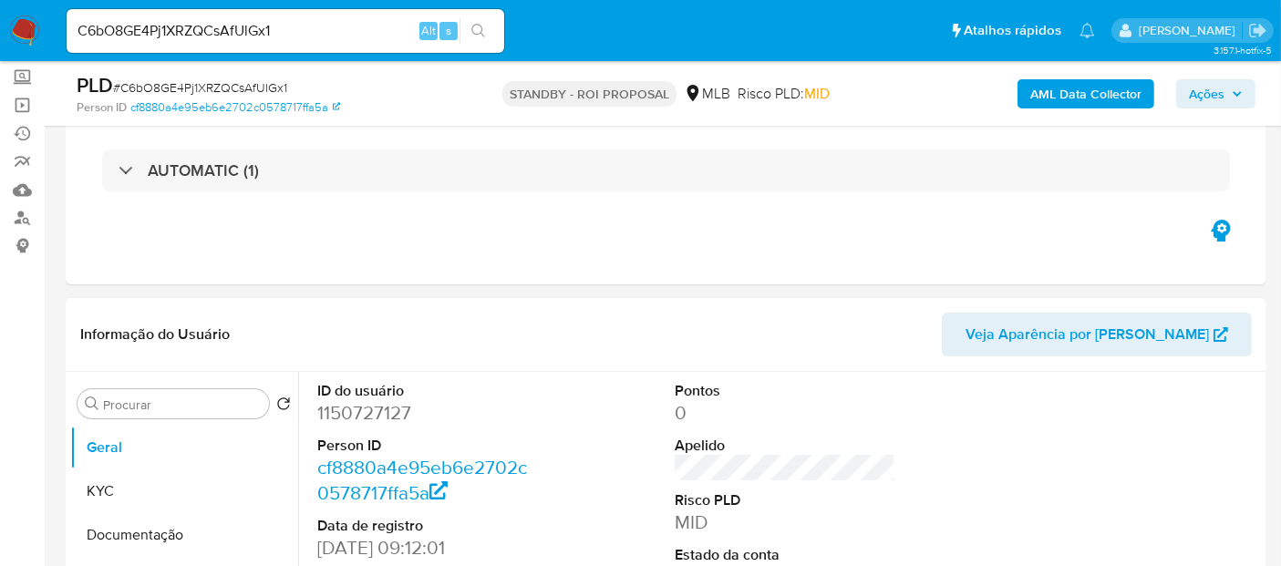
select select "10"
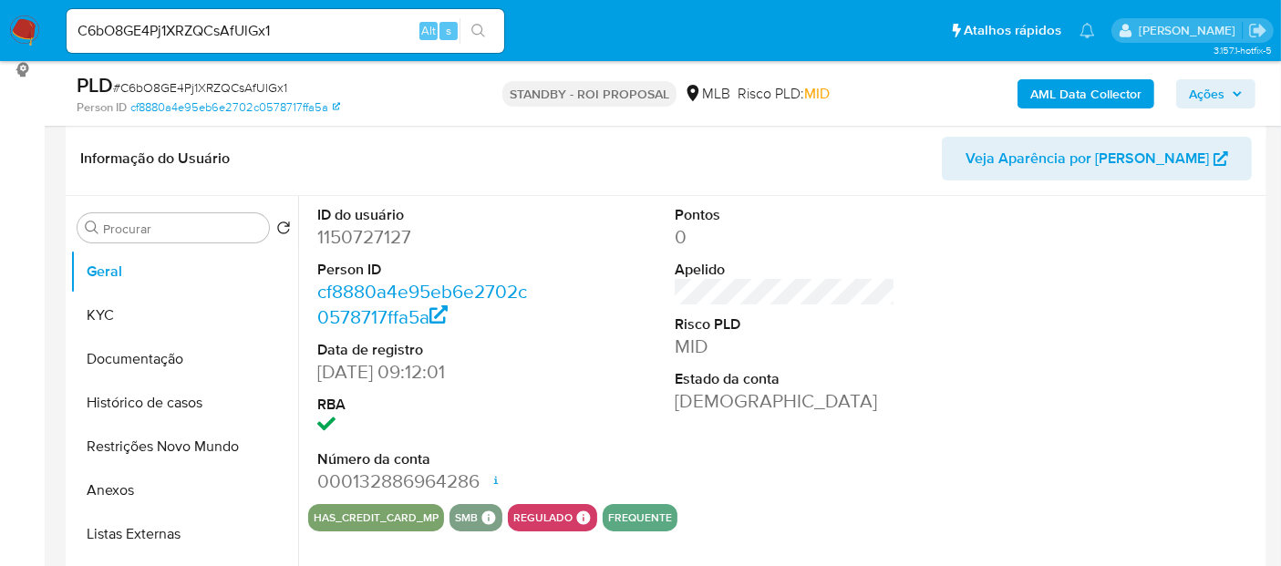
scroll to position [304, 0]
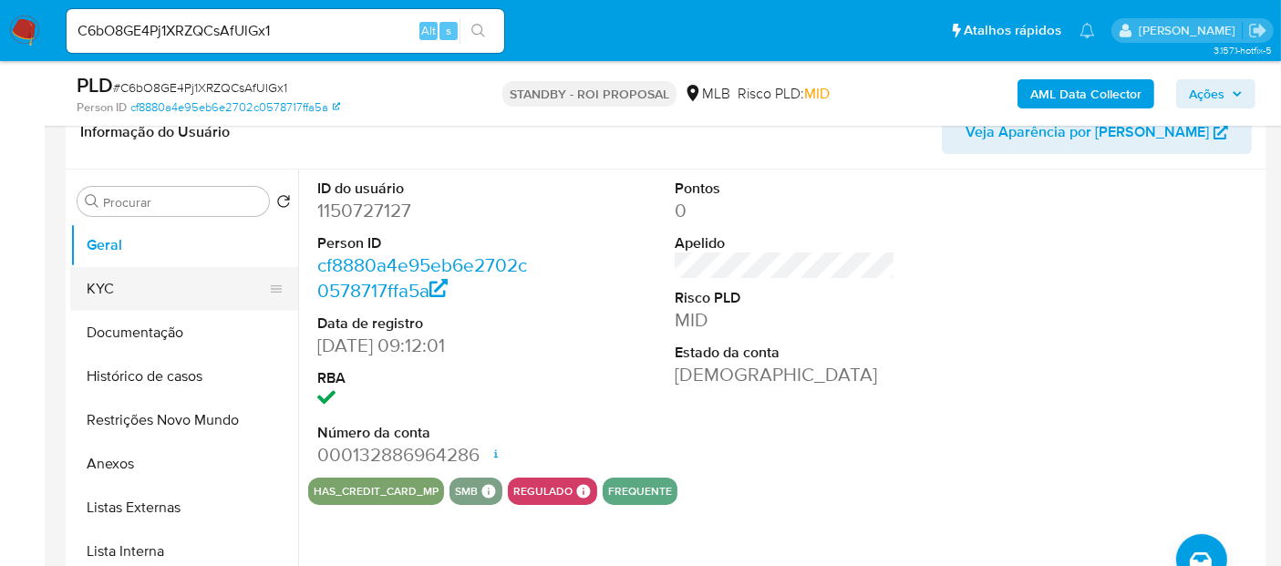
click at [113, 278] on button "KYC" at bounding box center [176, 289] width 213 height 44
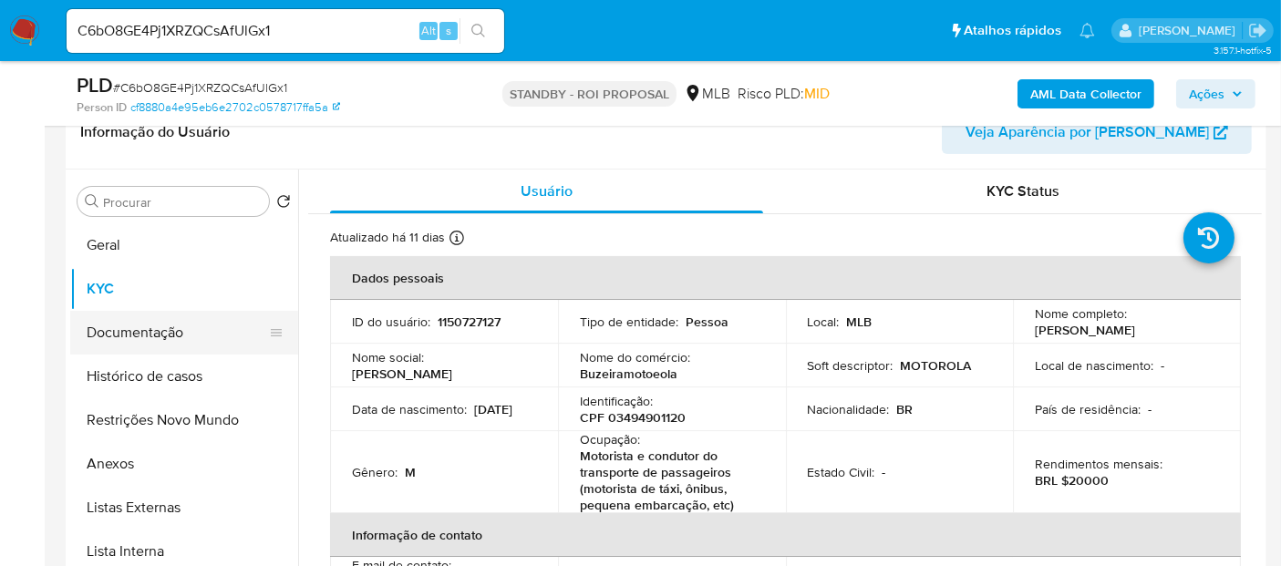
click at [141, 329] on button "Documentação" at bounding box center [176, 333] width 213 height 44
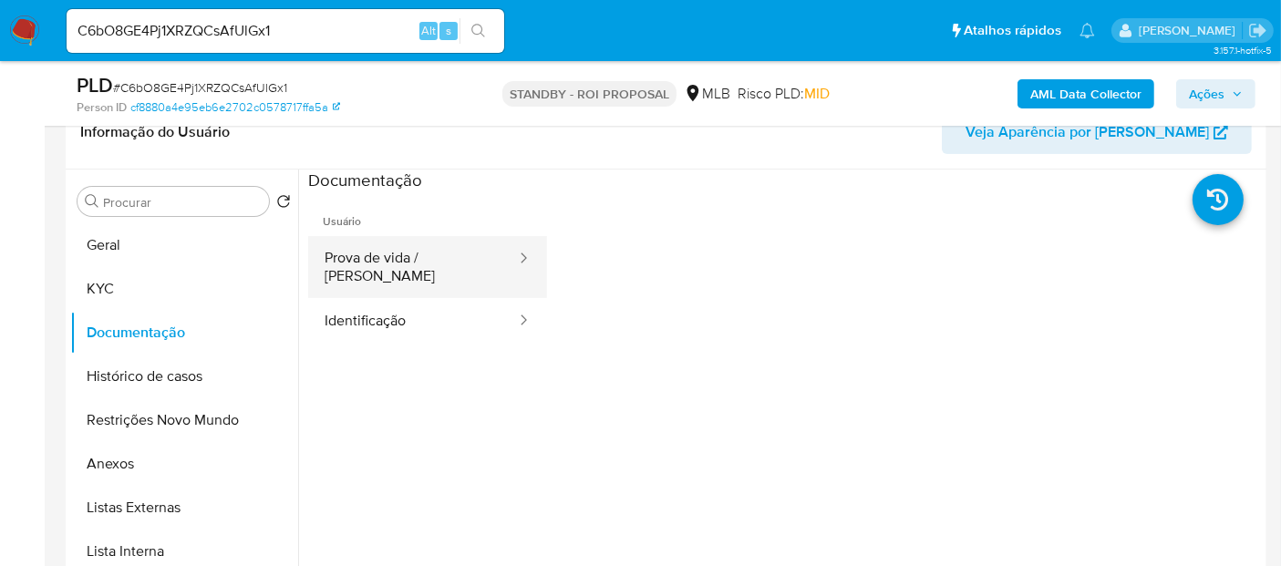
click at [411, 253] on button "Prova de vida / [PERSON_NAME]" at bounding box center [413, 267] width 210 height 62
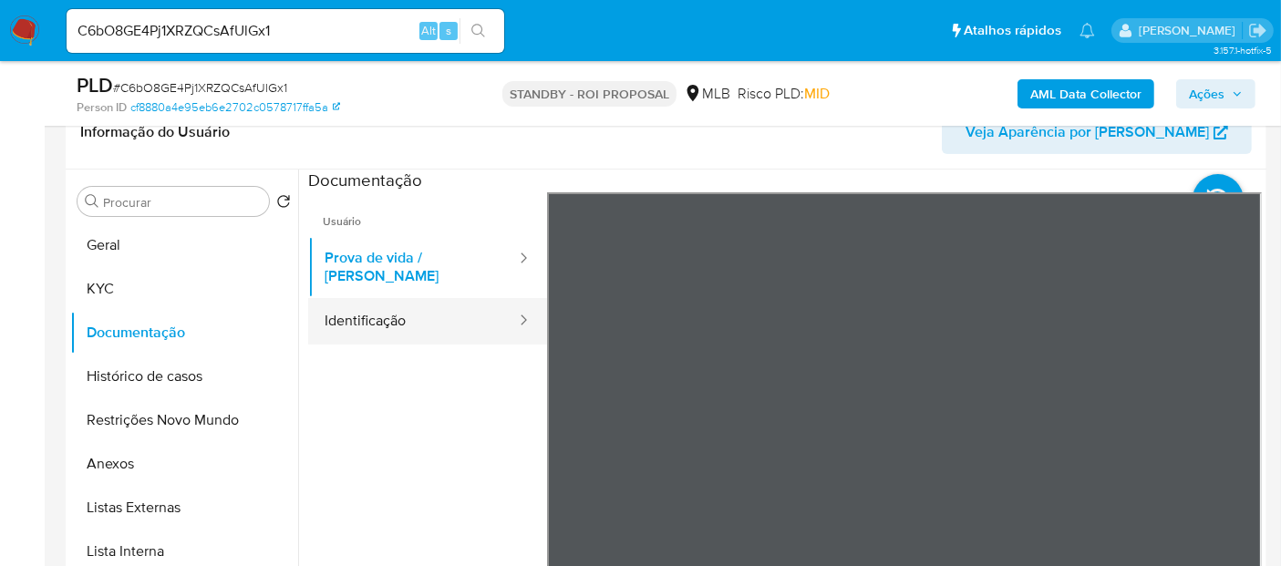
click at [367, 303] on button "Identificação" at bounding box center [413, 321] width 210 height 46
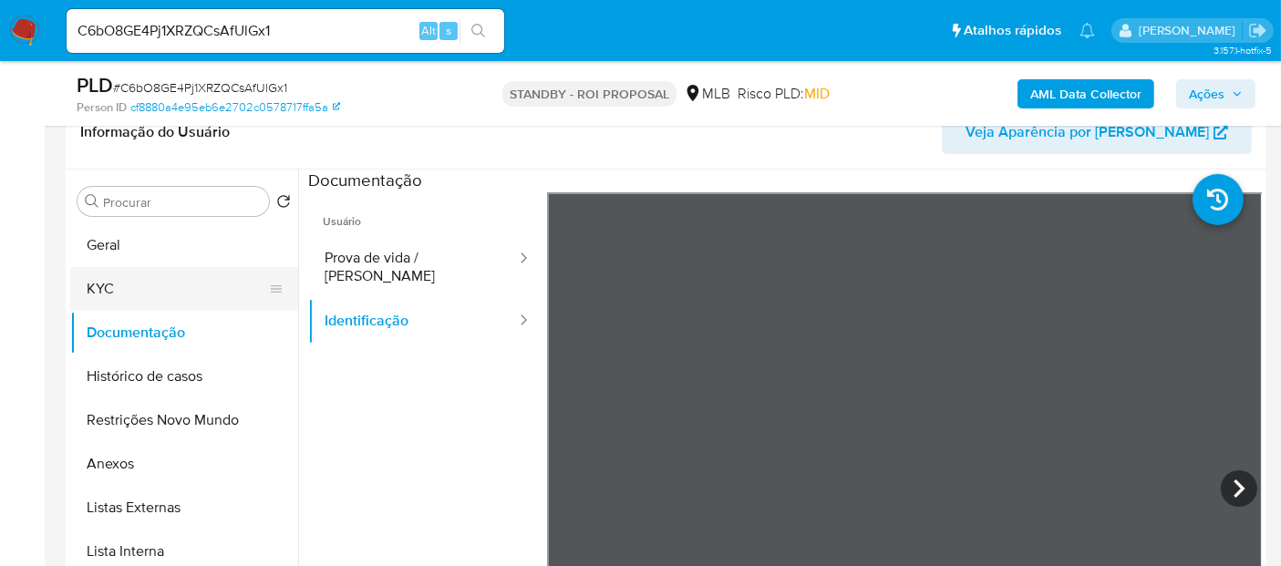
click at [100, 277] on button "KYC" at bounding box center [176, 289] width 213 height 44
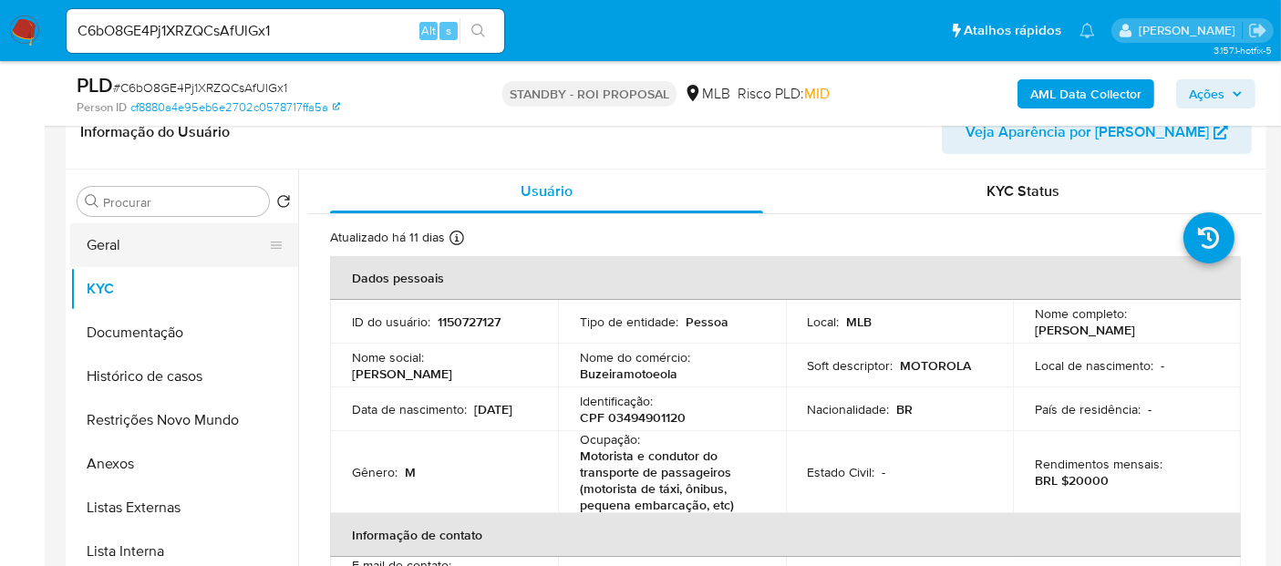
click at [124, 241] on button "Geral" at bounding box center [176, 245] width 213 height 44
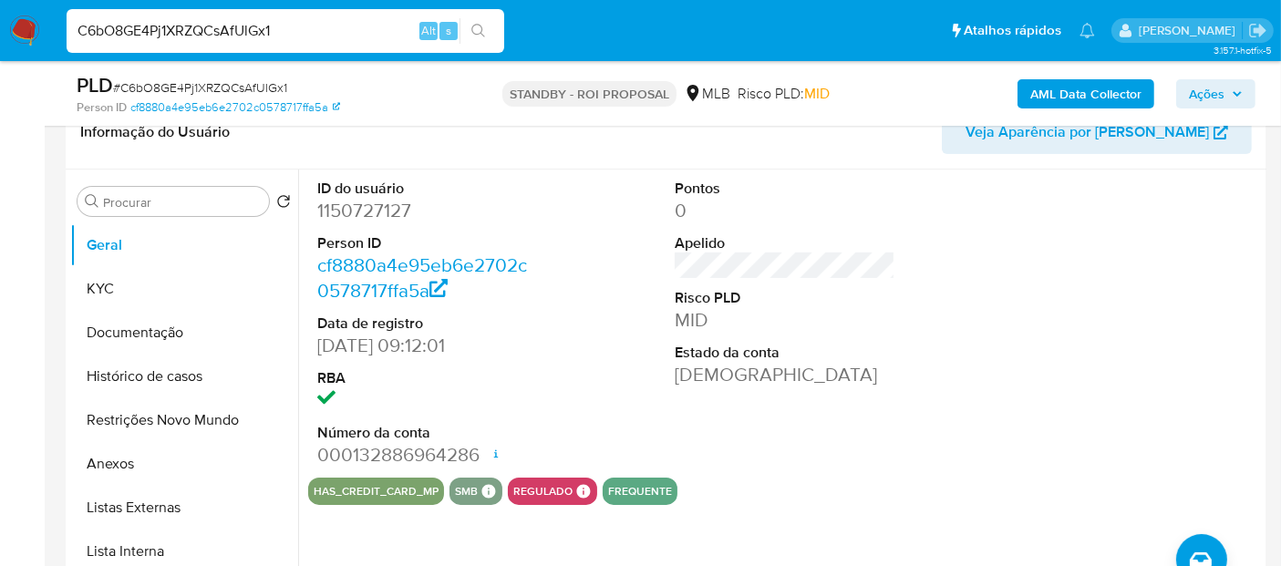
drag, startPoint x: 298, startPoint y: 31, endPoint x: 0, endPoint y: 31, distance: 298.1
click at [0, 31] on nav "Pausado Ver notificaciones C6bO8GE4Pj1XRZQCsAfUlGx1 Alt s Atalhos rápidos Presi…" at bounding box center [640, 30] width 1281 height 61
paste input "bBqBR2k0pVeEH2JGN4wgs4xp"
type input "bBqBR2k0pVeEH2JGN4wgs4xp"
click at [474, 25] on icon "search-icon" at bounding box center [478, 31] width 14 height 14
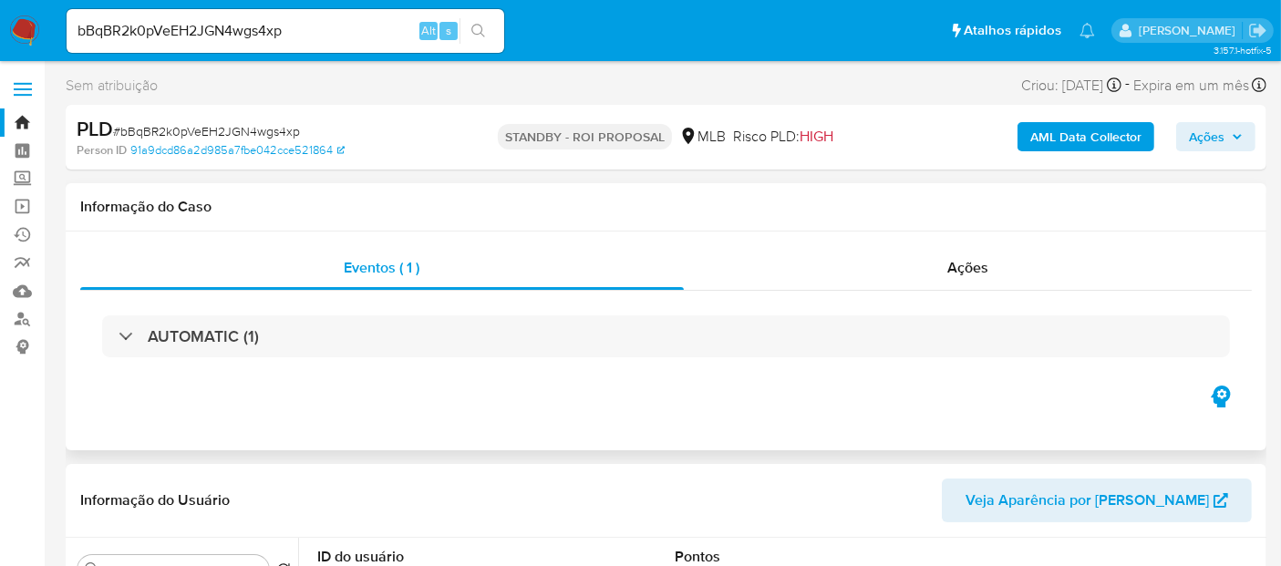
select select "10"
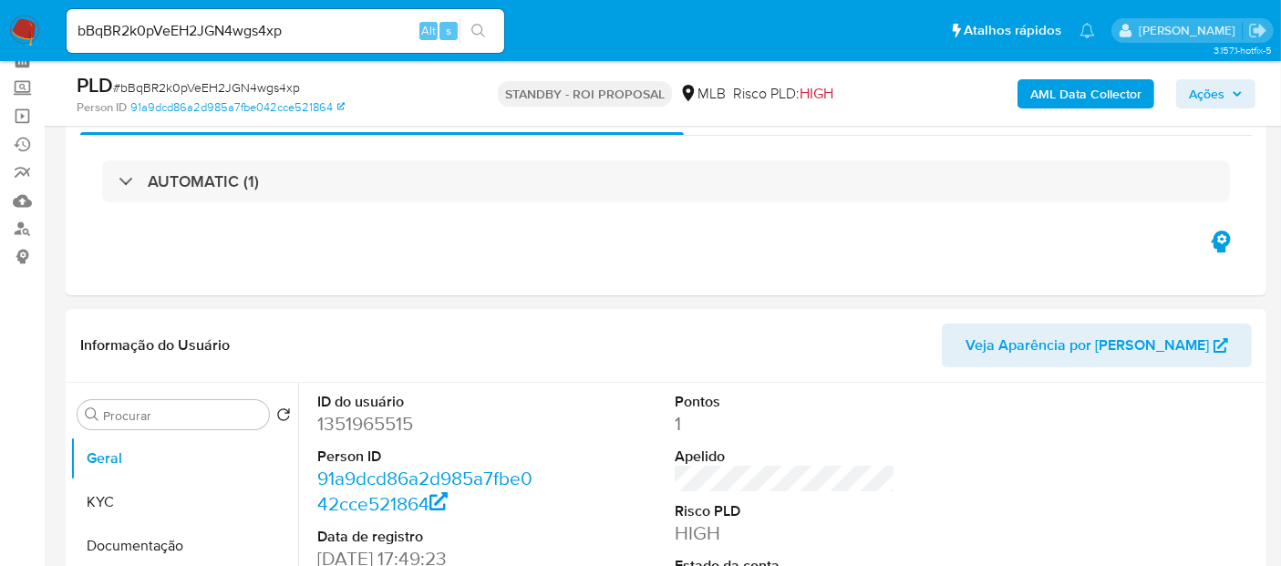
scroll to position [202, 0]
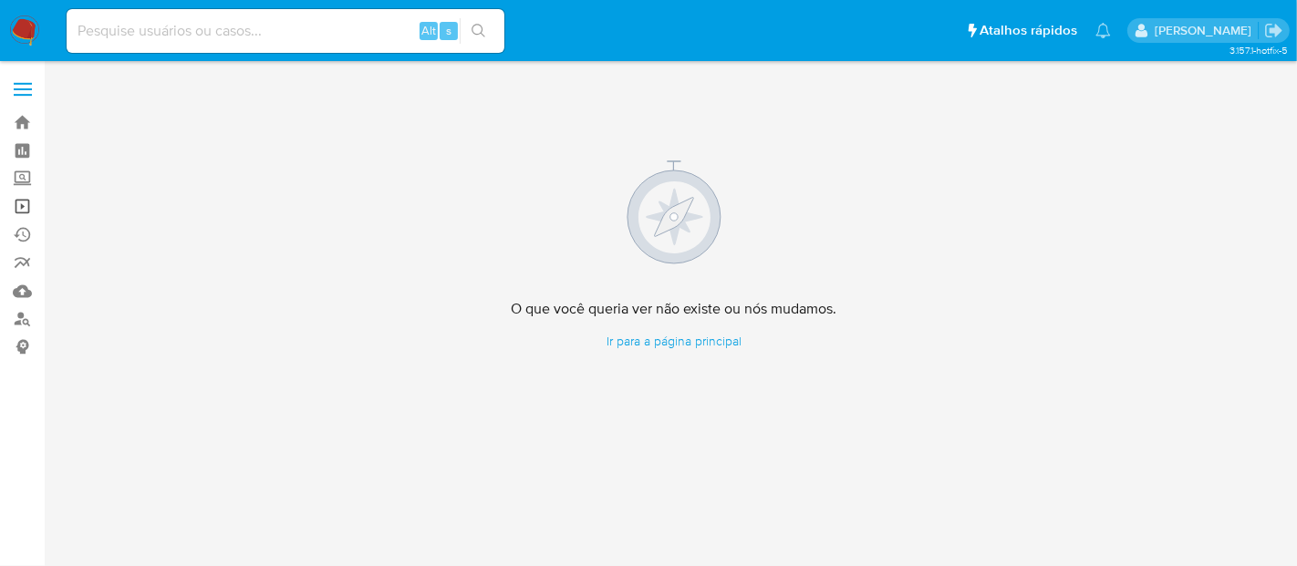
click at [25, 208] on link "Operações em massa" at bounding box center [108, 206] width 217 height 28
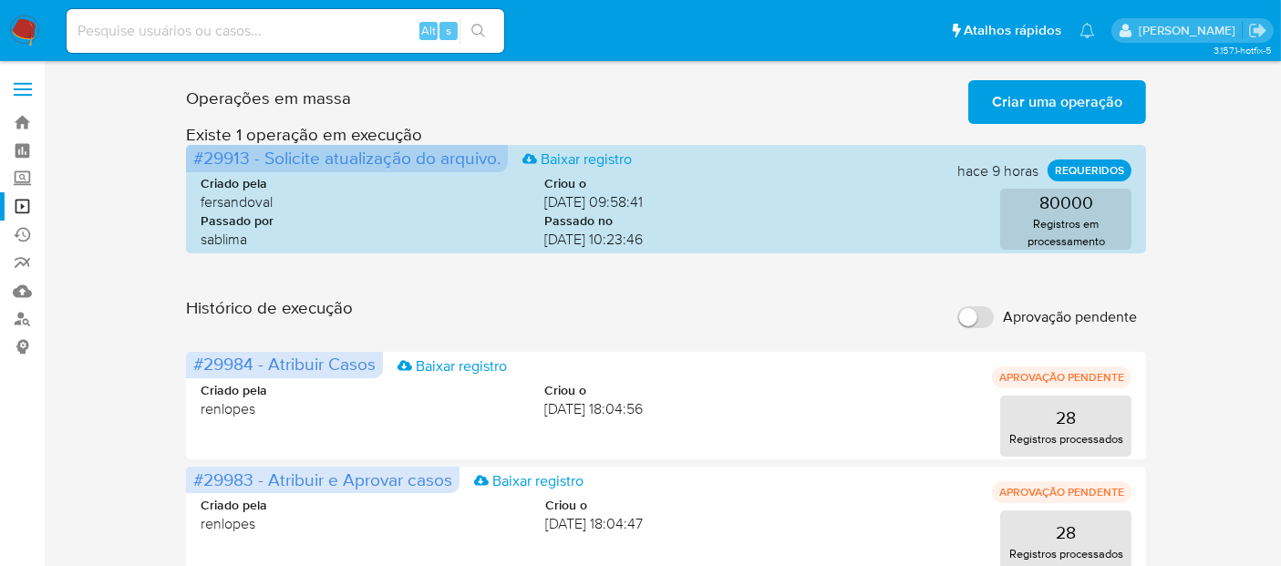
click at [1050, 102] on span "Criar uma operação" at bounding box center [1057, 102] width 130 height 40
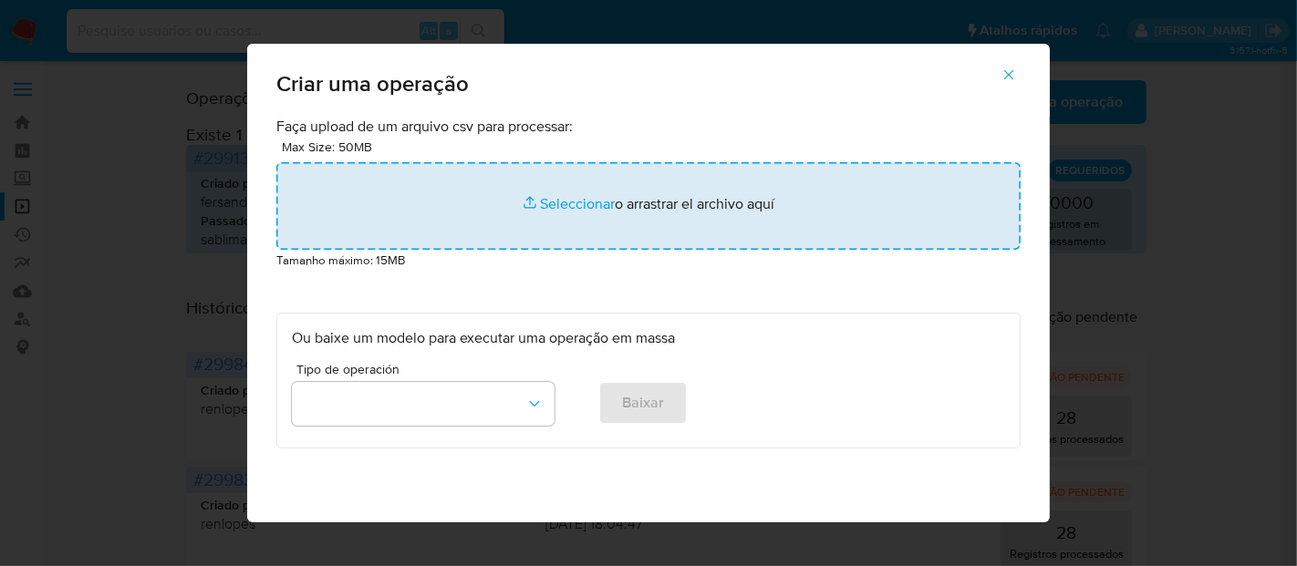
click at [552, 203] on input "file" at bounding box center [648, 206] width 744 height 88
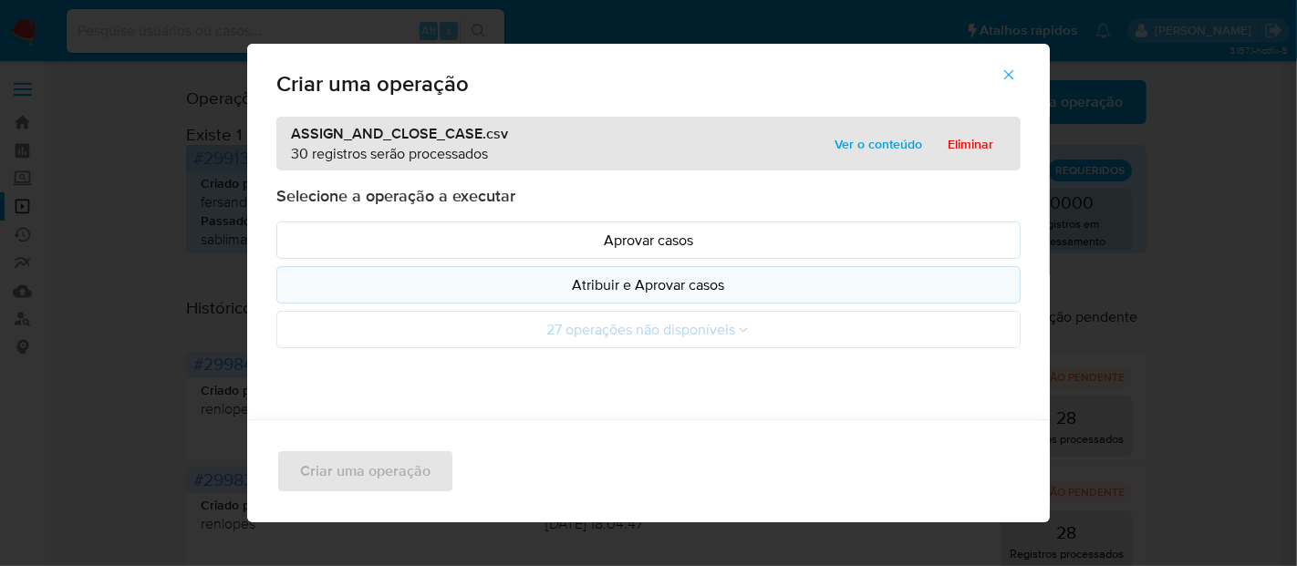
click at [649, 290] on p "Atribuir e Aprovar casos" at bounding box center [648, 284] width 713 height 21
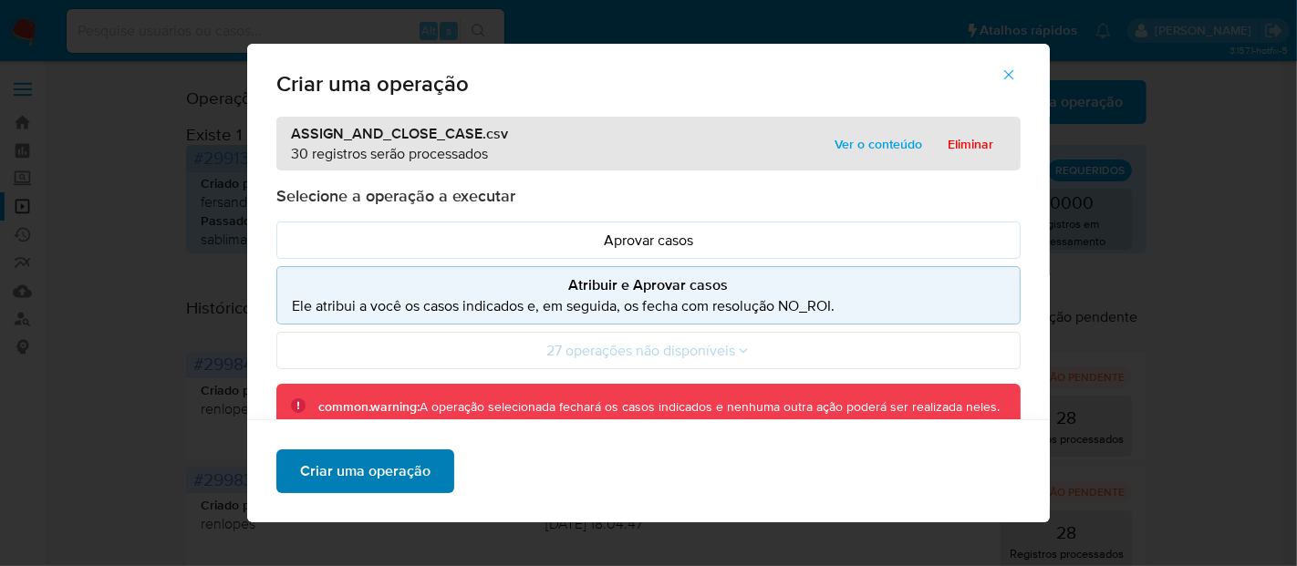
click at [369, 480] on span "Criar uma operação" at bounding box center [365, 471] width 130 height 40
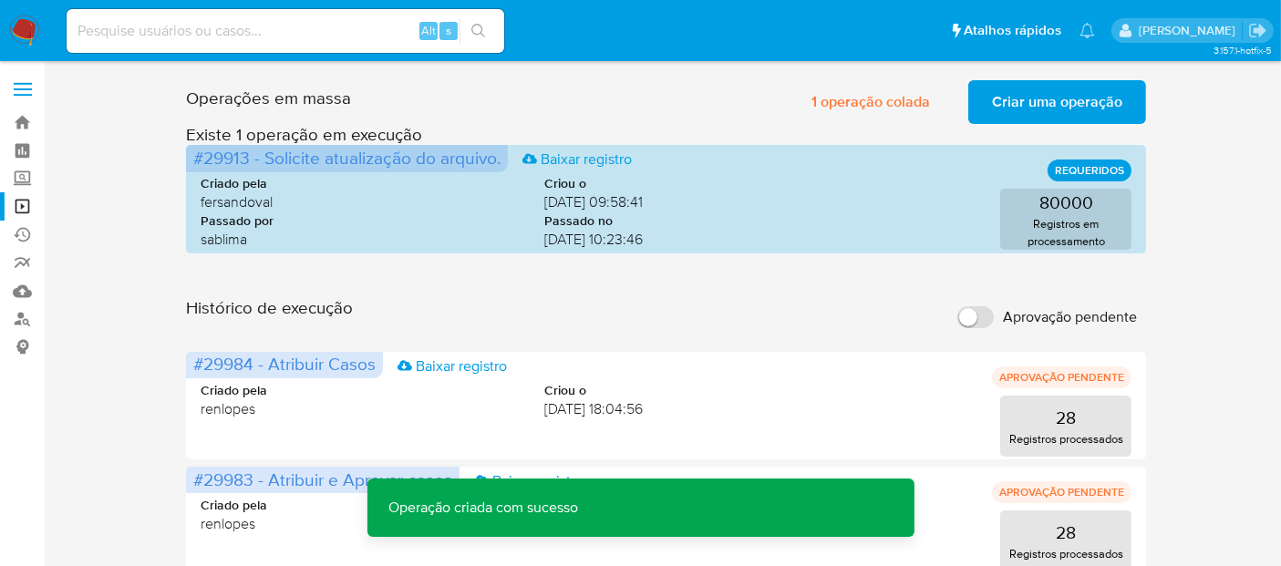
click at [1065, 102] on span "Criar uma operação" at bounding box center [1057, 102] width 130 height 40
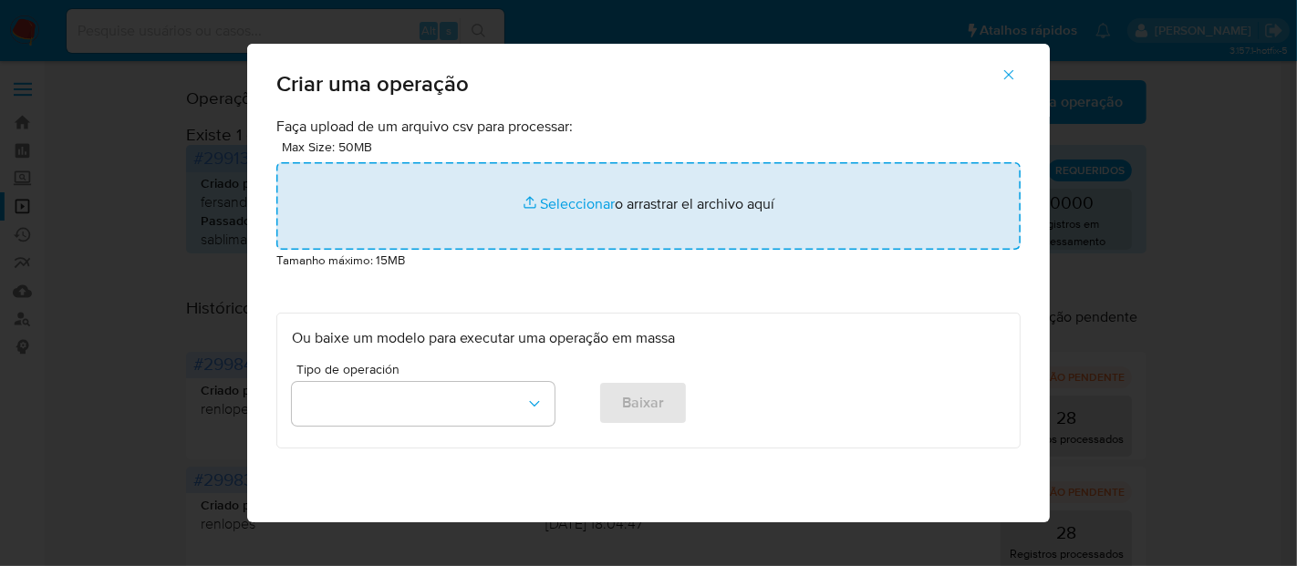
click at [564, 205] on input "file" at bounding box center [648, 206] width 744 height 88
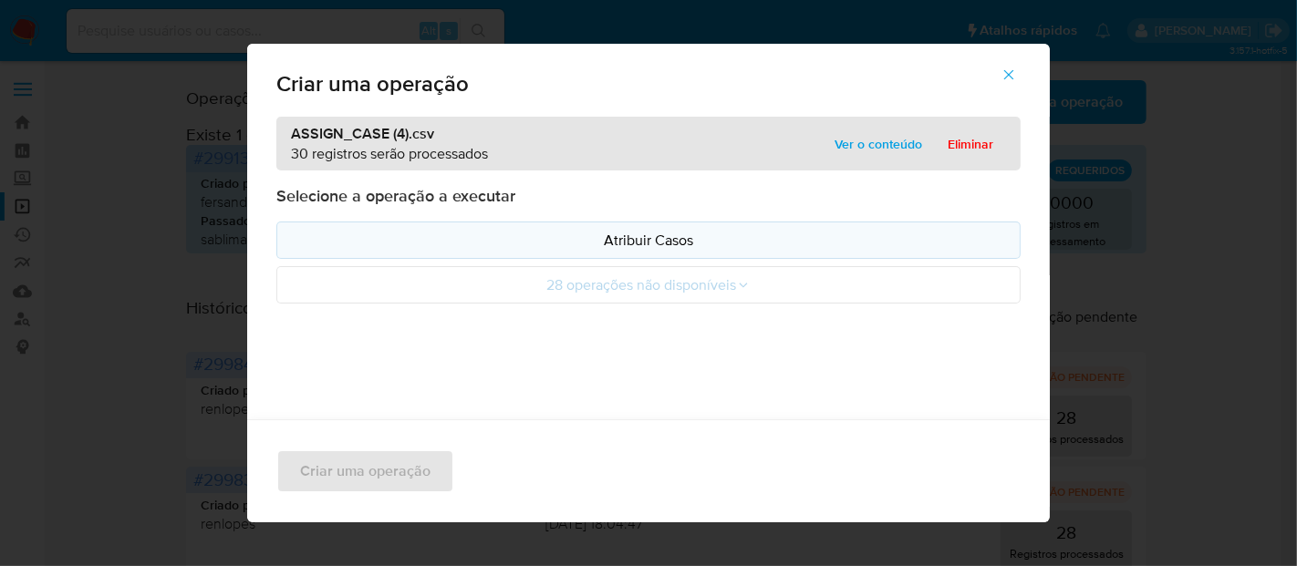
click at [648, 241] on p "Atribuir Casos" at bounding box center [648, 240] width 713 height 21
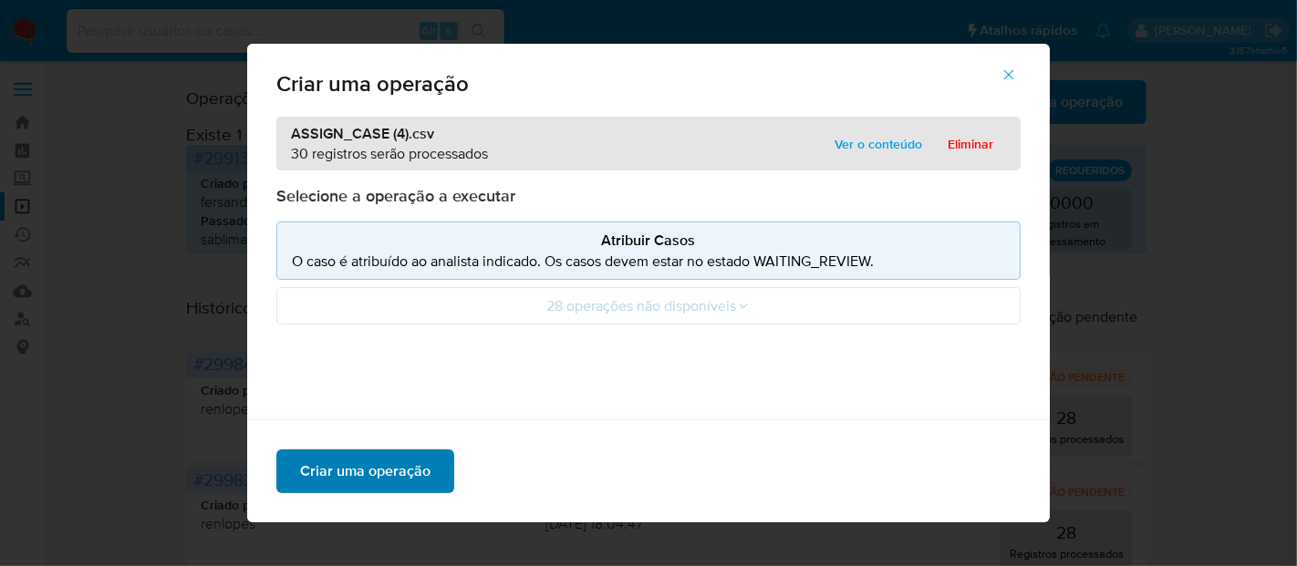
click at [336, 484] on span "Criar uma operação" at bounding box center [365, 471] width 130 height 40
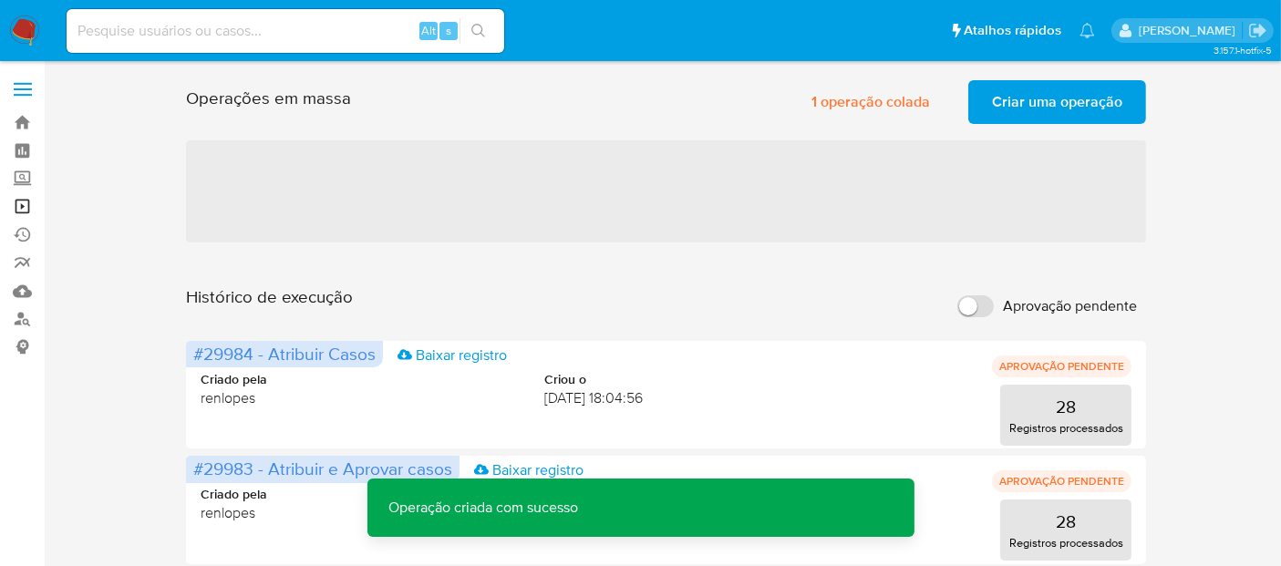
click at [27, 205] on link "Operações em massa" at bounding box center [108, 206] width 217 height 28
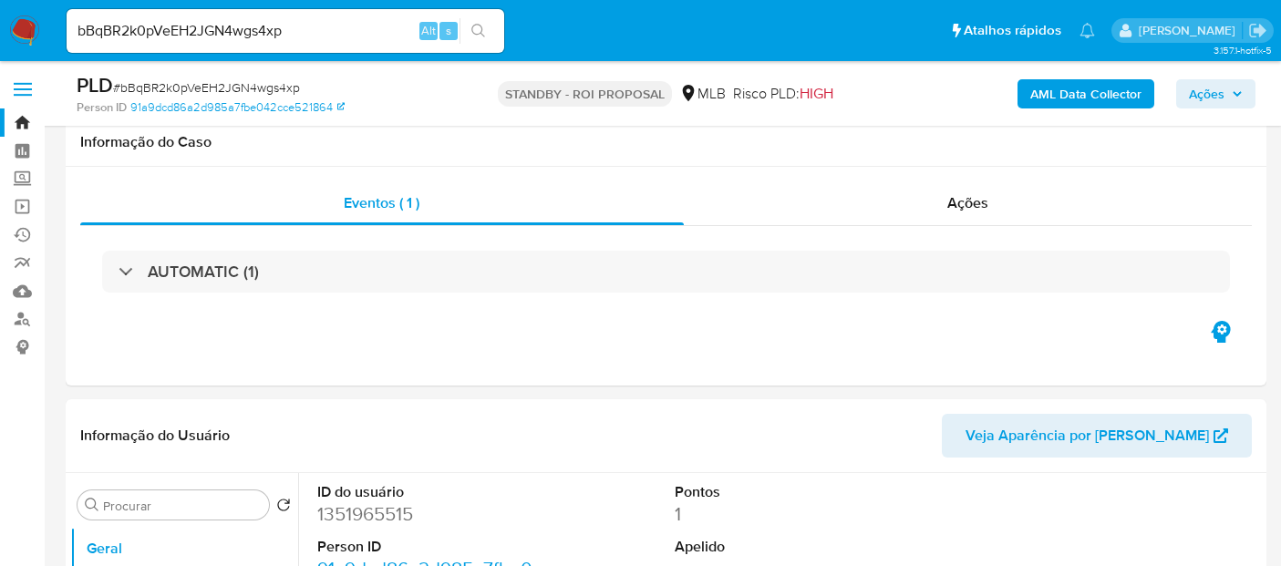
select select "10"
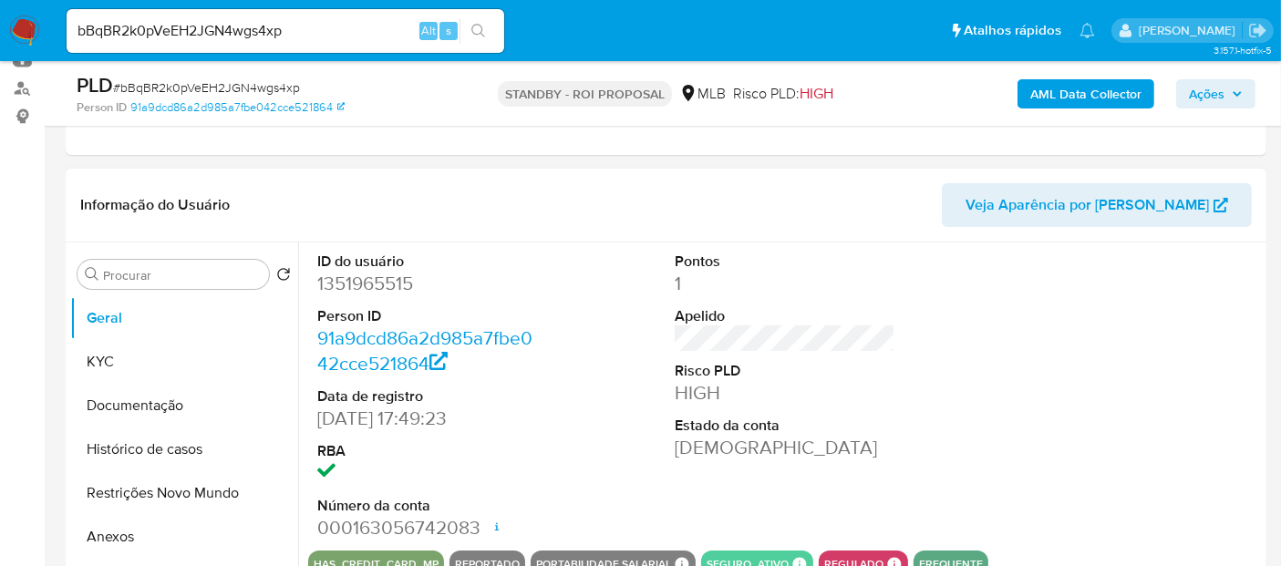
scroll to position [304, 0]
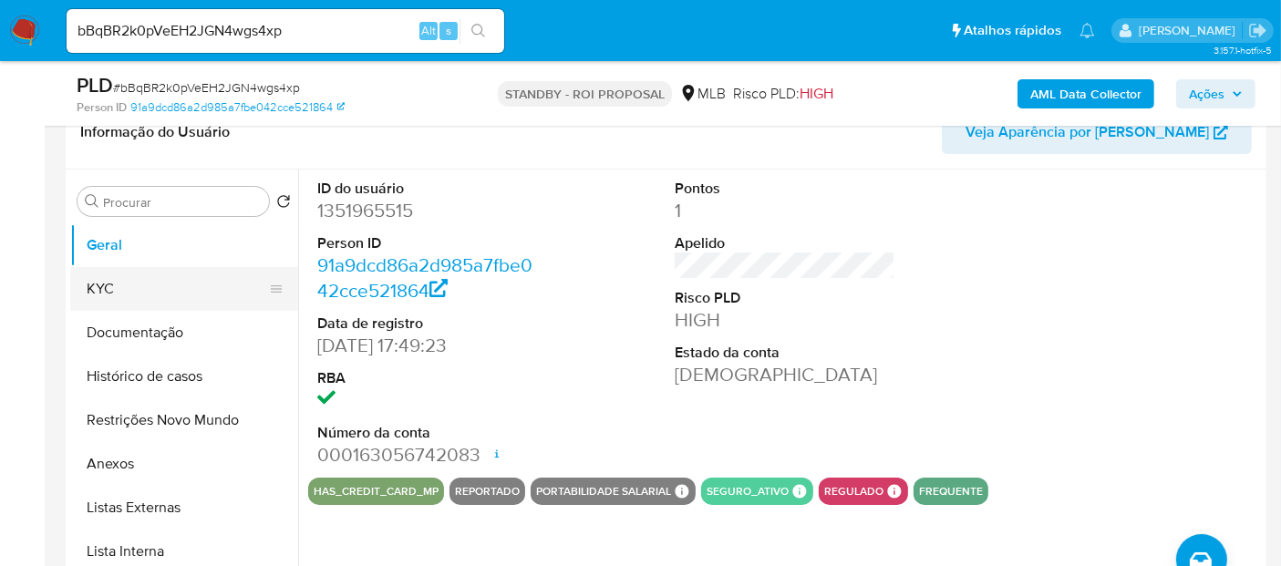
click at [97, 283] on button "KYC" at bounding box center [176, 289] width 213 height 44
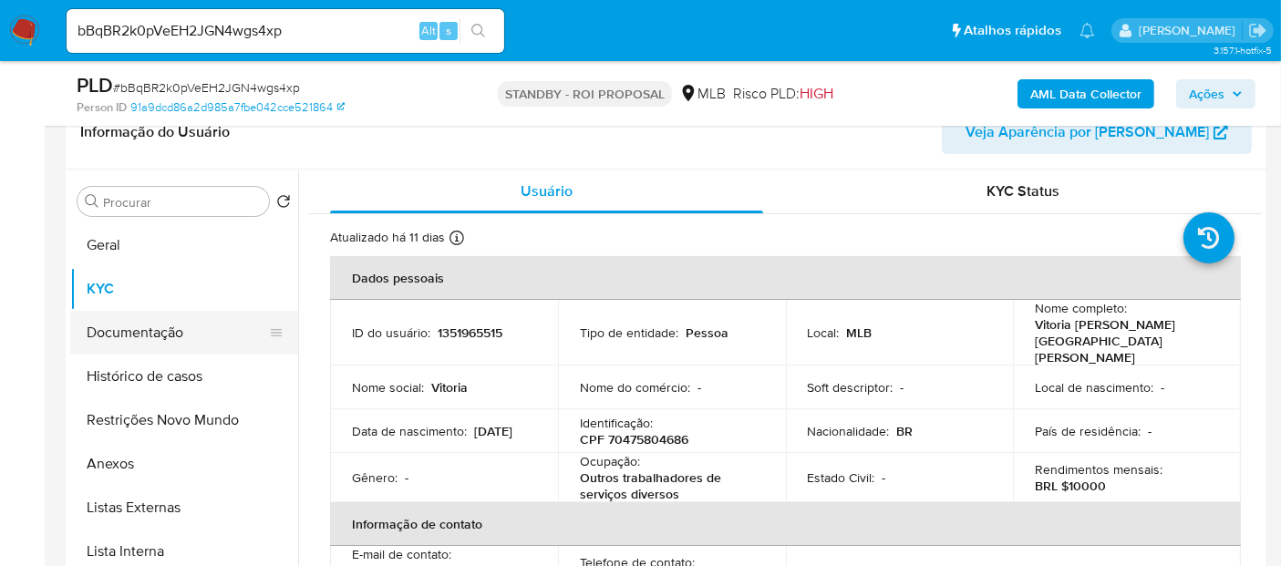
click at [142, 321] on button "Documentação" at bounding box center [176, 333] width 213 height 44
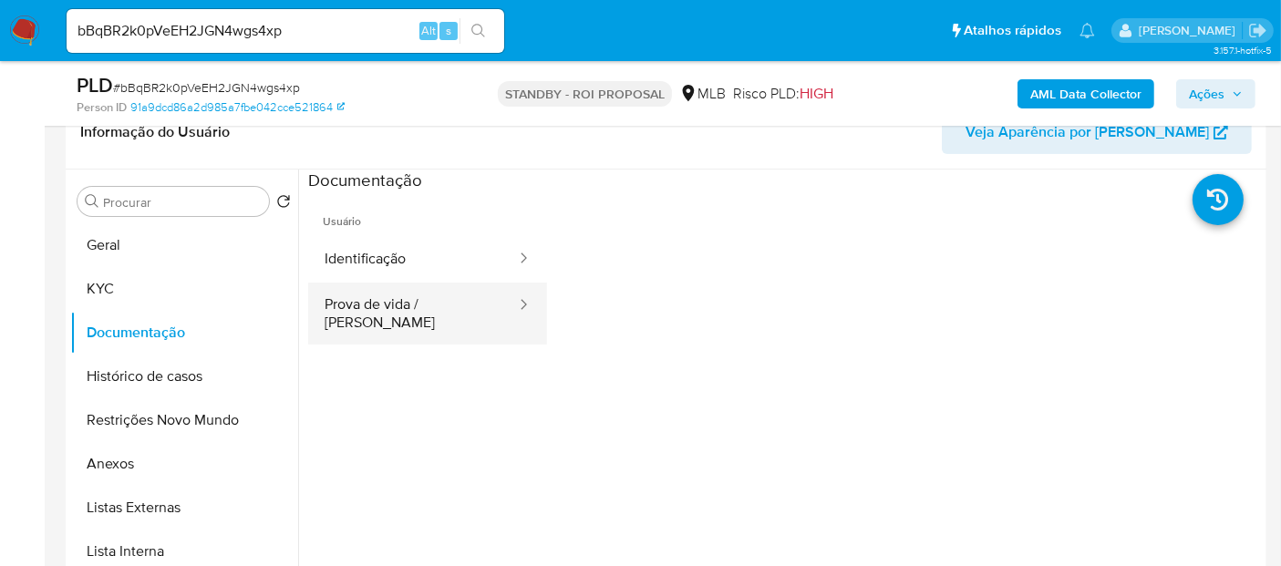
drag, startPoint x: 356, startPoint y: 250, endPoint x: 494, endPoint y: 284, distance: 141.7
click at [358, 250] on button "Identificação" at bounding box center [413, 259] width 210 height 46
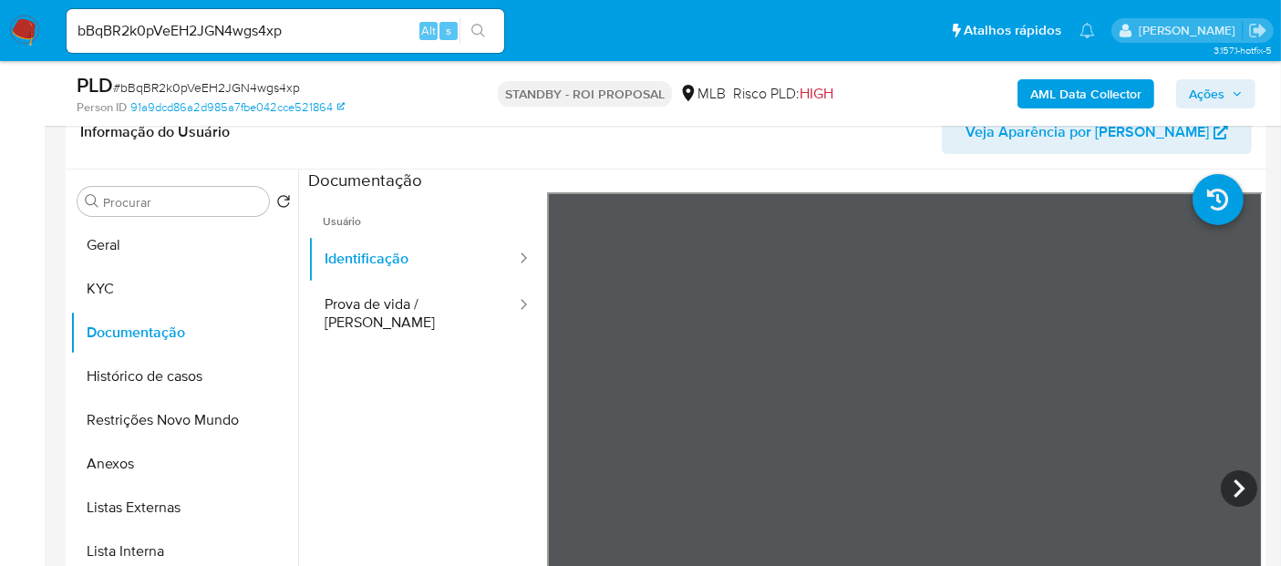
click at [1246, 480] on icon at bounding box center [1239, 488] width 36 height 36
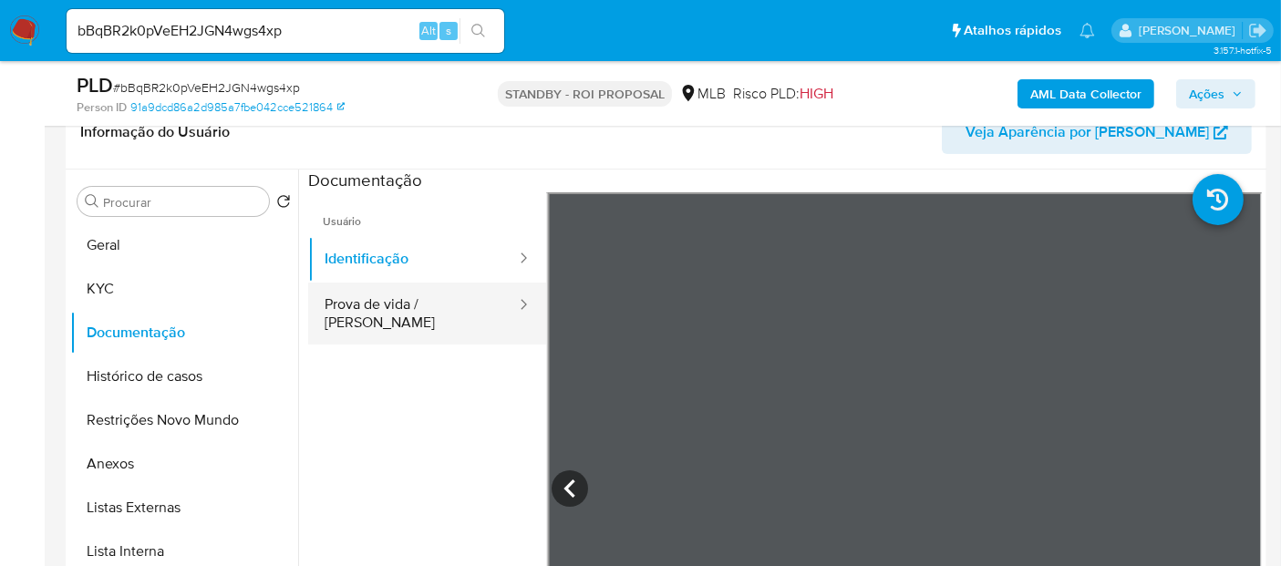
click at [362, 293] on button "Prova de vida / Selfie" at bounding box center [413, 314] width 210 height 62
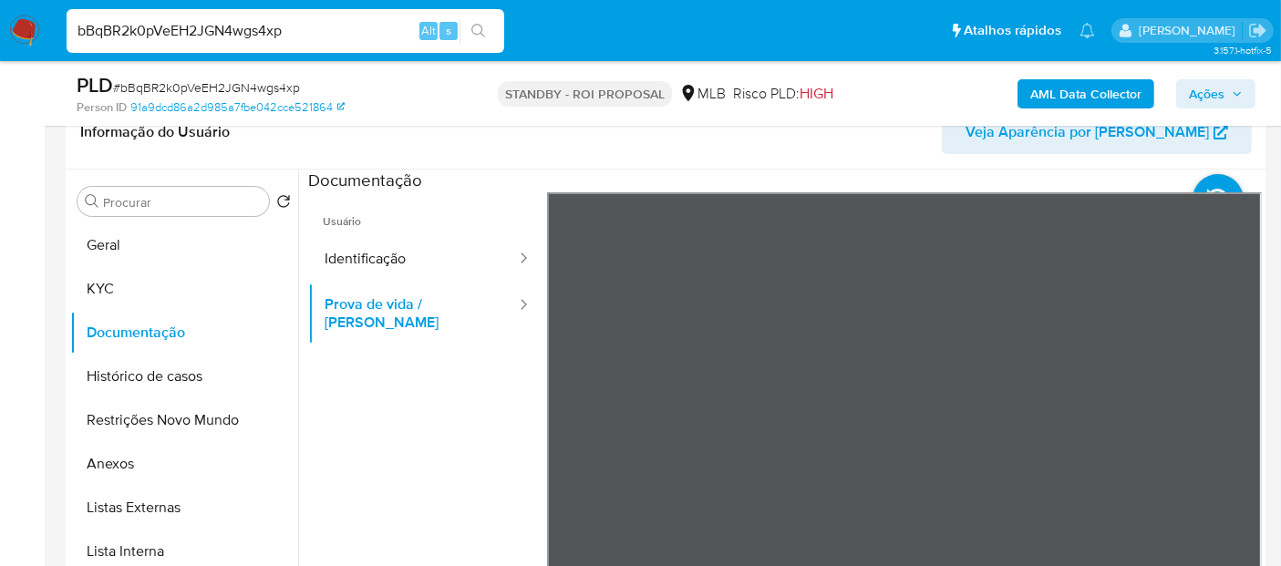
drag, startPoint x: 290, startPoint y: 37, endPoint x: 0, endPoint y: 98, distance: 296.1
paste input "CrNXX7KfFtUb77XurWSKcWpa"
type input "CrNXX7KfFtUb77XurWSKcWpa"
click at [476, 25] on icon "search-icon" at bounding box center [478, 31] width 15 height 15
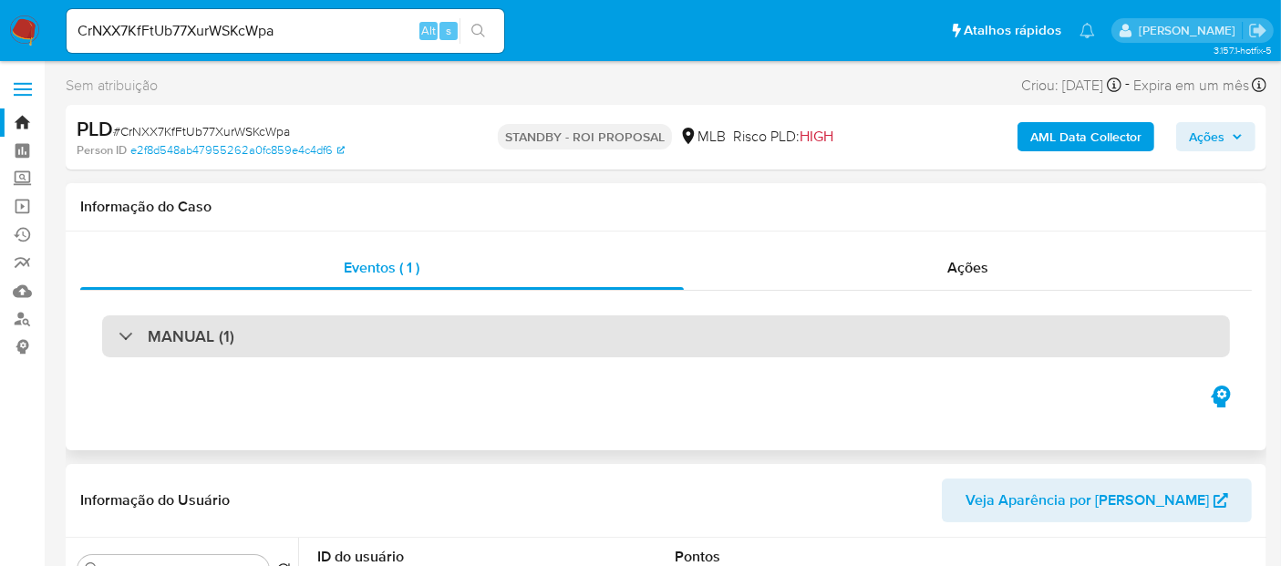
select select "10"
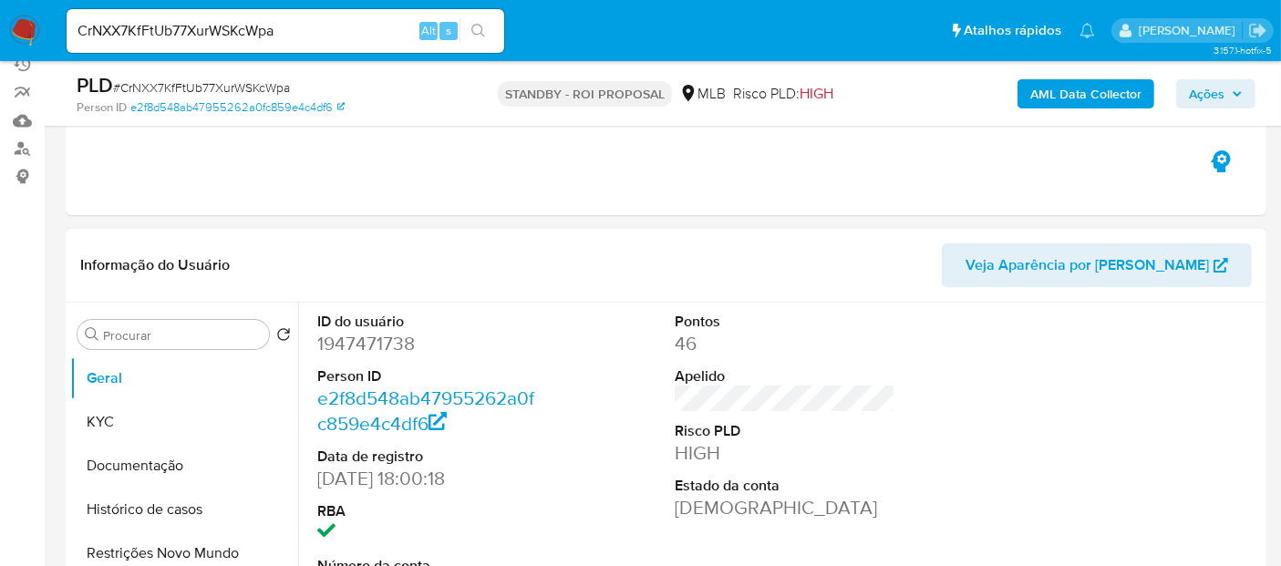
scroll to position [202, 0]
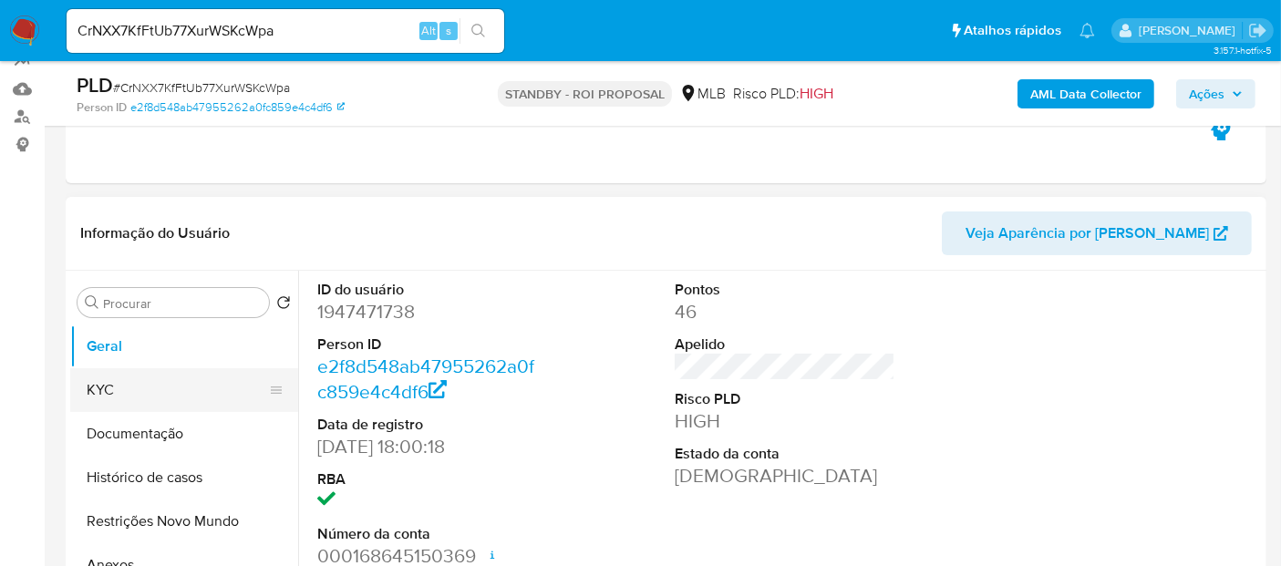
drag, startPoint x: 147, startPoint y: 389, endPoint x: 177, endPoint y: 389, distance: 30.1
click at [147, 389] on button "KYC" at bounding box center [176, 390] width 213 height 44
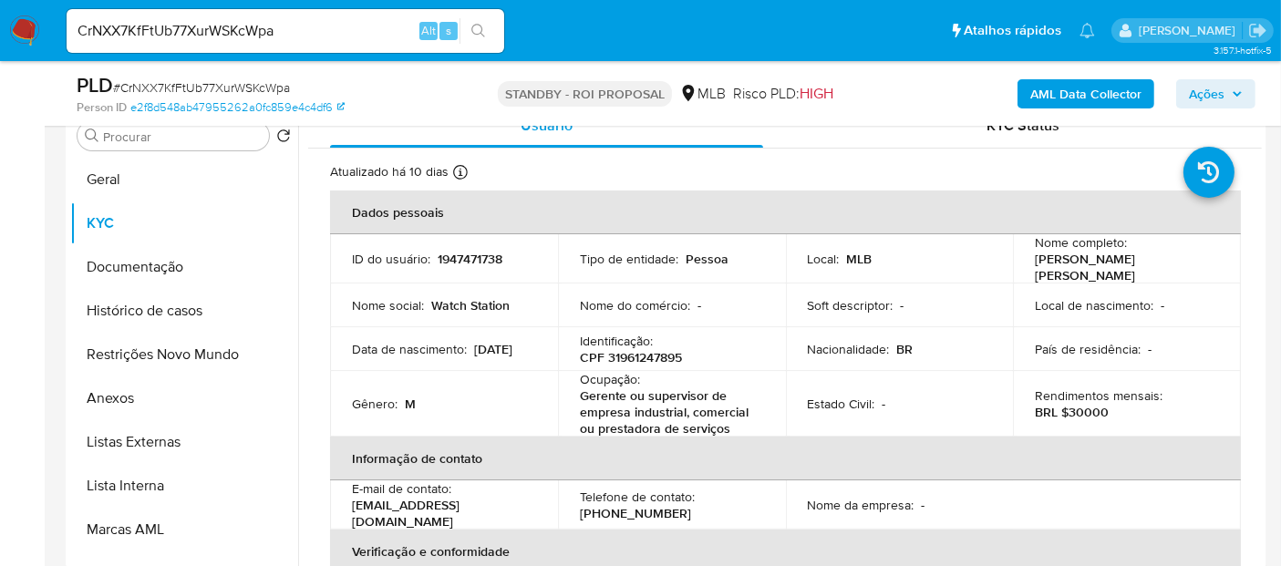
scroll to position [373, 0]
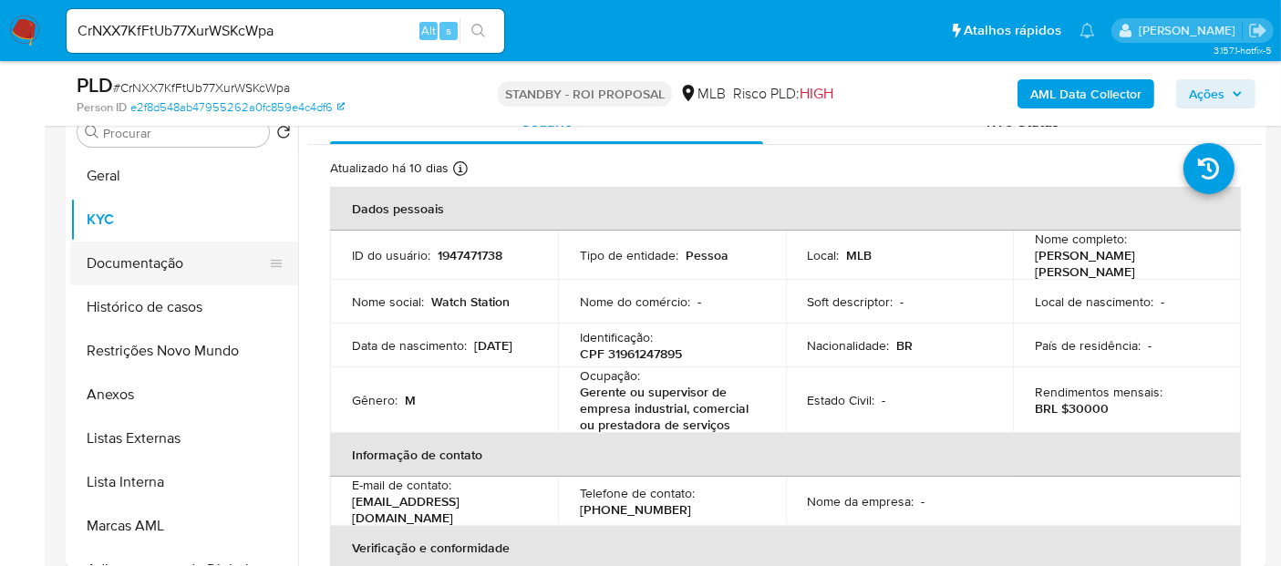
click at [107, 259] on button "Documentação" at bounding box center [176, 264] width 213 height 44
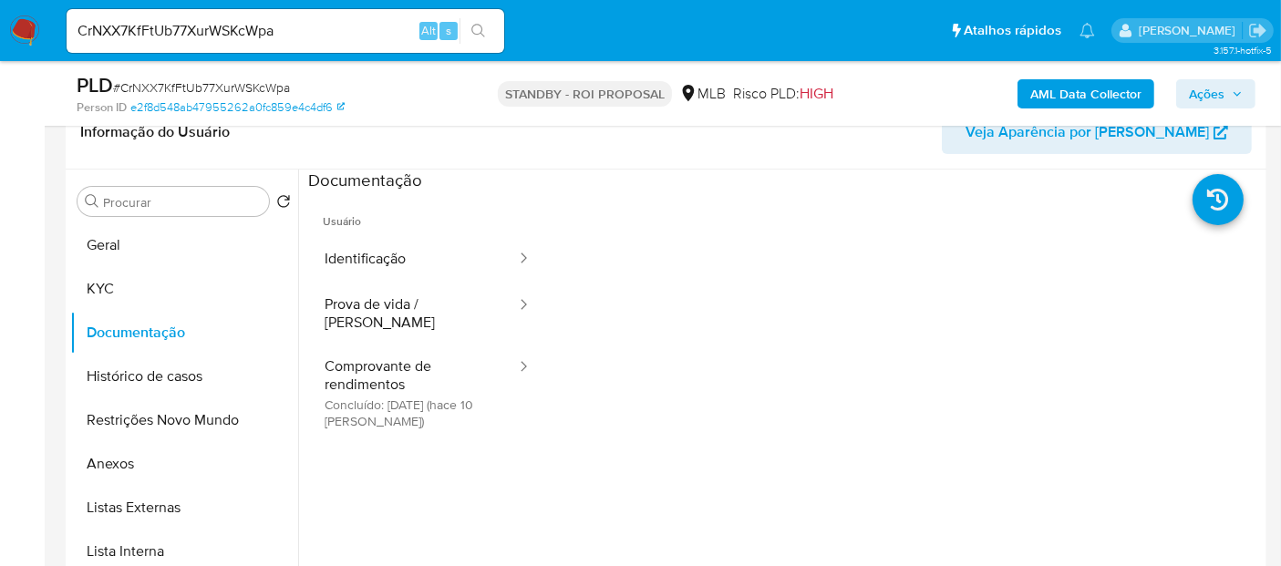
scroll to position [272, 0]
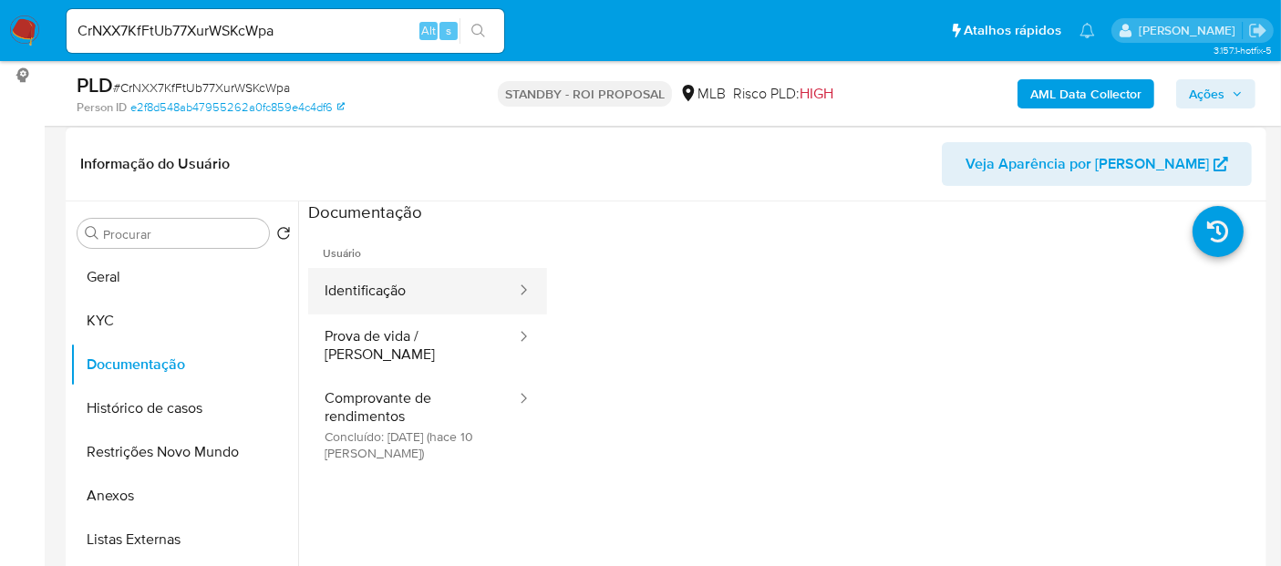
click at [375, 291] on button "Identificação" at bounding box center [413, 291] width 210 height 46
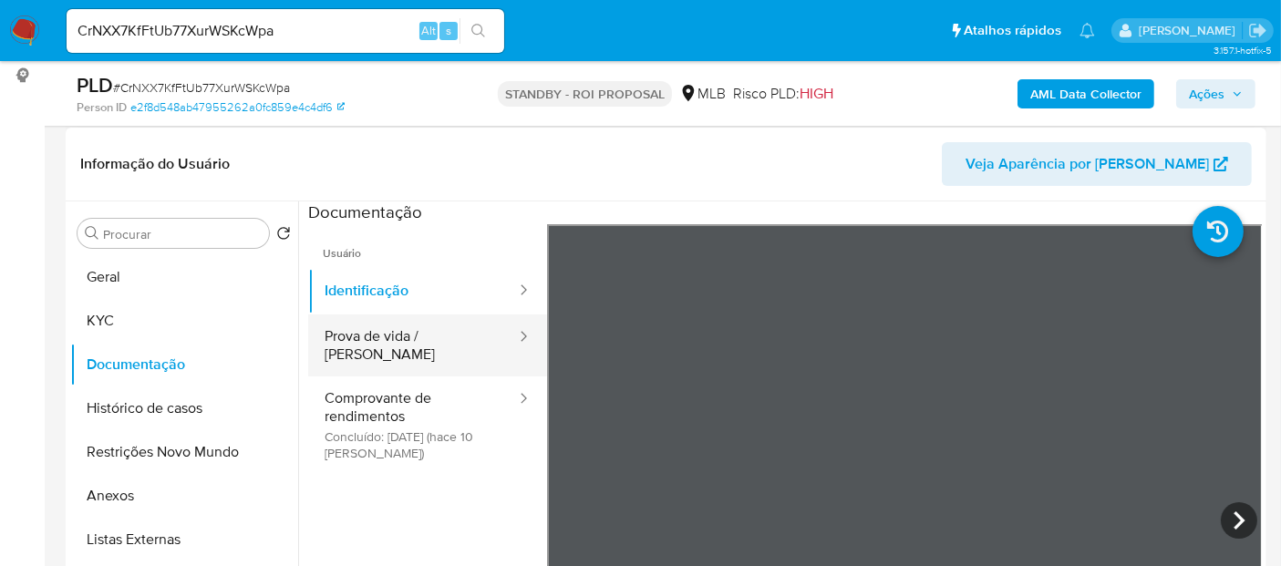
click at [359, 339] on button "Prova de vida / [PERSON_NAME]" at bounding box center [413, 346] width 210 height 62
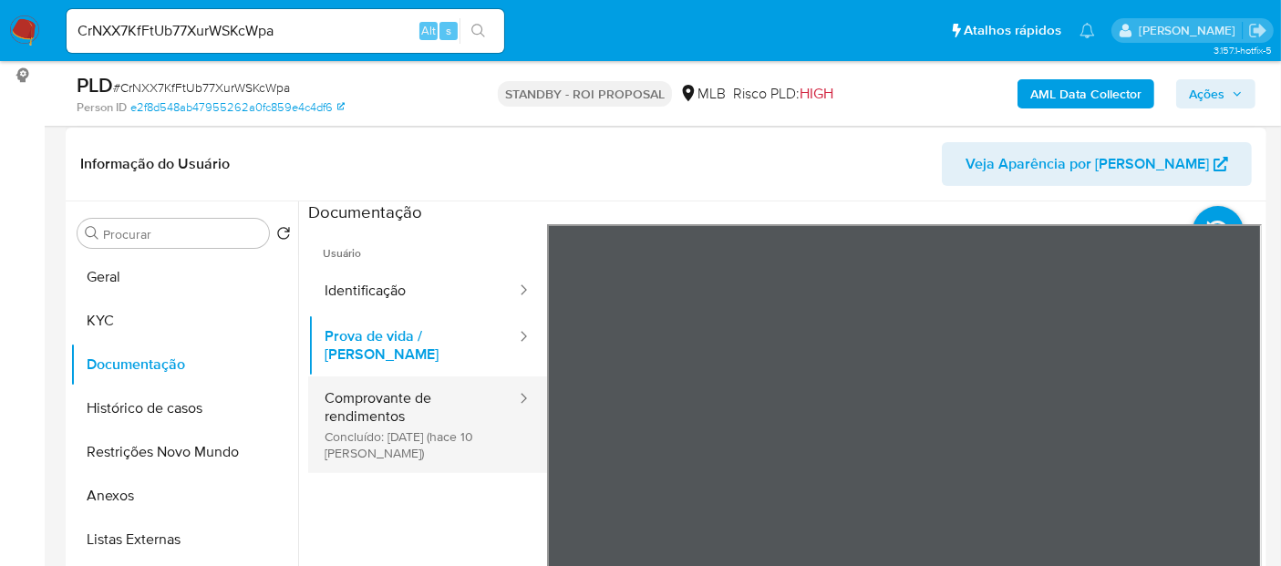
click at [382, 400] on button "Comprovante de rendimentos Concluído: 19/08/2025 (hace 10 días)" at bounding box center [413, 425] width 210 height 97
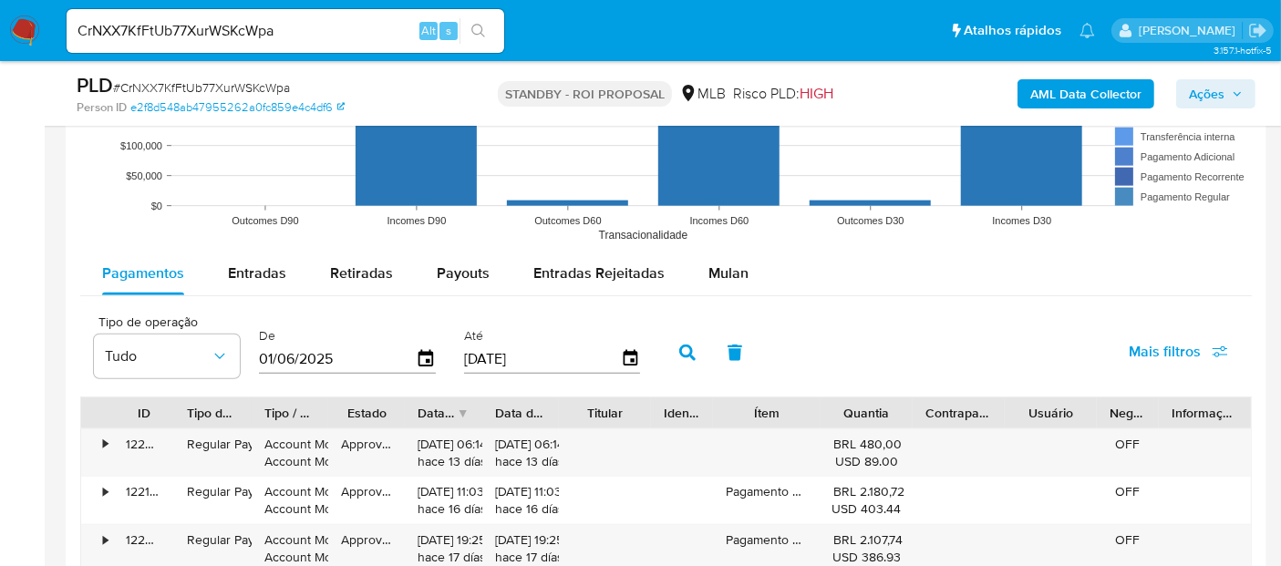
scroll to position [1893, 0]
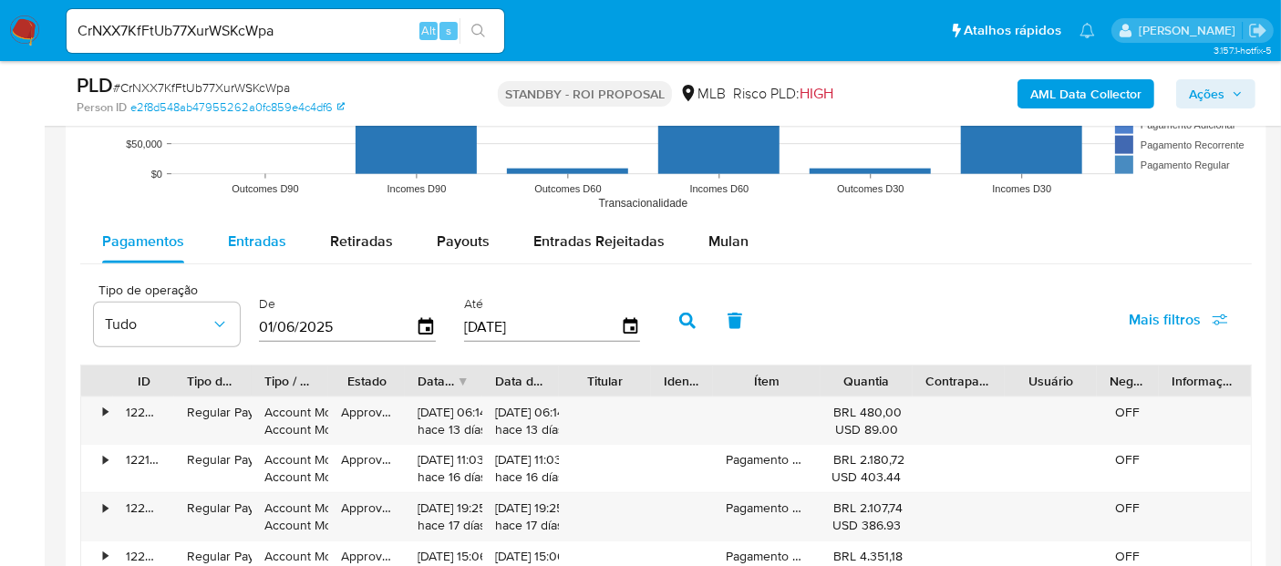
click at [260, 240] on span "Entradas" at bounding box center [257, 241] width 58 height 21
select select "10"
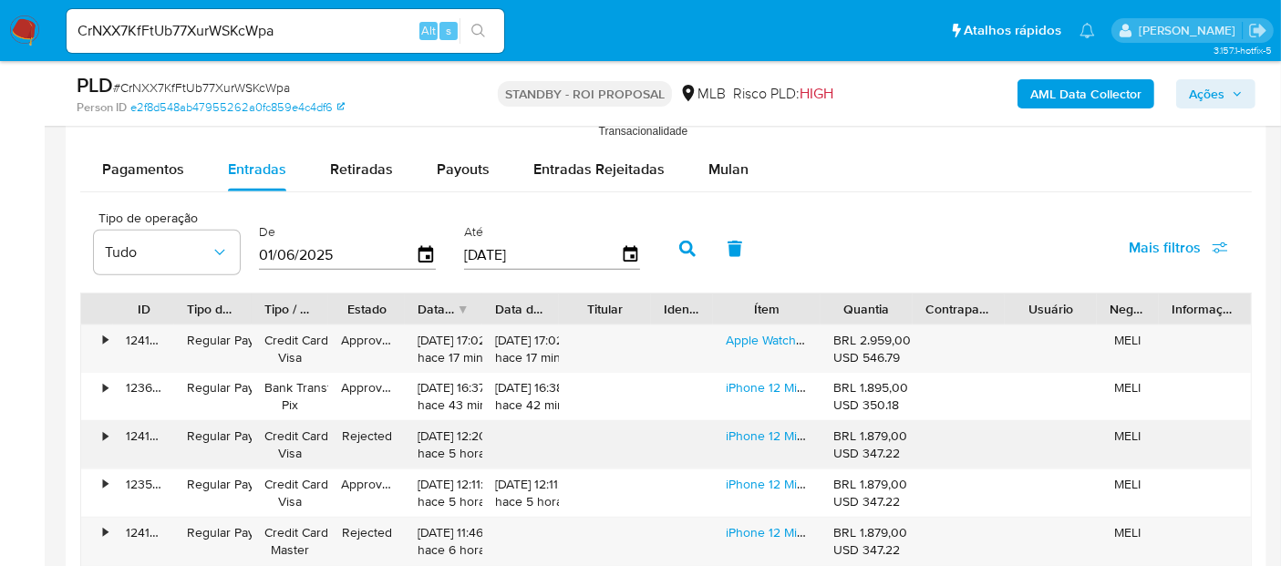
scroll to position [1994, 0]
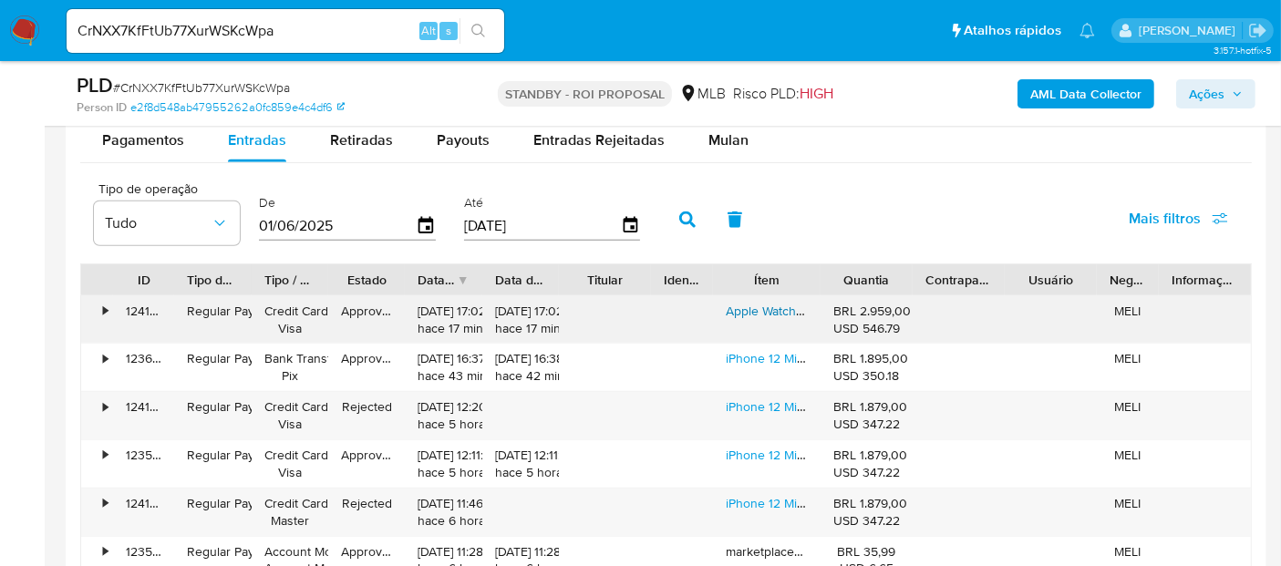
click at [773, 312] on link "Apple Watch Series 10 Gps Caixa Cor De Ouro Rosa De Alumínio 46 Mm Pulseira Esp…" at bounding box center [1096, 311] width 741 height 18
drag, startPoint x: 295, startPoint y: 35, endPoint x: 0, endPoint y: 50, distance: 295.8
click at [0, 50] on nav "Pausado Ver notificaciones CrNXX7KfFtUb77XurWSKcWpa Alt s Atalhos rápidos Presi…" at bounding box center [640, 30] width 1281 height 61
paste input "yfernandes"
click at [0, 38] on nav "Pausado Ver notificaciones yfernandes Alt s Atalhos rápidos Presiona las siguie…" at bounding box center [640, 30] width 1281 height 61
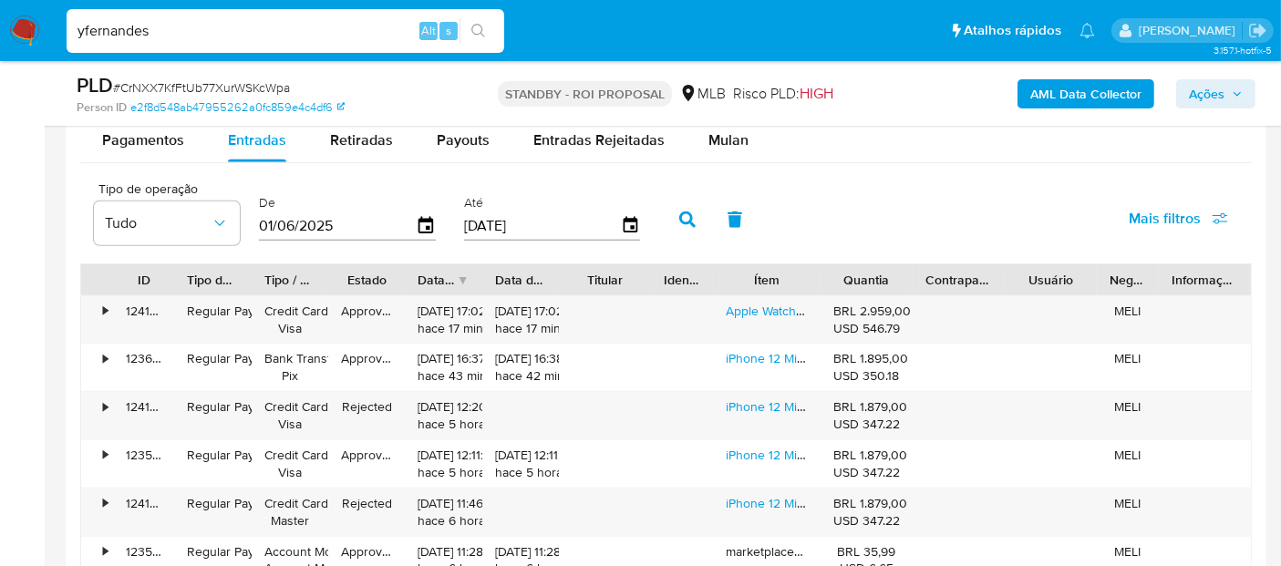
paste input "1IfrB2MGLnINXrLjwFmKk6OL"
type input "1IfrB2MGLnINXrLjwFmKk6OL"
click at [477, 24] on icon "search-icon" at bounding box center [478, 31] width 14 height 14
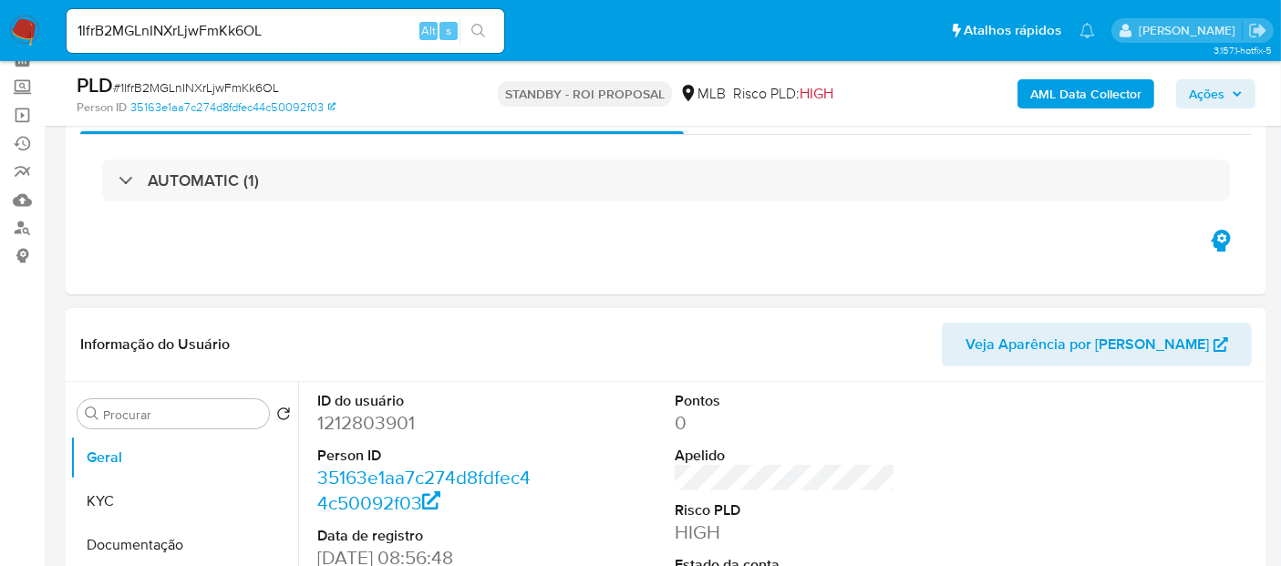
scroll to position [202, 0]
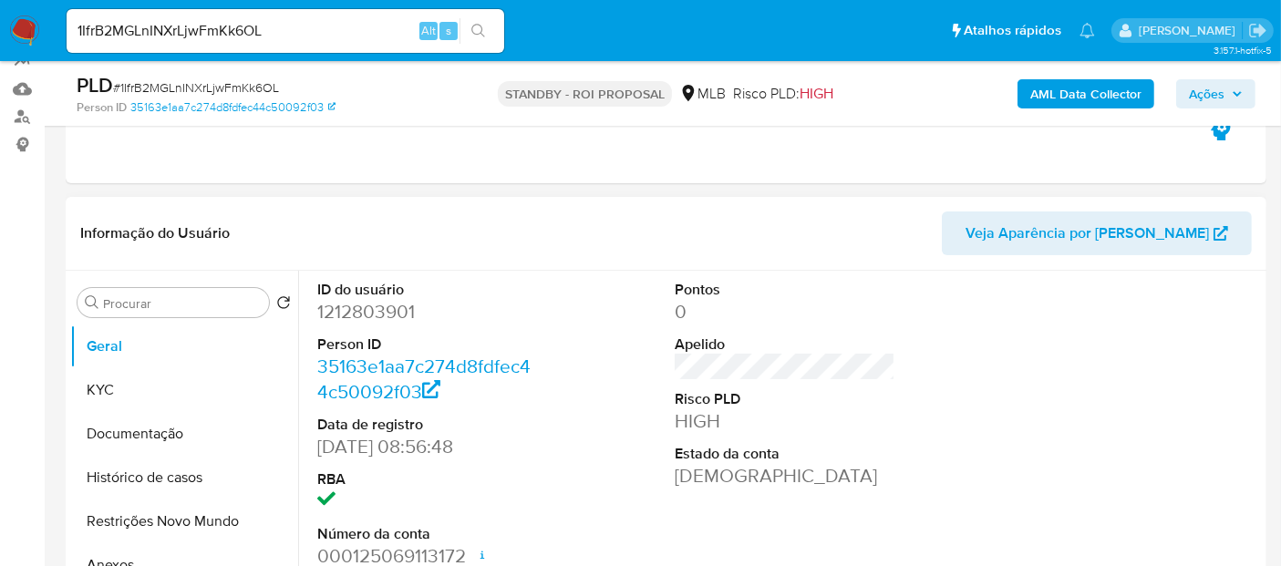
select select "10"
click at [101, 384] on button "KYC" at bounding box center [176, 390] width 213 height 44
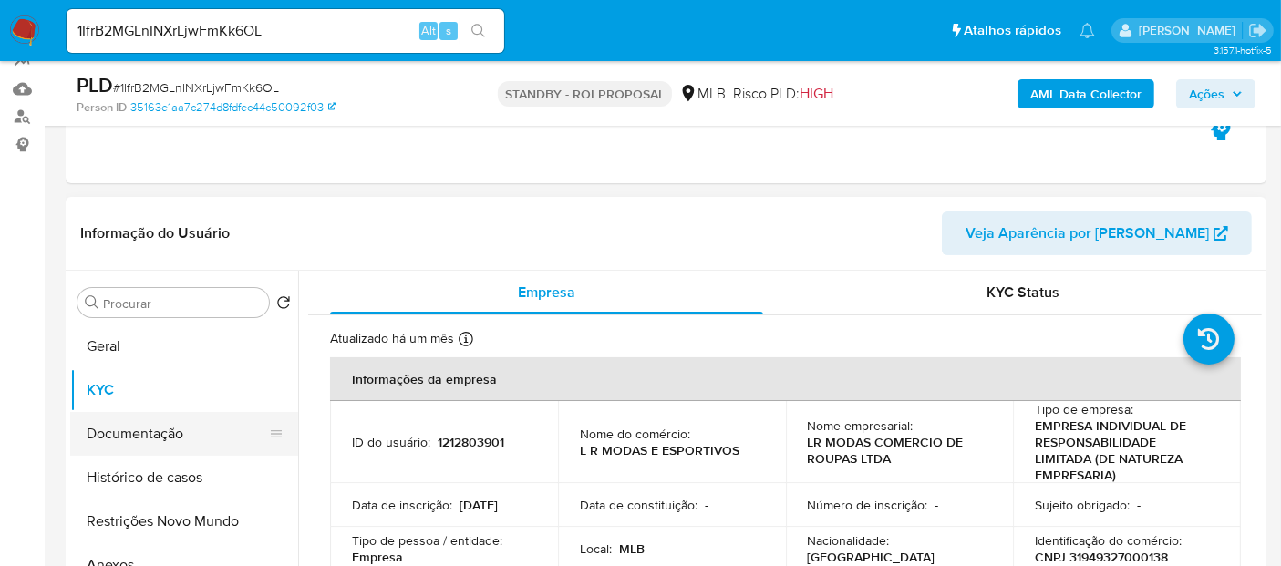
drag, startPoint x: 162, startPoint y: 436, endPoint x: 199, endPoint y: 439, distance: 36.6
click at [162, 437] on button "Documentação" at bounding box center [176, 434] width 213 height 44
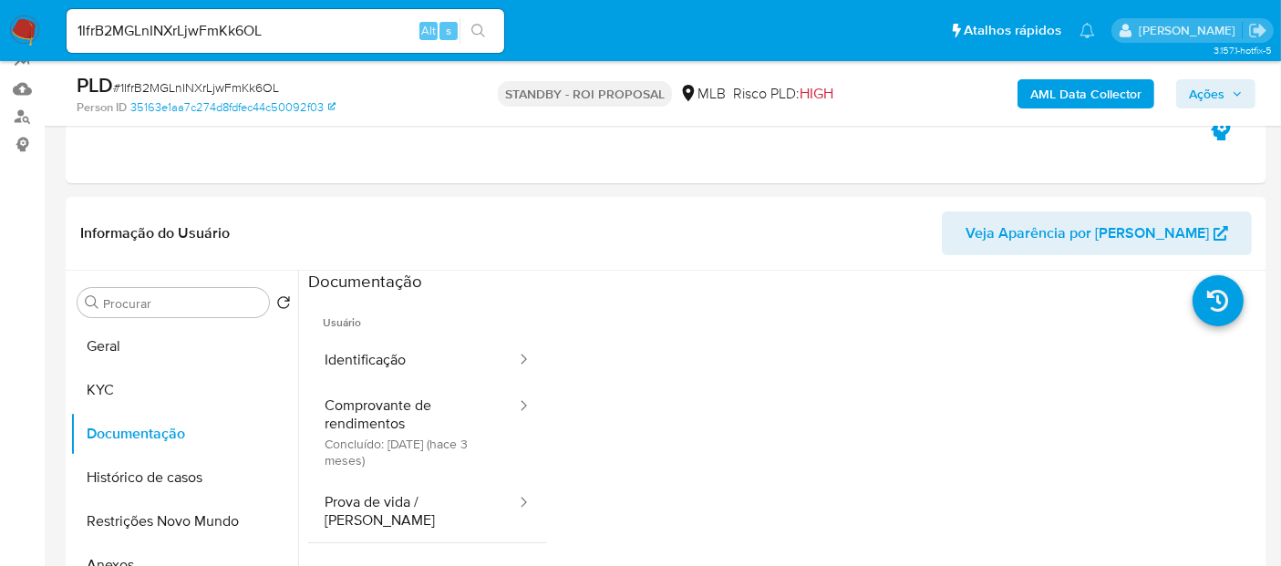
scroll to position [253, 0]
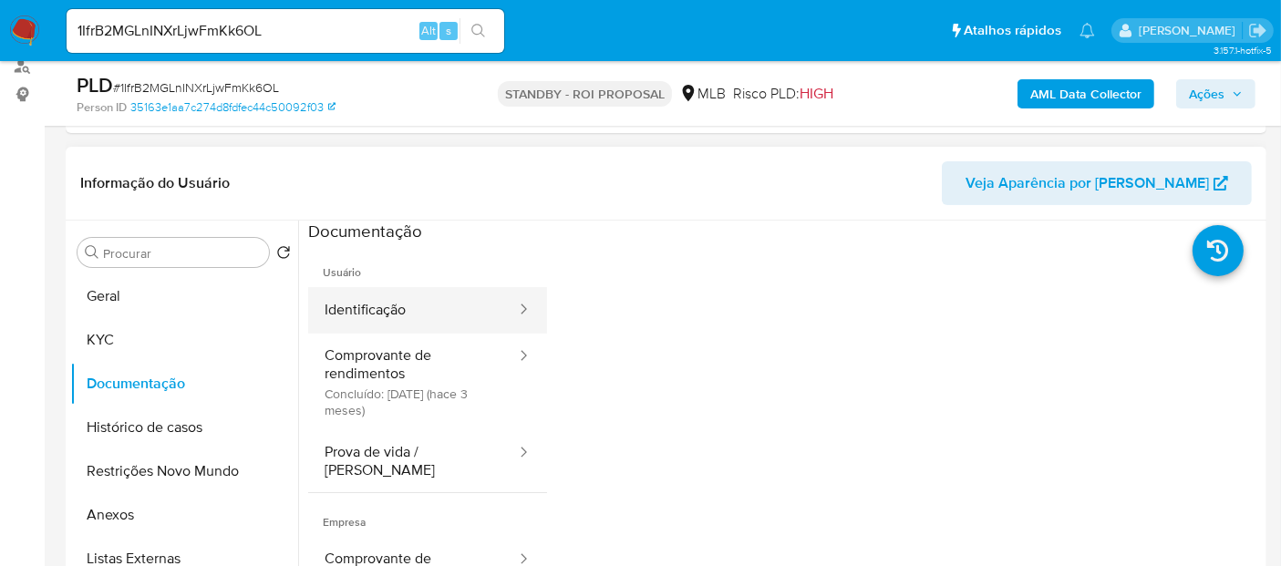
click at [409, 304] on button "Identificação" at bounding box center [413, 310] width 210 height 46
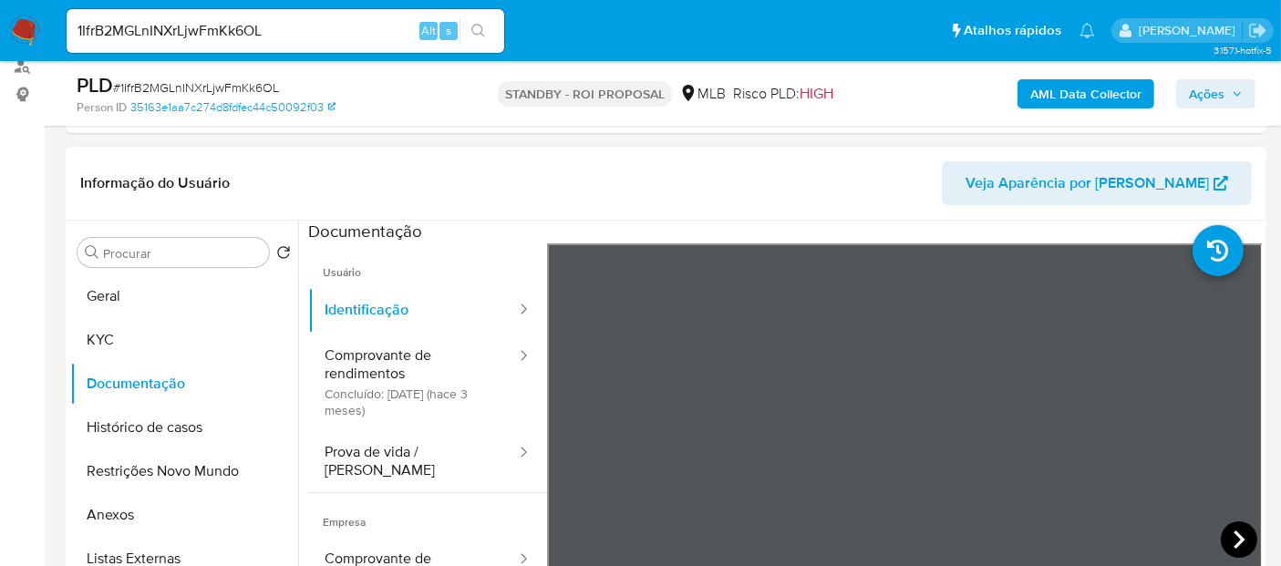
click at [1234, 532] on icon at bounding box center [1239, 540] width 11 height 18
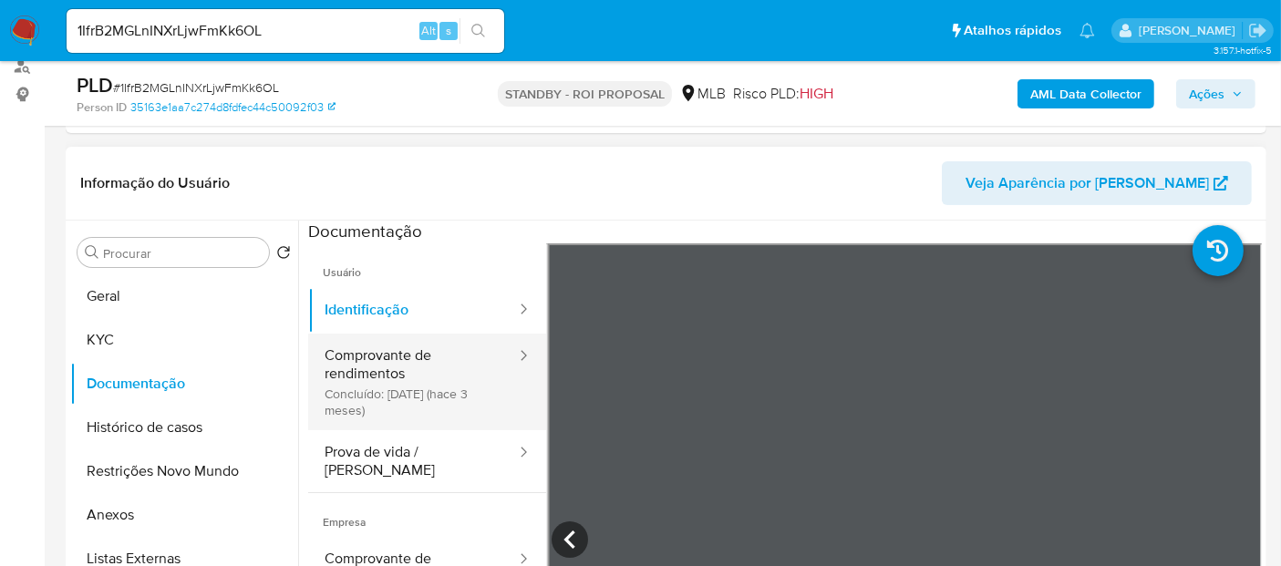
click at [375, 372] on button "Comprovante de rendimentos Concluído: 19/05/2025 (hace 3 meses)" at bounding box center [413, 382] width 210 height 97
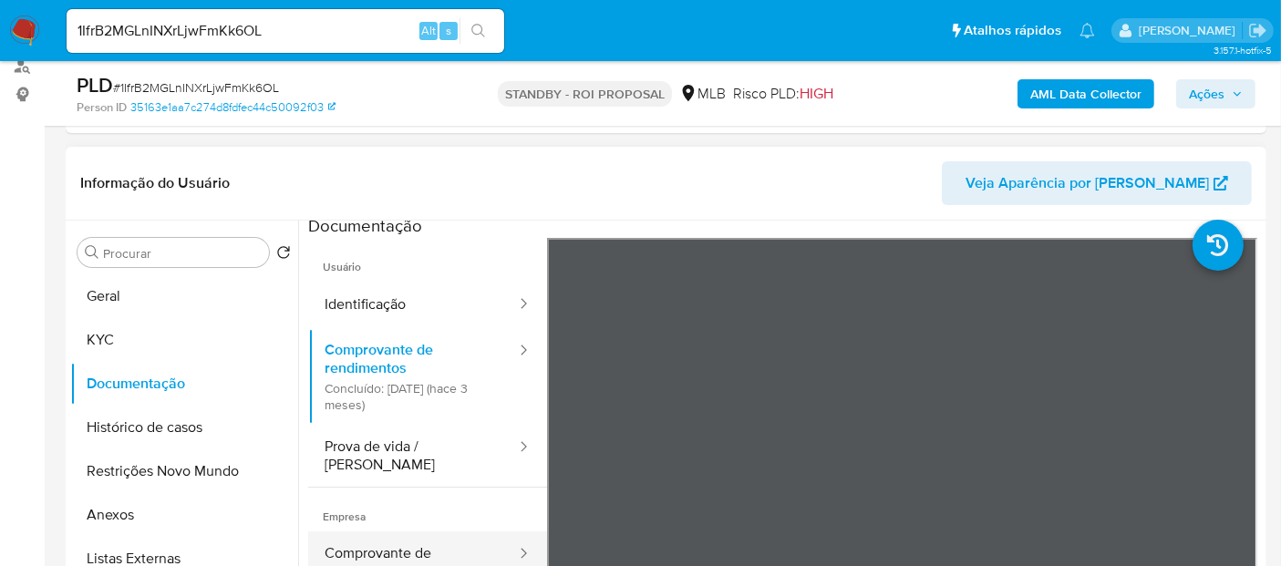
scroll to position [0, 0]
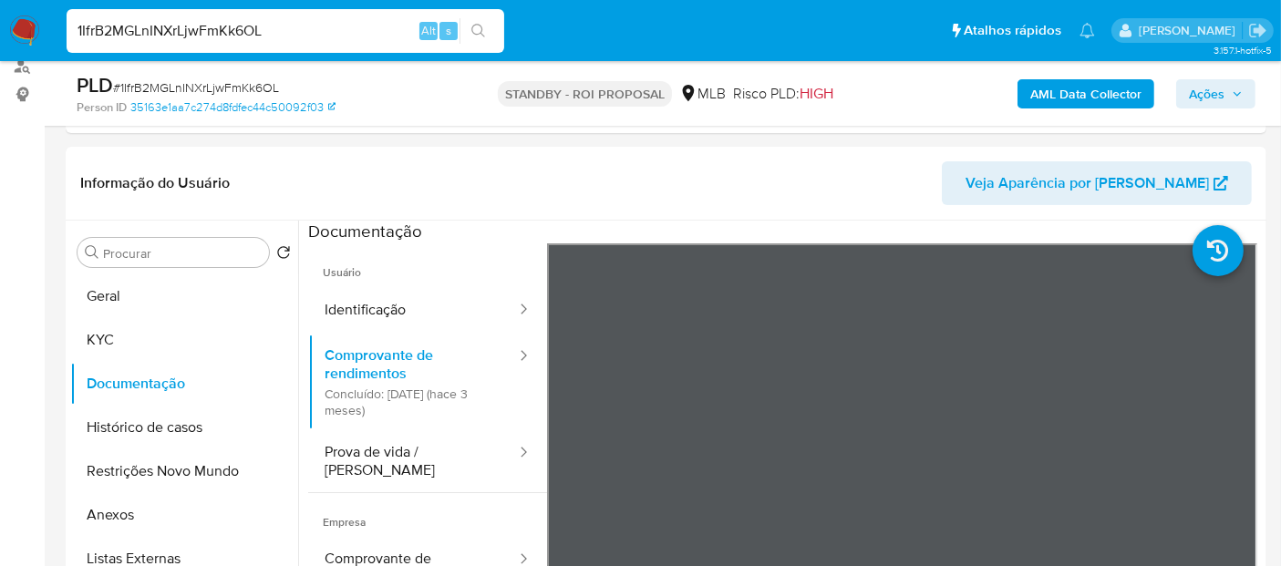
drag, startPoint x: 292, startPoint y: 31, endPoint x: 0, endPoint y: 32, distance: 291.8
click at [0, 32] on nav "Pausado Ver notificaciones 1IfrB2MGLnINXrLjwFmKk6OL Alt s Atalhos rápidos Presi…" at bounding box center [640, 30] width 1281 height 61
paste input "eCW3VFV5iSWxyqQk9QiDmFma"
type input "eCW3VFV5iSWxyqQk9QiDmFma"
click at [485, 27] on icon "search-icon" at bounding box center [478, 31] width 15 height 15
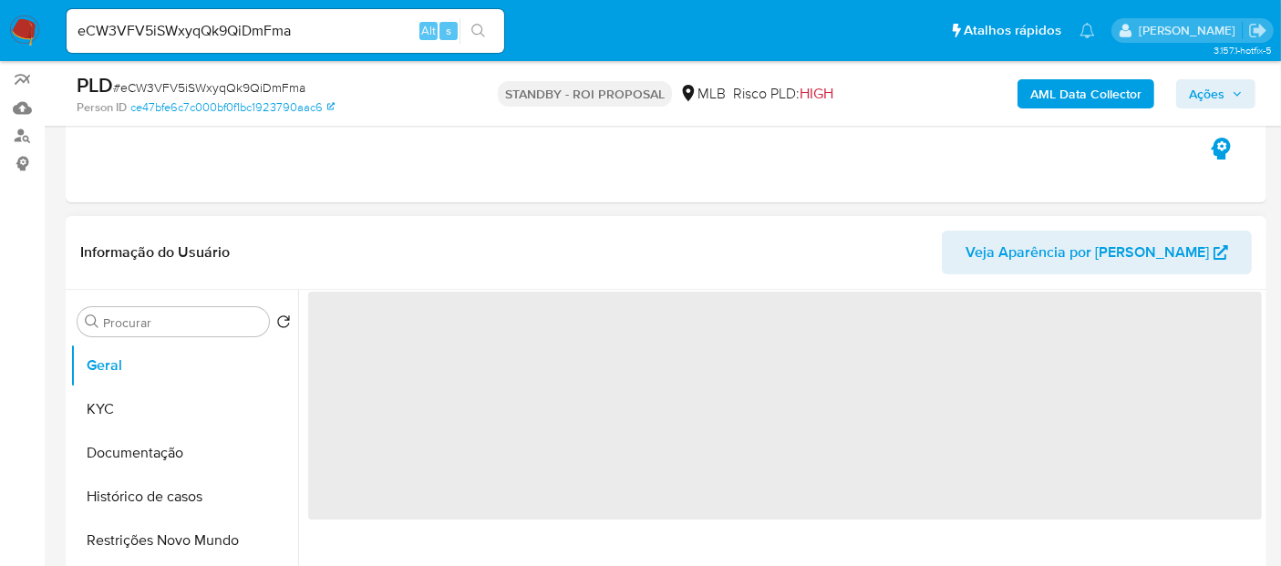
scroll to position [202, 0]
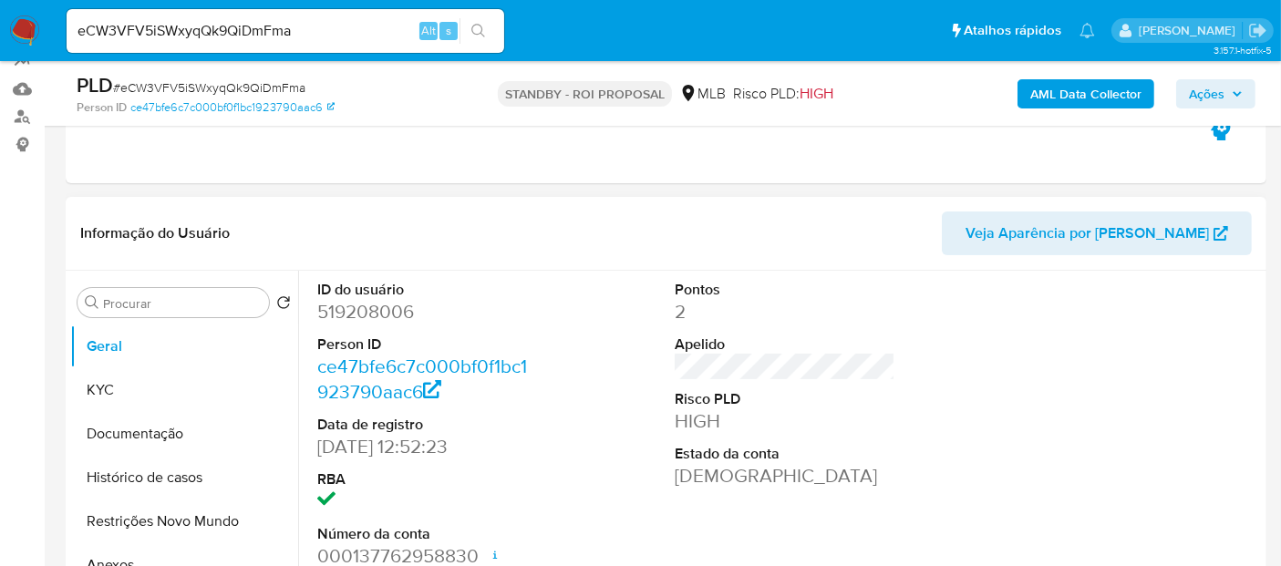
select select "10"
click at [146, 475] on button "Histórico de casos" at bounding box center [176, 478] width 213 height 44
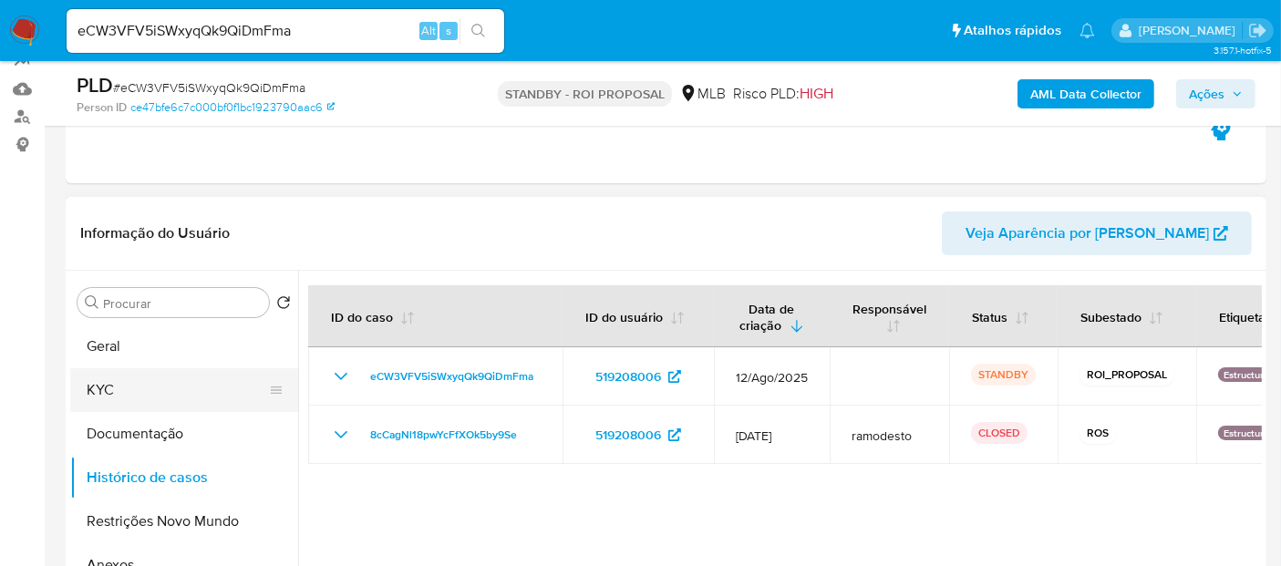
click at [106, 389] on button "KYC" at bounding box center [176, 390] width 213 height 44
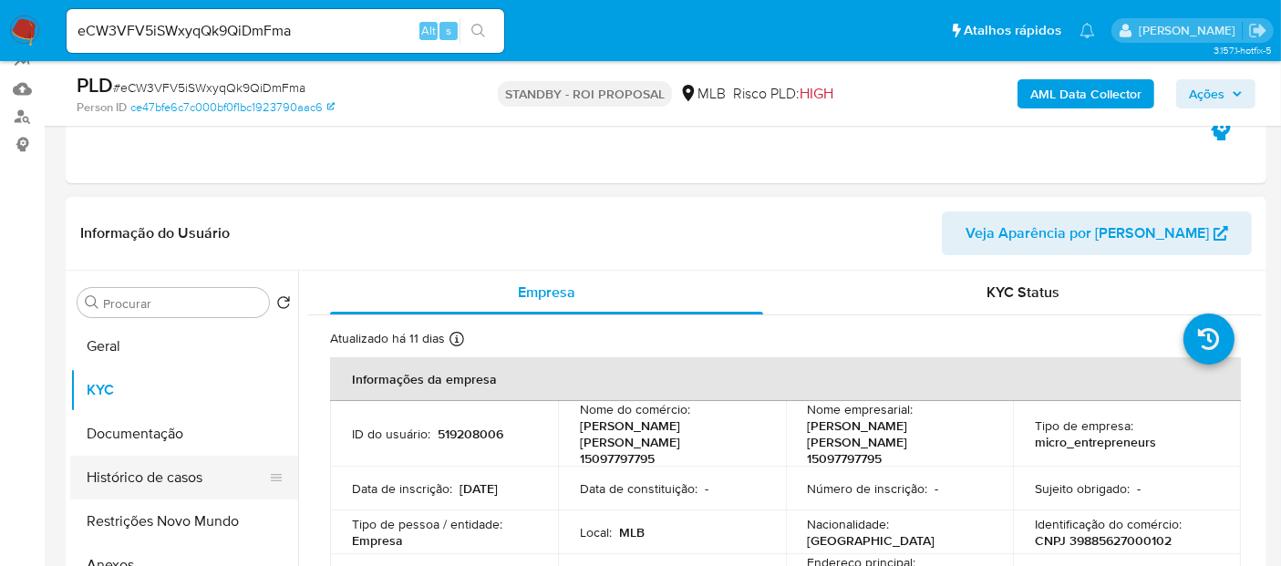
click at [129, 477] on button "Histórico de casos" at bounding box center [176, 478] width 213 height 44
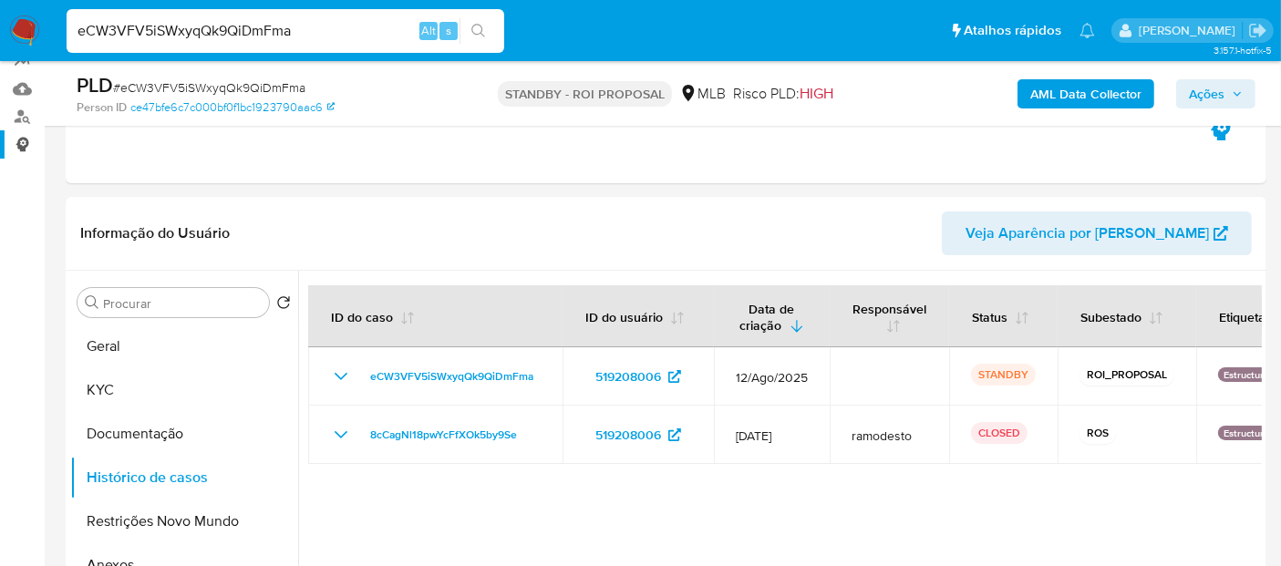
drag, startPoint x: 0, startPoint y: 137, endPoint x: 0, endPoint y: 152, distance: 15.5
paste input "P43C6YVN2OhFL0eWaEX9eIbh"
type input "P43C6YVN2OhFL0eWaEX9eIbh"
click at [480, 26] on icon "search-icon" at bounding box center [478, 31] width 15 height 15
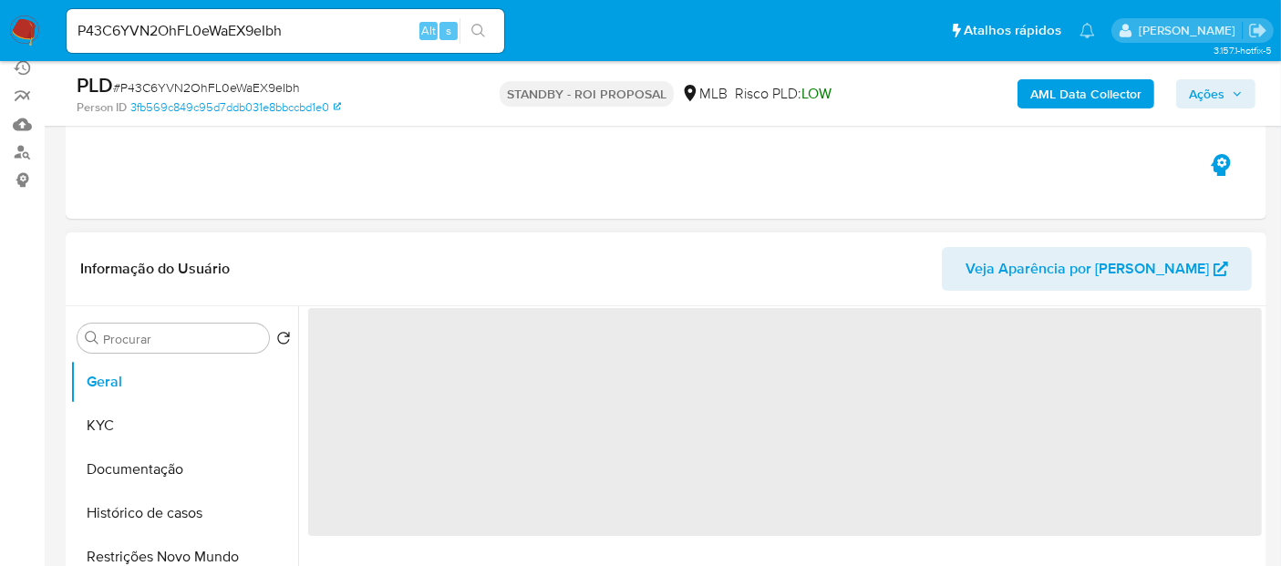
scroll to position [202, 0]
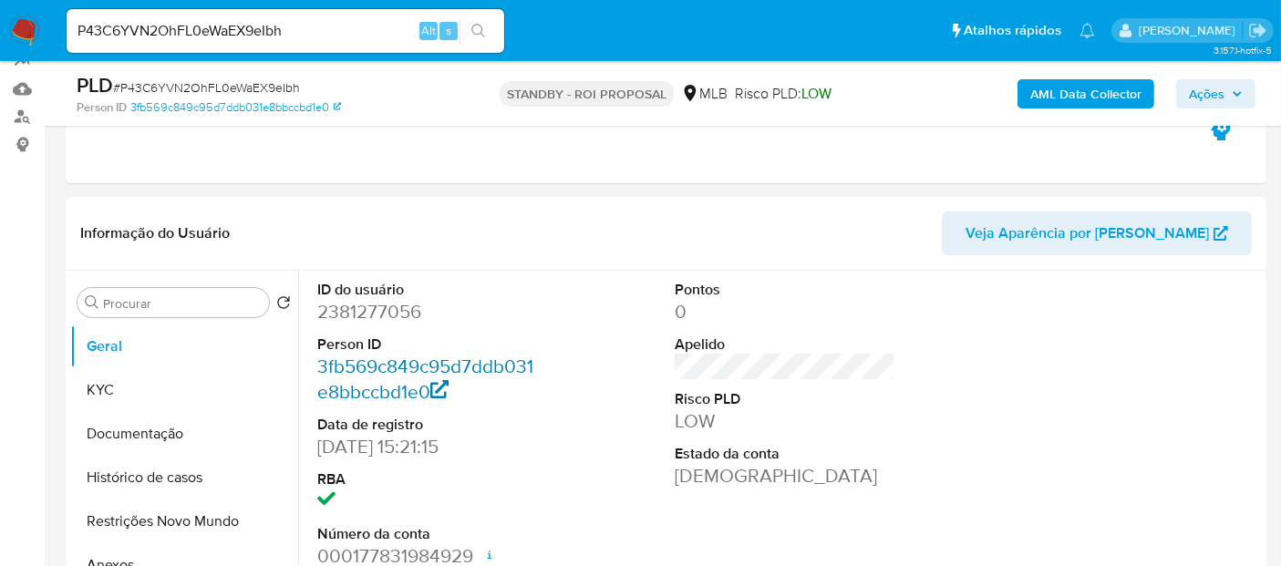
select select "10"
click at [120, 390] on button "KYC" at bounding box center [176, 390] width 213 height 44
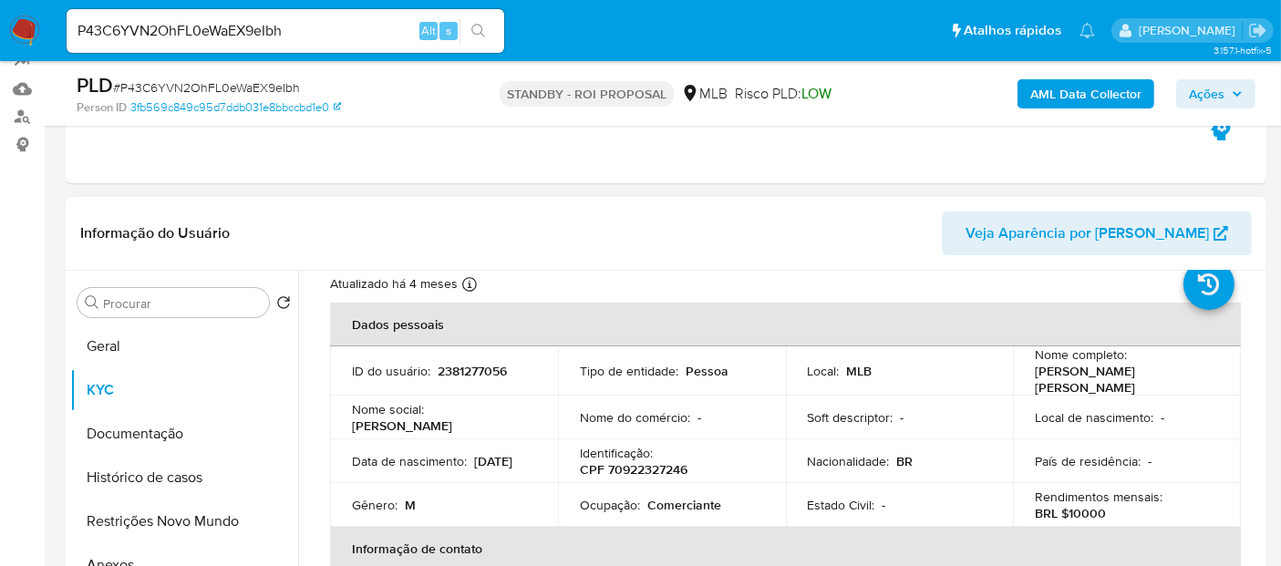
scroll to position [101, 0]
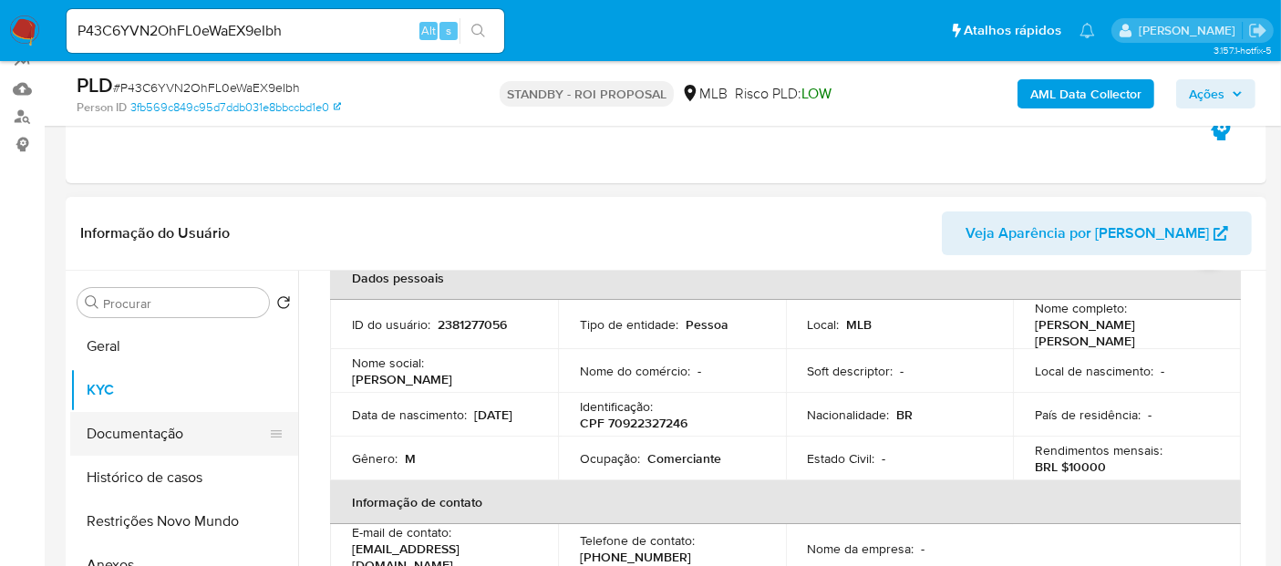
click at [135, 439] on button "Documentação" at bounding box center [176, 434] width 213 height 44
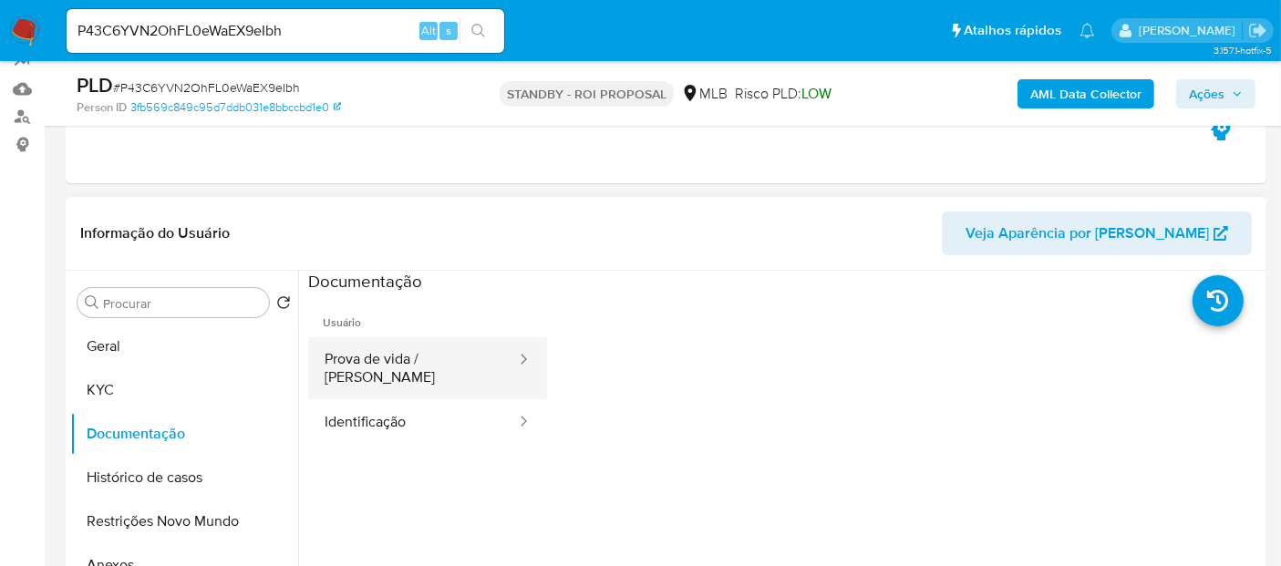
click at [383, 360] on button "Prova de vida / [PERSON_NAME]" at bounding box center [413, 368] width 210 height 62
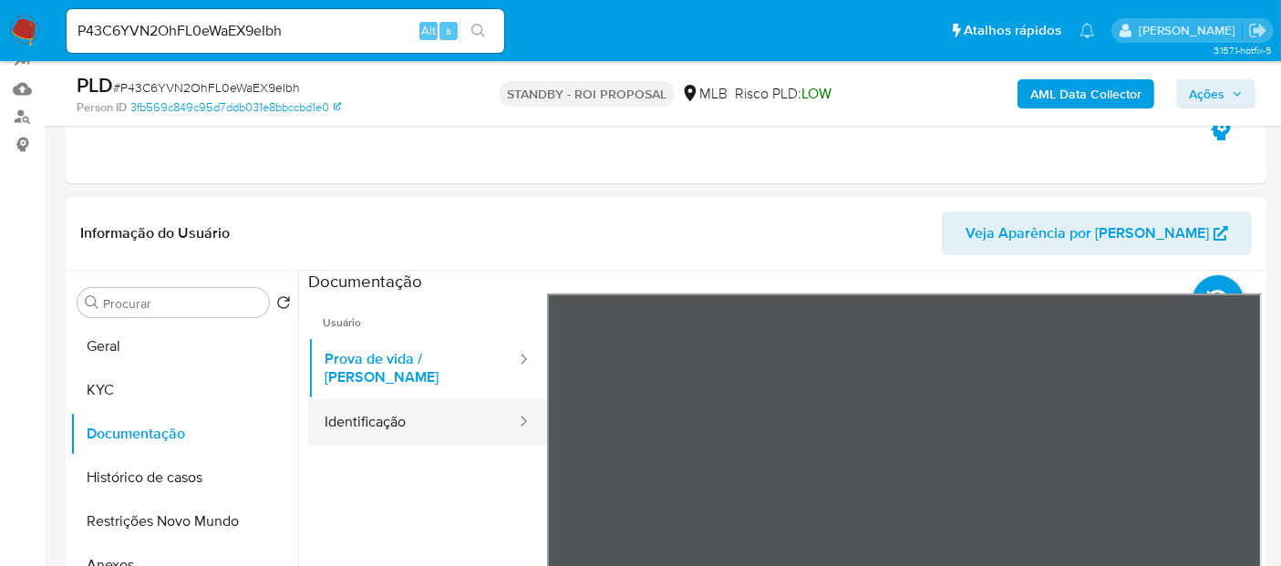
click at [362, 399] on button "Identificação" at bounding box center [413, 422] width 210 height 46
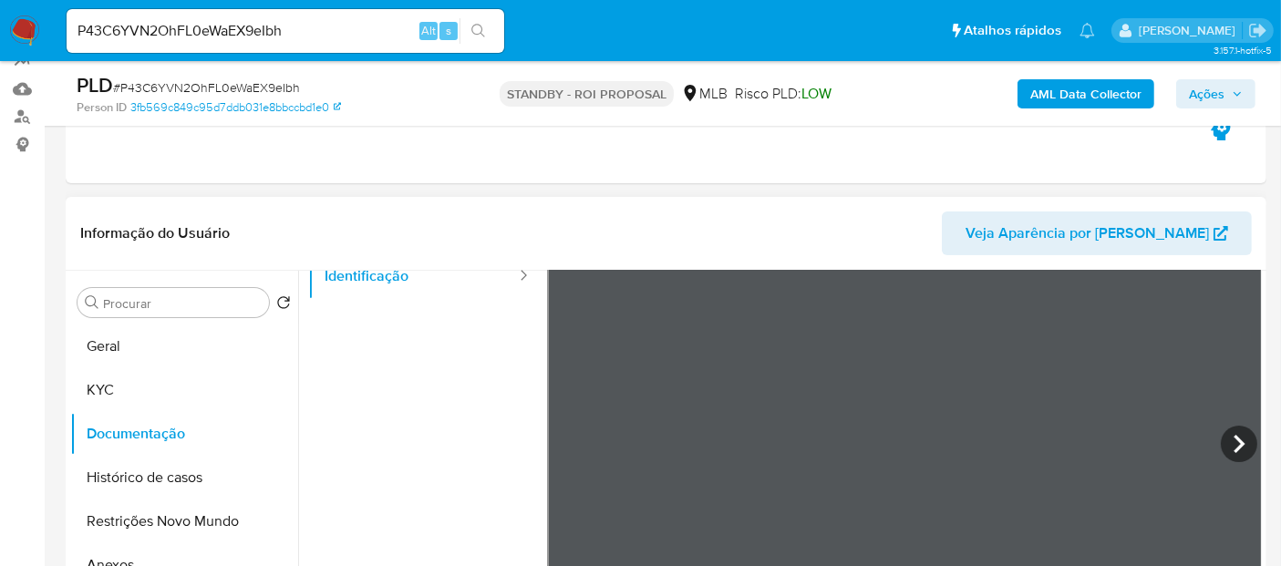
scroll to position [153, 0]
click at [1237, 433] on icon at bounding box center [1239, 437] width 11 height 18
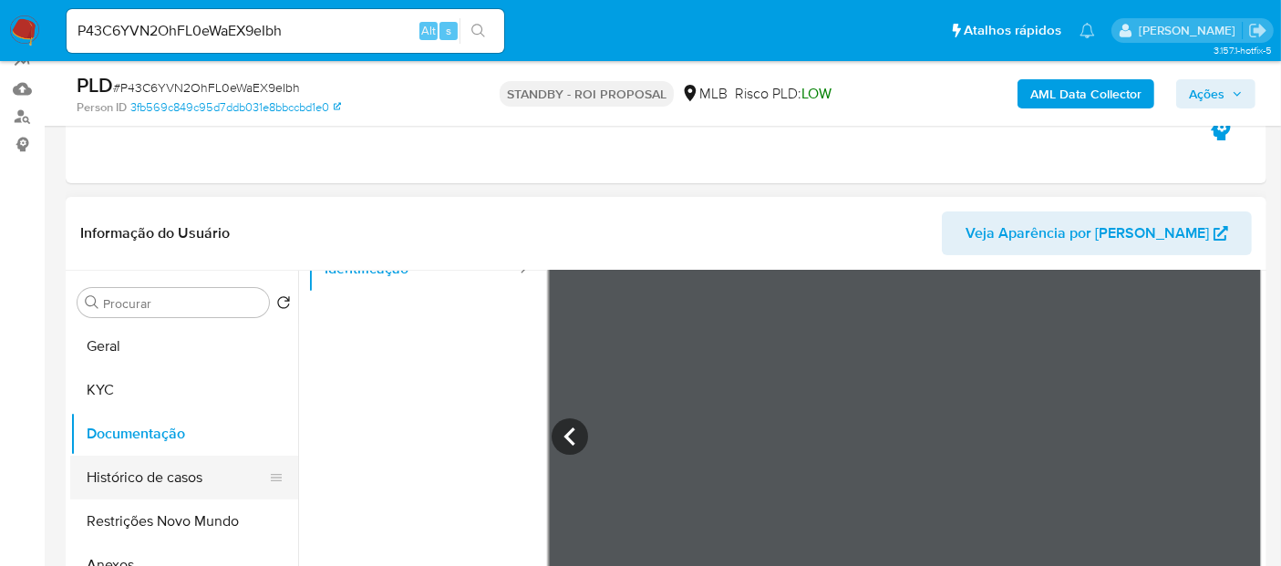
click at [145, 474] on button "Histórico de casos" at bounding box center [176, 478] width 213 height 44
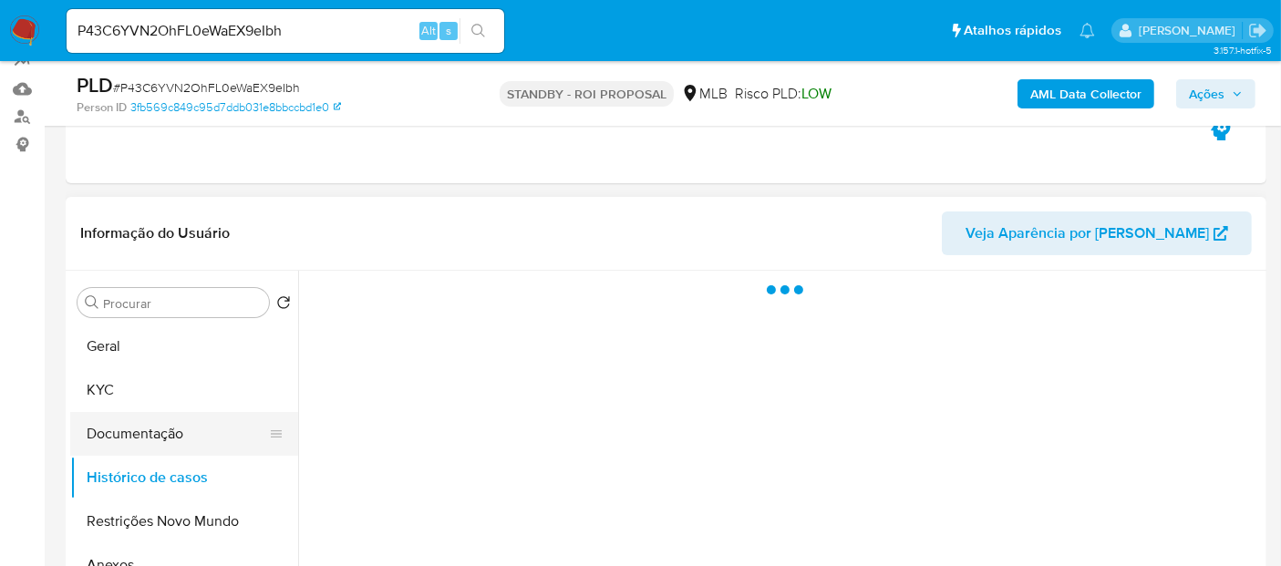
scroll to position [0, 0]
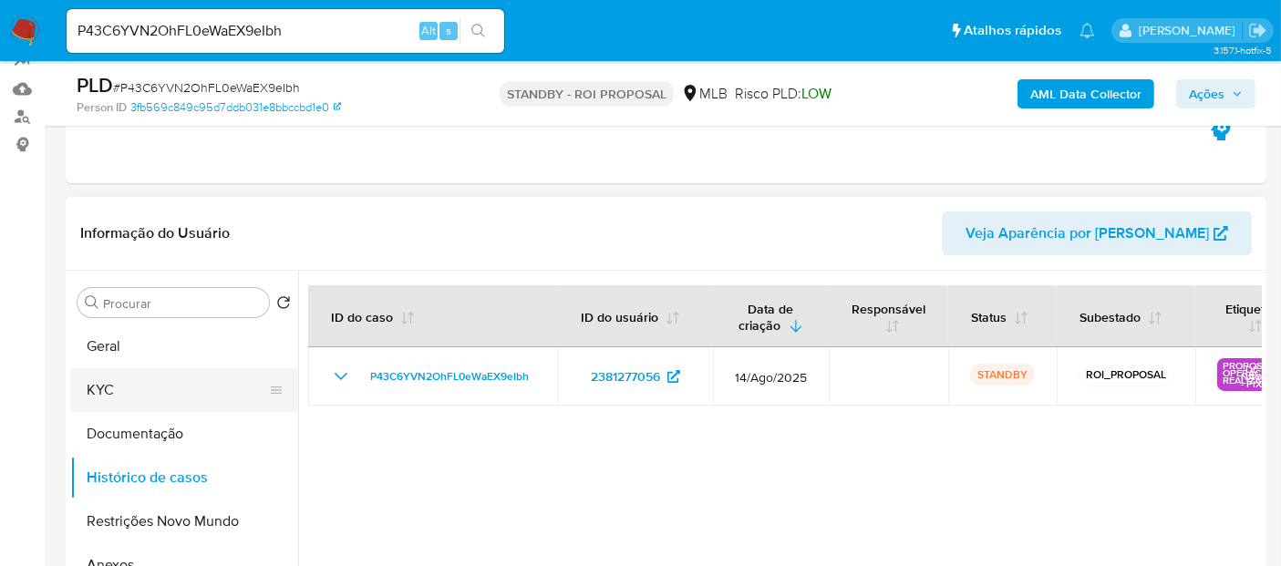
click at [113, 389] on button "KYC" at bounding box center [176, 390] width 213 height 44
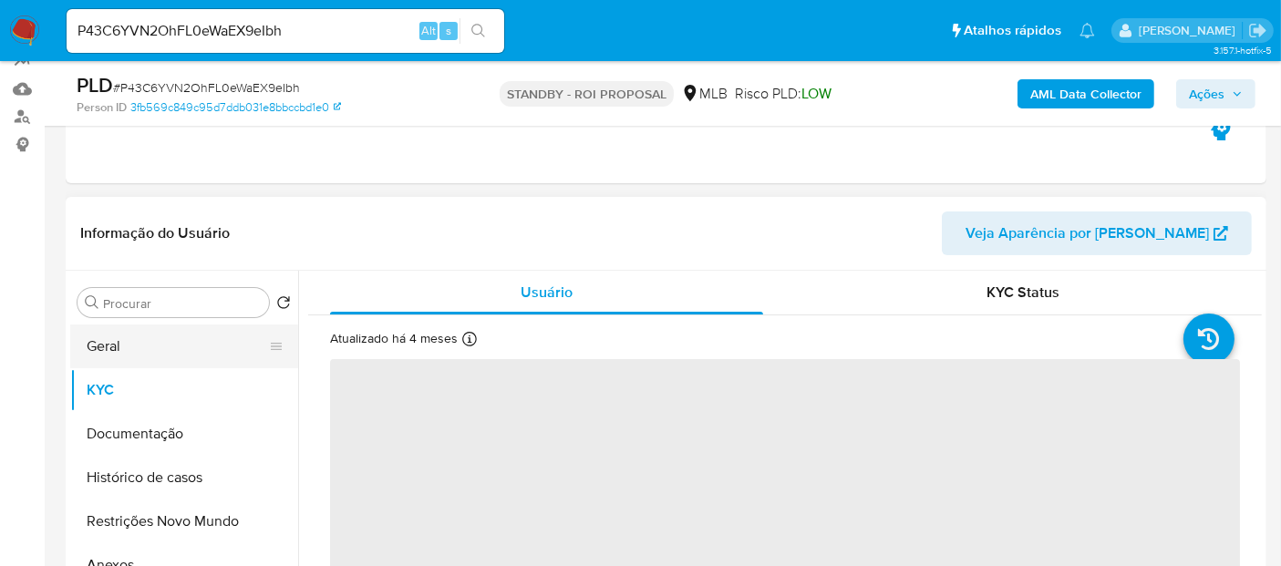
click at [111, 348] on button "Geral" at bounding box center [176, 347] width 213 height 44
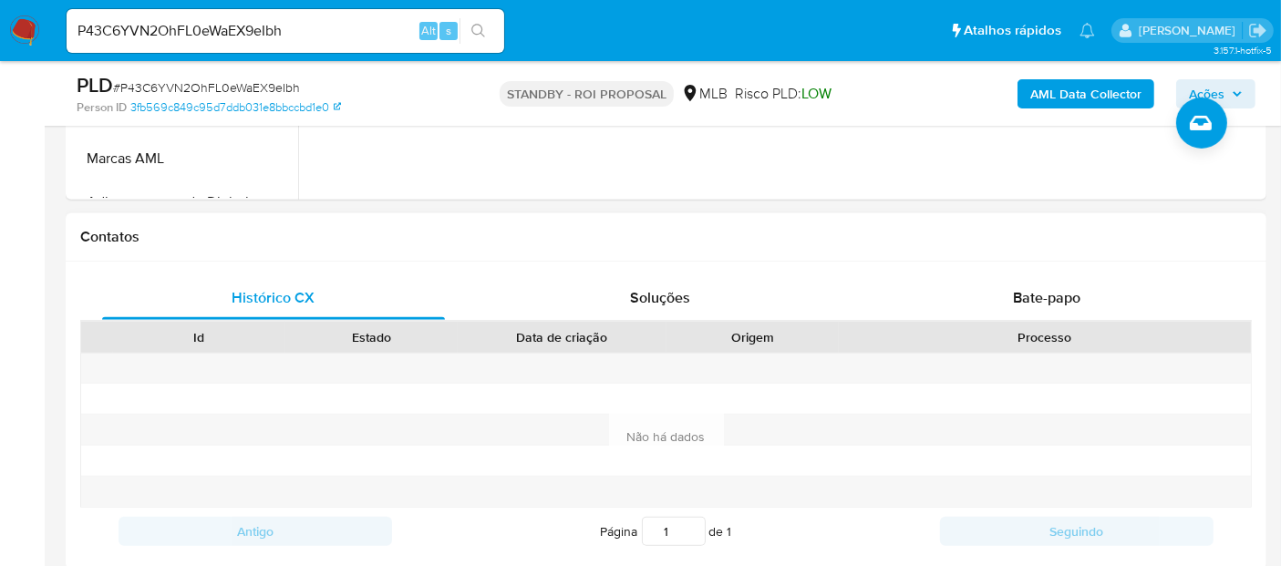
scroll to position [708, 0]
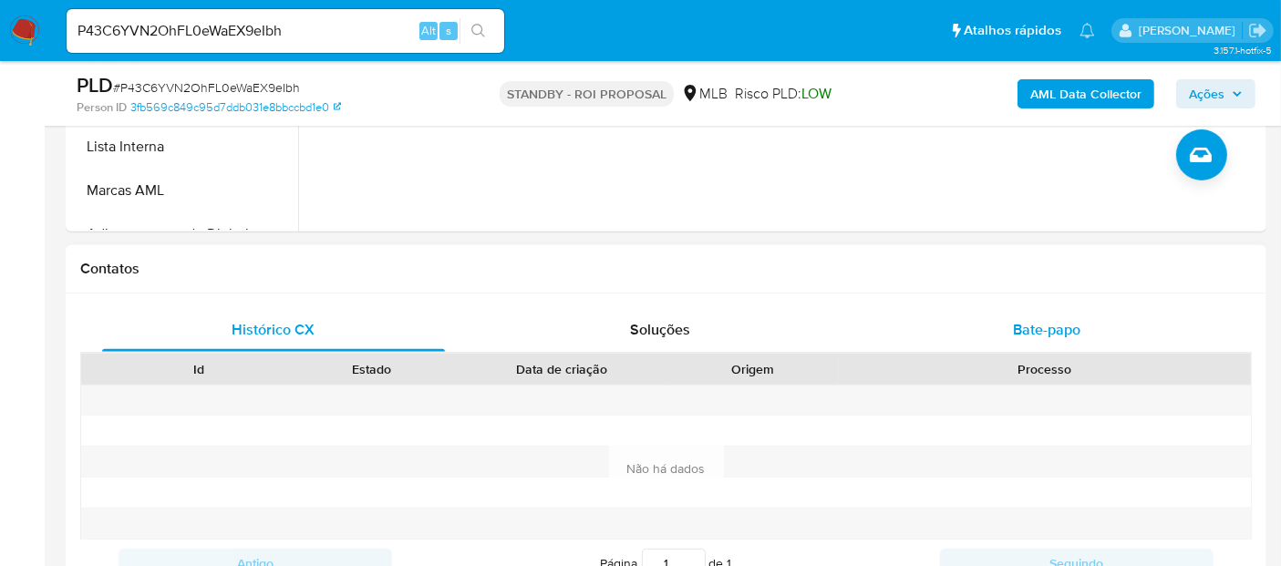
click at [1053, 326] on span "Bate-papo" at bounding box center [1046, 329] width 67 height 21
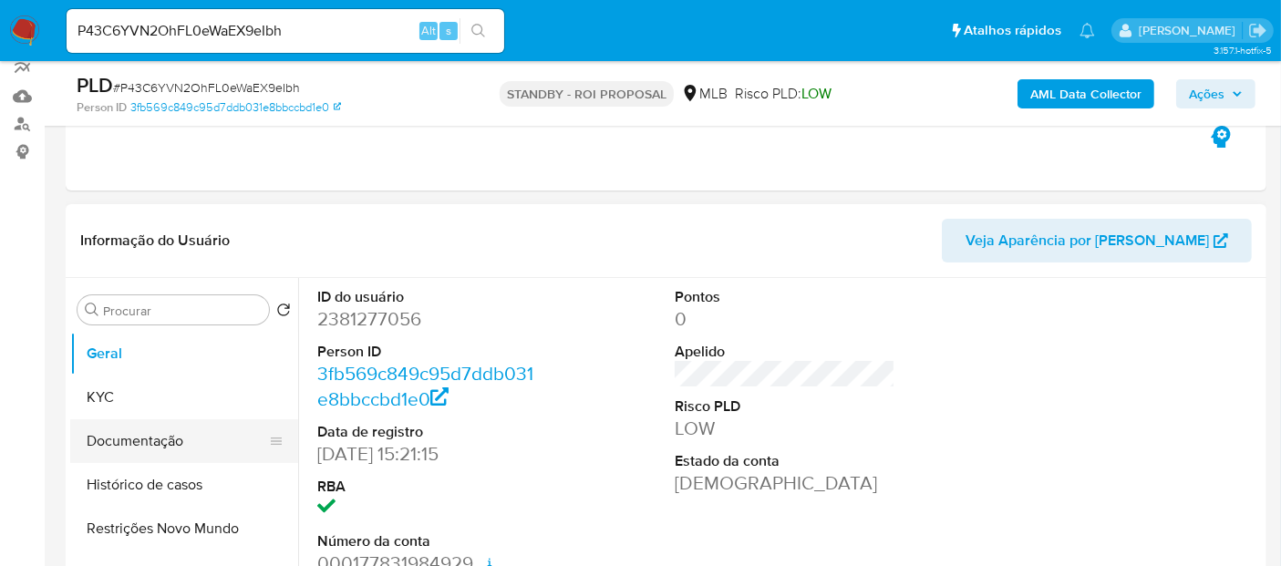
scroll to position [202, 0]
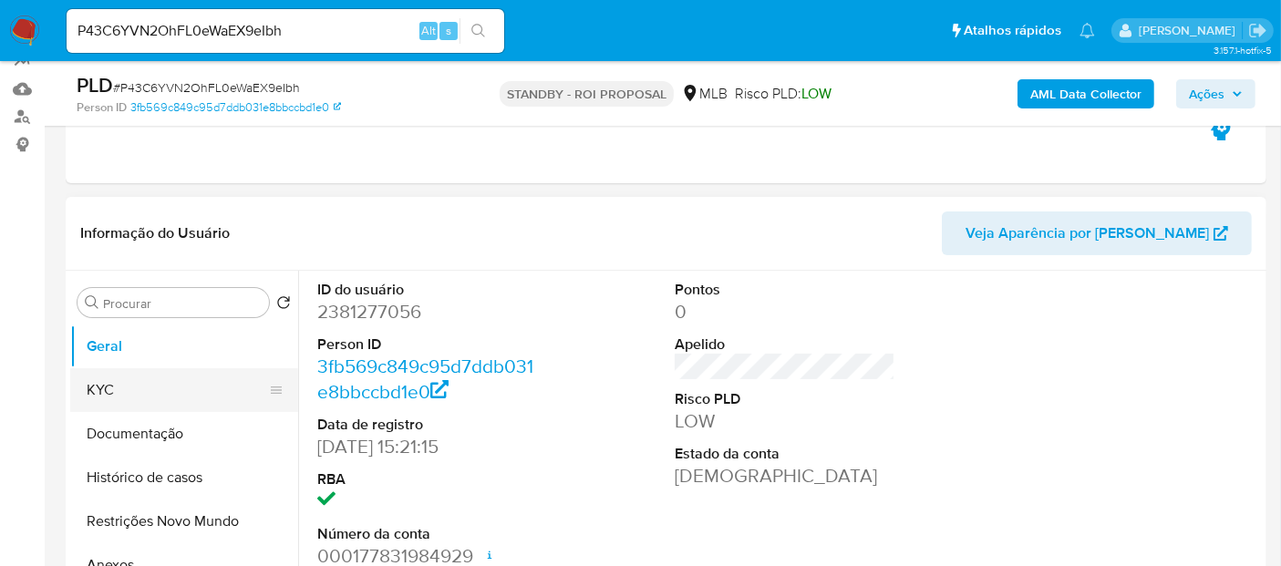
click at [119, 395] on button "KYC" at bounding box center [176, 390] width 213 height 44
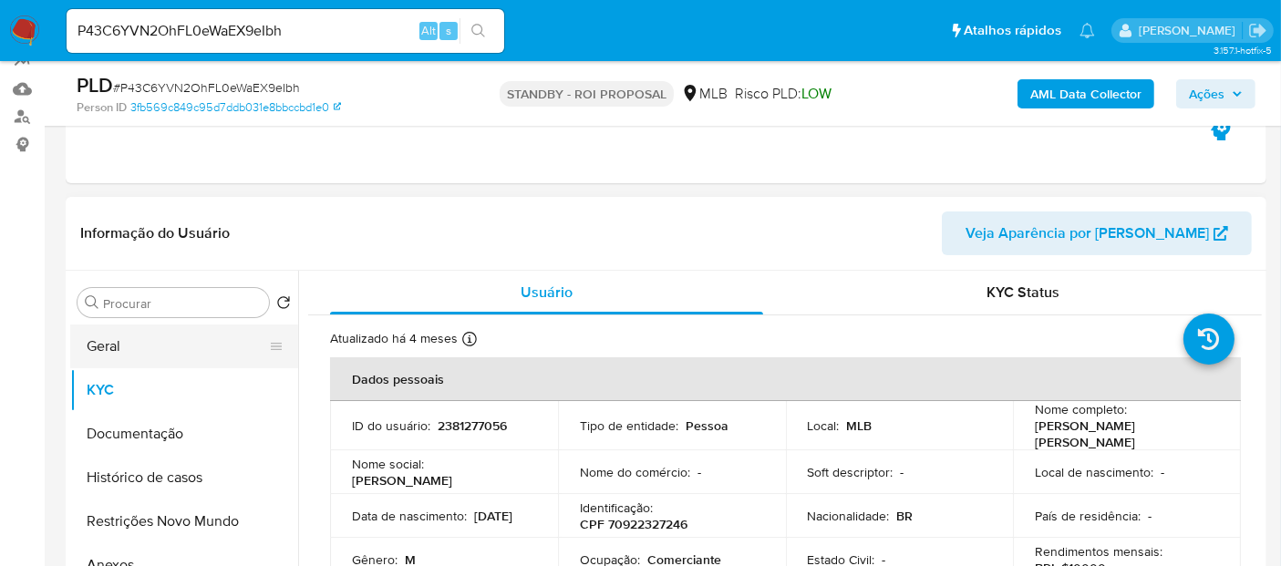
click at [129, 347] on button "Geral" at bounding box center [176, 347] width 213 height 44
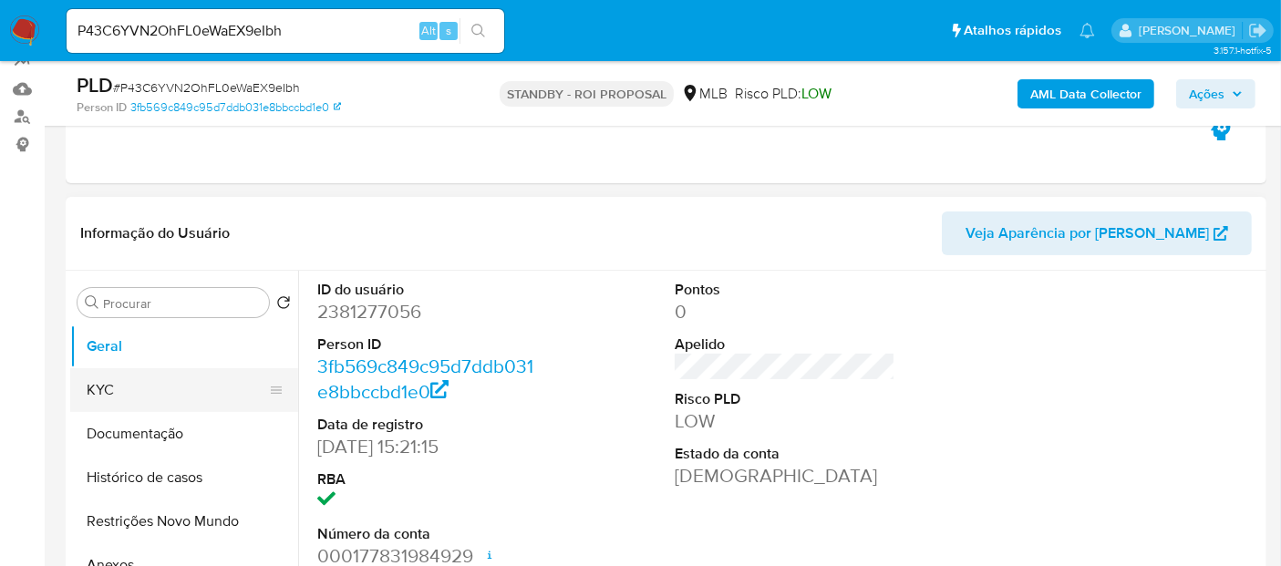
click at [129, 387] on button "KYC" at bounding box center [176, 390] width 213 height 44
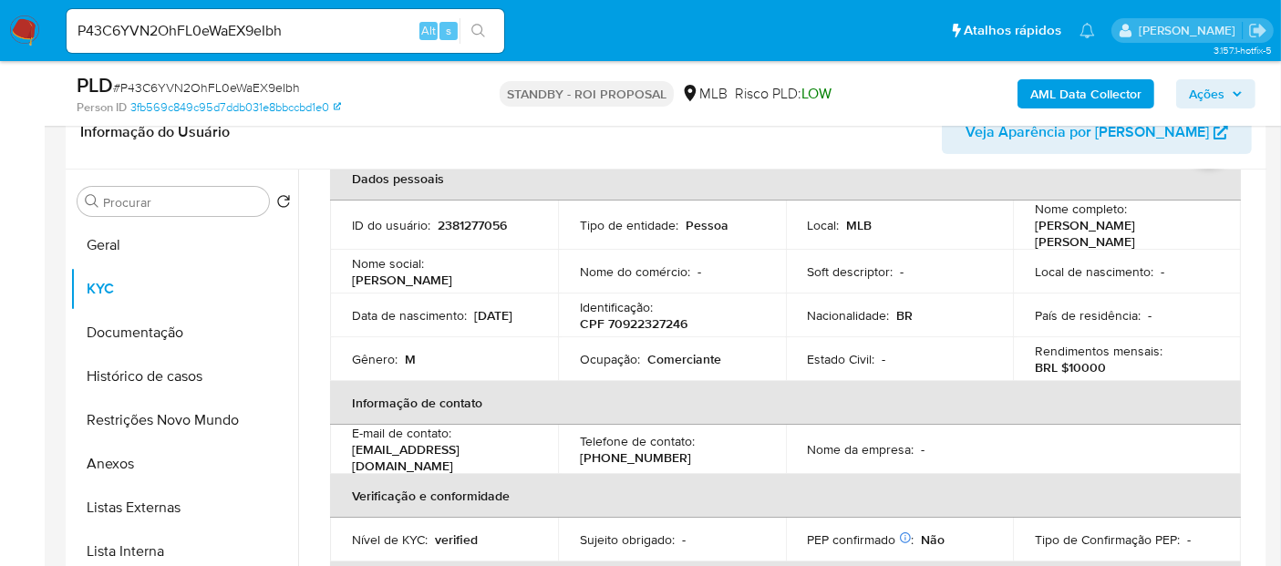
scroll to position [96, 0]
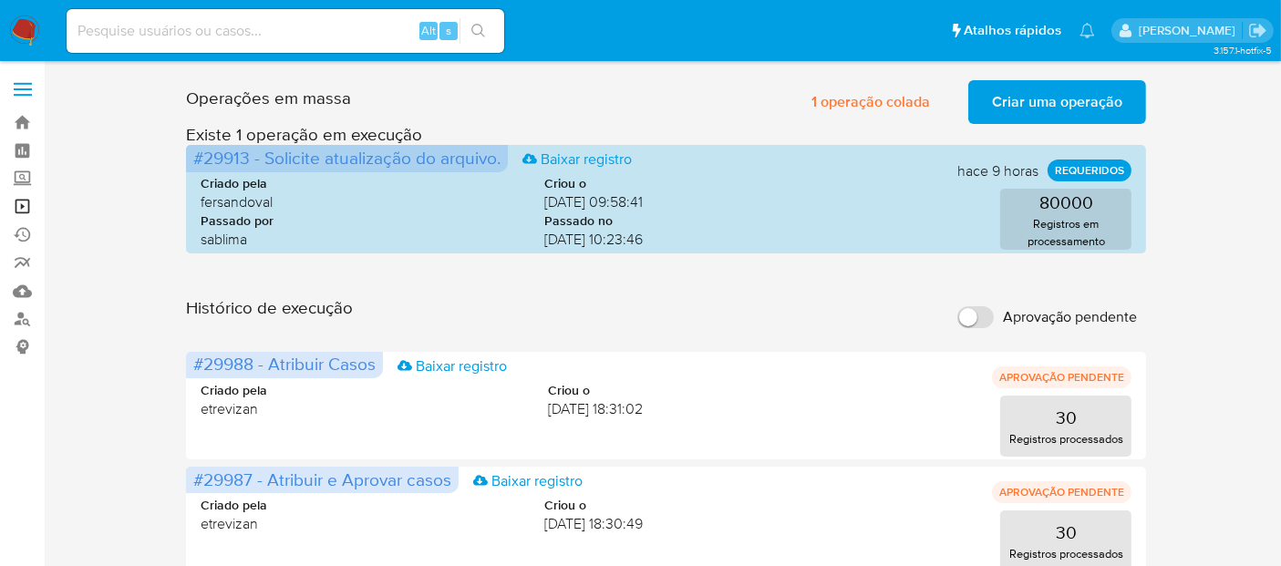
click at [31, 201] on link "Operações em massa" at bounding box center [108, 206] width 217 height 28
click at [23, 204] on link "Operações em massa" at bounding box center [108, 206] width 217 height 28
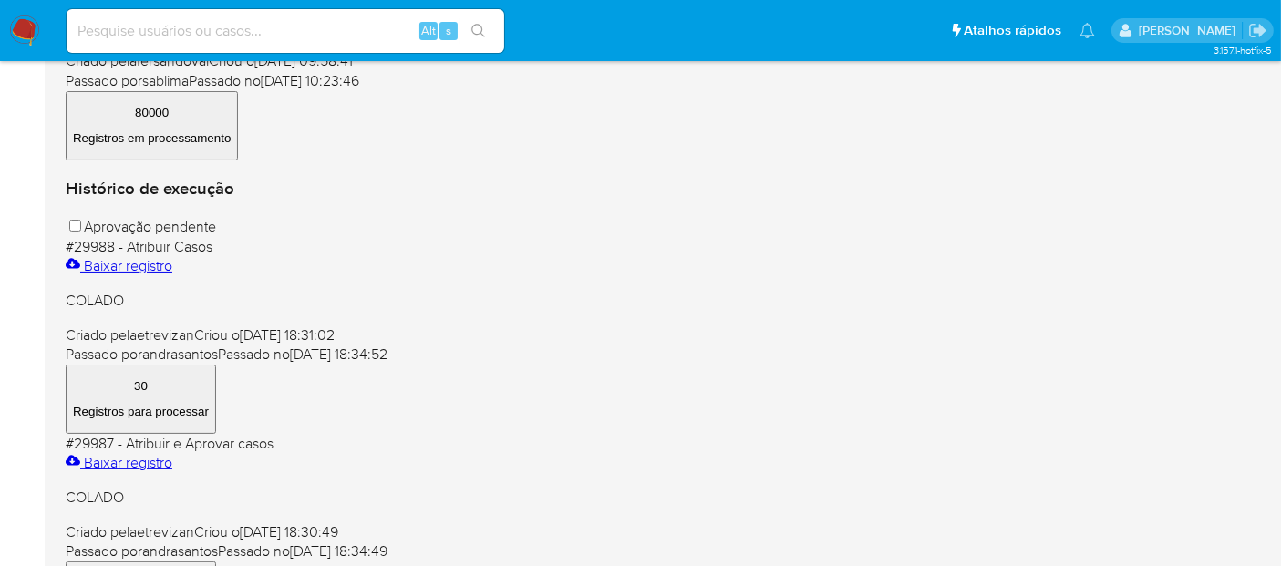
scroll to position [101, 0]
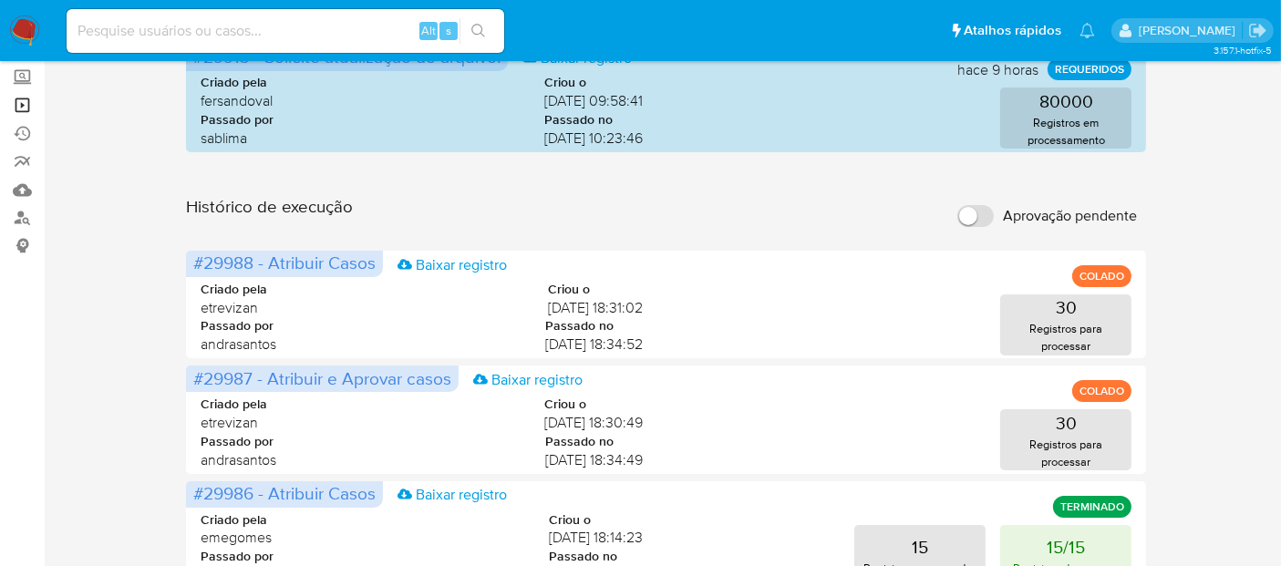
click at [17, 102] on link "Operações em massa" at bounding box center [108, 105] width 217 height 28
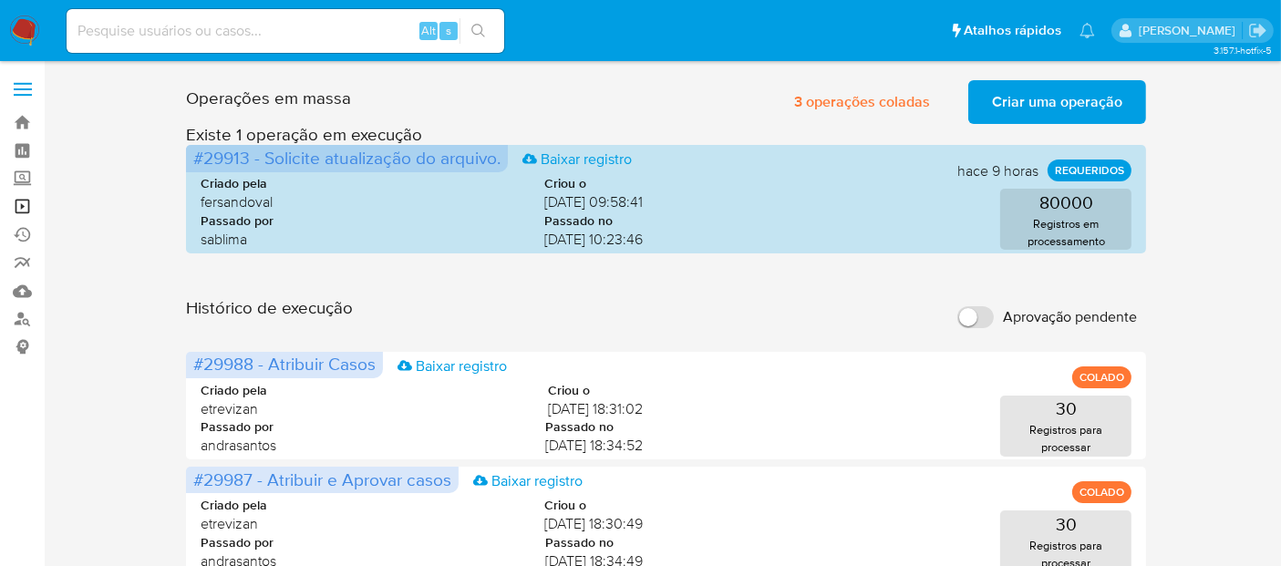
click at [23, 204] on link "Operações em massa" at bounding box center [108, 206] width 217 height 28
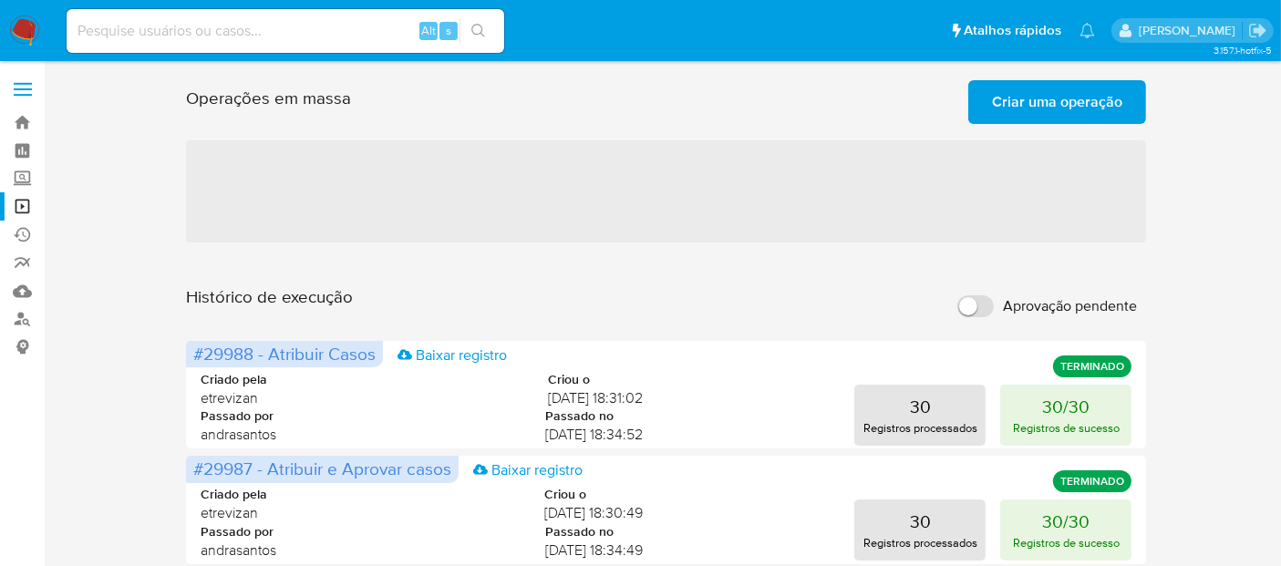
click at [124, 31] on input at bounding box center [286, 31] width 438 height 24
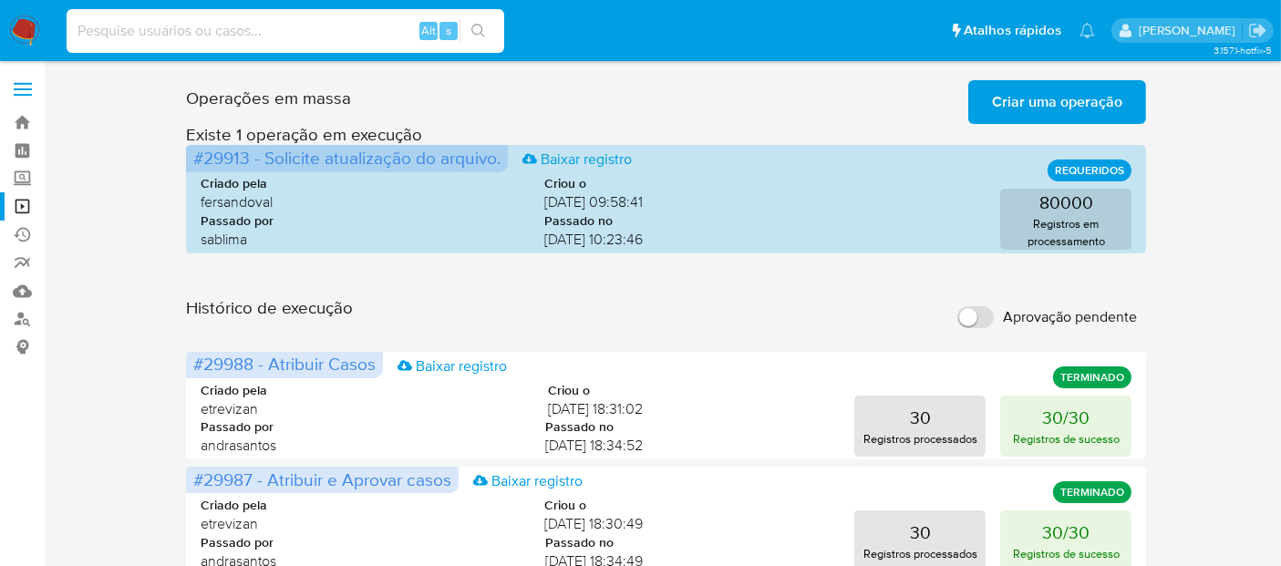
paste input "3VXtEhWZ0Ukd4sSgSiakiUgP"
type input "3VXtEhWZ0Ukd4sSgSiakiUgP"
click at [484, 22] on button "search-icon" at bounding box center [478, 31] width 37 height 26
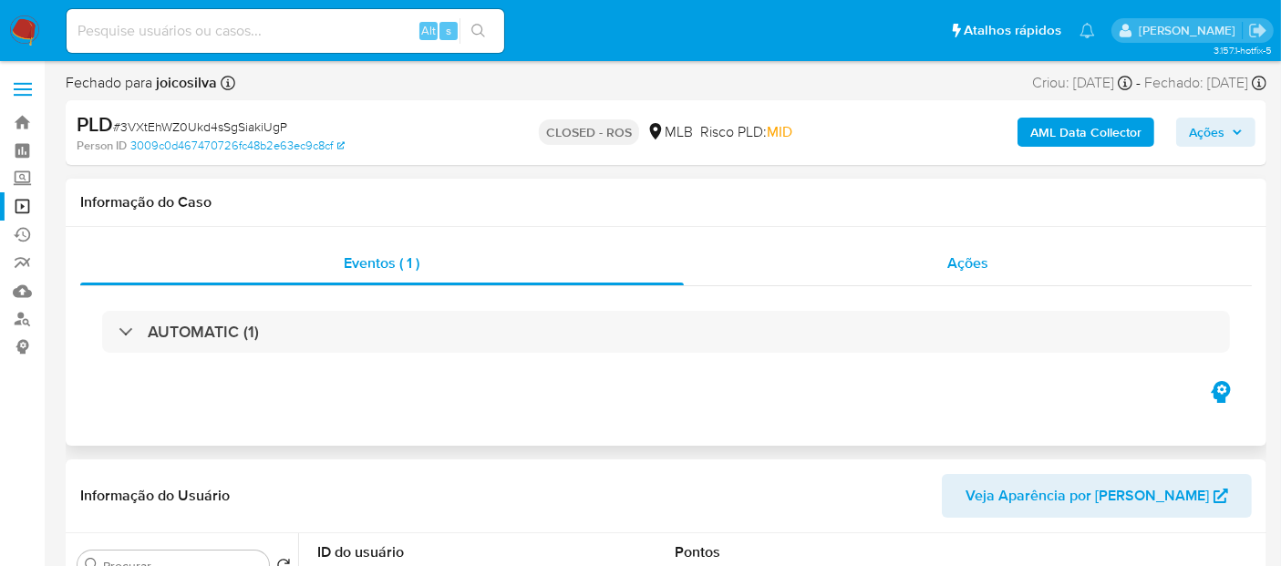
select select "10"
click at [978, 267] on span "Ações" at bounding box center [967, 263] width 41 height 21
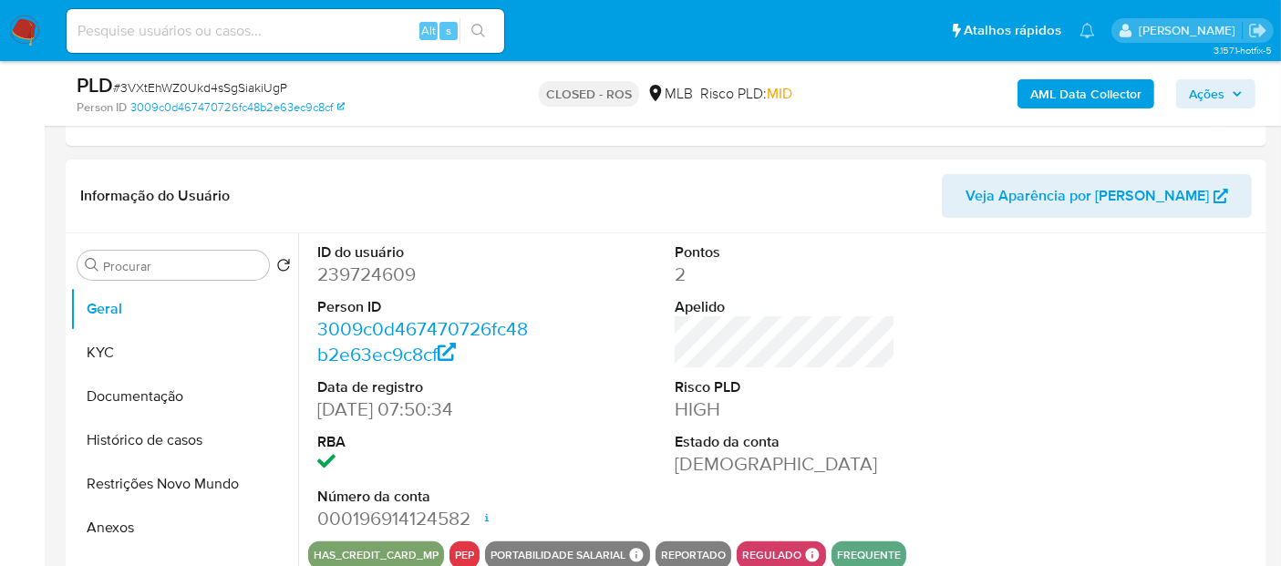
scroll to position [405, 0]
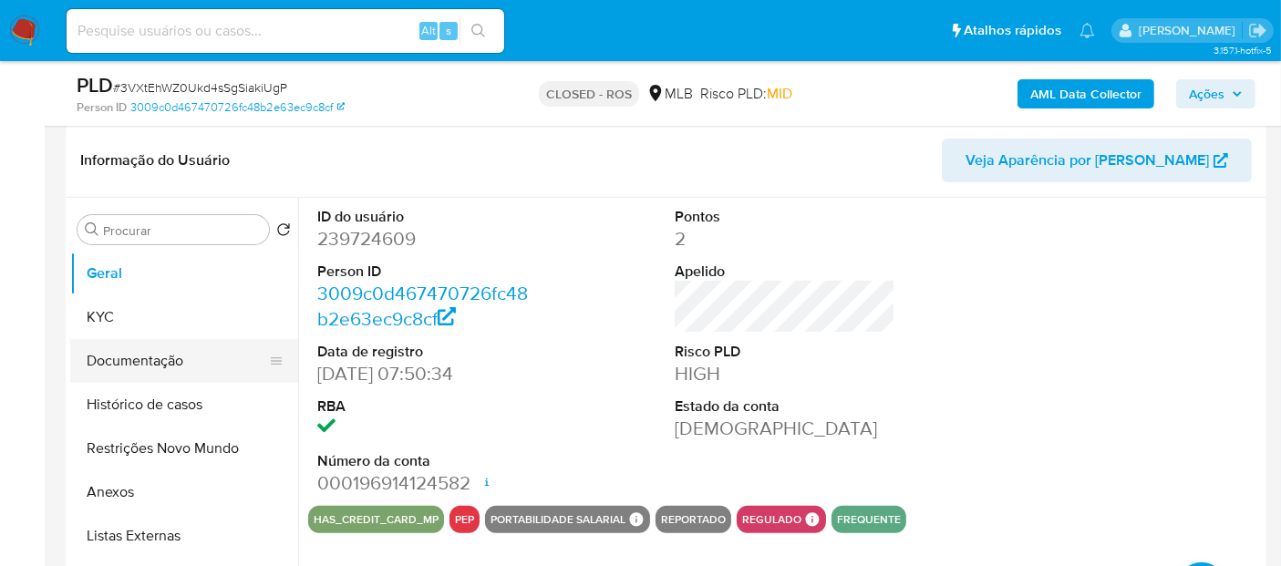
click at [145, 358] on button "Documentação" at bounding box center [176, 361] width 213 height 44
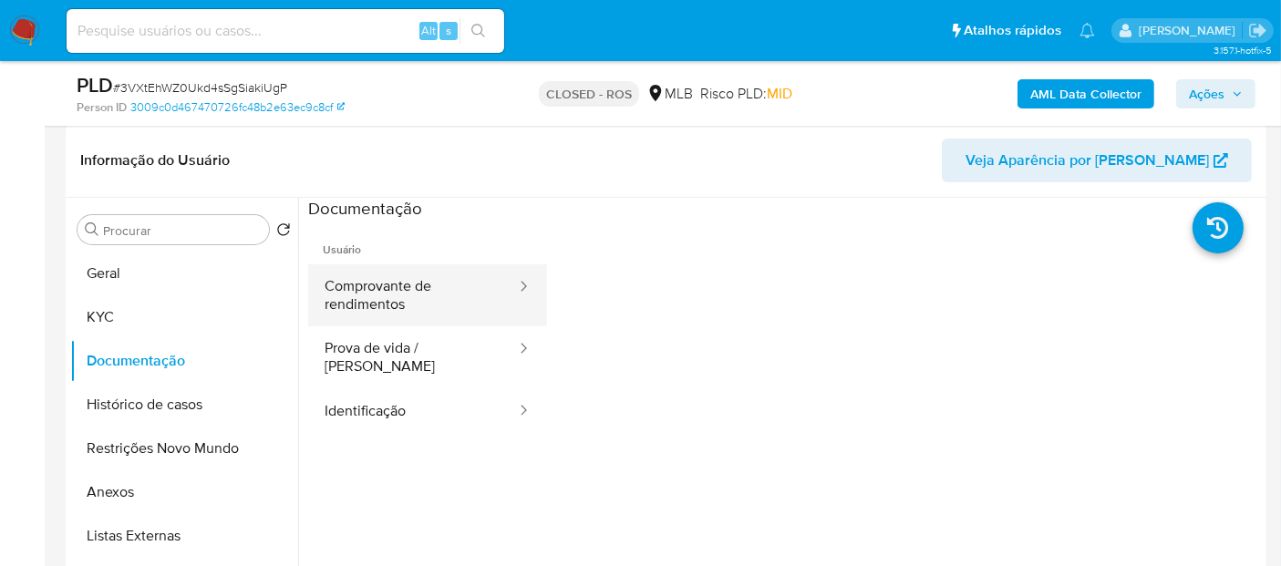
click at [426, 290] on button "Comprovante de rendimentos" at bounding box center [413, 295] width 210 height 62
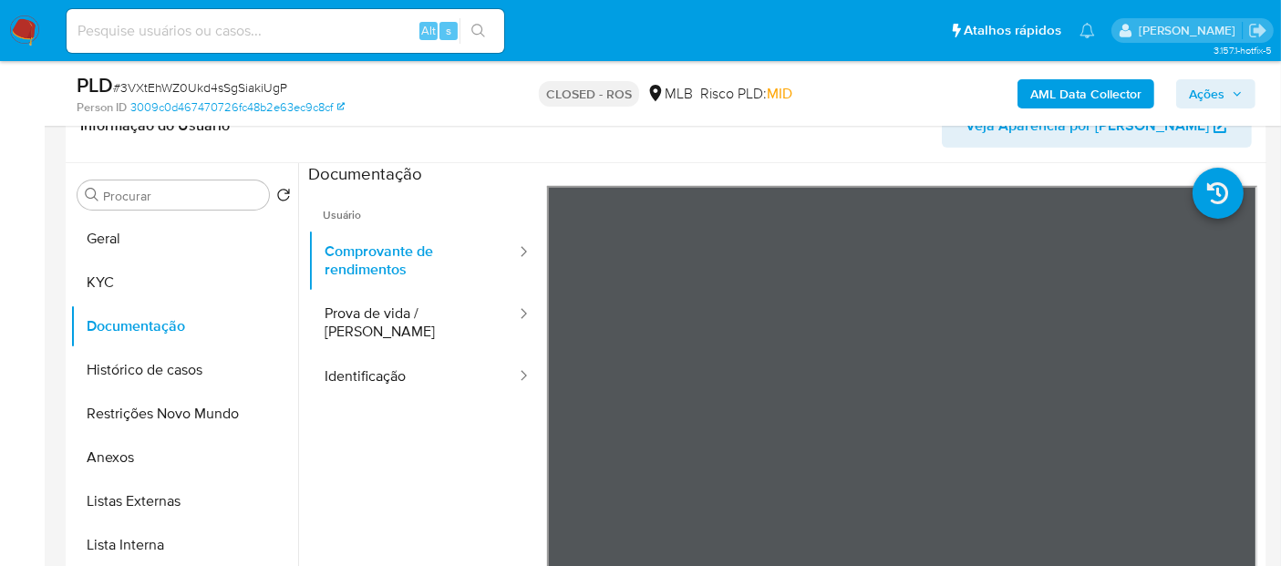
scroll to position [444, 0]
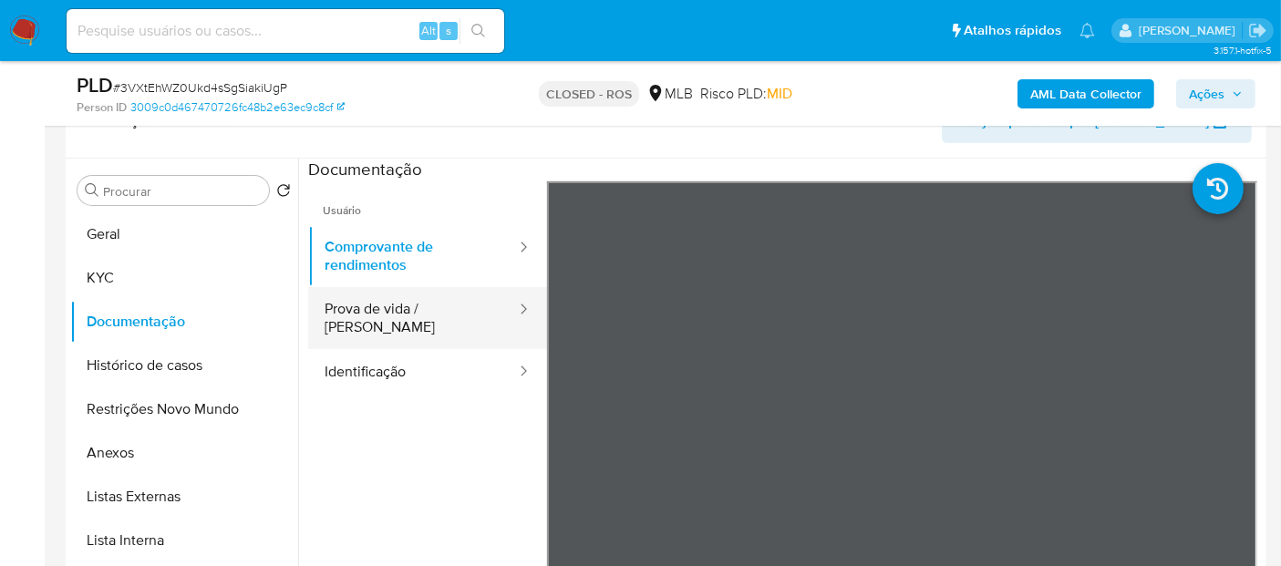
click at [386, 305] on button "Prova de vida / [PERSON_NAME]" at bounding box center [413, 318] width 210 height 62
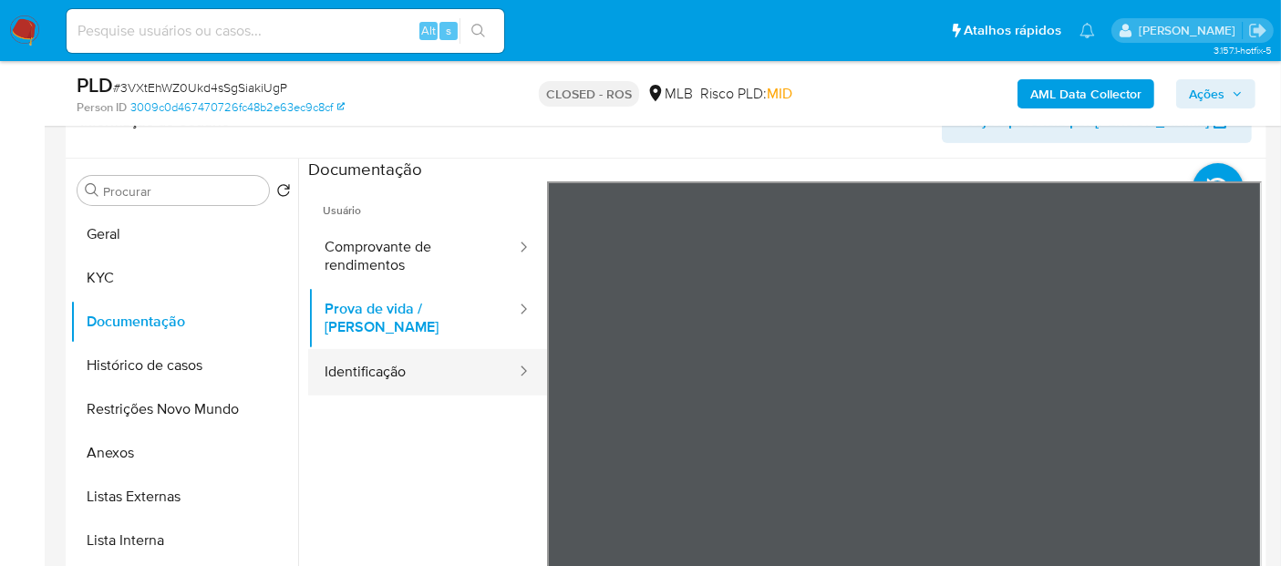
click at [396, 356] on button "Identificação" at bounding box center [413, 372] width 210 height 46
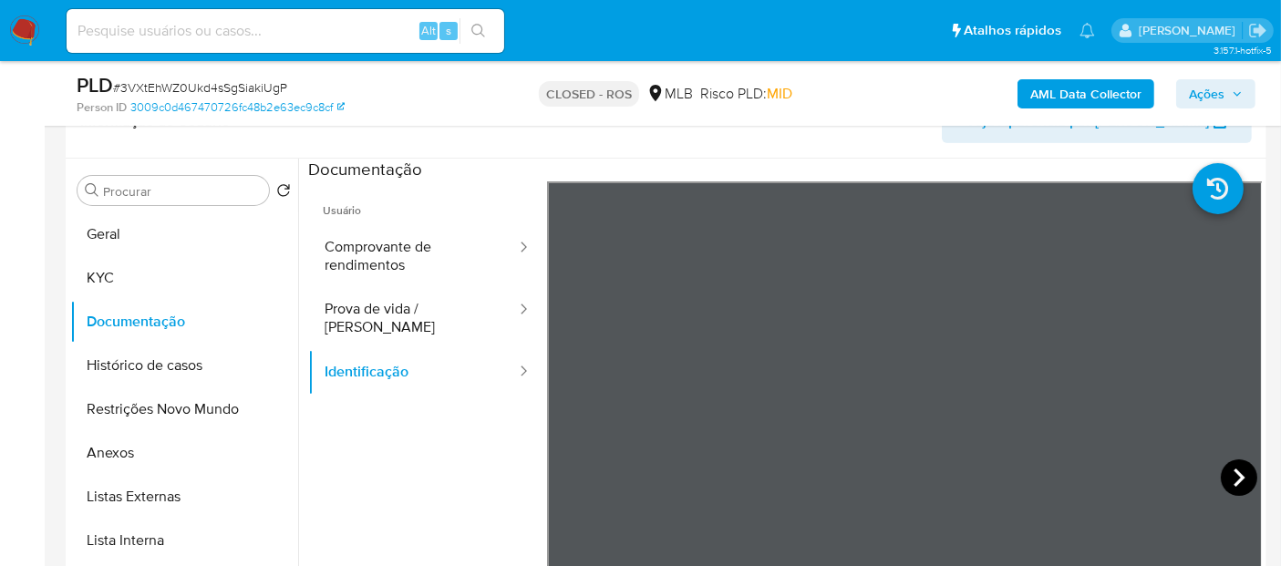
click at [1225, 472] on icon at bounding box center [1239, 478] width 36 height 36
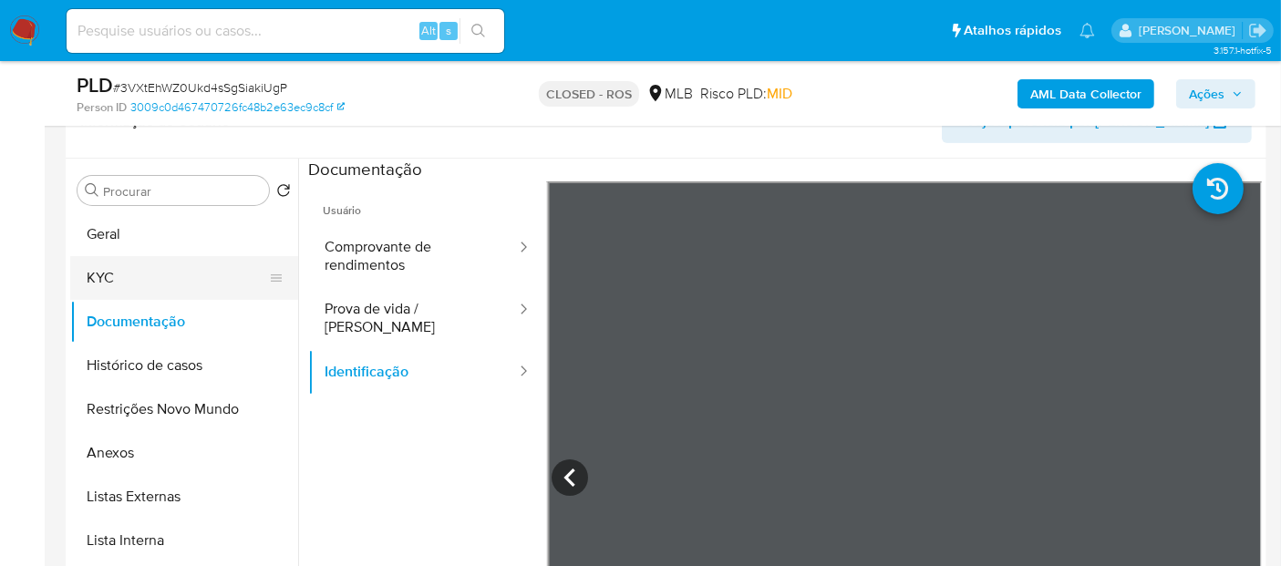
click at [119, 277] on button "KYC" at bounding box center [176, 278] width 213 height 44
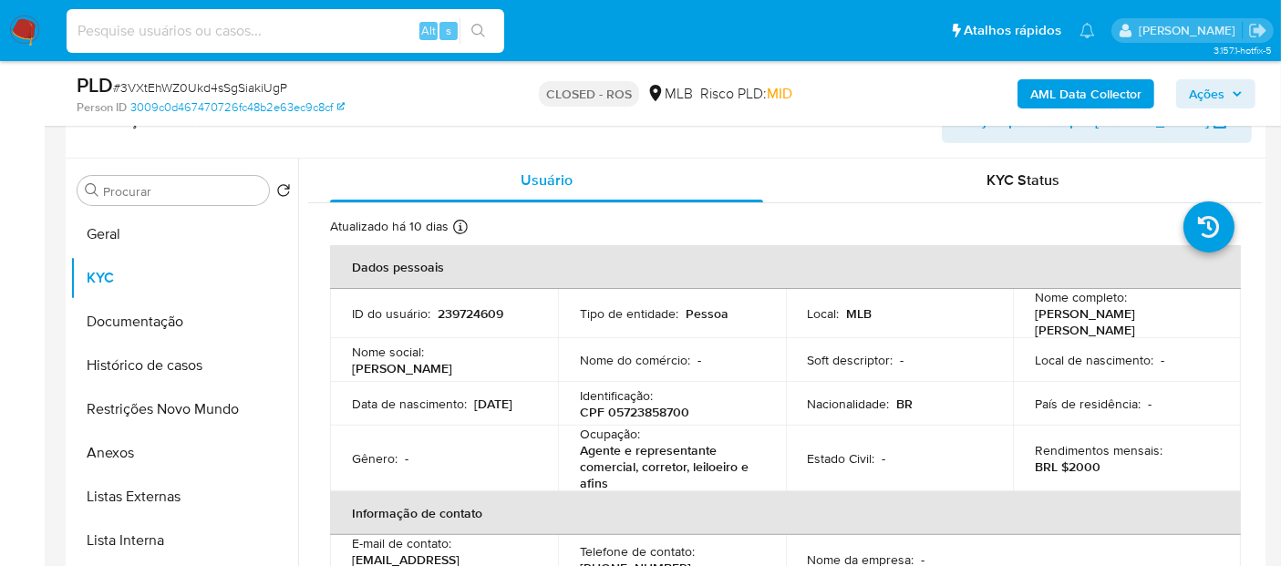
click at [170, 20] on input at bounding box center [286, 31] width 438 height 24
paste input "eCW3VFV5iSWxyqQk9QiDmFma"
type input "eCW3VFV5iSWxyqQk9QiDmFma"
click at [479, 24] on icon "search-icon" at bounding box center [478, 31] width 14 height 14
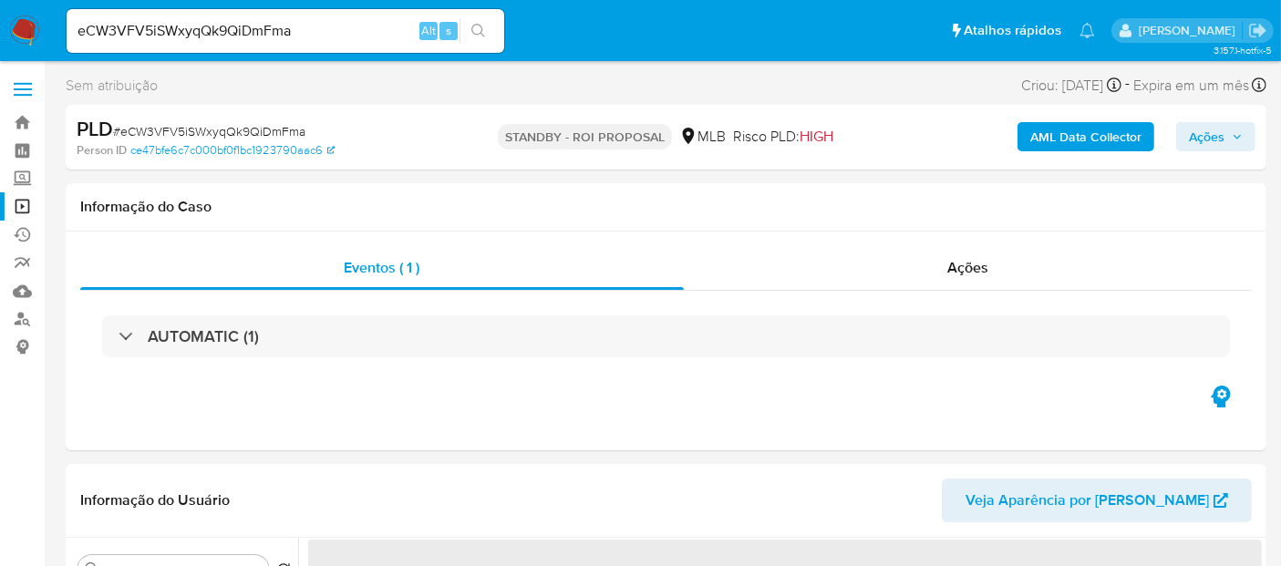
select select "10"
